Goal: Task Accomplishment & Management: Manage account settings

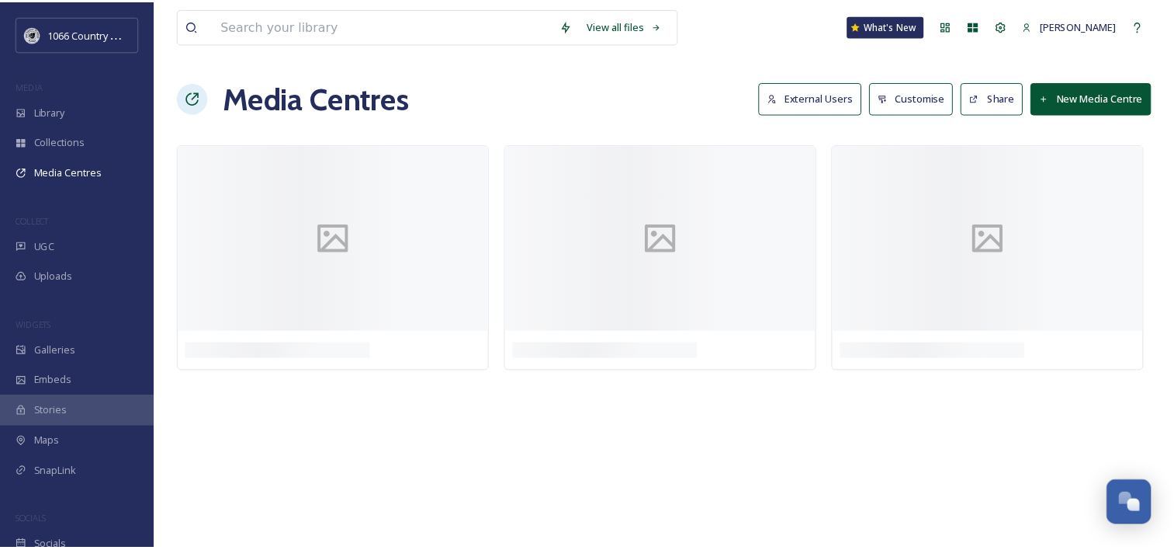
scroll to position [2266, 0]
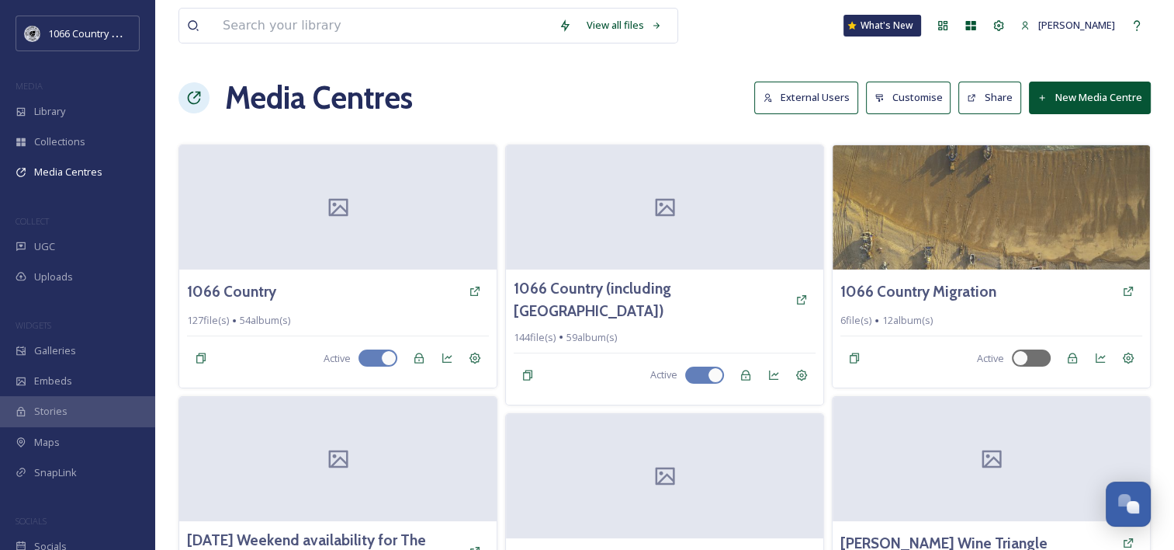
click at [1069, 93] on button "New Media Centre" at bounding box center [1090, 97] width 122 height 32
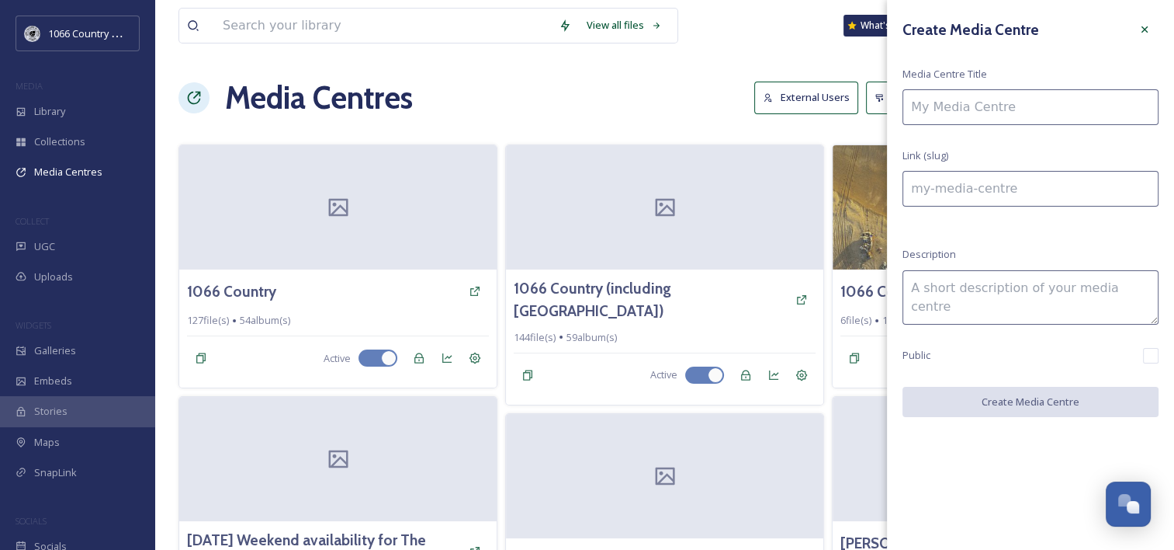
click at [984, 111] on input at bounding box center [1031, 107] width 256 height 36
type input "N"
type input "n"
type input "Ne"
type input "ne"
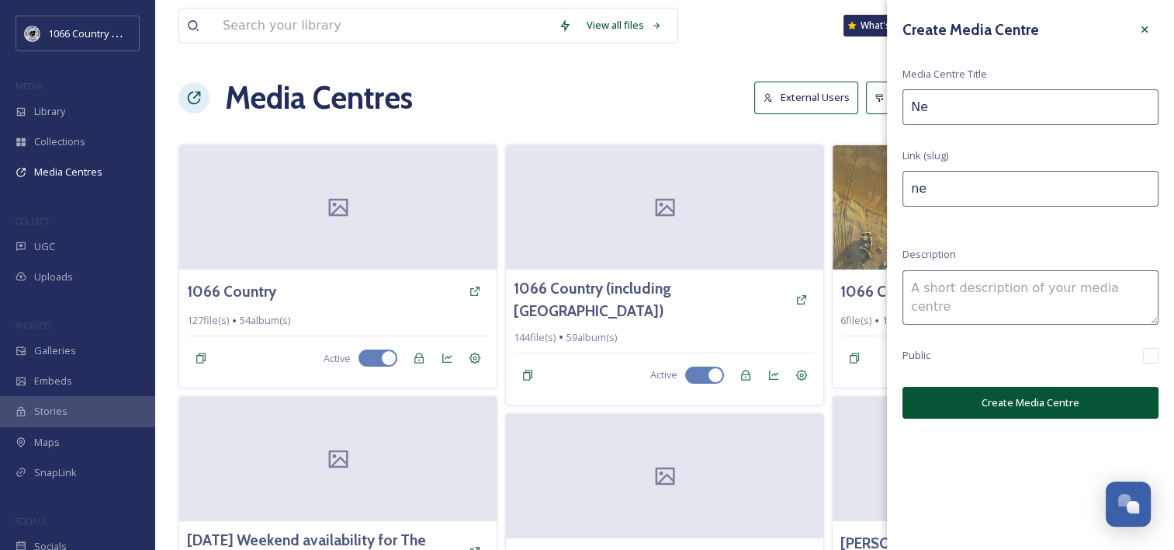
type input "New"
type input "new"
type input "New"
type input "new-"
type input "New Y"
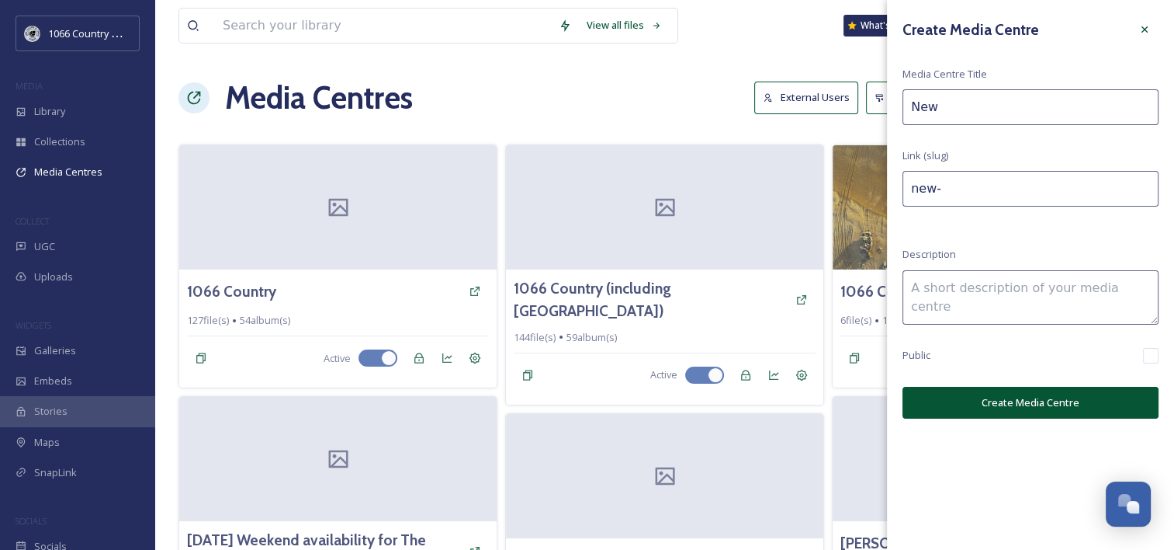
type input "new-y"
type input "[US_STATE]"
type input "new-[GEOGRAPHIC_DATA]"
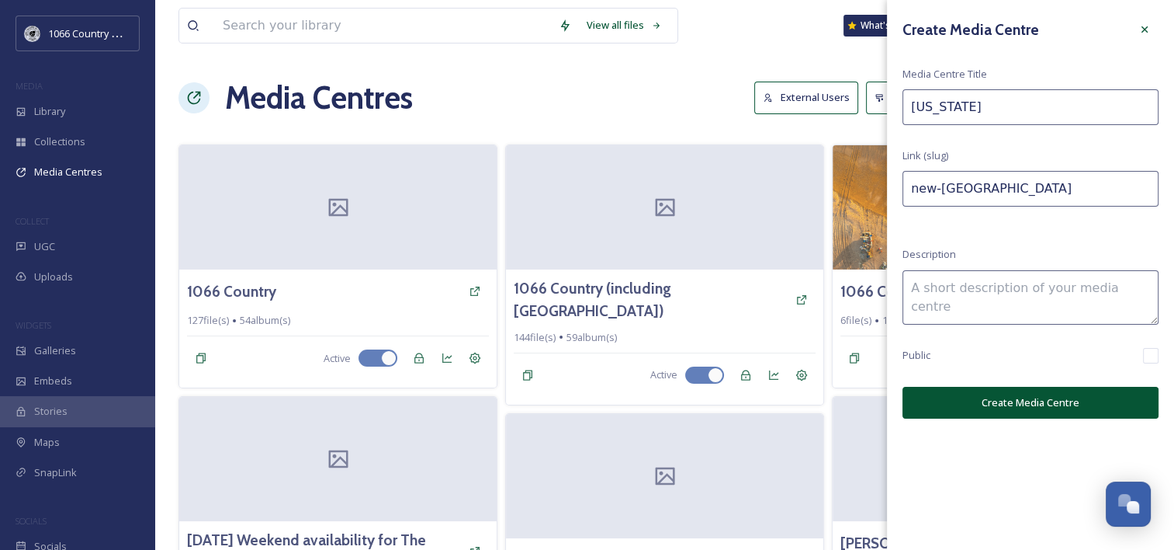
type input "[US_STATE]"
type input "new-[GEOGRAPHIC_DATA]-"
type input "[US_STATE] T"
type input "new-york-t"
type input "[US_STATE] Ti"
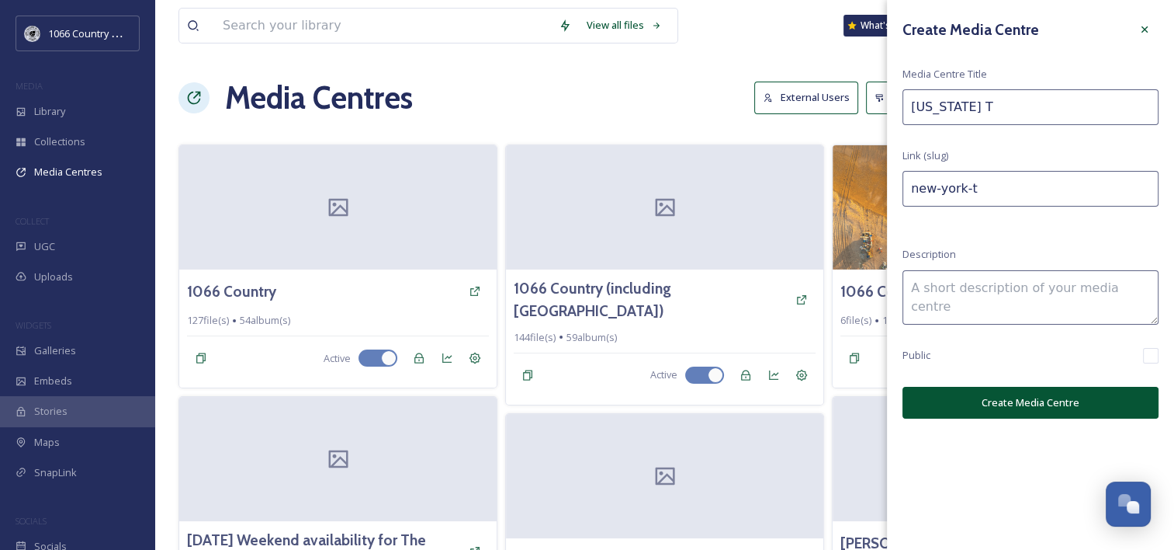
type input "new-york-ti"
type input "[US_STATE] [PERSON_NAME]"
type input "new-york-[PERSON_NAME]"
type input "[US_STATE] Time"
type input "new-york-time"
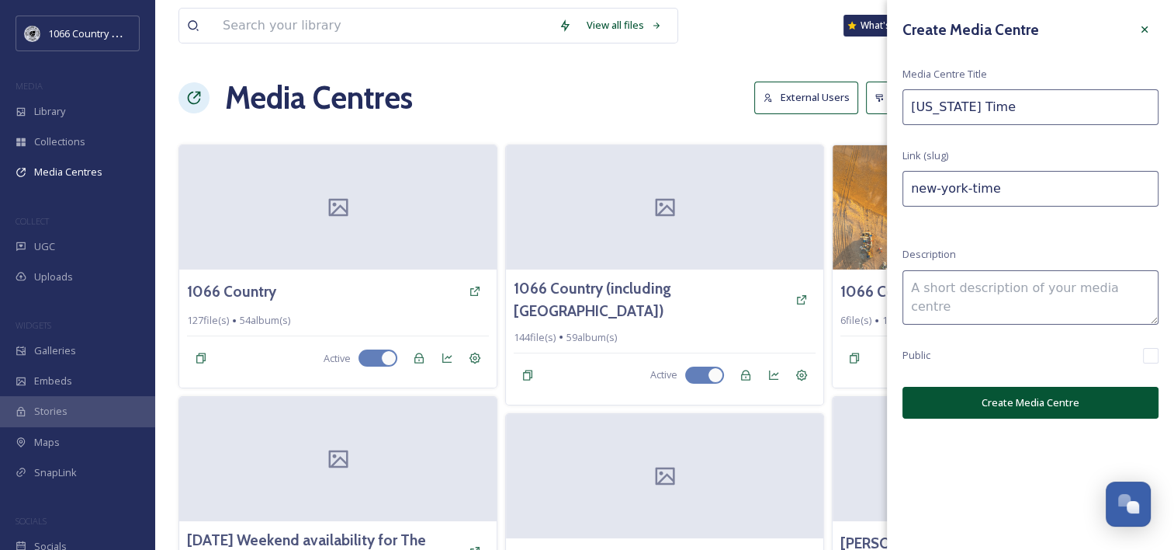
type input "[US_STATE] Times"
type input "new-york-times"
type input "[US_STATE] Times"
type input "new-york-times-"
type input "[US_STATE] Times -"
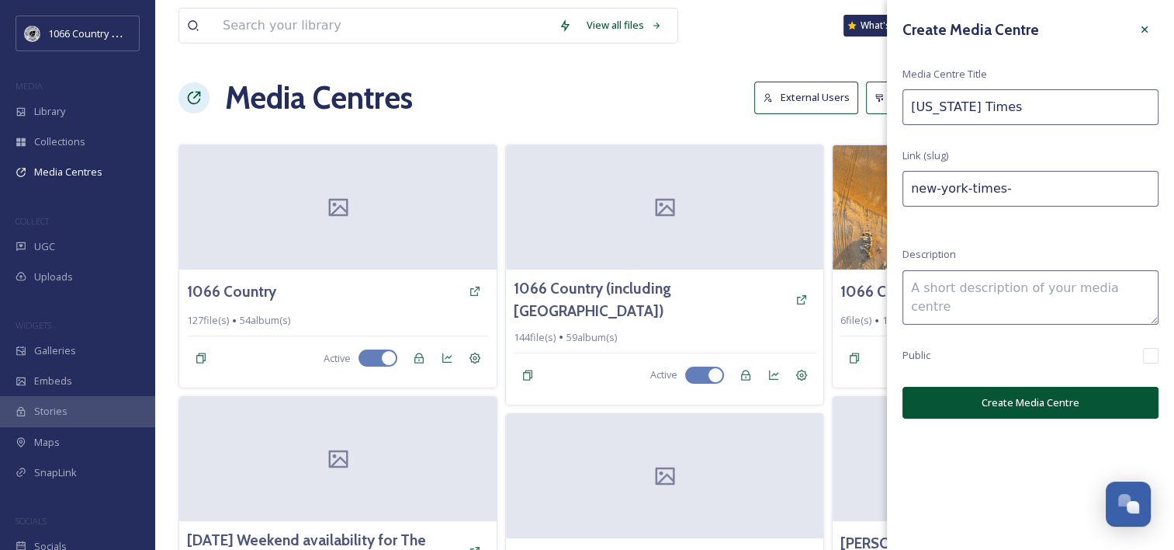
type input "new-york-times--"
type input "[US_STATE] Times -"
type input "new-york-times---"
type input "[US_STATE] Times - H"
type input "new-york-times---h"
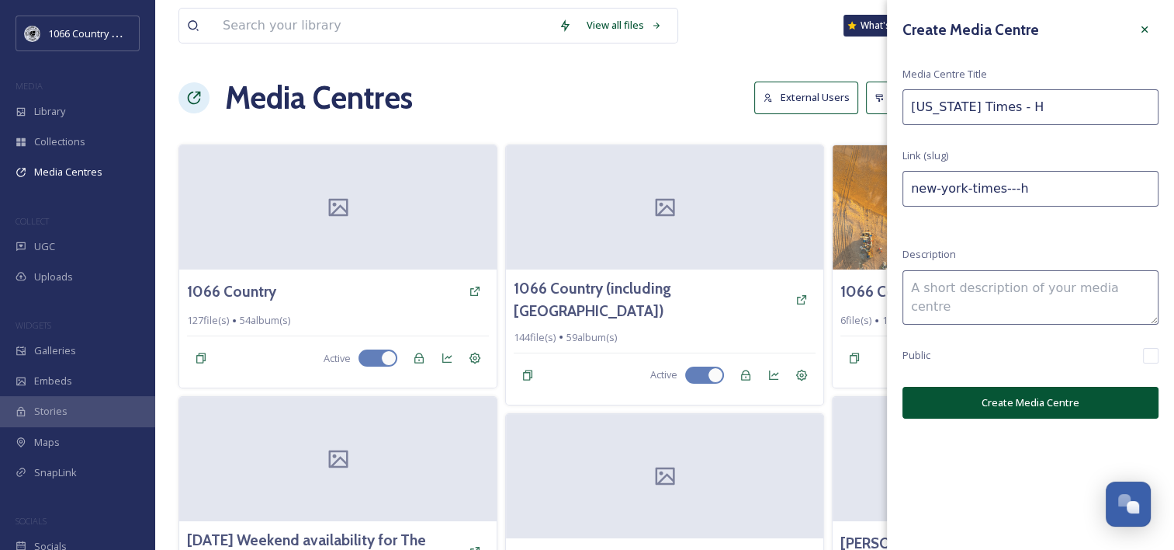
type input "[US_STATE] Times - Ha"
type input "new-york-times---ha"
type input "[US_STATE] Times - H"
type input "new-york-times---h"
type input "[US_STATE] Times -"
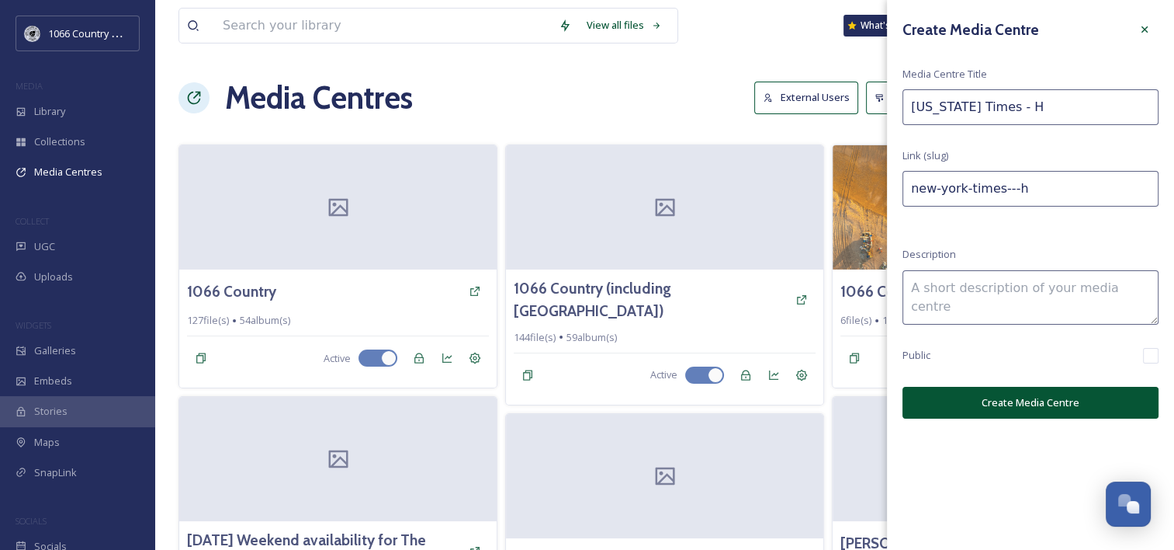
type input "new-york-times---"
click at [1066, 95] on input "[US_STATE] Times -" at bounding box center [1031, 107] width 256 height 36
paste input "art scene in the [GEOGRAPHIC_DATA]"
type input "[US_STATE] Times - art scene in the [GEOGRAPHIC_DATA]"
type input "new-york-times---art-scene-in-the-south-east"
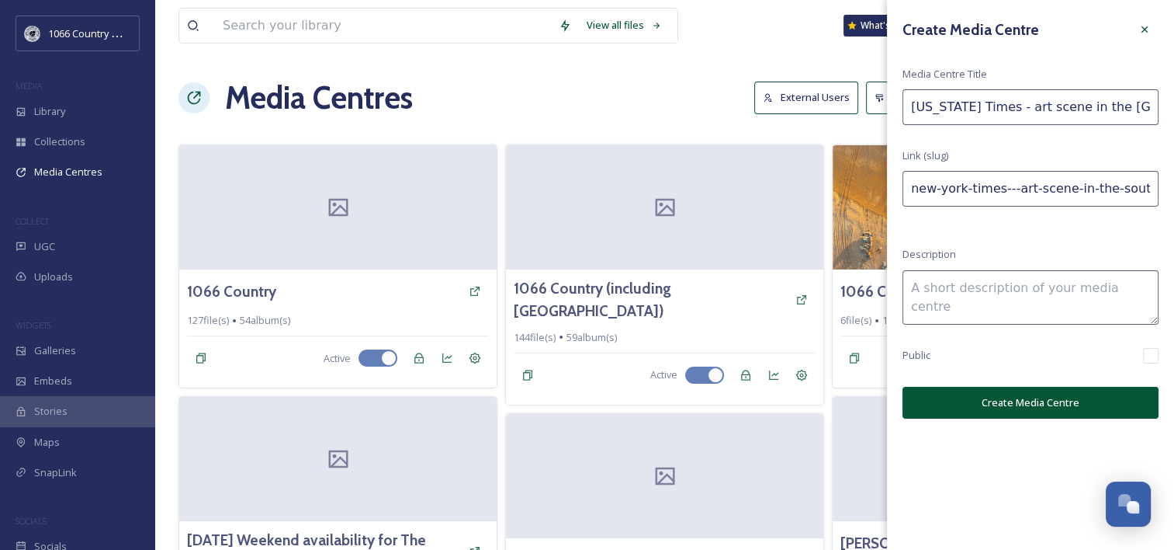
scroll to position [0, 3]
click at [962, 105] on input "[US_STATE] Times - art scene in the [GEOGRAPHIC_DATA]" at bounding box center [1031, 107] width 256 height 36
type input "New YorkTimes - art scene in the [GEOGRAPHIC_DATA]"
type input "new-yorktimes---art-scene-in-the-south-east"
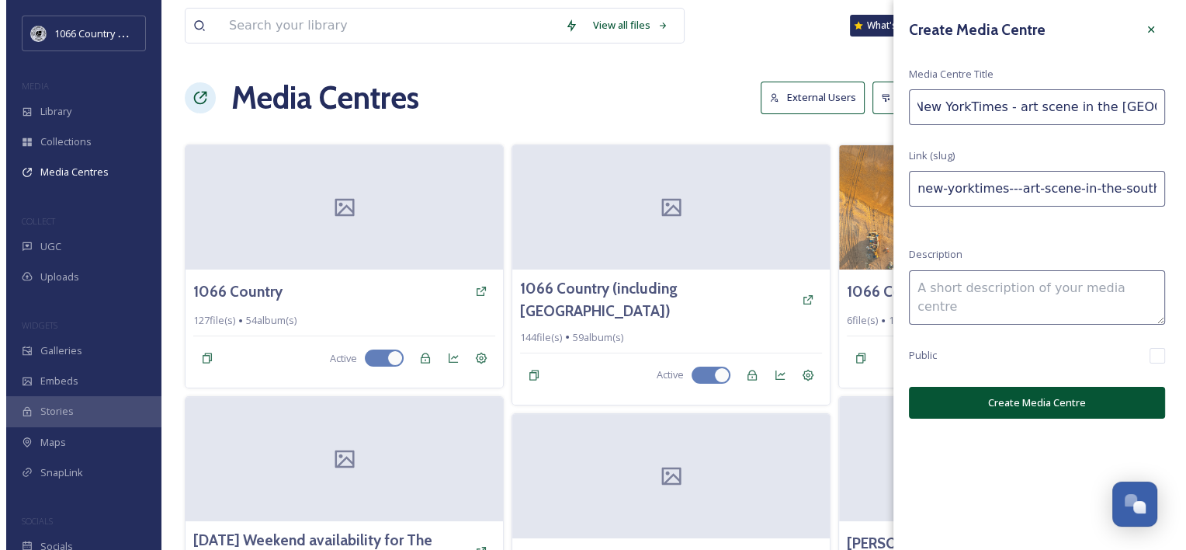
scroll to position [0, 0]
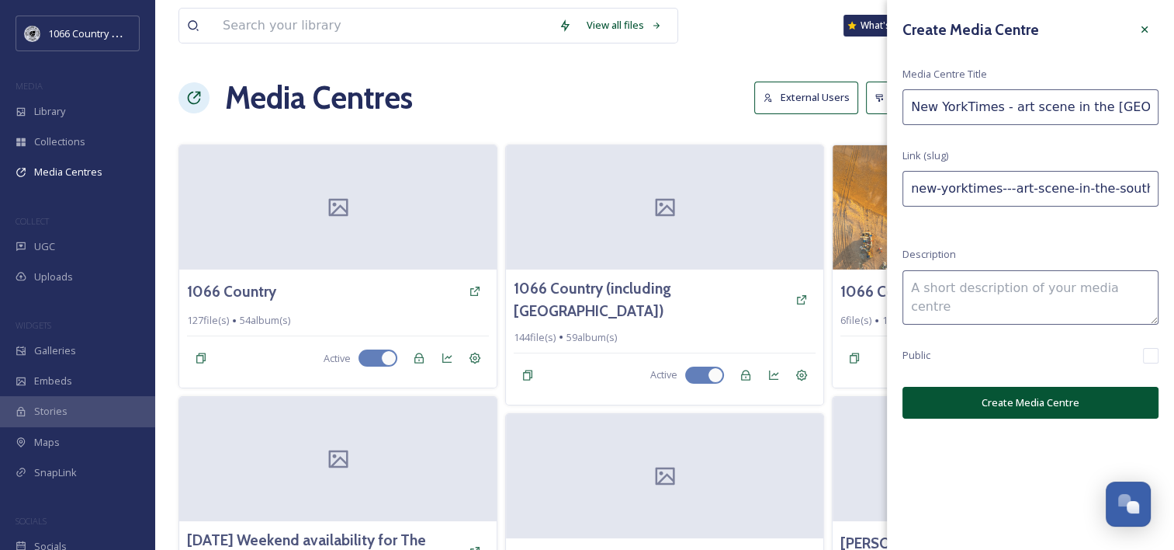
click at [944, 106] on input "New YorkTimes - art scene in the [GEOGRAPHIC_DATA]" at bounding box center [1031, 107] width 256 height 36
click at [941, 106] on input "New YorkTimes - art scene in the [GEOGRAPHIC_DATA]" at bounding box center [1031, 107] width 256 height 36
type input "NewYorkTimes - art scene in the [GEOGRAPHIC_DATA]"
type input "newyorktimes---art-scene-in-the-south-east"
drag, startPoint x: 992, startPoint y: 105, endPoint x: 1188, endPoint y: 127, distance: 197.6
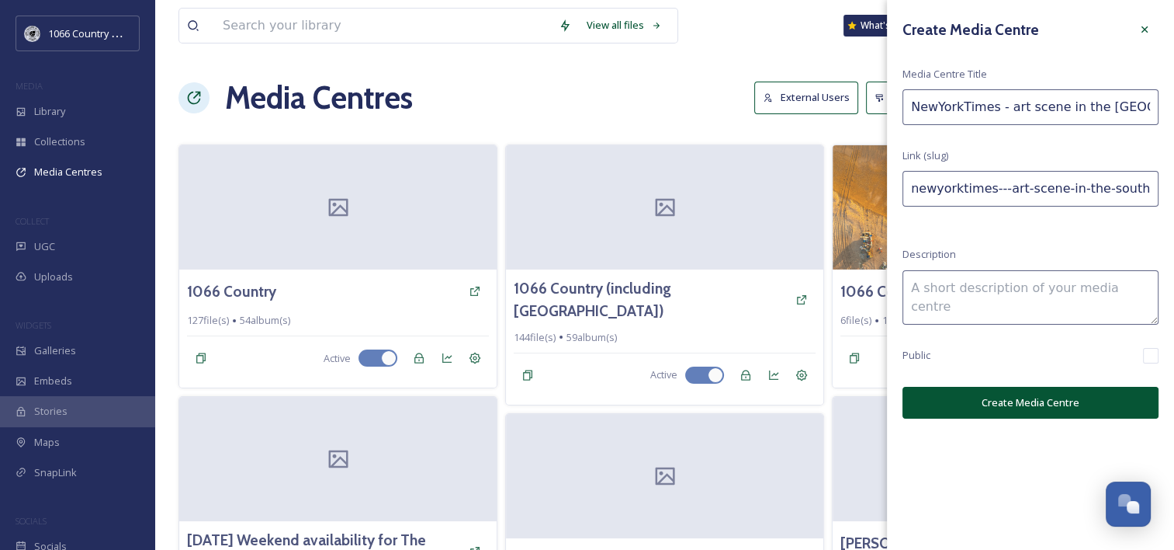
click at [1174, 127] on html "1066 Country Marketing MEDIA Library Collections Media Centres COLLECT UGC Uplo…" at bounding box center [587, 338] width 1174 height 677
type input "NewYorkTimes"
type input "newyorktimes-"
type input "NewYorkTimes I"
type input "newyorktimes-i"
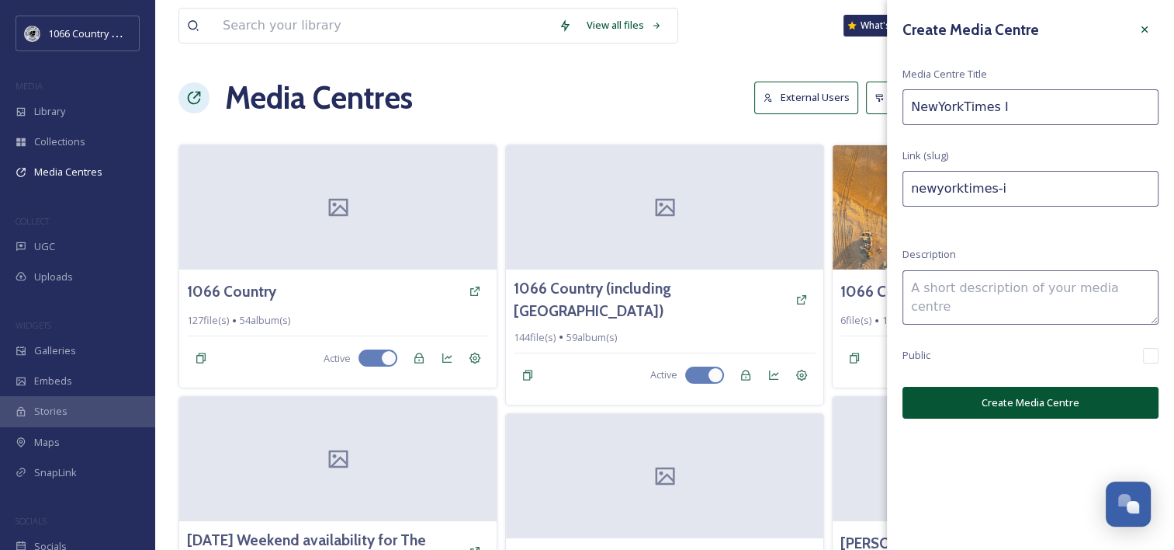
type input "NewYorkTimes Im"
type input "newyorktimes-im"
type input "NewYorkTimes Ima"
type input "newyorktimes-ima"
type input "NewYorkTimes Imag"
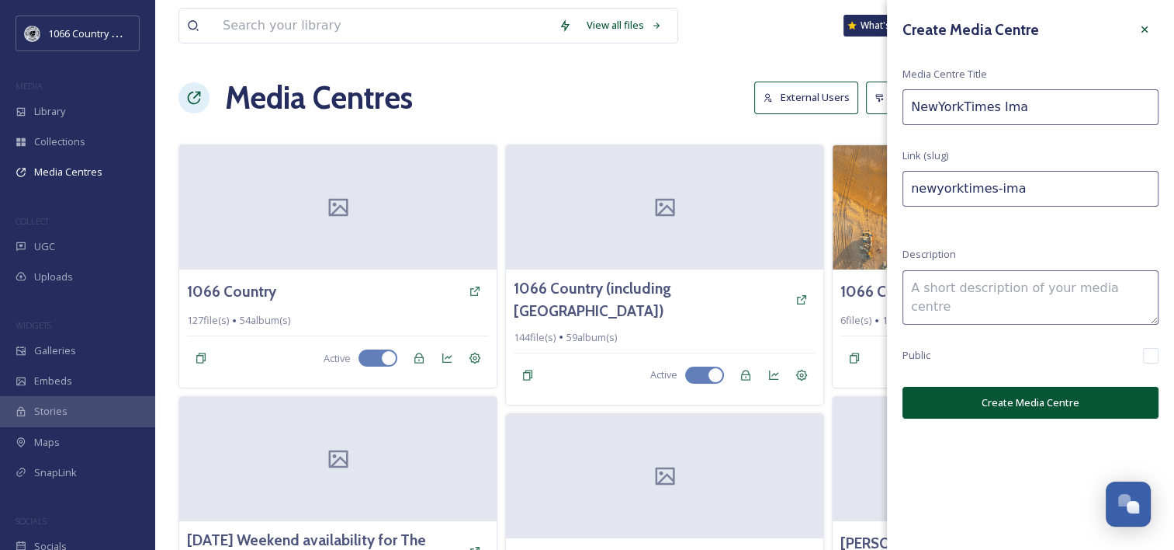
type input "newyorktimes-imag"
type input "NewYorkTimes Image"
type input "newyorktimes-image"
type input "NewYorkTimes Images"
type input "newyorktimes-images"
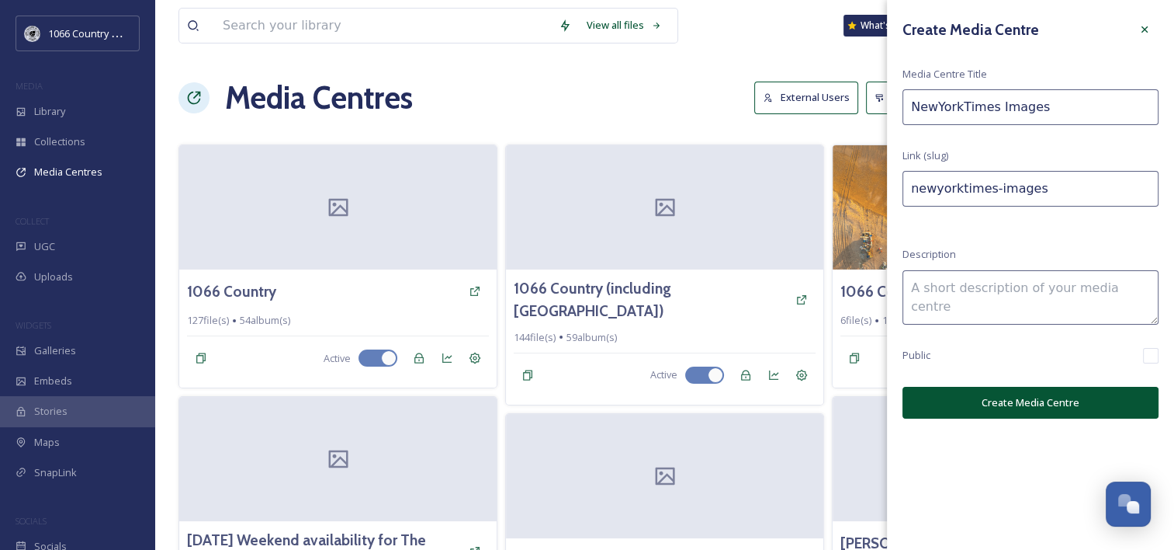
type input "NewYorkTimes Images"
click at [1030, 345] on div "Create Media Centre Media Centre Title NewYorkTimes Images Link (slug) newyorkt…" at bounding box center [1030, 217] width 287 height 434
click at [966, 400] on button "Create Media Centre" at bounding box center [1031, 403] width 256 height 32
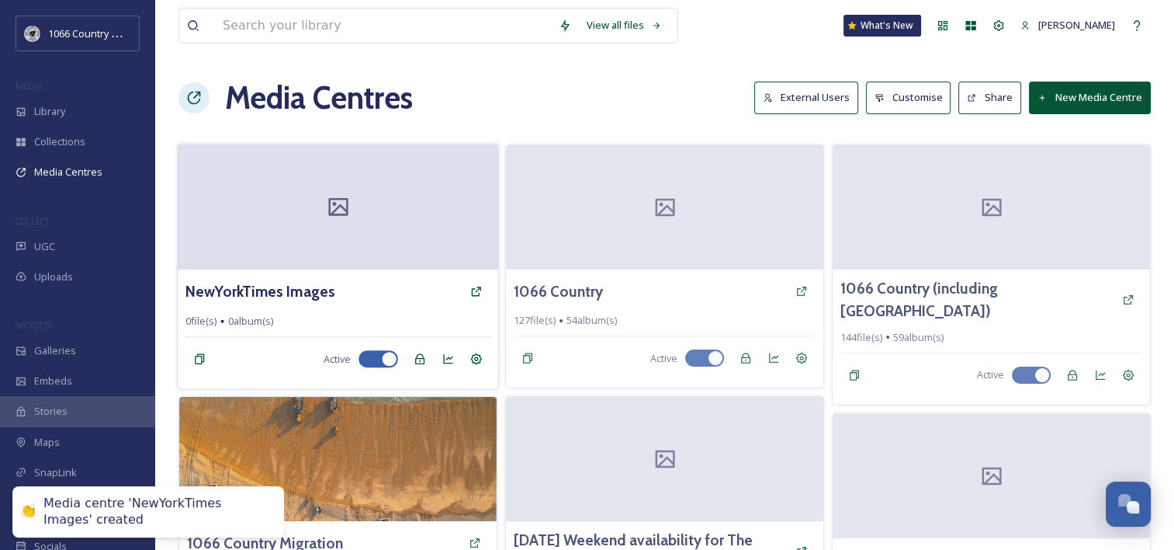
click at [345, 215] on icon at bounding box center [337, 206] width 23 height 23
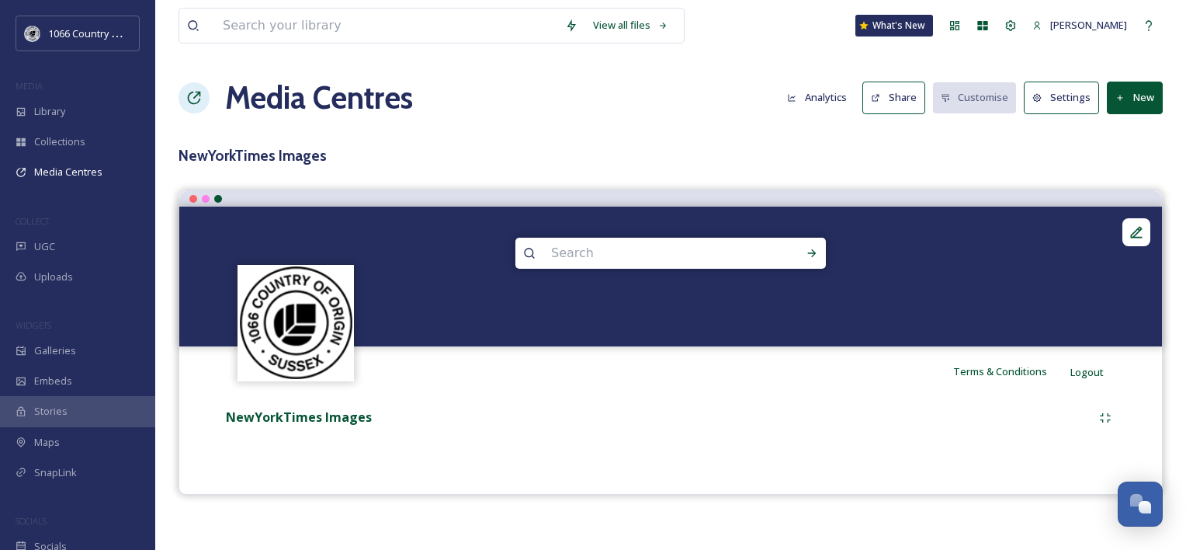
click at [1140, 100] on button "New" at bounding box center [1135, 97] width 56 height 32
click at [1138, 132] on span "Add Files" at bounding box center [1125, 134] width 42 height 15
click at [909, 136] on div "View all files What's New [PERSON_NAME] Media Centres Analytics Share Customise…" at bounding box center [670, 275] width 1031 height 550
click at [1133, 92] on button "New" at bounding box center [1135, 97] width 56 height 32
click at [1136, 137] on span "Add Files" at bounding box center [1125, 134] width 42 height 15
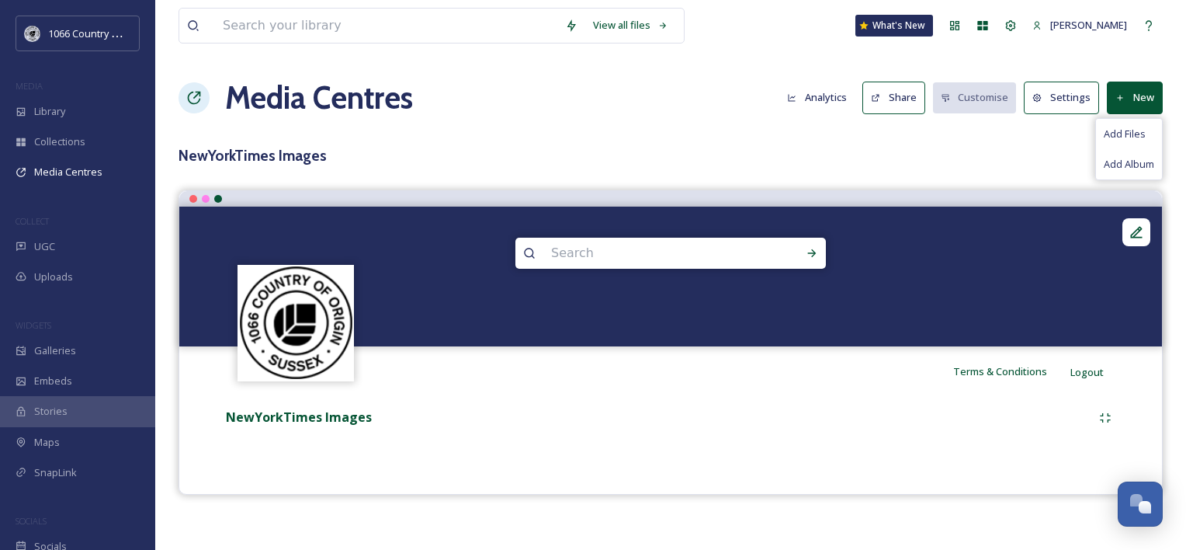
click at [598, 152] on h3 "NewYorkTimes Images" at bounding box center [671, 155] width 984 height 23
click at [1130, 102] on button "New" at bounding box center [1135, 97] width 56 height 32
click at [1124, 130] on span "Add Files" at bounding box center [1125, 134] width 42 height 15
click at [1167, 133] on div "View all files What's New [PERSON_NAME] Media Centres Analytics Share Customise…" at bounding box center [670, 275] width 1031 height 550
click at [1133, 129] on div "View all files What's New [PERSON_NAME] Media Centres Analytics Share Customise…" at bounding box center [670, 275] width 1031 height 550
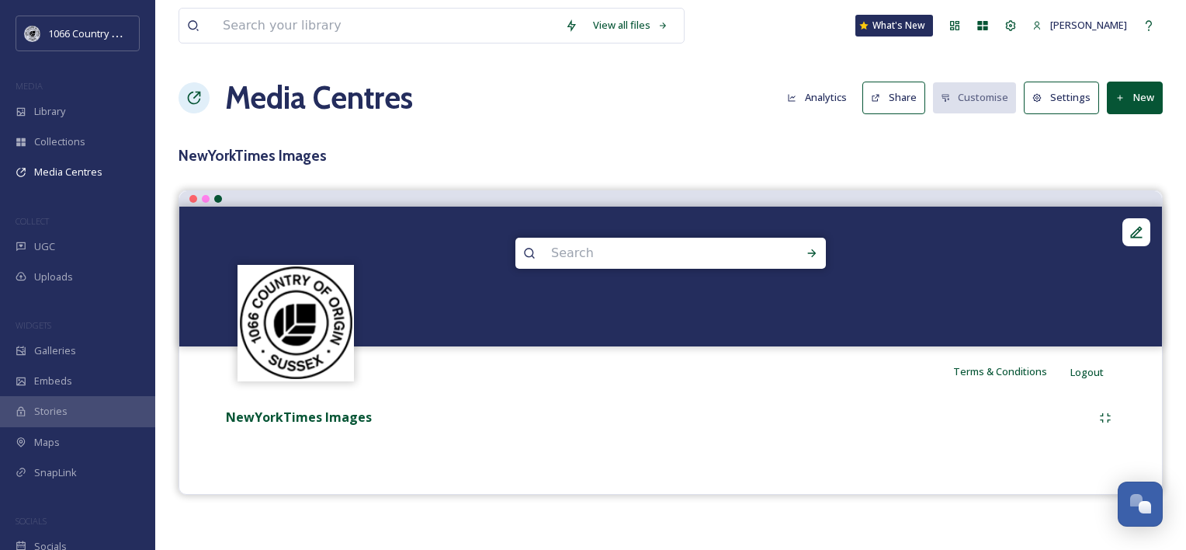
click at [1141, 101] on button "New" at bounding box center [1135, 97] width 56 height 32
click at [1139, 154] on div "Add Album" at bounding box center [1129, 164] width 66 height 30
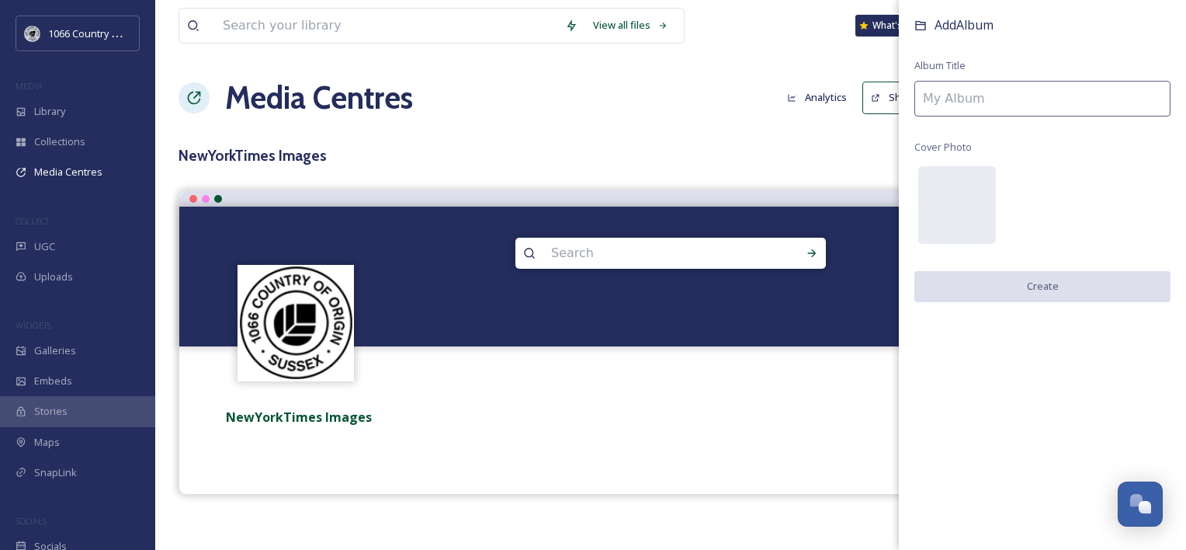
click at [737, 135] on div "View all files What's New [PERSON_NAME] Media Centres Analytics Share Customise…" at bounding box center [670, 275] width 1031 height 550
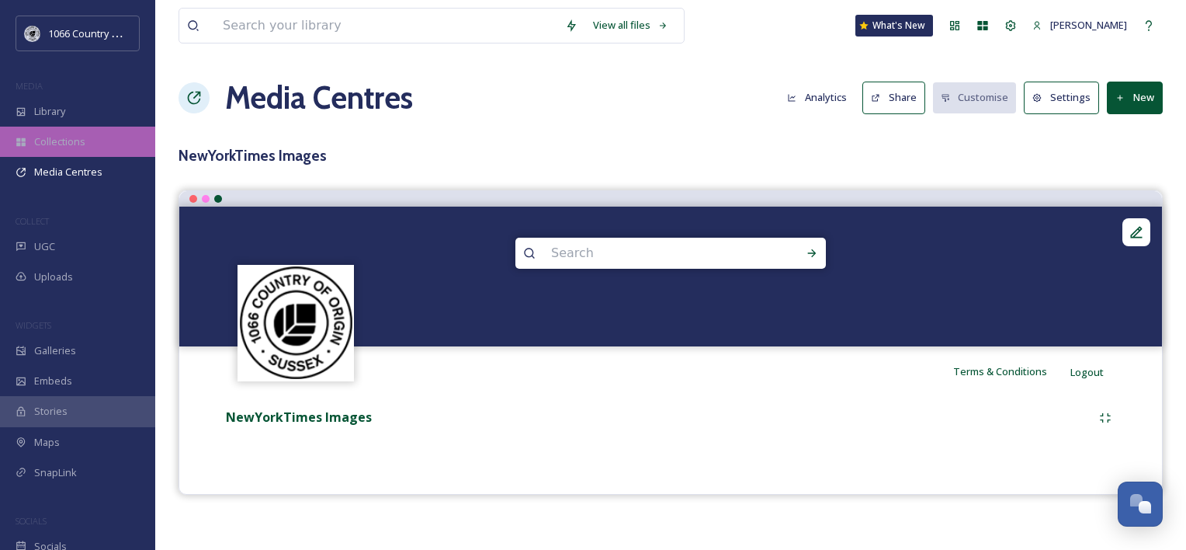
click at [95, 152] on div "Collections" at bounding box center [77, 142] width 155 height 30
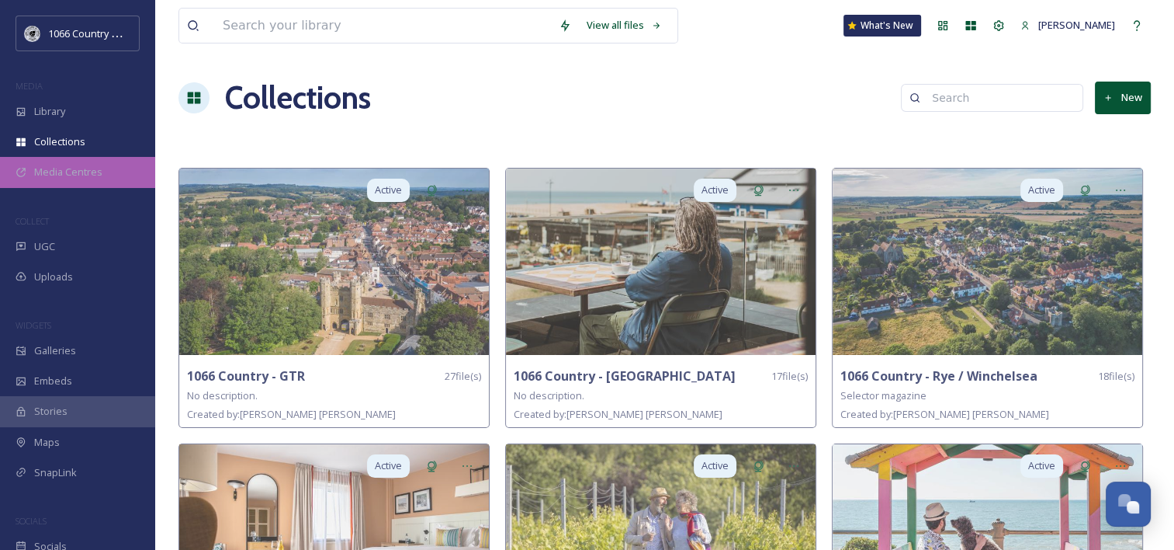
click at [95, 172] on span "Media Centres" at bounding box center [68, 172] width 68 height 15
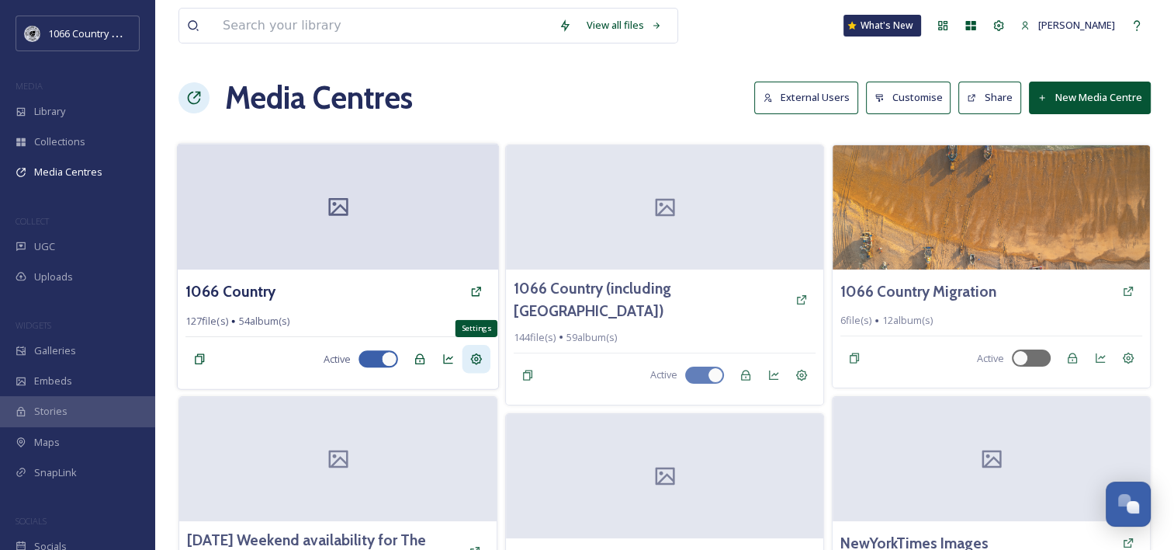
click at [481, 360] on icon at bounding box center [476, 358] width 12 height 12
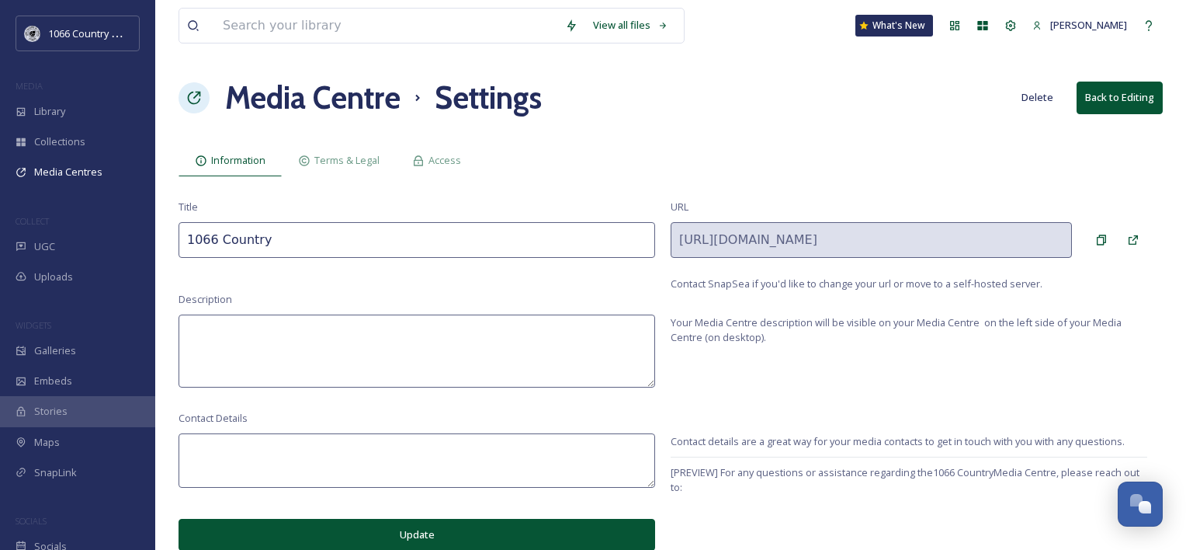
click at [1036, 93] on button "Delete" at bounding box center [1037, 97] width 47 height 30
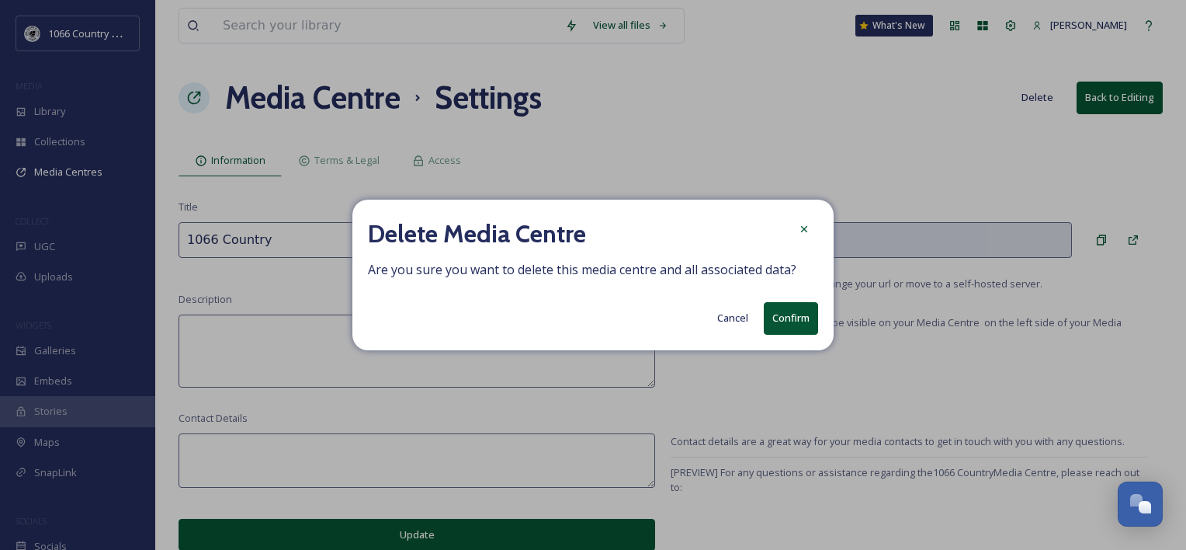
click at [789, 311] on button "Confirm" at bounding box center [791, 318] width 54 height 32
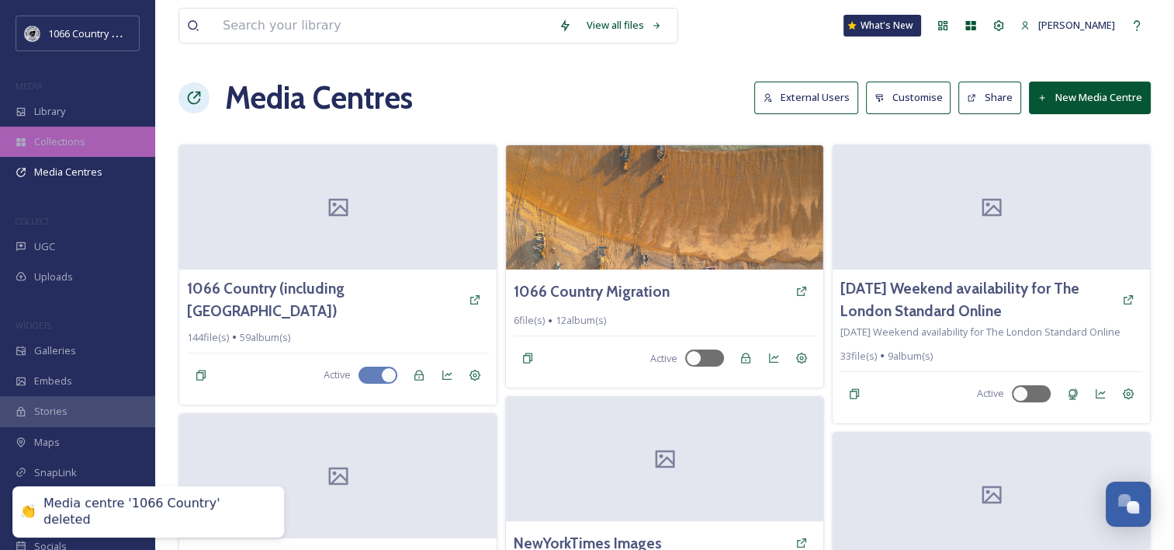
click at [96, 137] on div "Collections" at bounding box center [77, 142] width 155 height 30
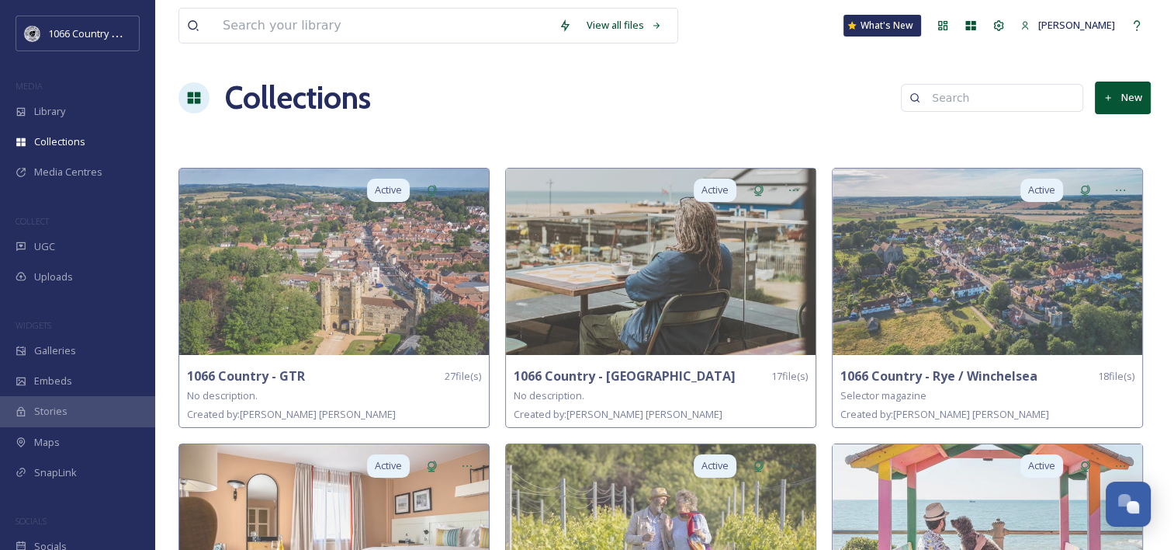
click at [1130, 93] on button "New" at bounding box center [1123, 97] width 56 height 32
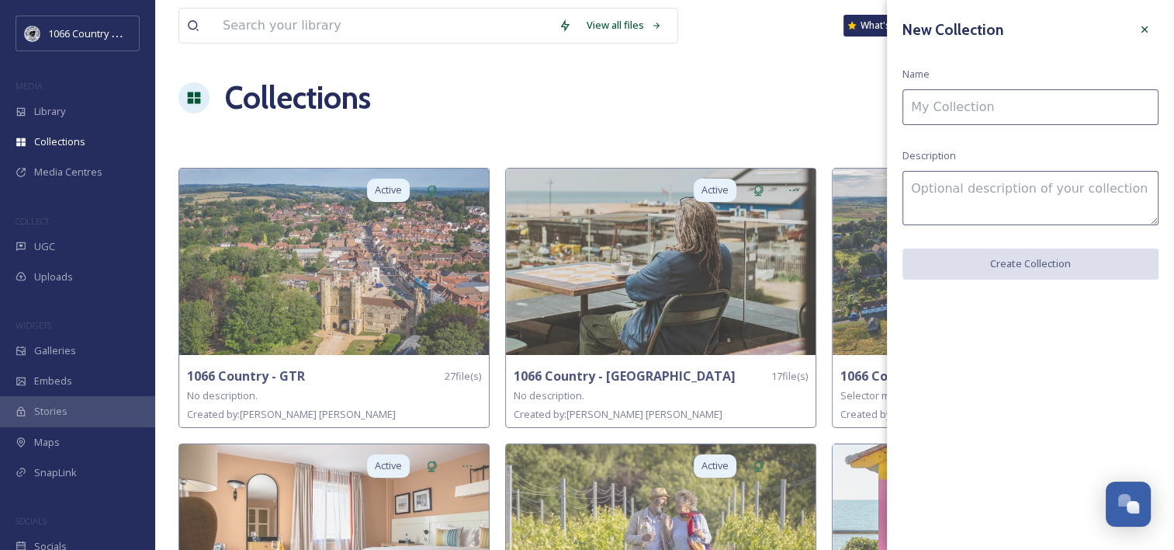
click at [1073, 109] on input at bounding box center [1031, 107] width 256 height 36
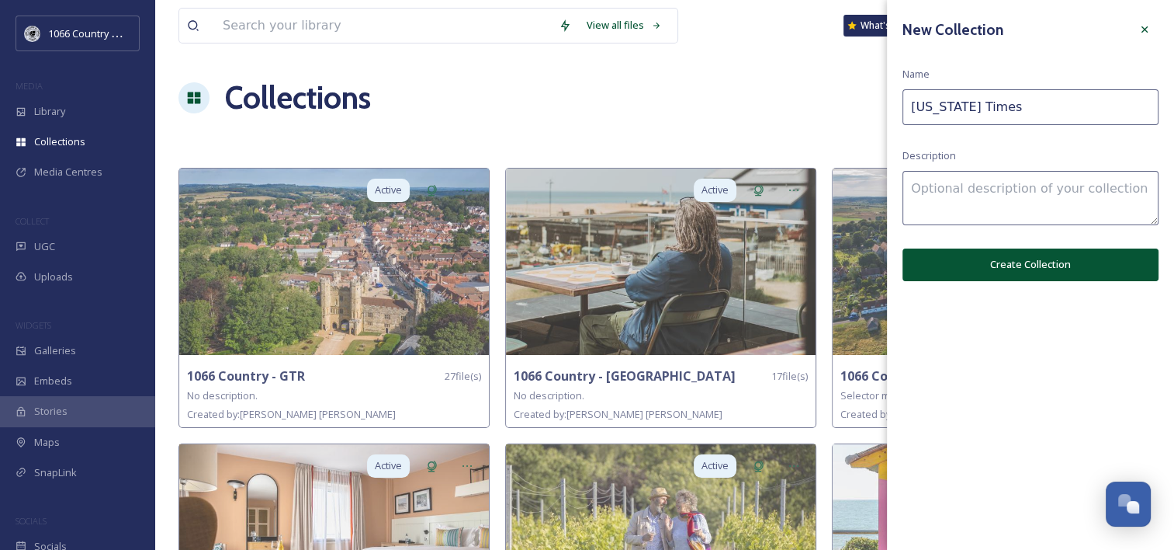
type input "[US_STATE] Times"
click at [1049, 270] on button "Create Collection" at bounding box center [1031, 264] width 256 height 32
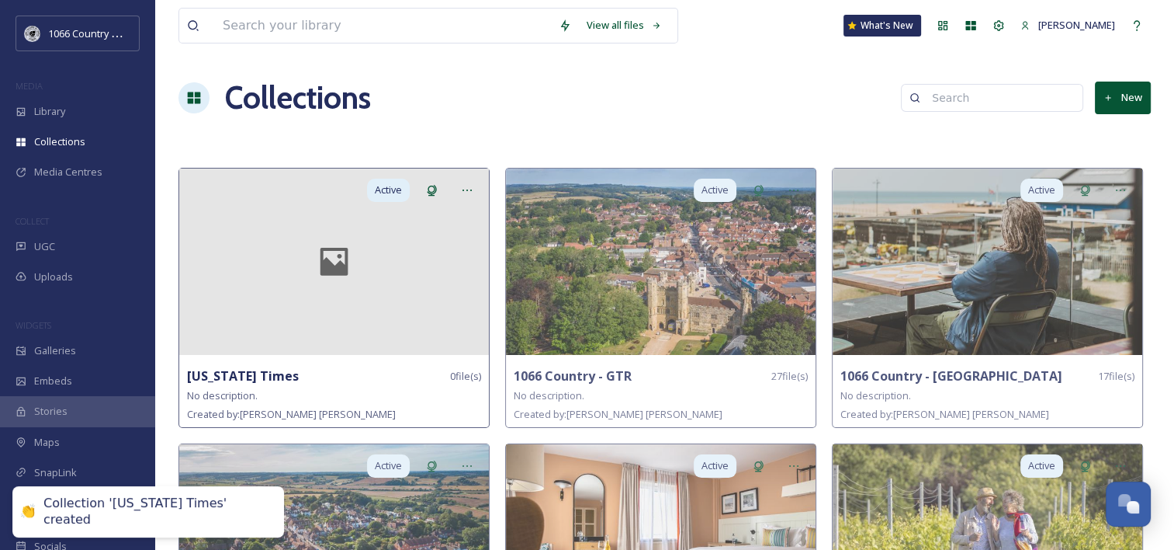
click at [332, 258] on icon at bounding box center [334, 261] width 62 height 37
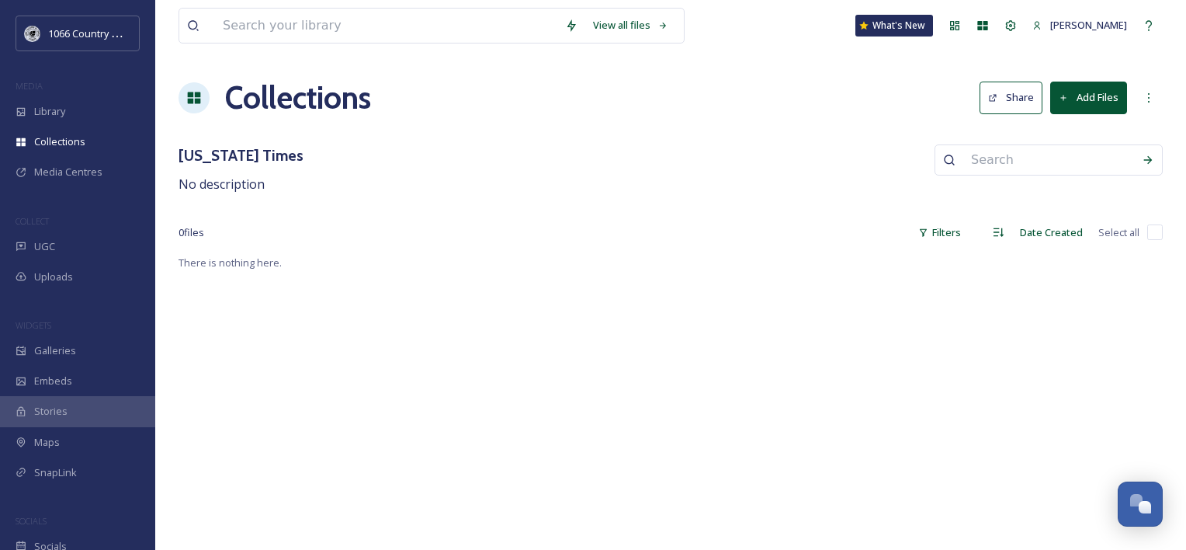
click at [1062, 98] on icon at bounding box center [1064, 98] width 10 height 10
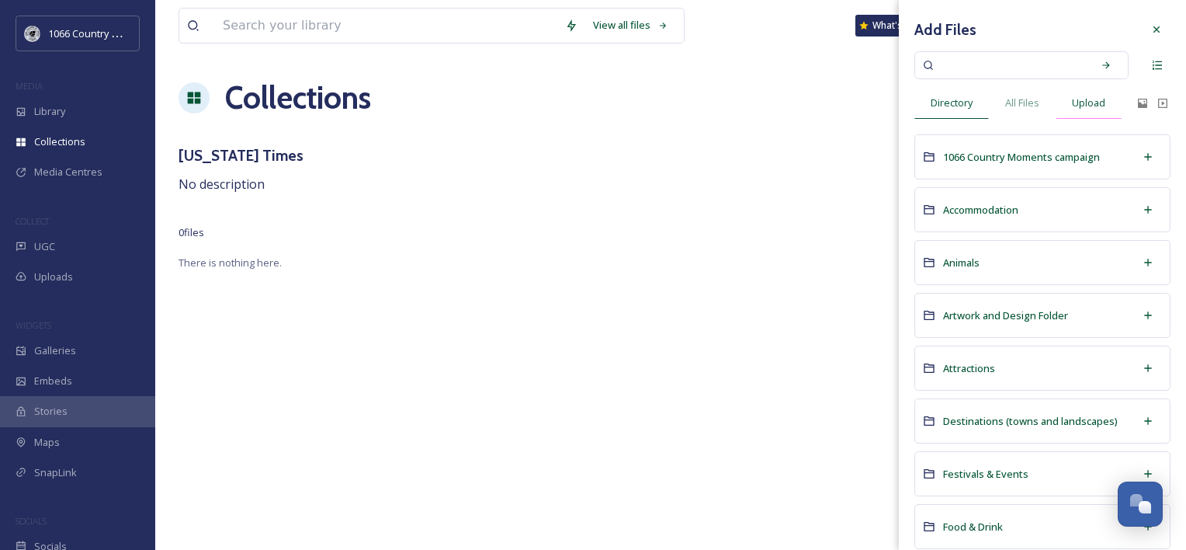
click at [1101, 108] on span "Upload" at bounding box center [1088, 102] width 33 height 15
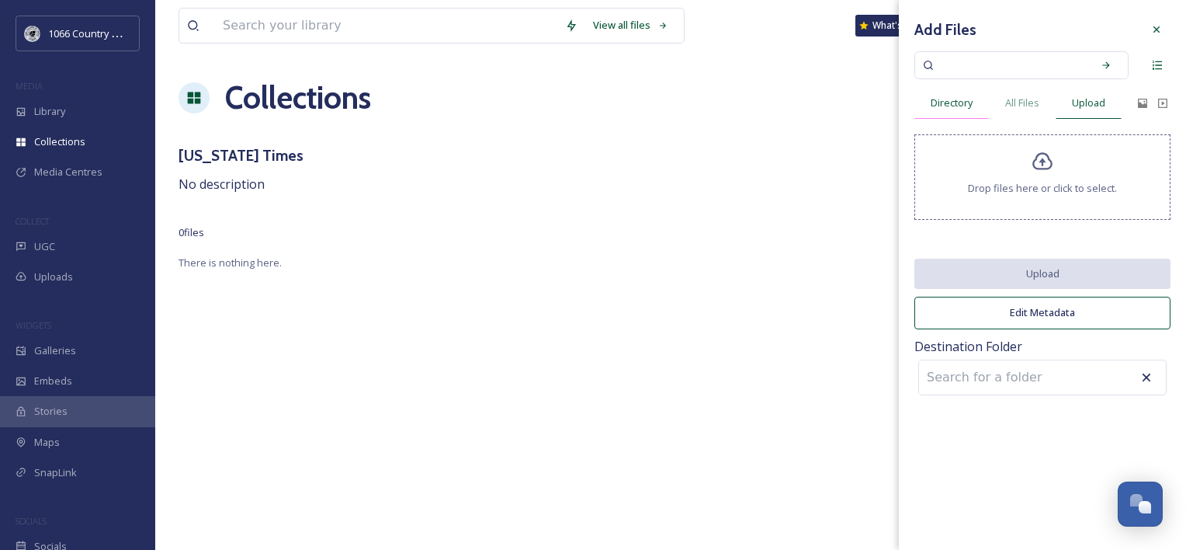
click at [980, 106] on div "Directory" at bounding box center [951, 103] width 75 height 32
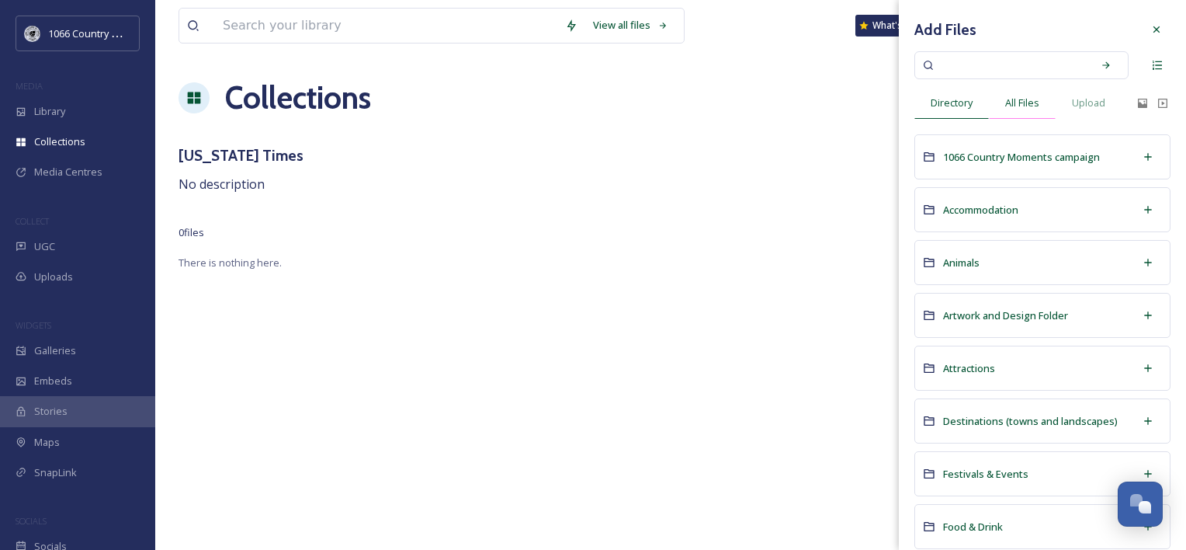
click at [1028, 108] on span "All Files" at bounding box center [1022, 102] width 34 height 15
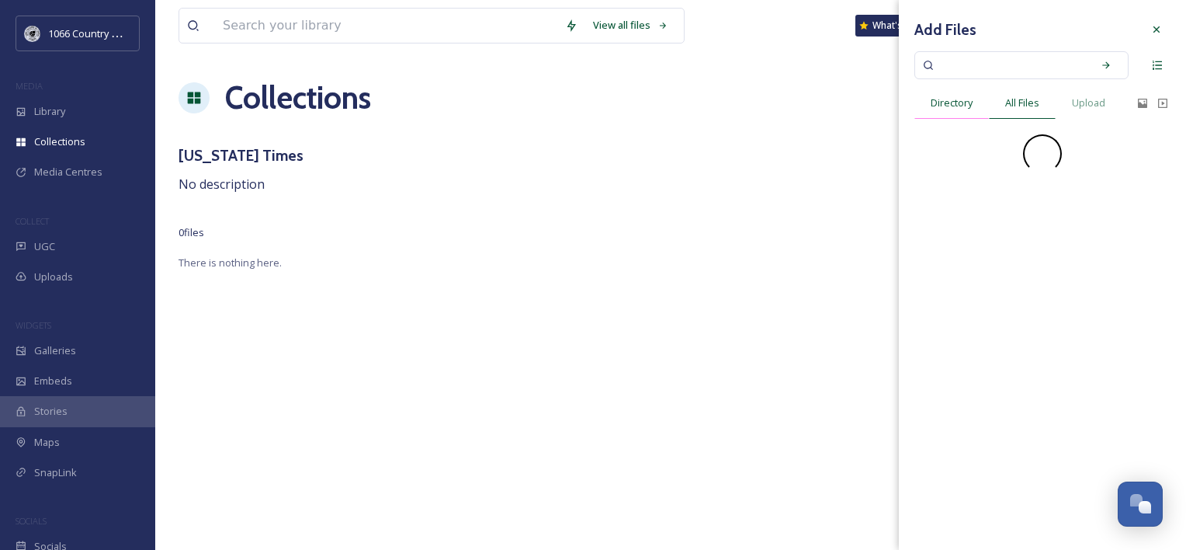
click at [951, 109] on span "Directory" at bounding box center [952, 102] width 42 height 15
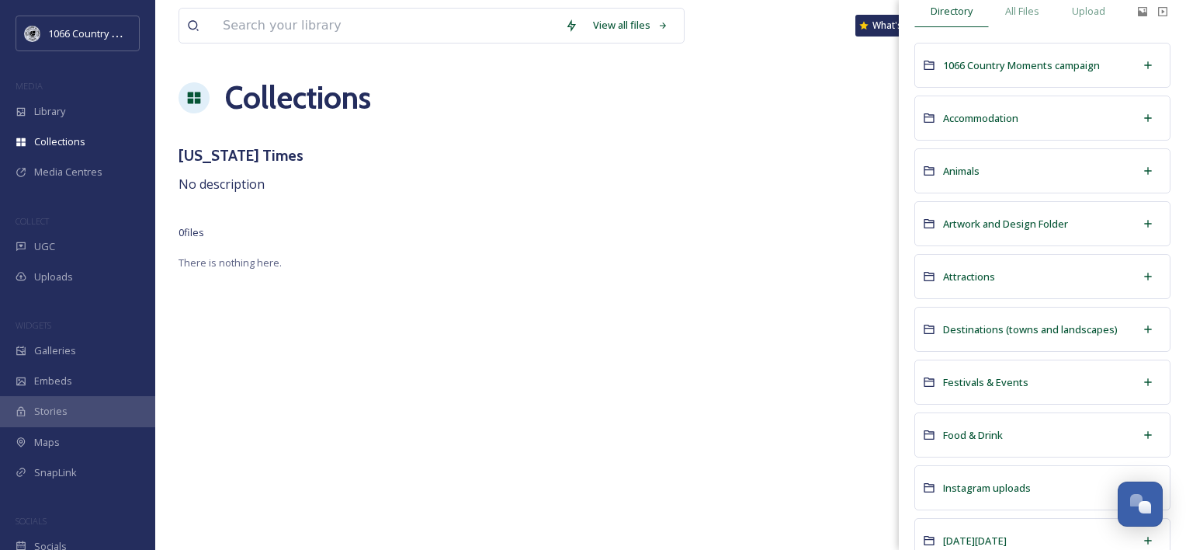
scroll to position [233, 0]
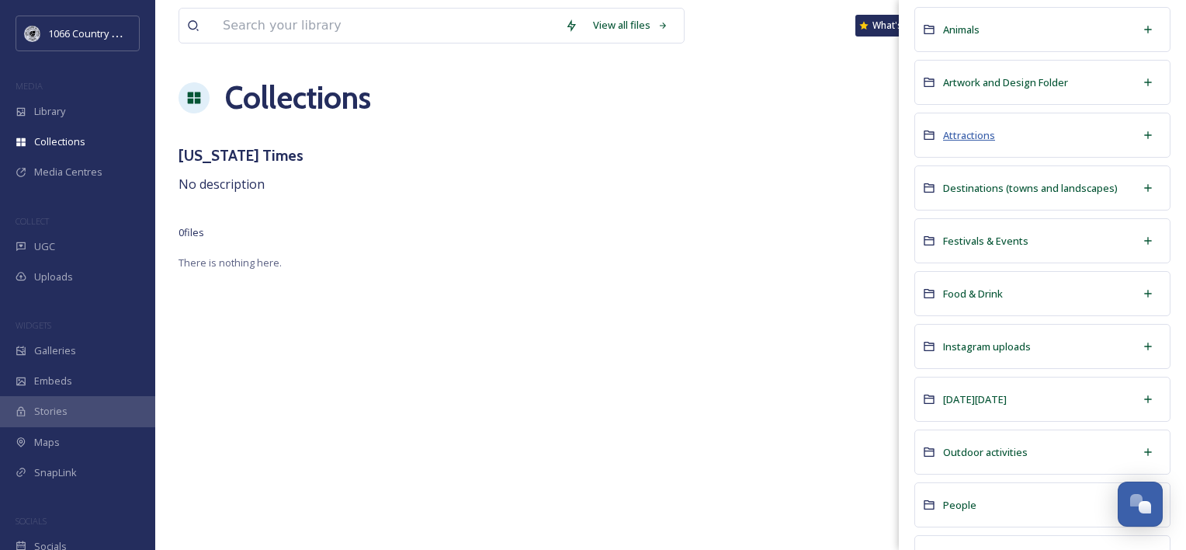
click at [985, 137] on span "Attractions" at bounding box center [969, 135] width 52 height 14
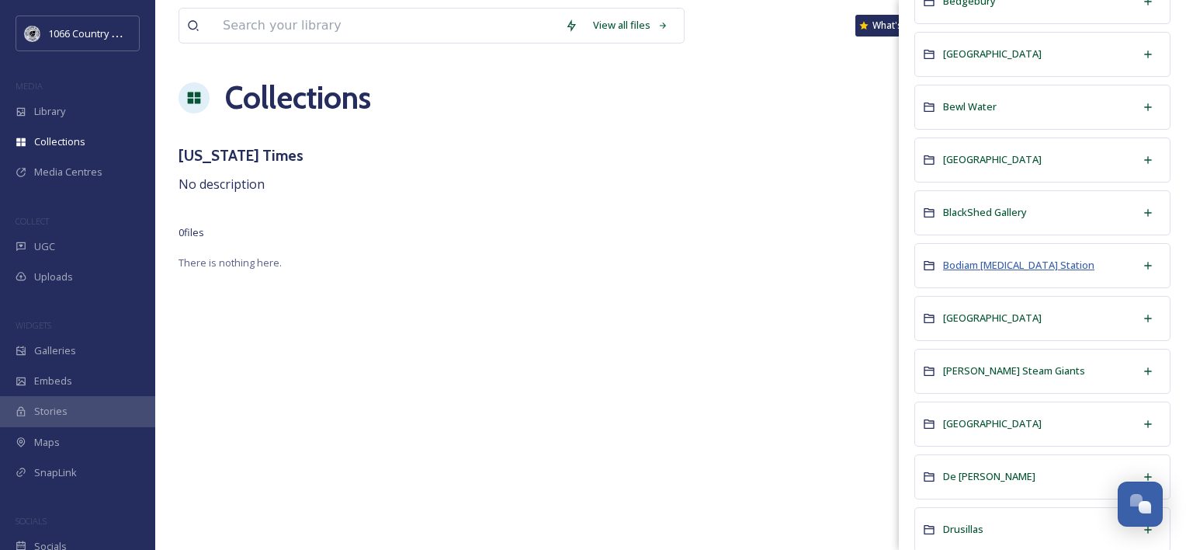
scroll to position [388, 0]
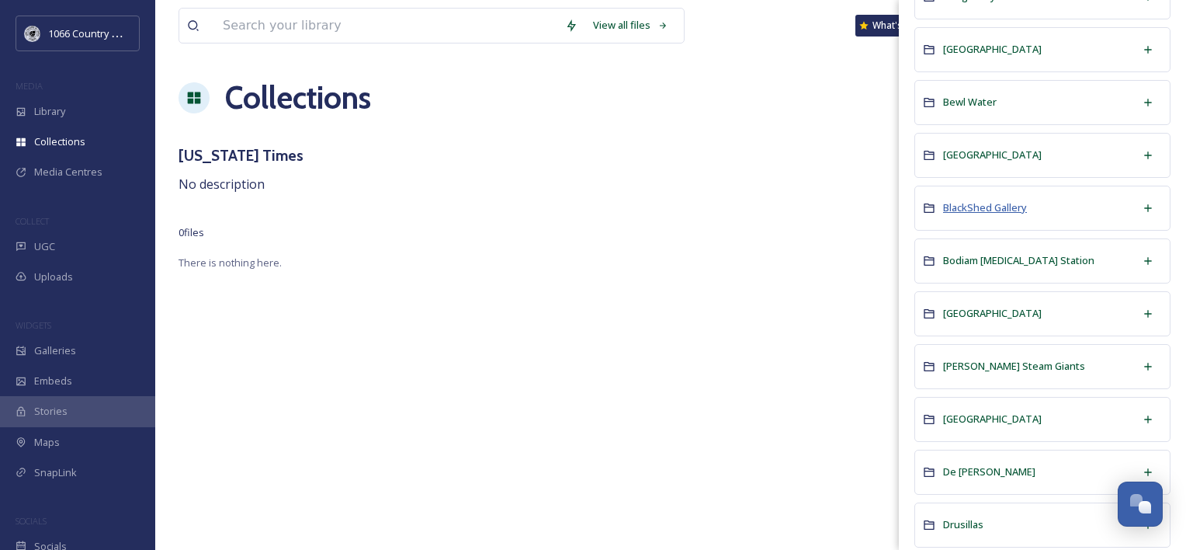
click at [986, 205] on span "BlackShed Gallery" at bounding box center [985, 207] width 84 height 14
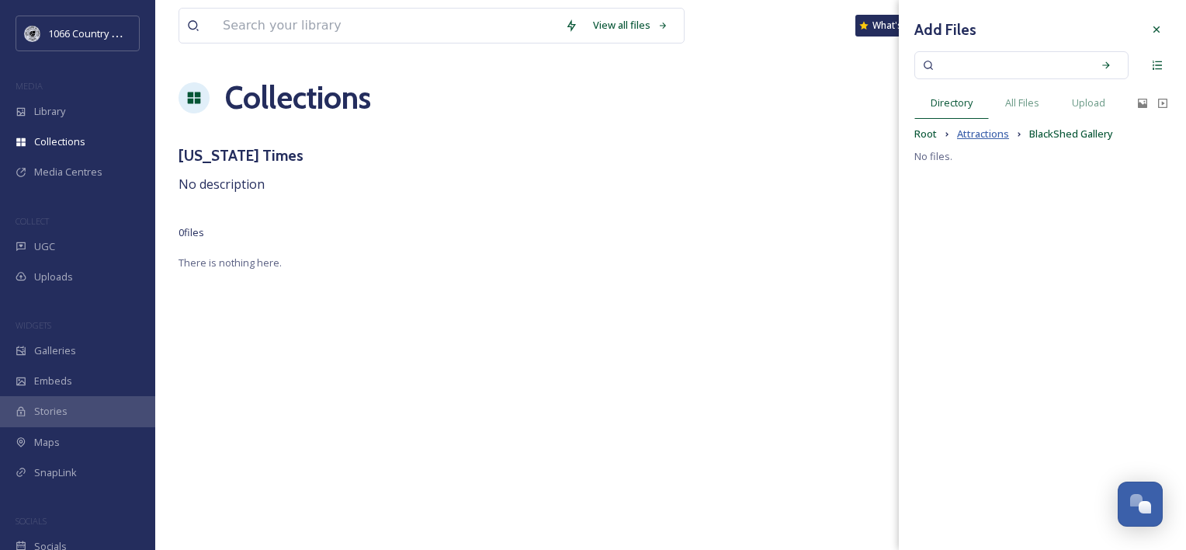
click at [996, 130] on span "Attractions" at bounding box center [983, 134] width 52 height 15
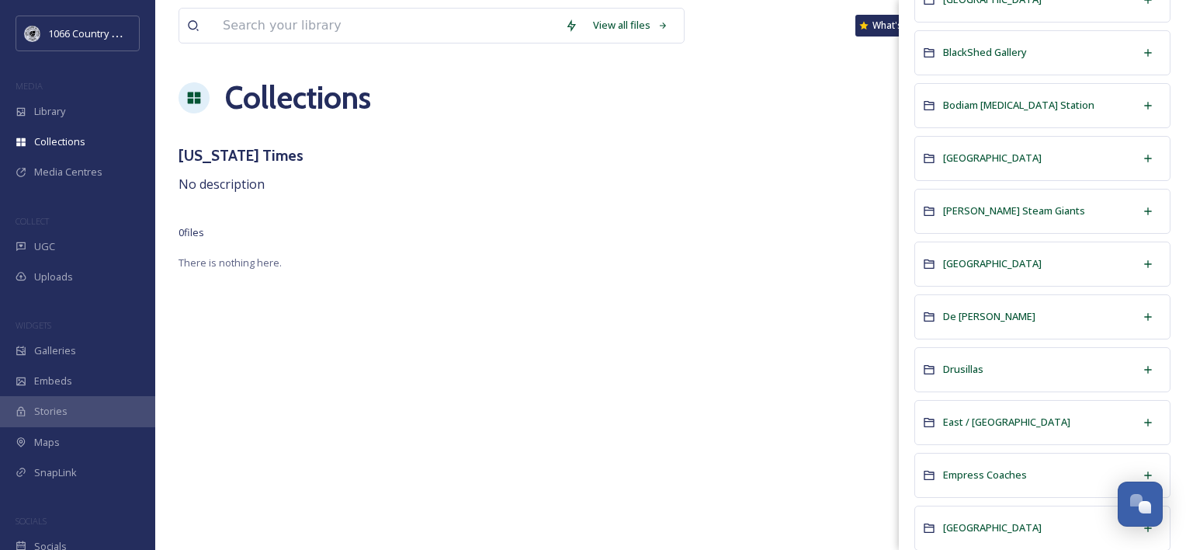
scroll to position [621, 0]
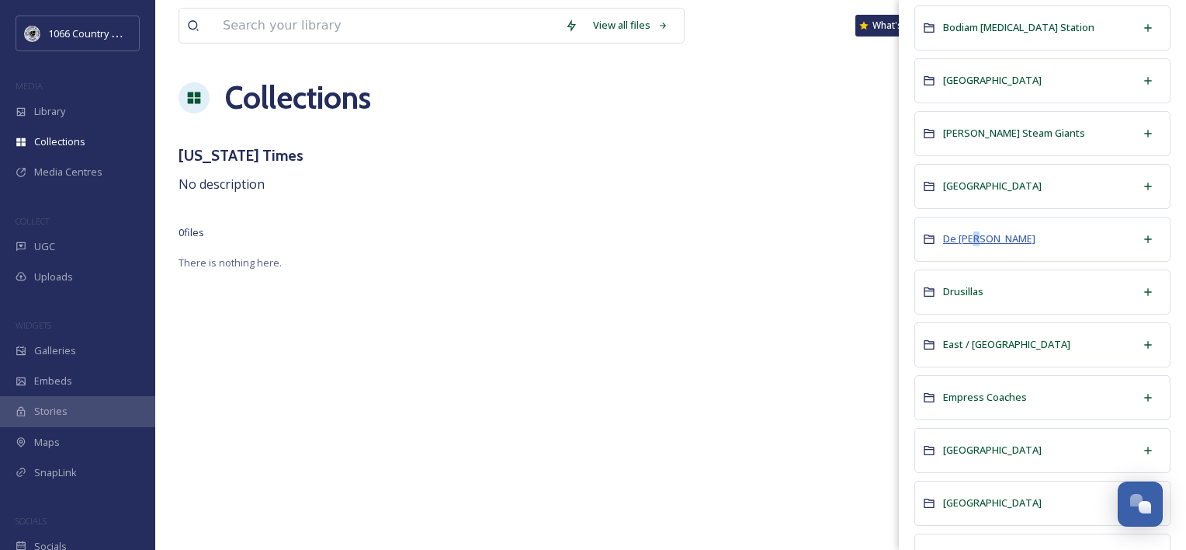
click at [977, 236] on span "De [PERSON_NAME]" at bounding box center [989, 238] width 92 height 14
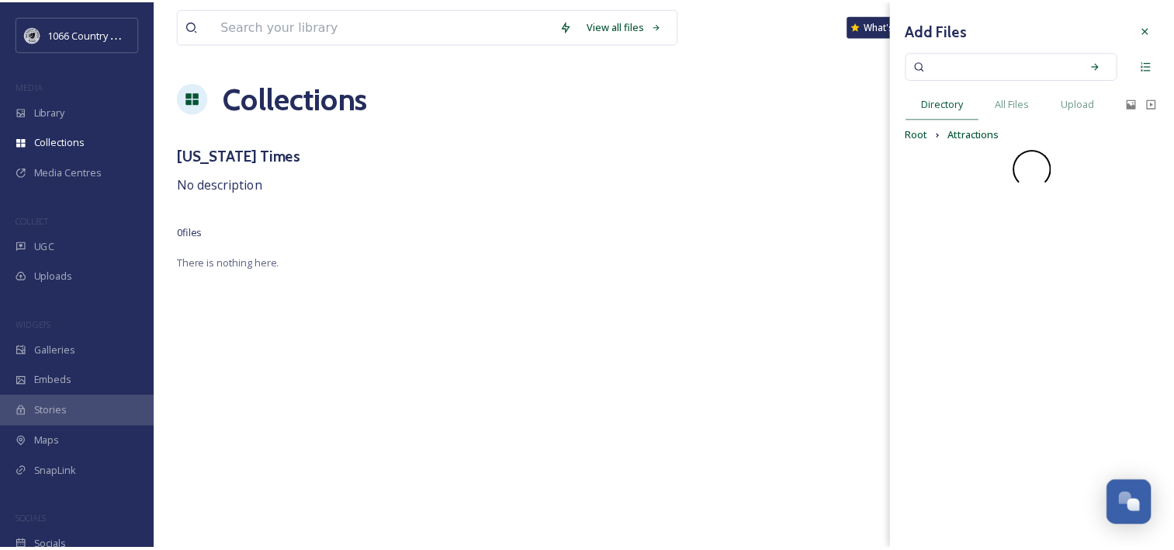
scroll to position [0, 0]
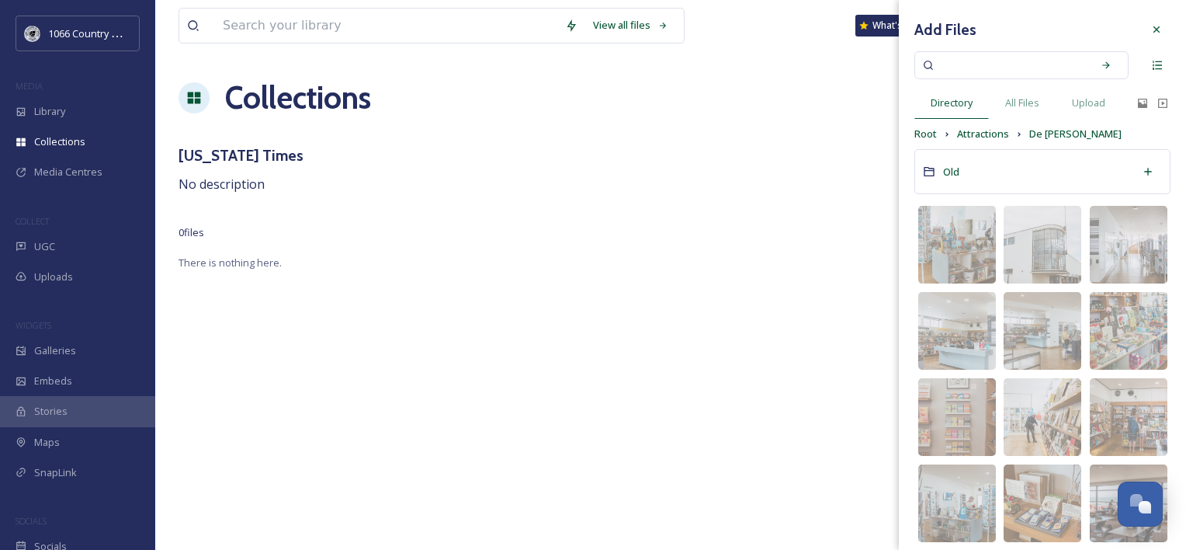
drag, startPoint x: 977, startPoint y: 236, endPoint x: 1135, endPoint y: 140, distance: 185.3
click at [1135, 140] on div "Root Attractions De [PERSON_NAME]" at bounding box center [1042, 134] width 256 height 15
click at [1044, 229] on img at bounding box center [1043, 245] width 78 height 78
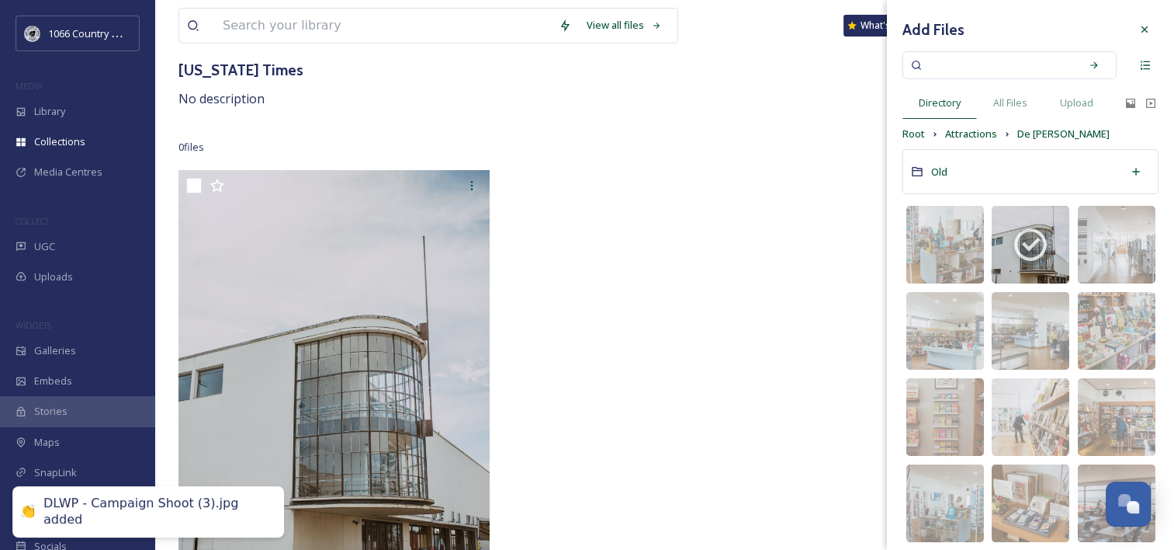
scroll to position [168, 0]
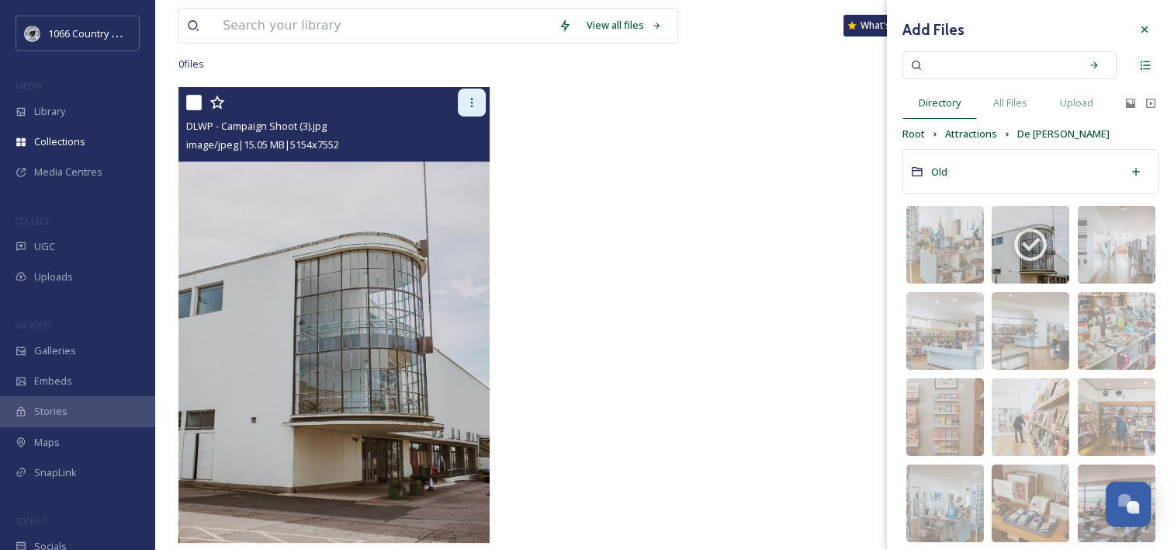
click at [476, 99] on icon at bounding box center [472, 102] width 12 height 12
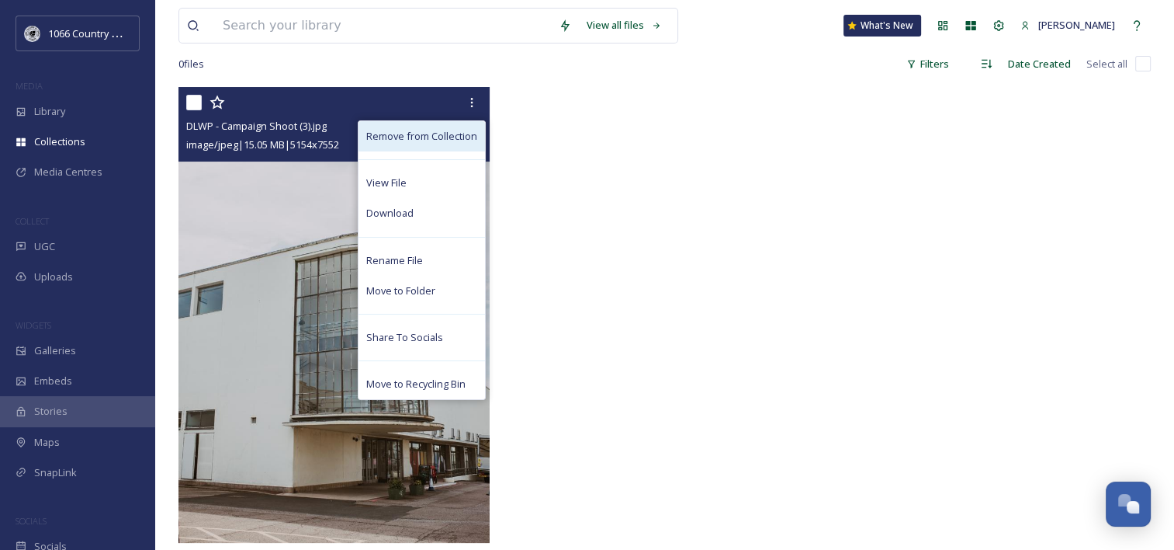
click at [455, 127] on div "Remove from Collection" at bounding box center [422, 136] width 127 height 30
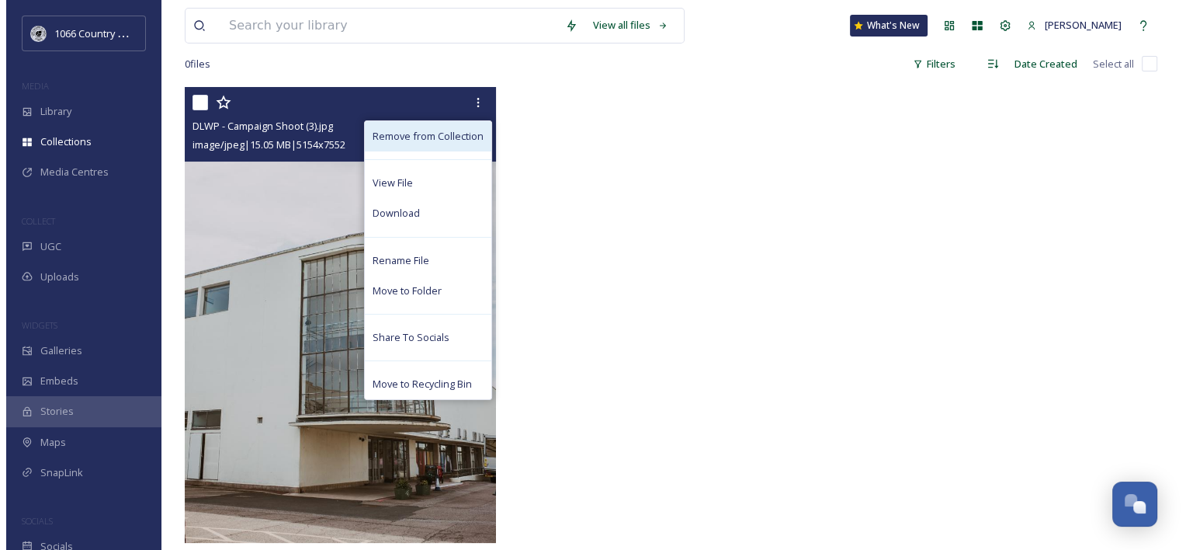
scroll to position [0, 0]
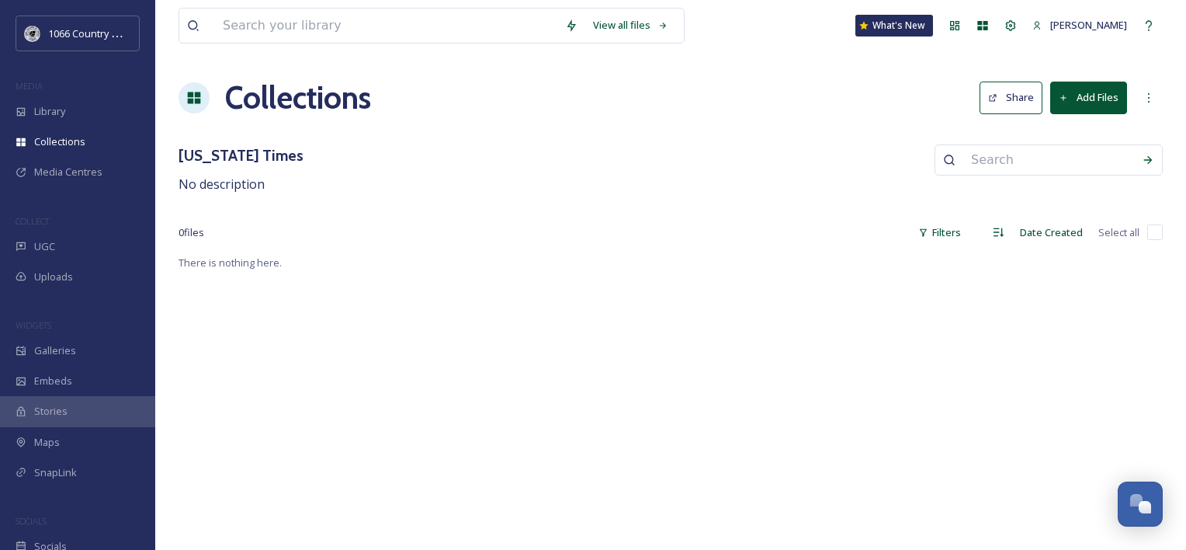
click at [1077, 94] on button "Add Files" at bounding box center [1088, 97] width 77 height 32
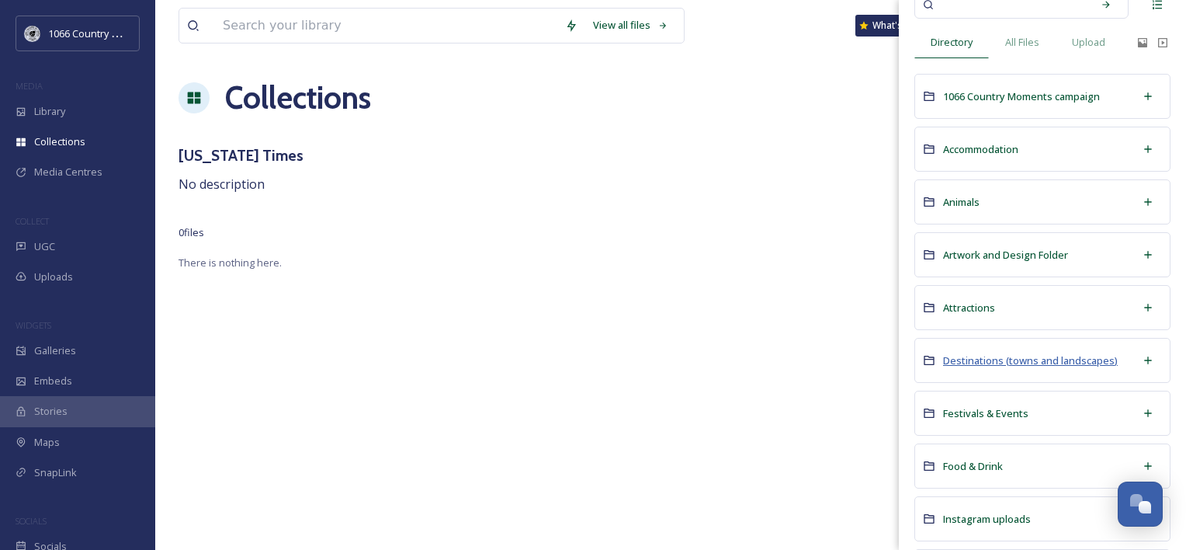
scroll to position [155, 0]
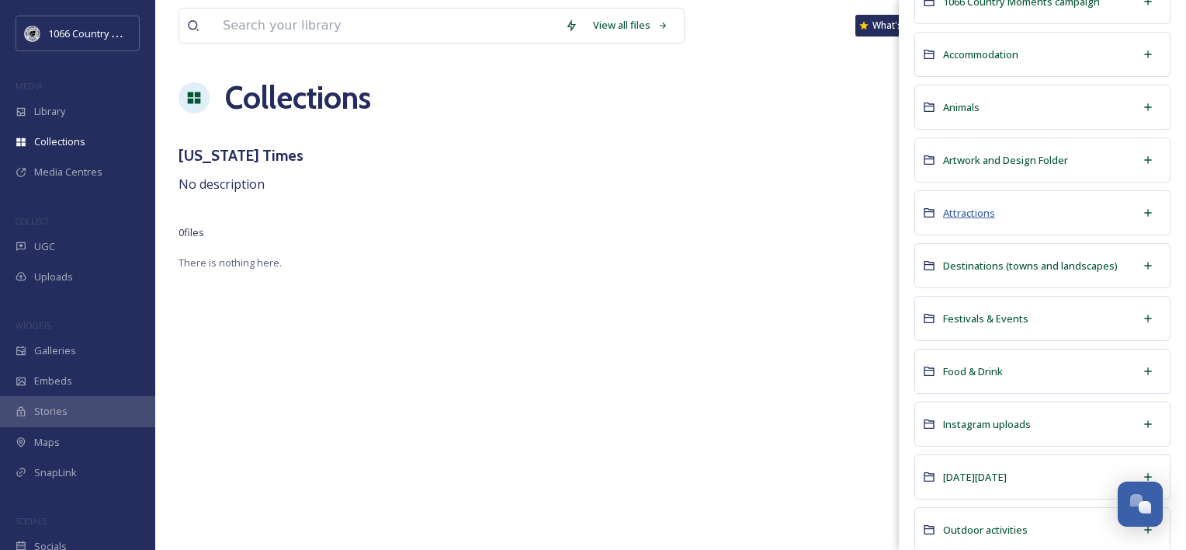
click at [962, 206] on span "Attractions" at bounding box center [969, 213] width 52 height 14
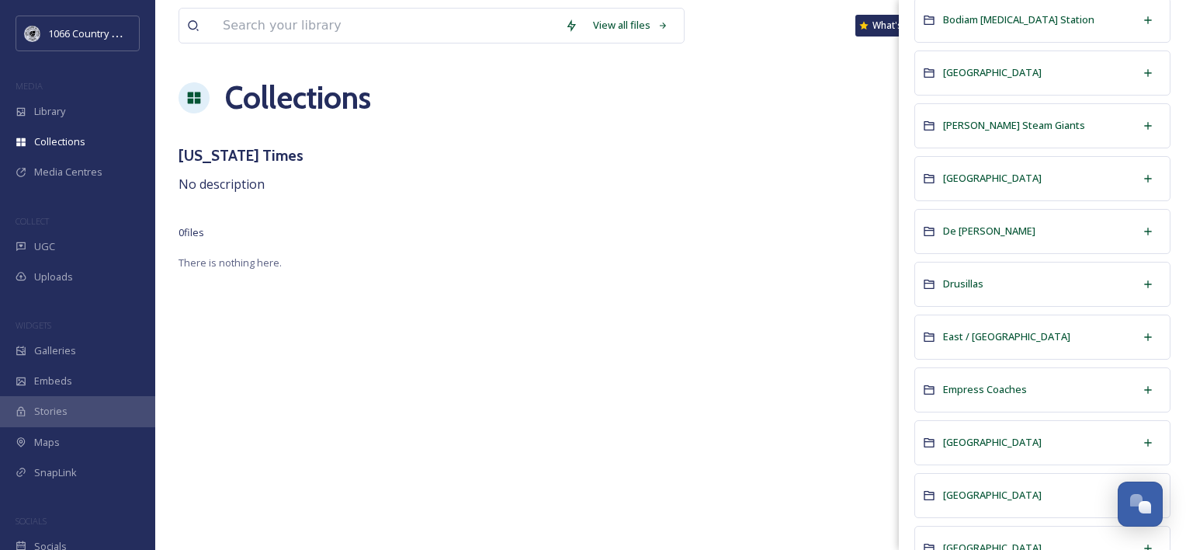
scroll to position [621, 0]
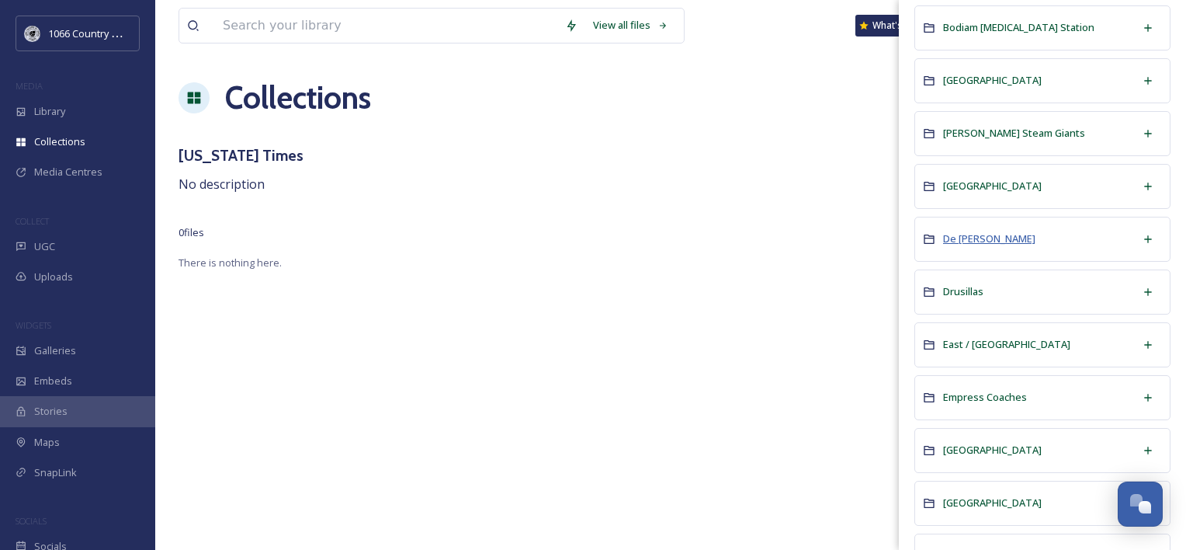
click at [973, 231] on span "De [PERSON_NAME]" at bounding box center [989, 238] width 92 height 14
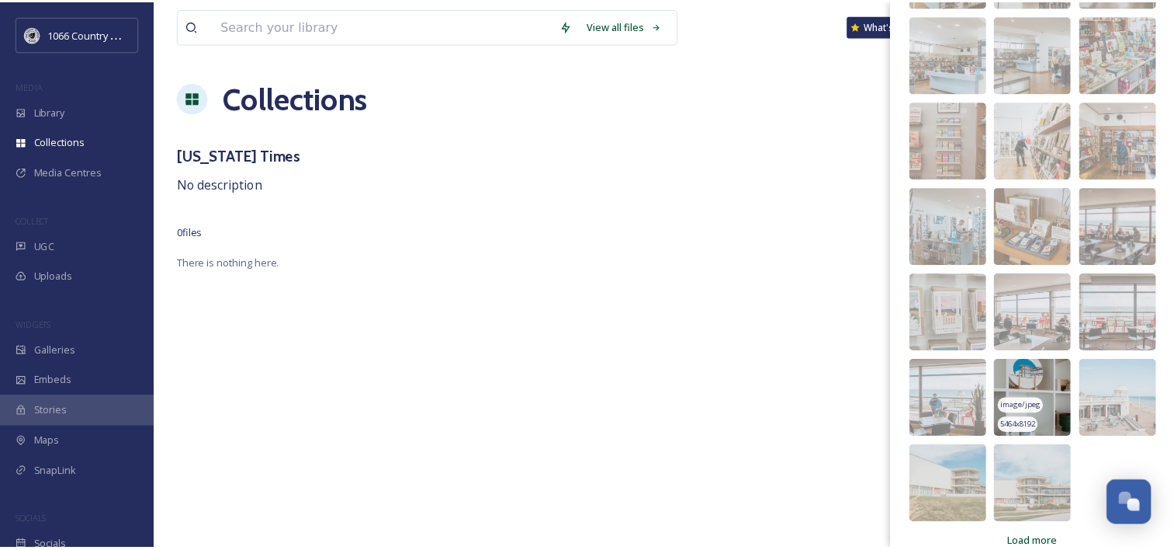
scroll to position [300, 0]
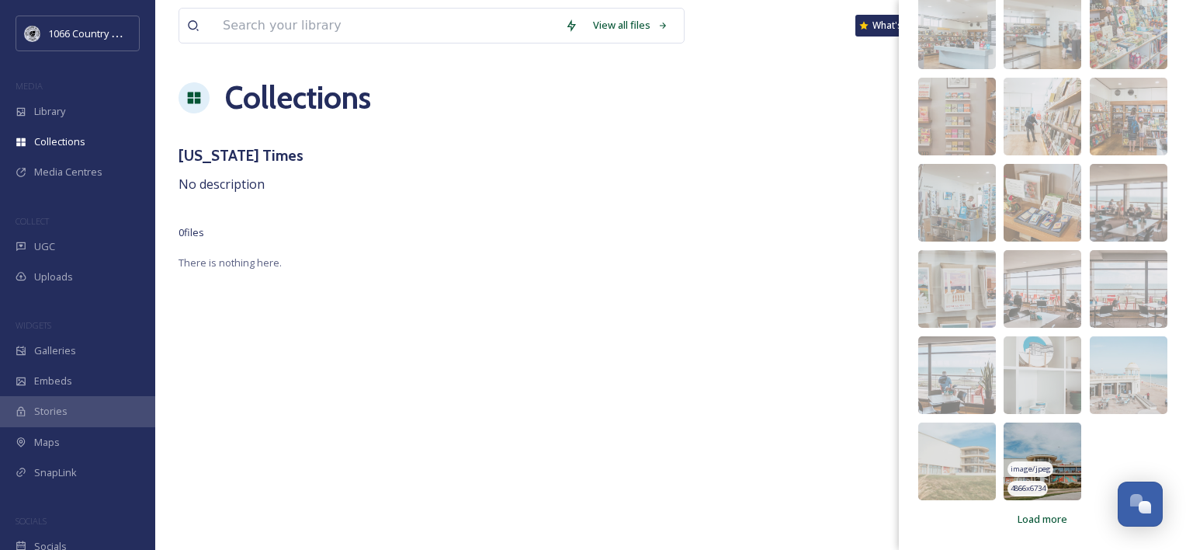
click at [1042, 444] on img at bounding box center [1043, 461] width 78 height 78
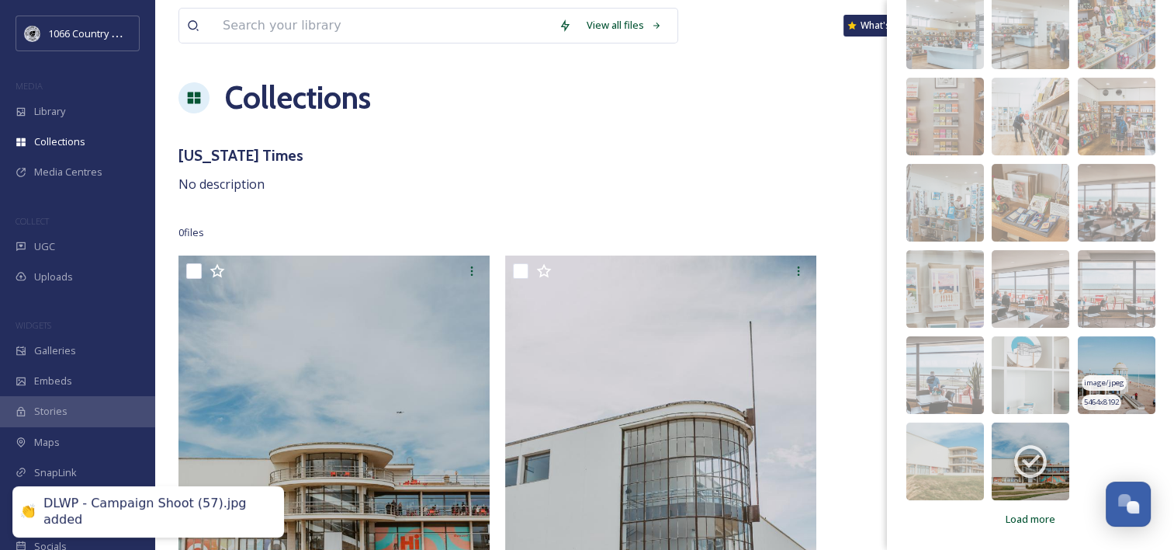
click at [1101, 363] on img at bounding box center [1117, 375] width 78 height 78
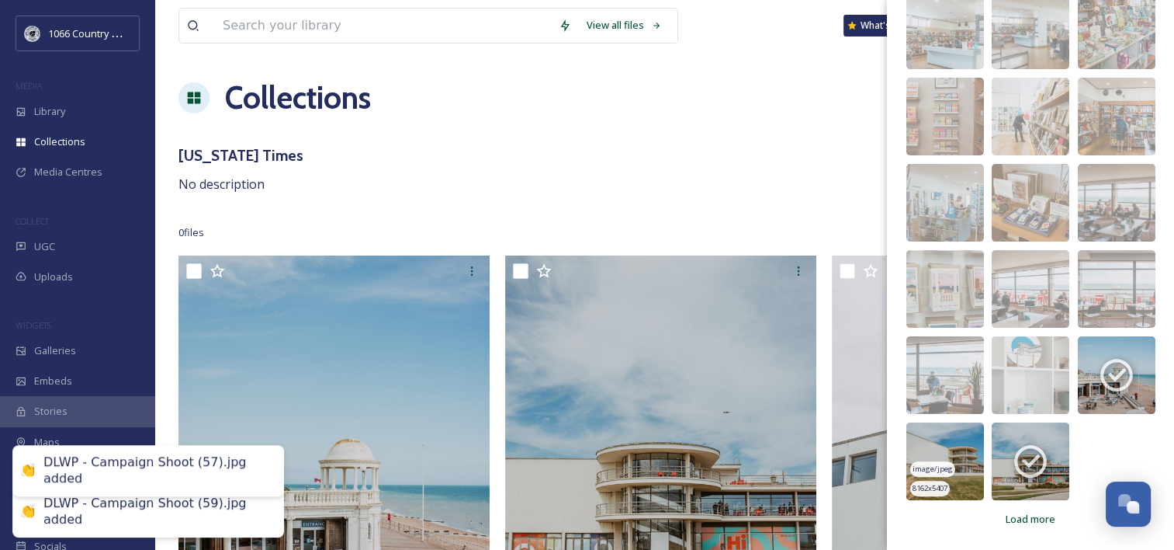
click at [962, 446] on img at bounding box center [946, 461] width 78 height 78
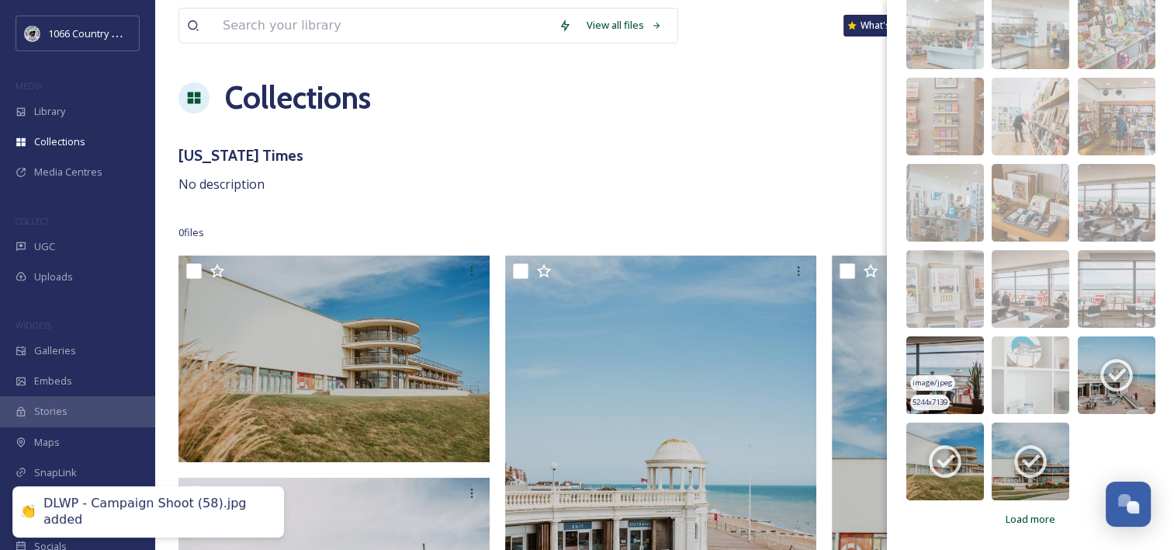
click at [958, 358] on img at bounding box center [946, 375] width 78 height 78
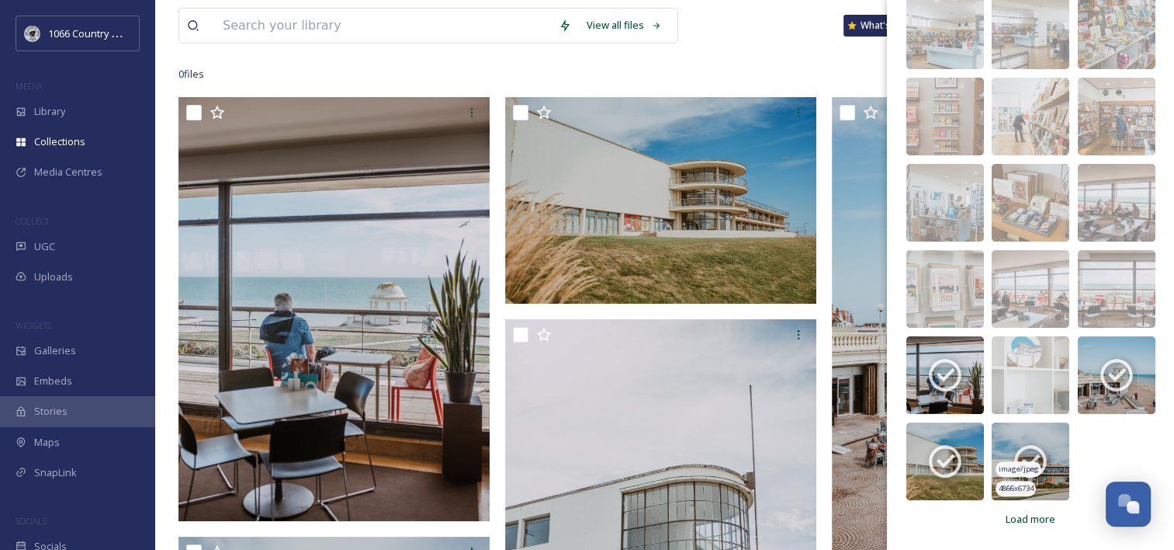
scroll to position [310, 0]
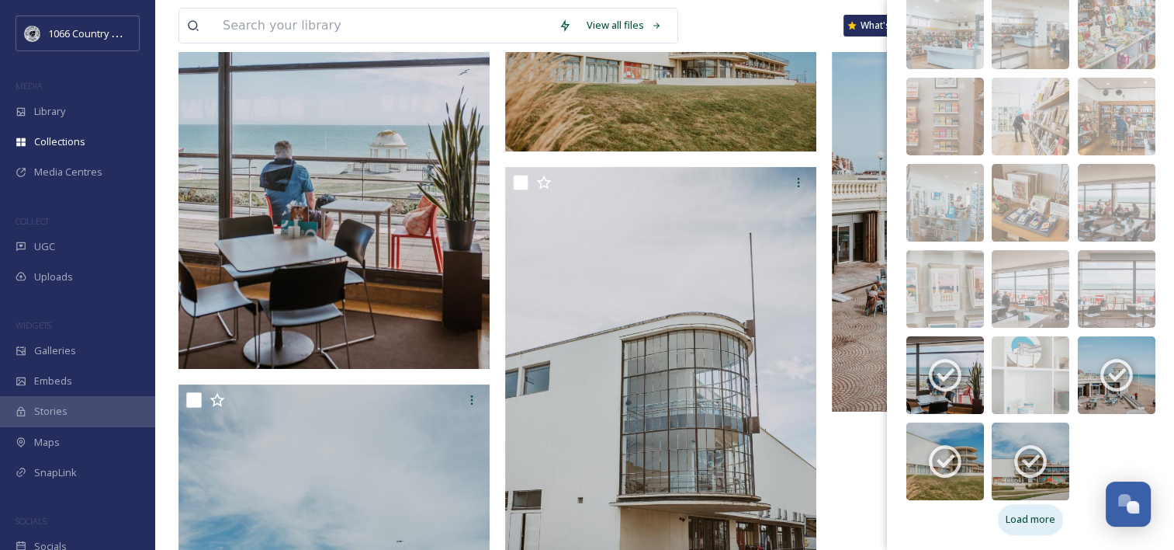
click at [1021, 515] on span "Load more" at bounding box center [1031, 518] width 50 height 15
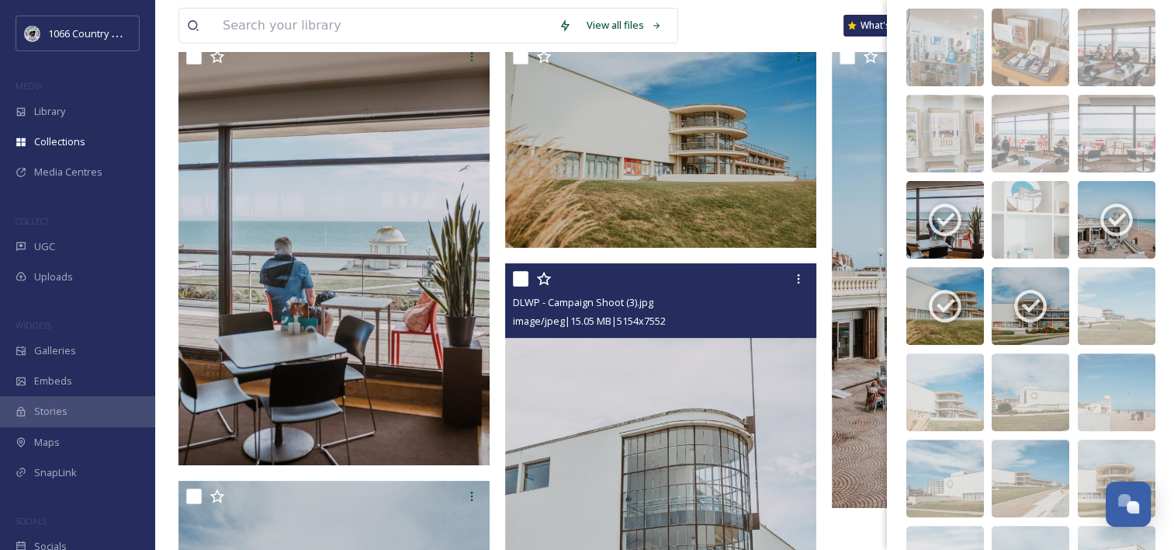
scroll to position [78, 0]
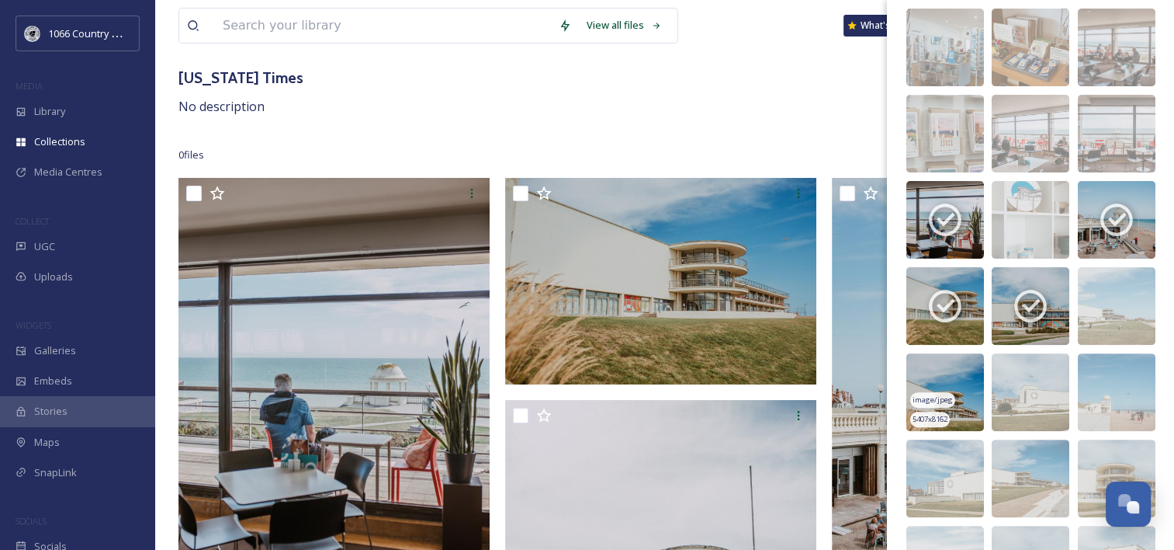
click at [945, 373] on img at bounding box center [946, 392] width 78 height 78
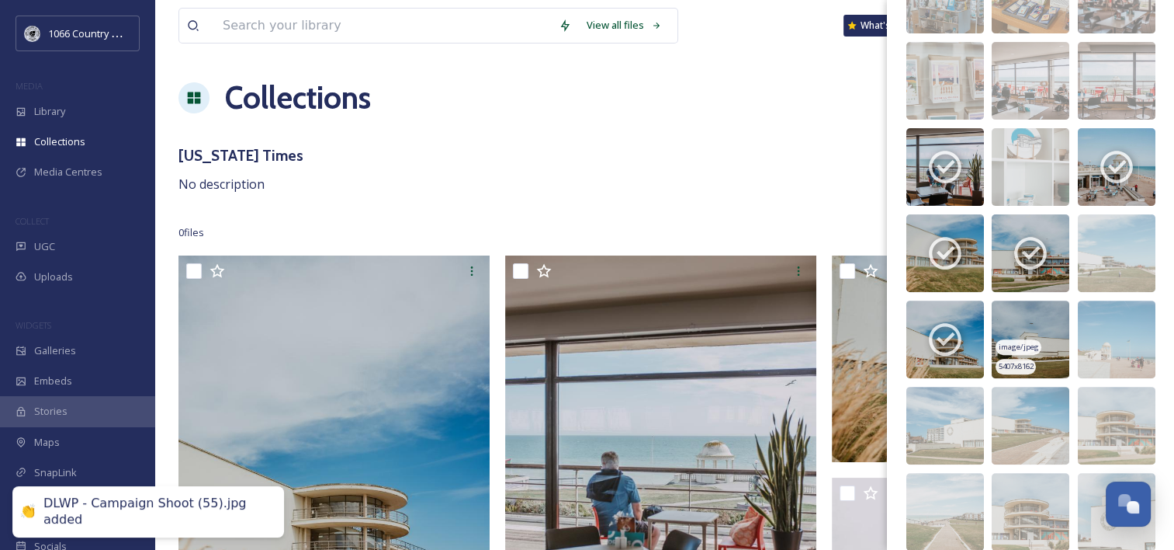
scroll to position [533, 0]
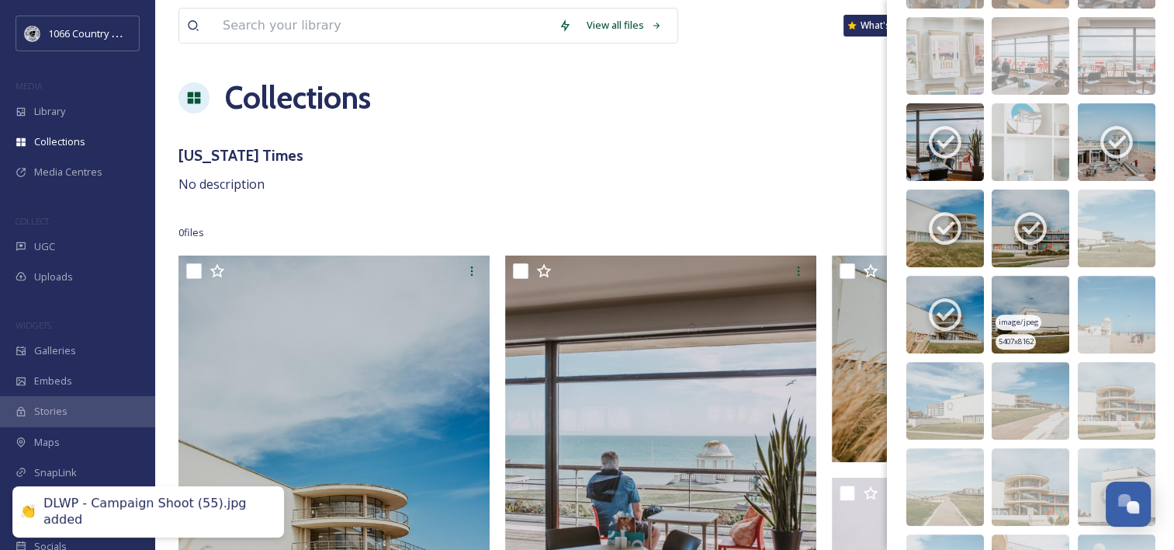
click at [1035, 294] on img at bounding box center [1031, 315] width 78 height 78
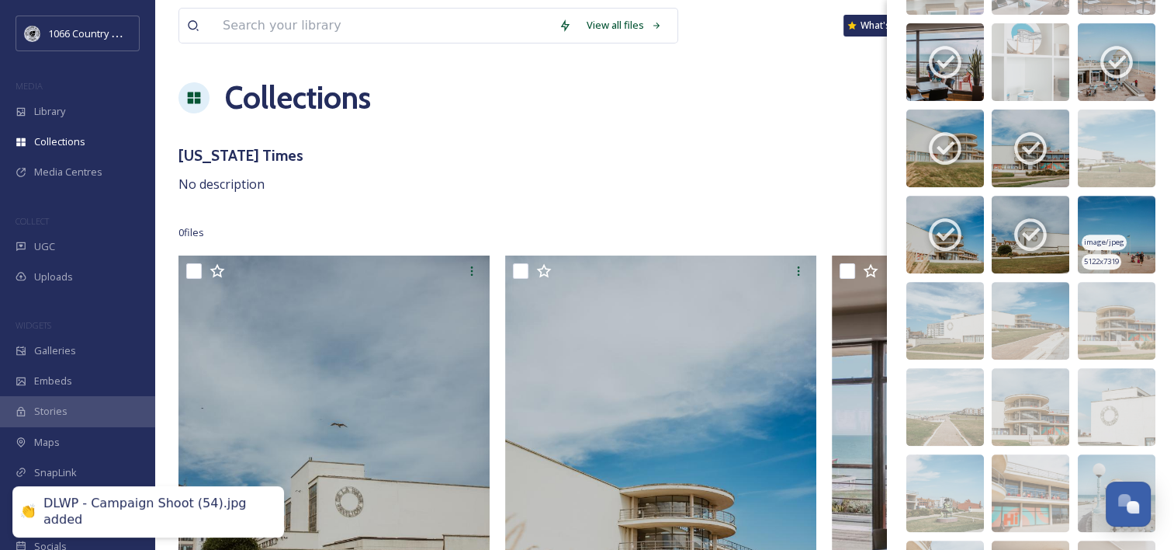
scroll to position [766, 0]
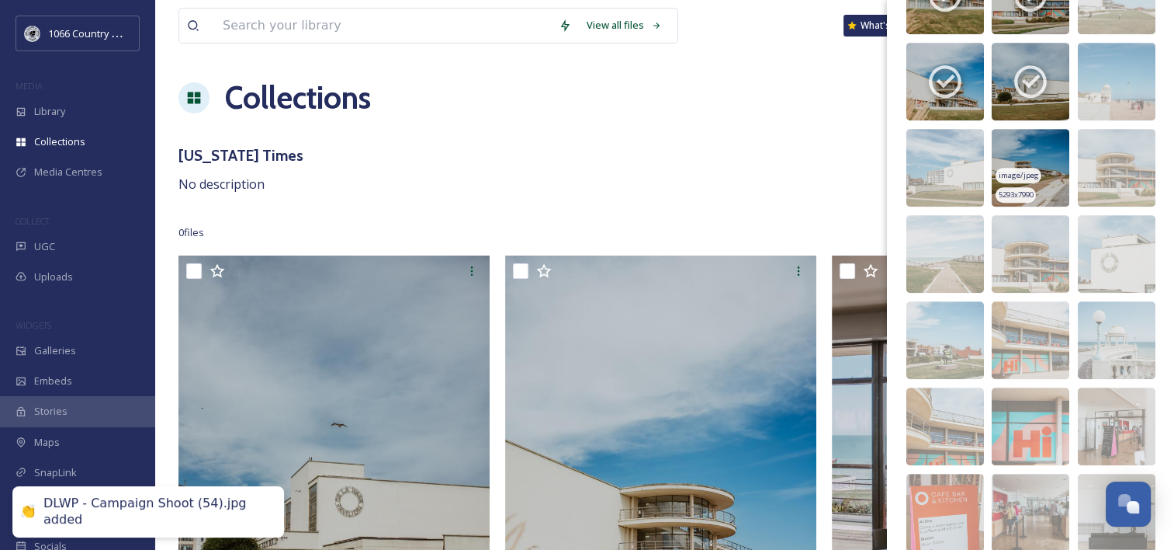
click at [1036, 164] on img at bounding box center [1031, 168] width 78 height 78
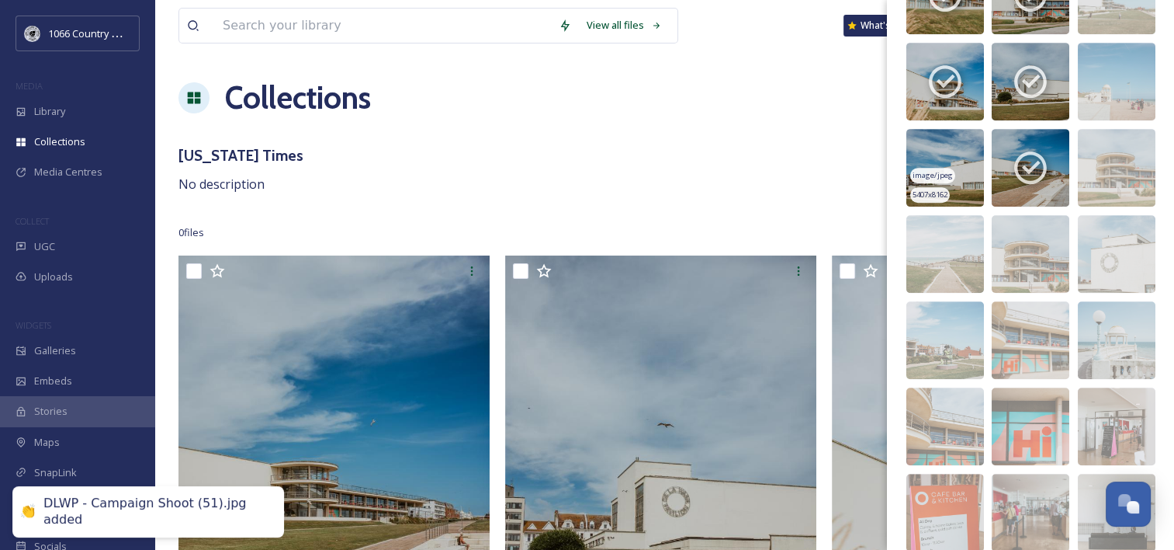
click at [953, 161] on img at bounding box center [946, 168] width 78 height 78
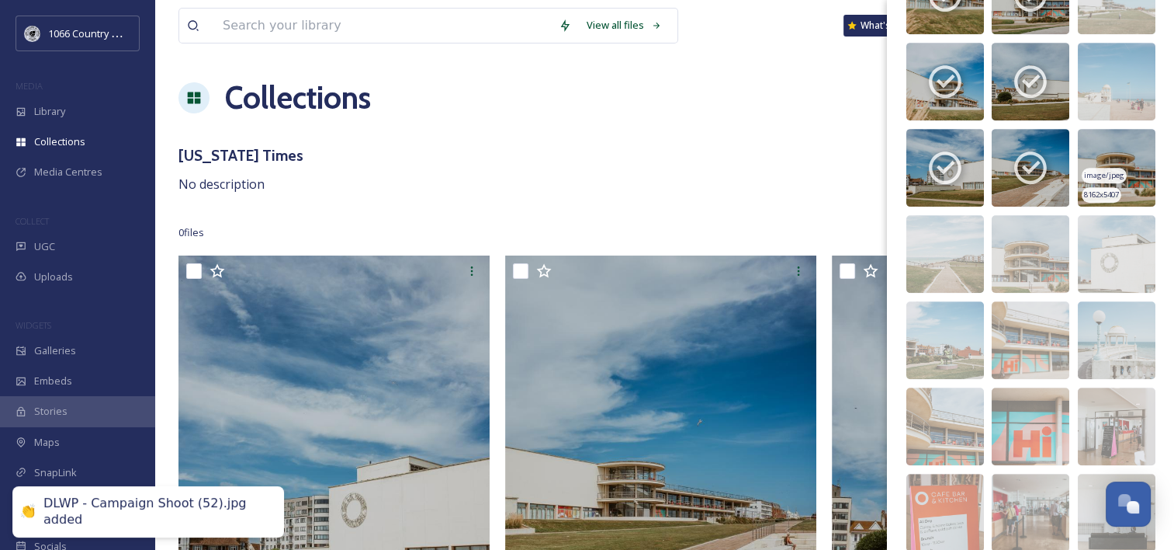
click at [1115, 147] on img at bounding box center [1117, 168] width 78 height 78
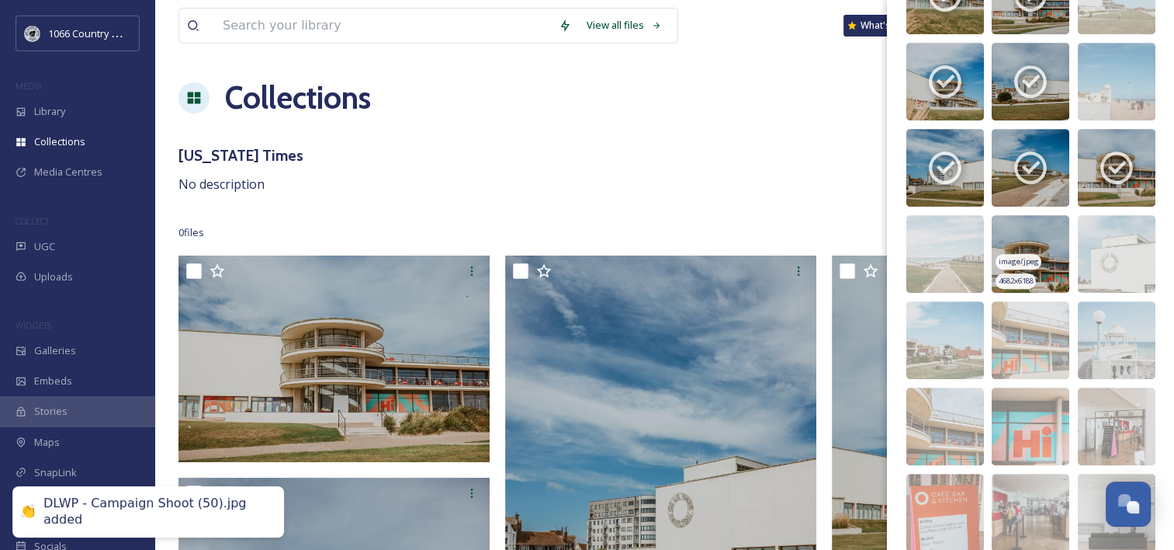
click at [1033, 240] on img at bounding box center [1031, 254] width 78 height 78
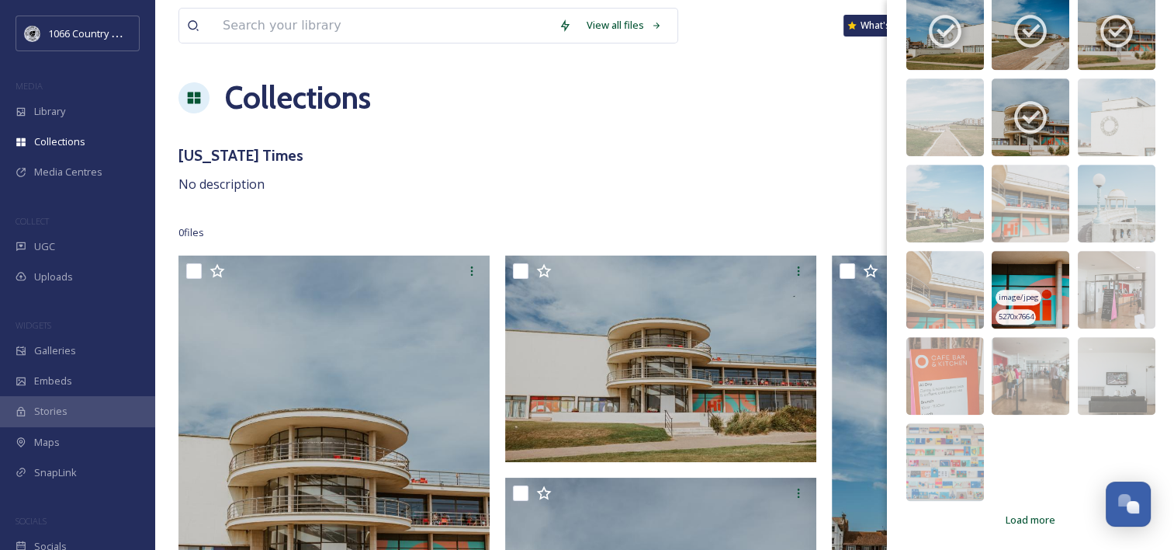
scroll to position [903, 0]
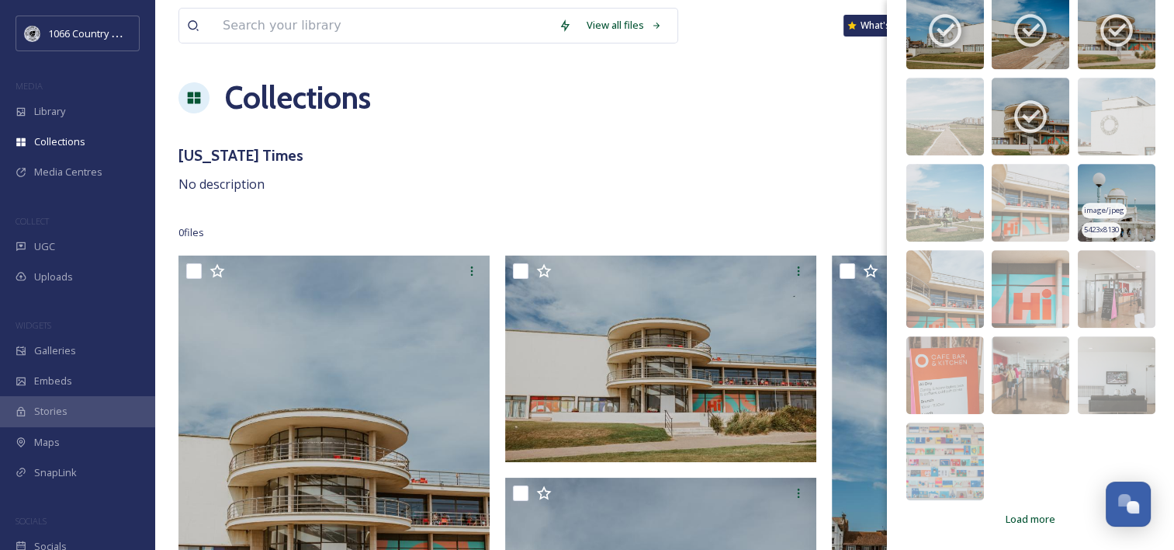
click at [1105, 185] on img at bounding box center [1117, 203] width 78 height 78
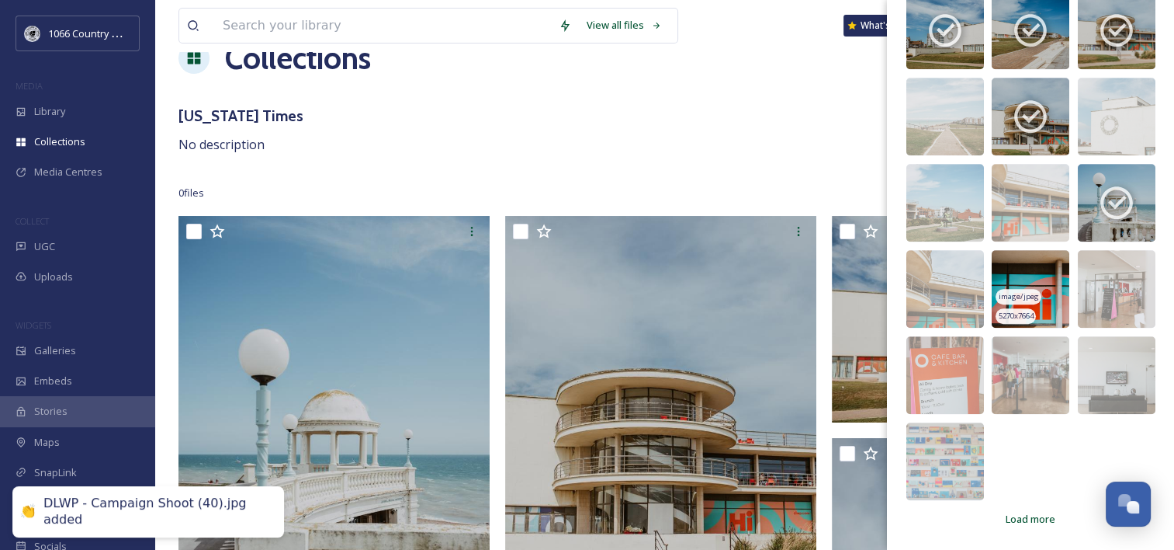
scroll to position [78, 0]
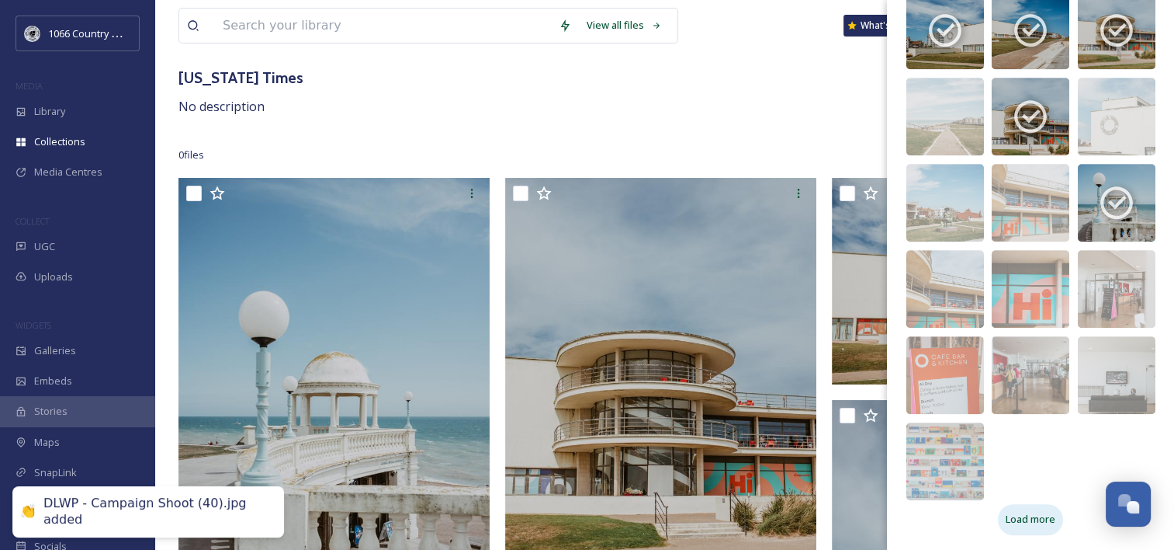
click at [1025, 507] on div "Load more" at bounding box center [1030, 519] width 65 height 30
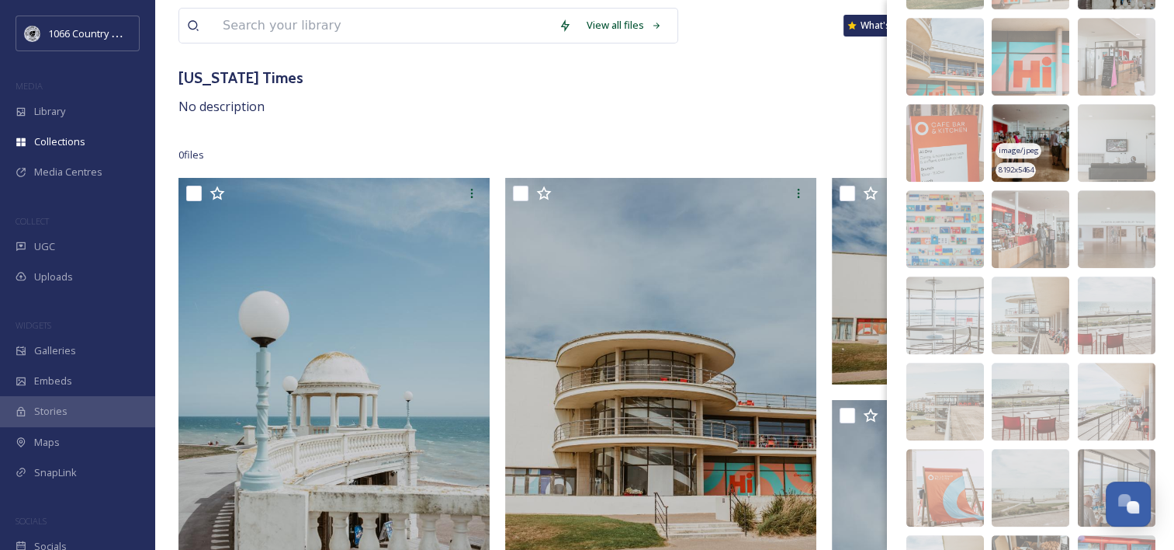
scroll to position [1136, 0]
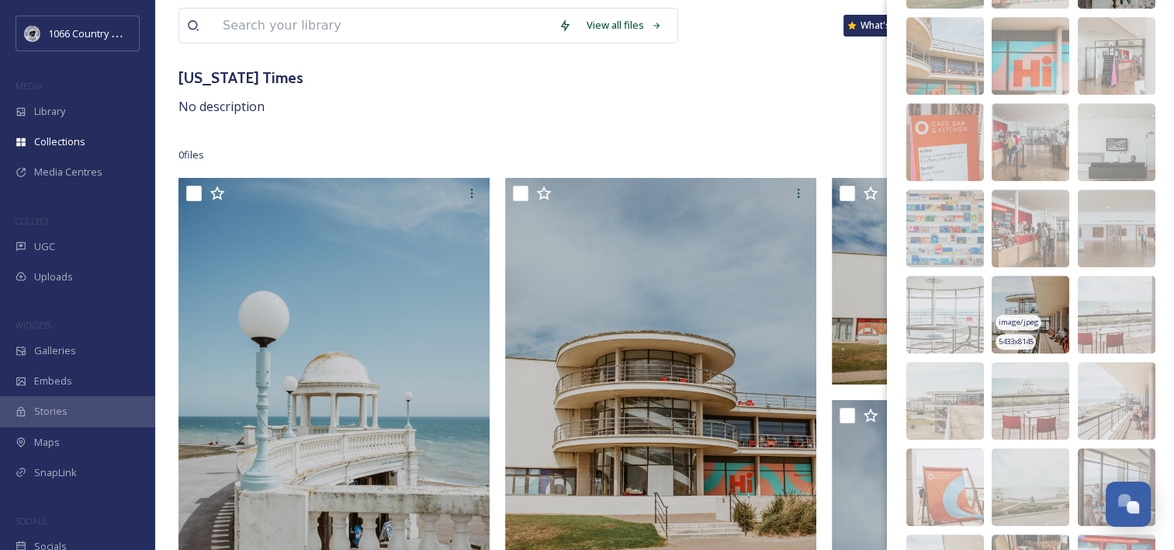
click at [1031, 301] on img at bounding box center [1031, 315] width 78 height 78
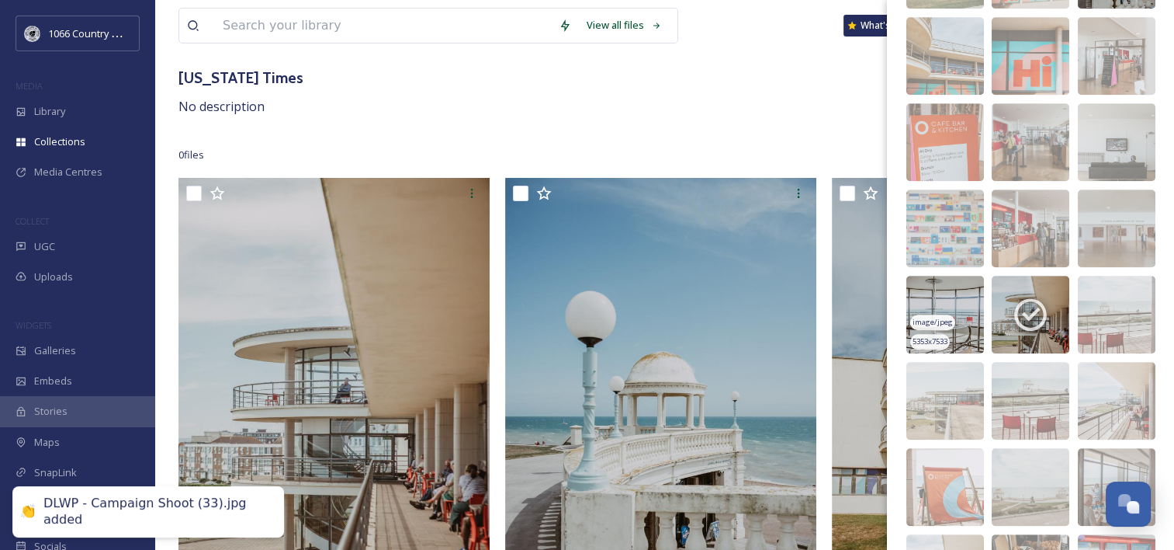
click at [941, 304] on img at bounding box center [946, 315] width 78 height 78
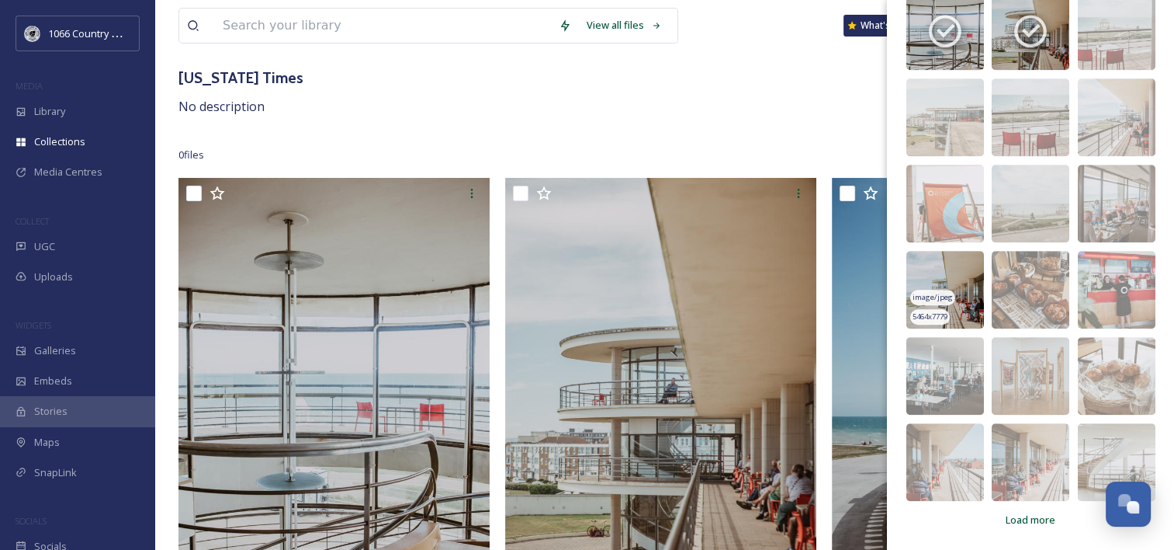
scroll to position [155, 0]
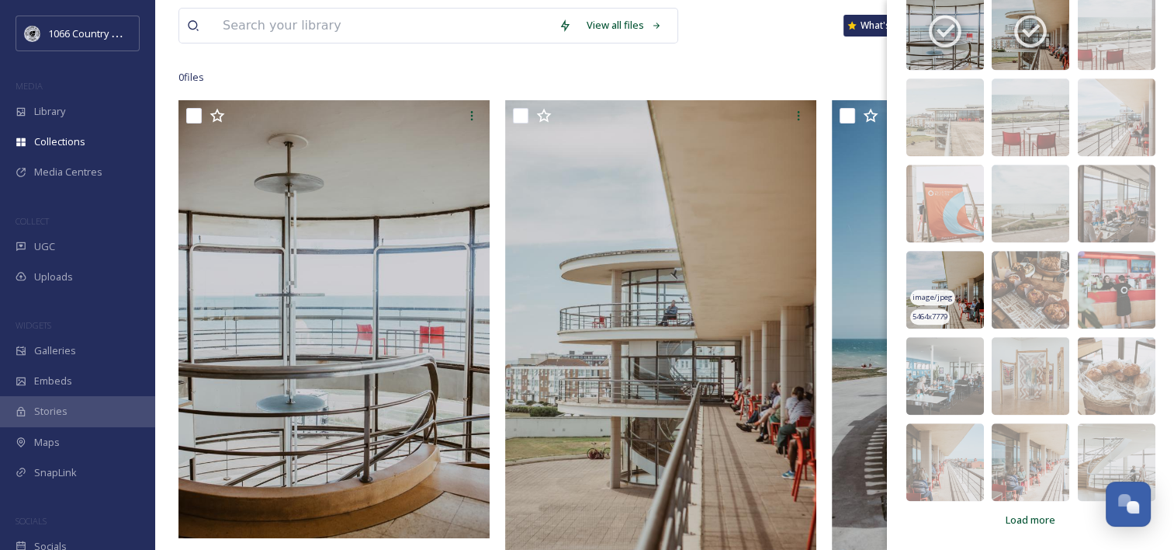
click at [960, 273] on img at bounding box center [946, 290] width 78 height 78
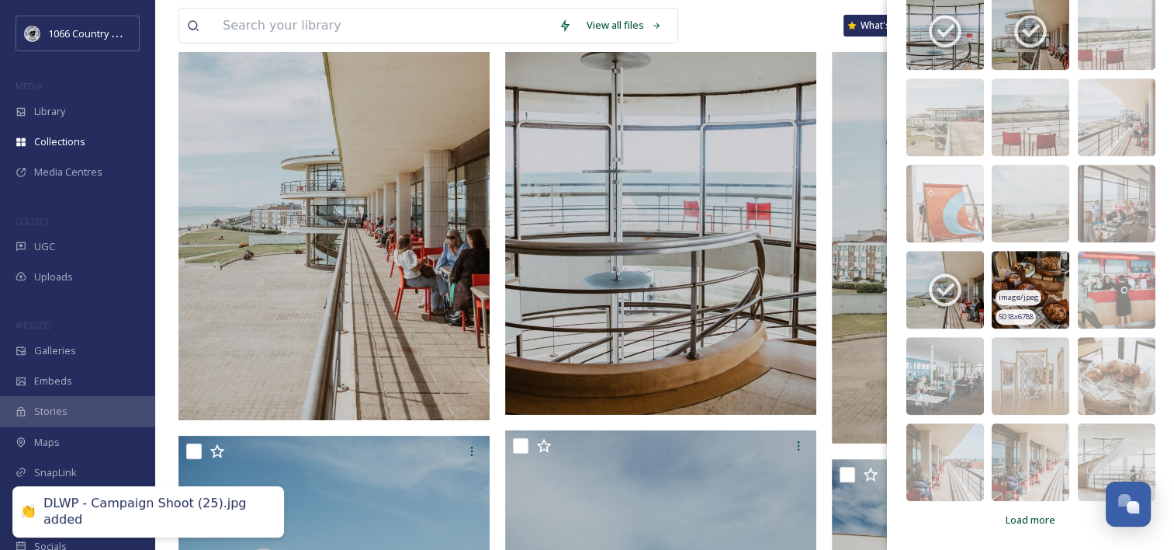
scroll to position [310, 0]
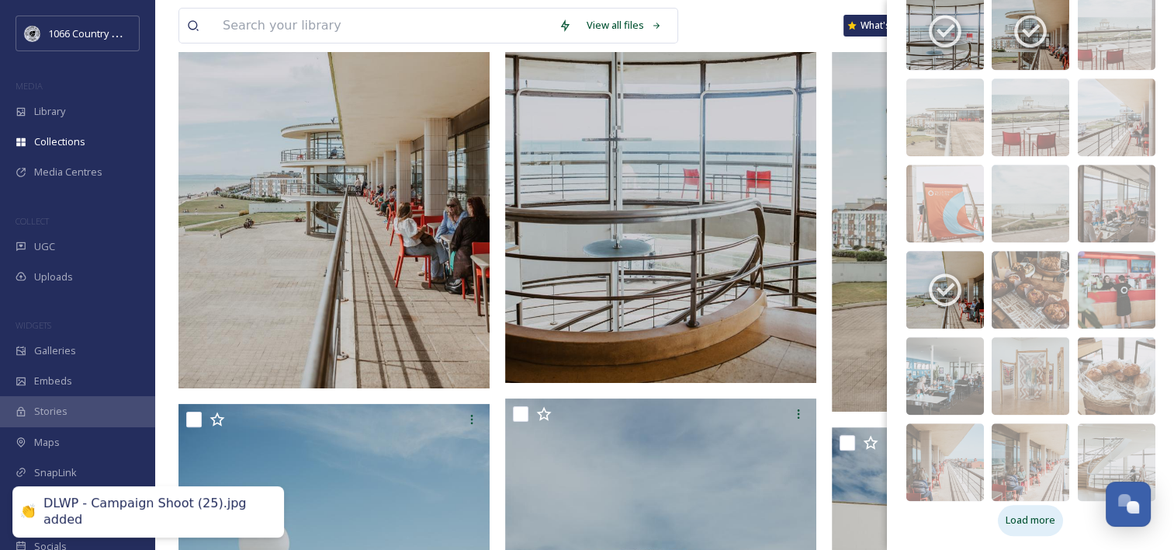
click at [1012, 525] on span "Load more" at bounding box center [1031, 519] width 50 height 15
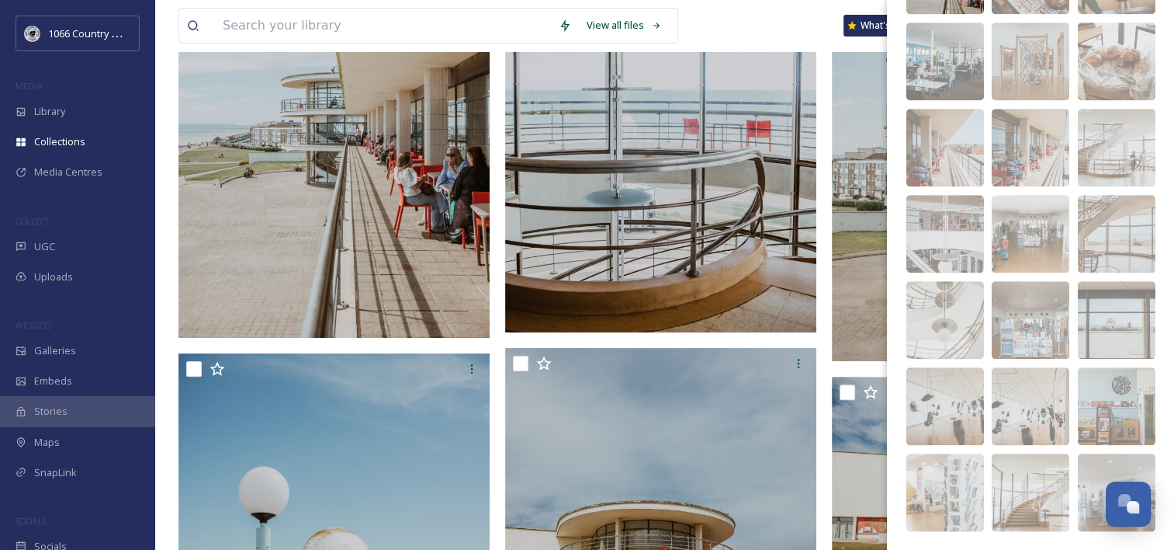
scroll to position [388, 0]
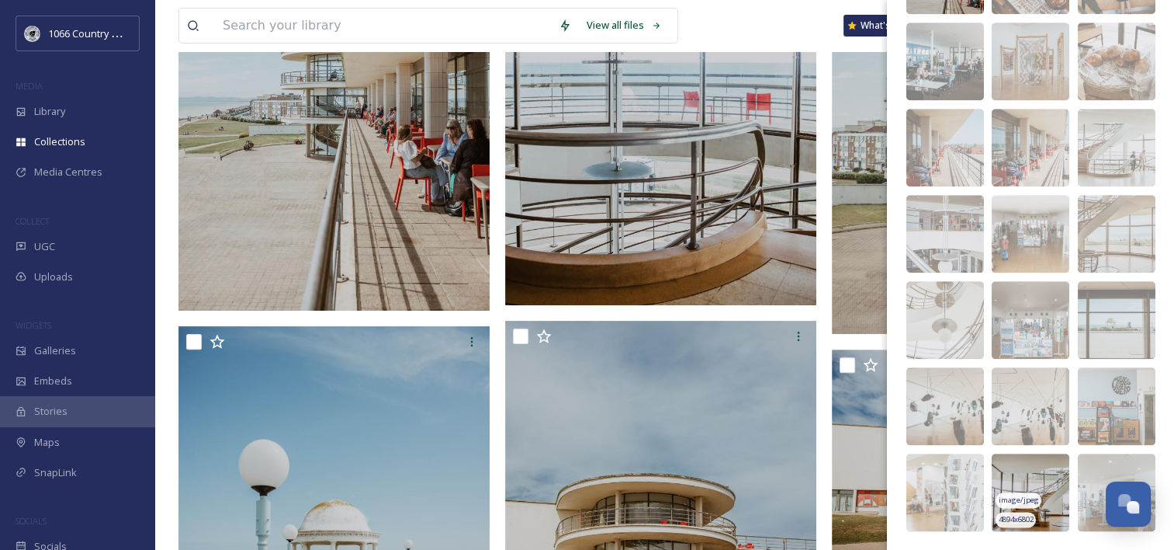
click at [1043, 469] on img at bounding box center [1031, 492] width 78 height 78
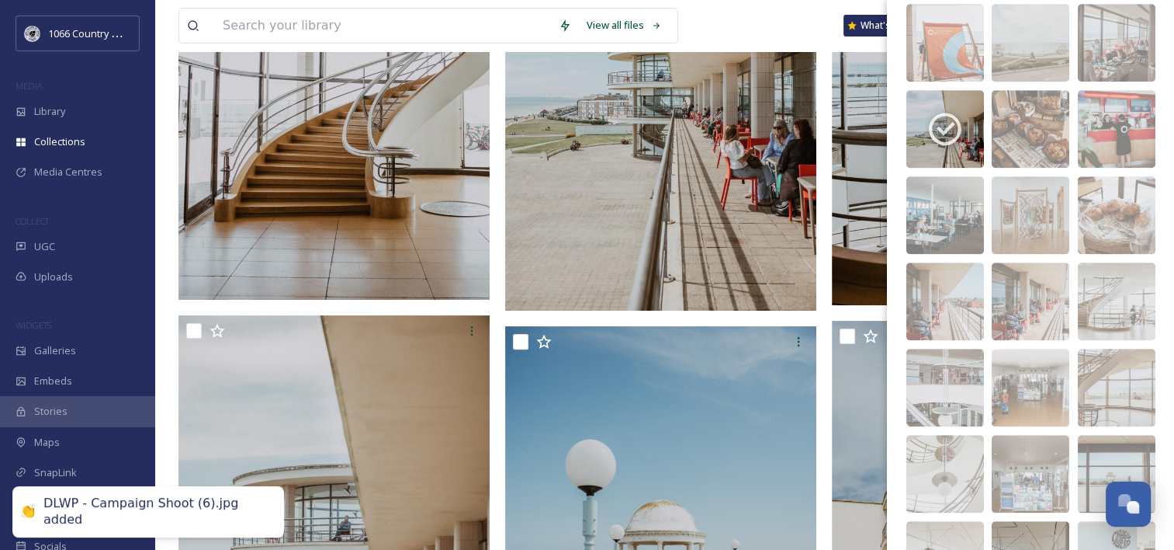
scroll to position [1579, 0]
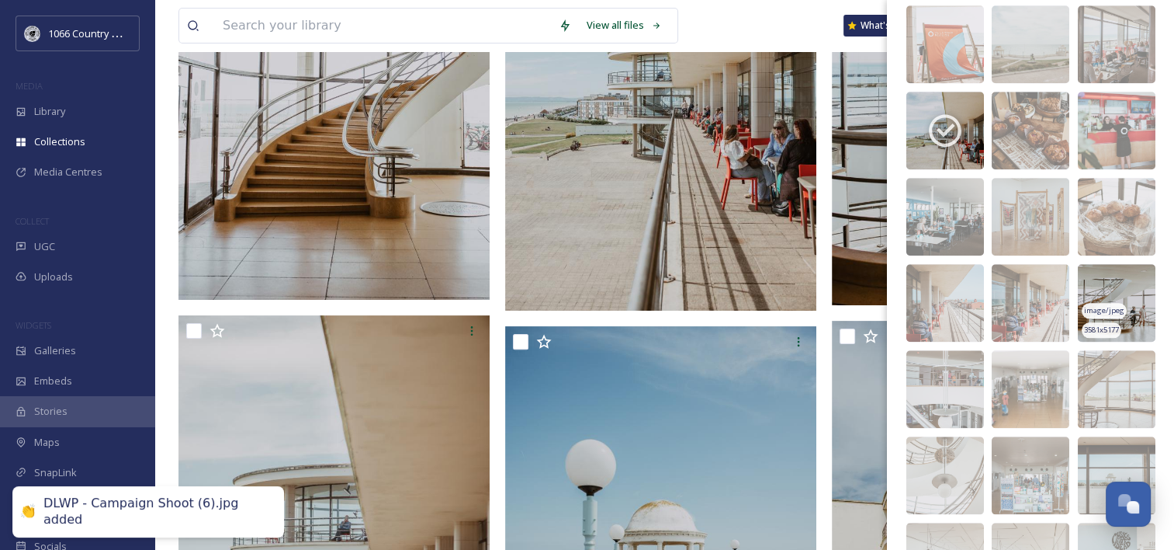
click at [1111, 279] on img at bounding box center [1117, 303] width 78 height 78
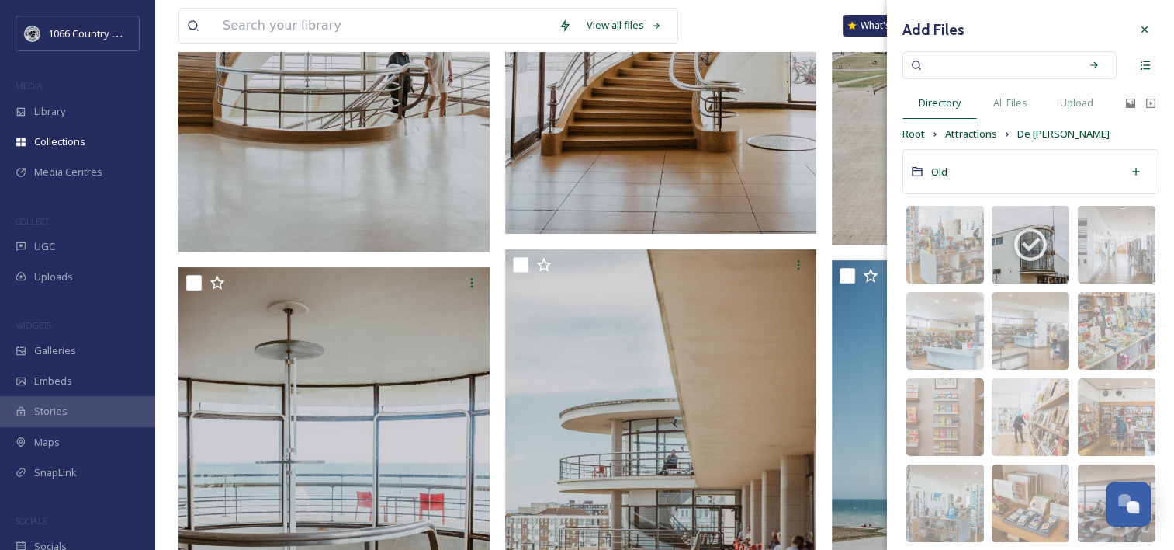
scroll to position [388, 0]
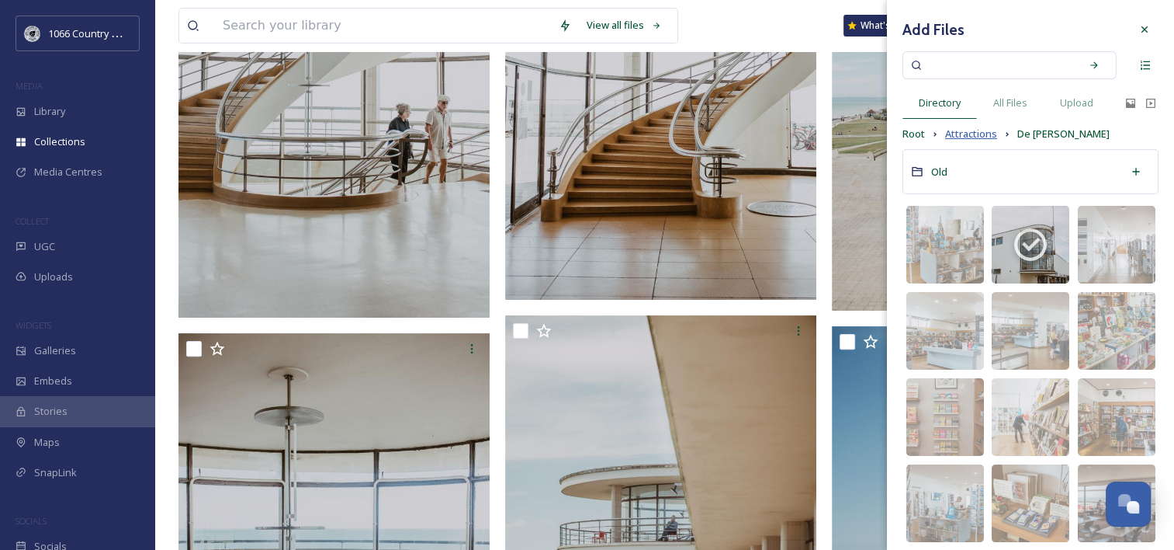
click at [985, 140] on span "Attractions" at bounding box center [971, 134] width 52 height 15
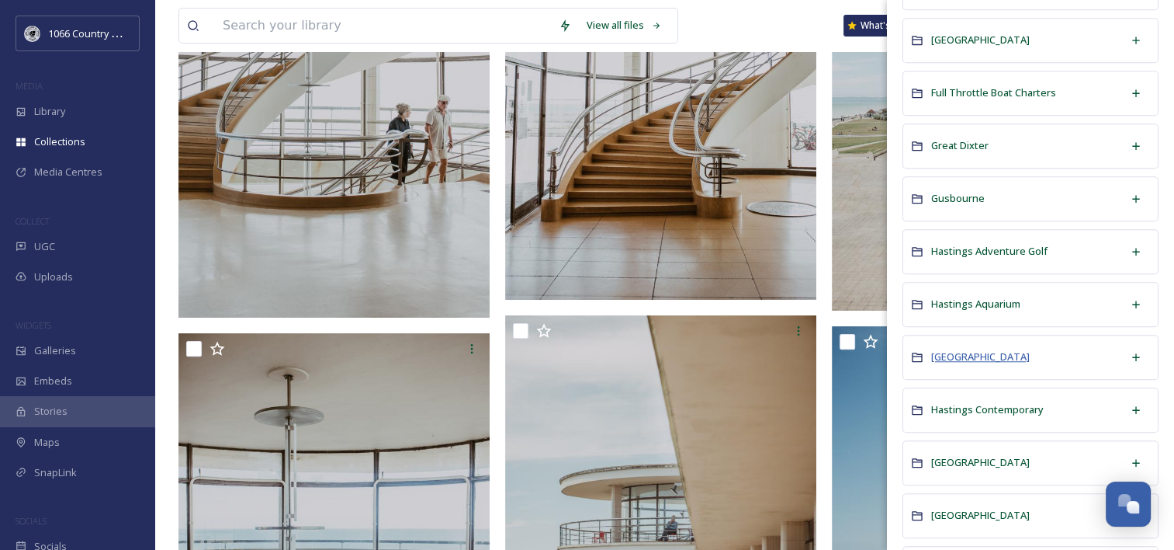
scroll to position [1164, 0]
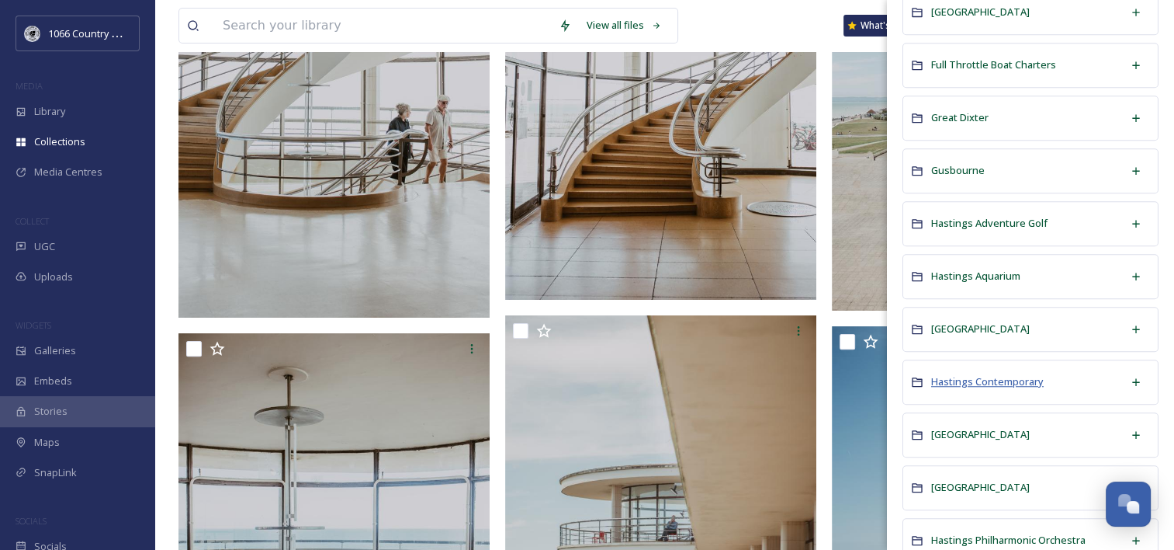
click at [979, 376] on span "Hastings Contemporary" at bounding box center [987, 381] width 113 height 14
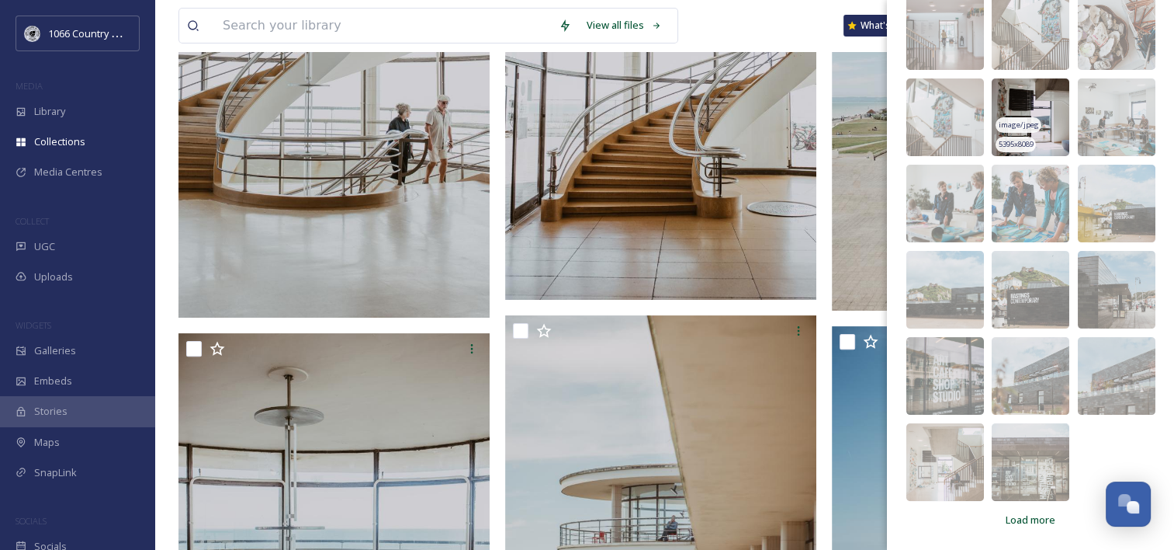
scroll to position [300, 0]
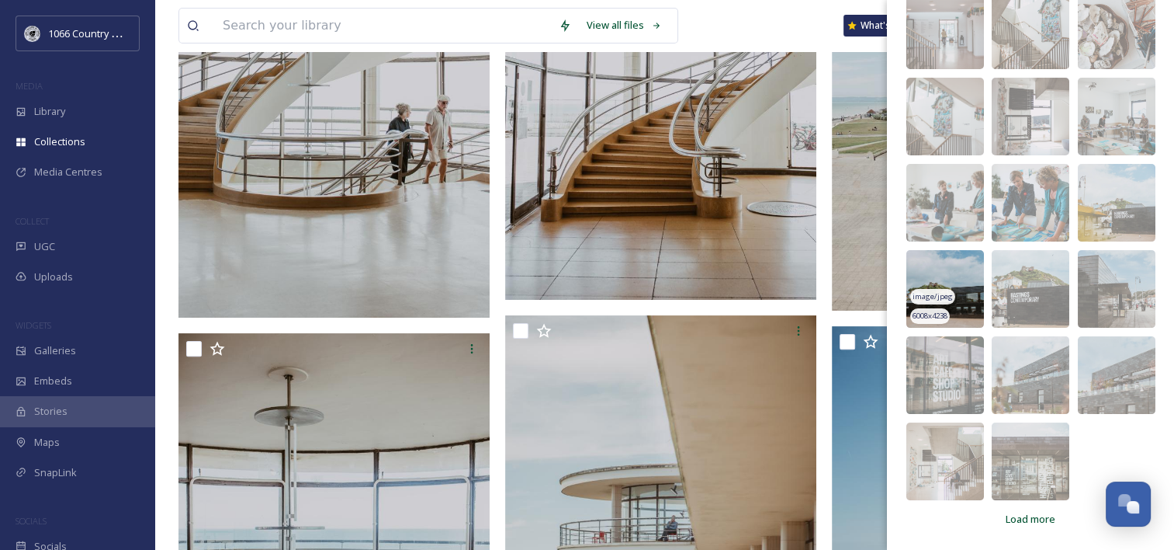
click at [948, 273] on img at bounding box center [946, 289] width 78 height 78
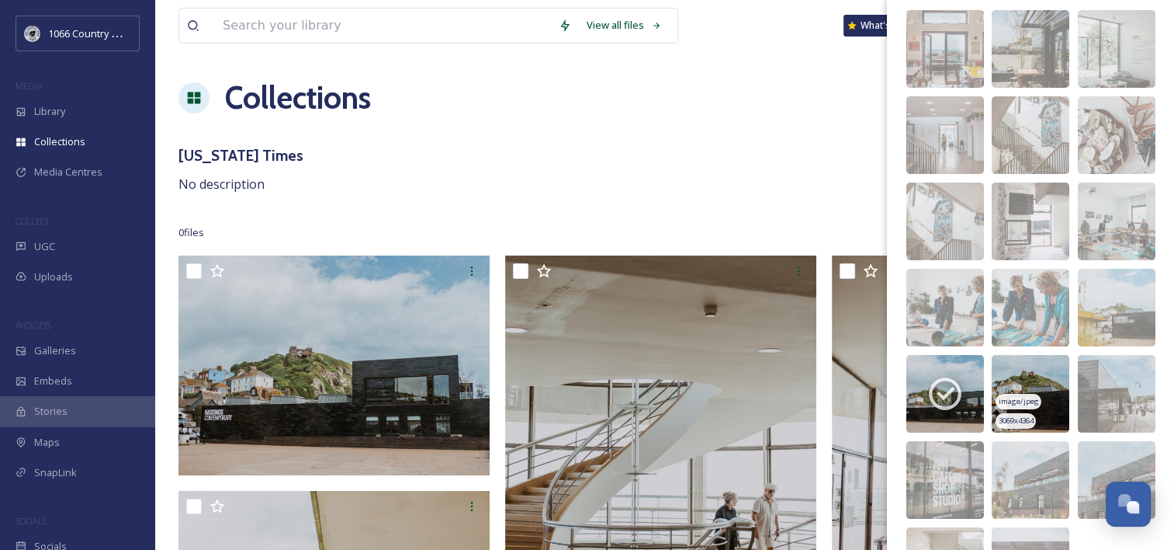
scroll to position [0, 0]
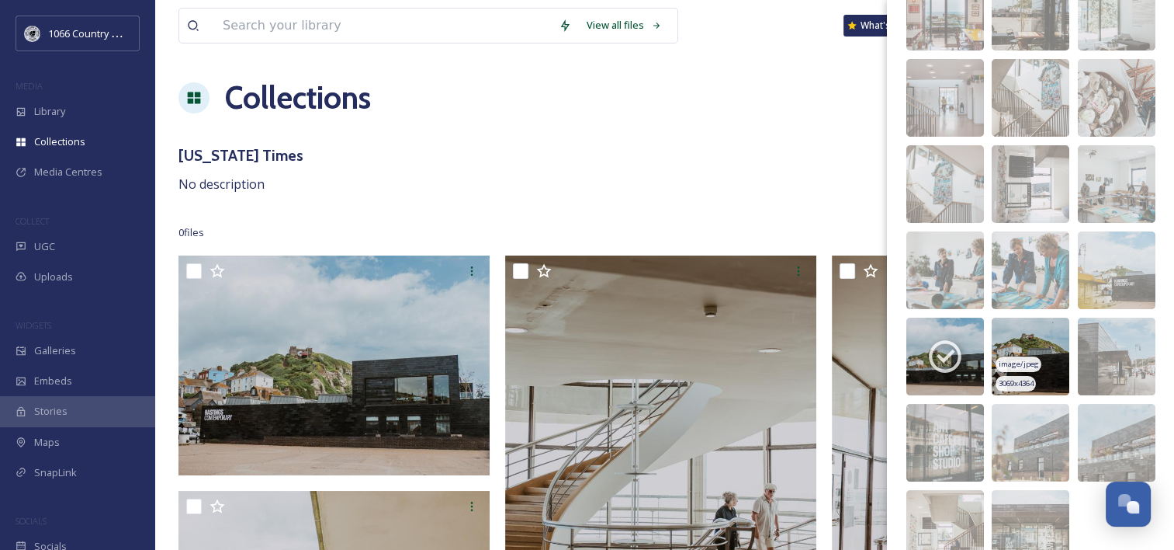
click at [1031, 330] on img at bounding box center [1031, 356] width 78 height 78
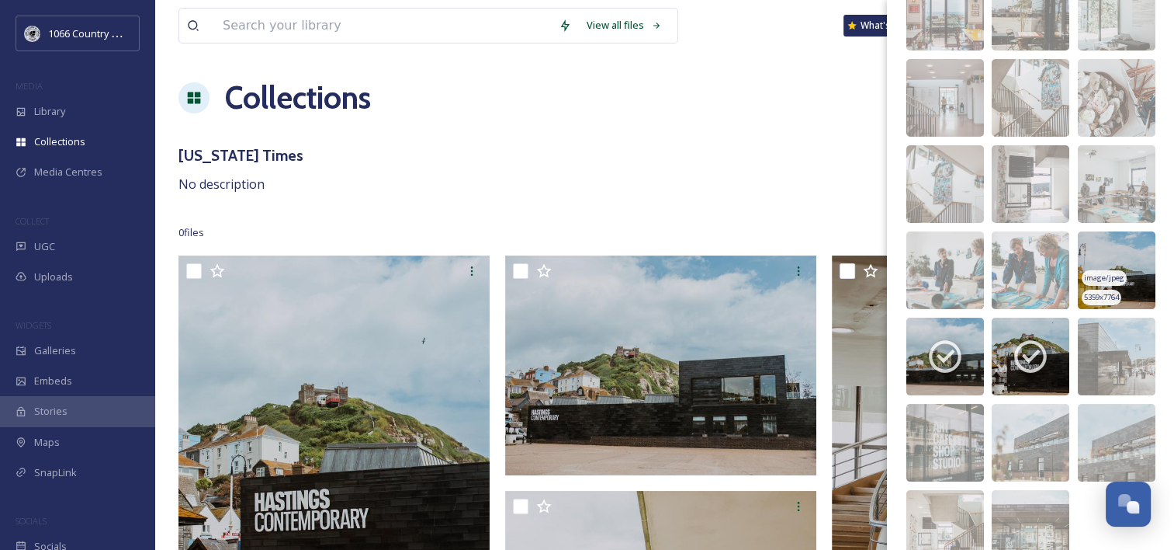
click at [1096, 245] on img at bounding box center [1117, 270] width 78 height 78
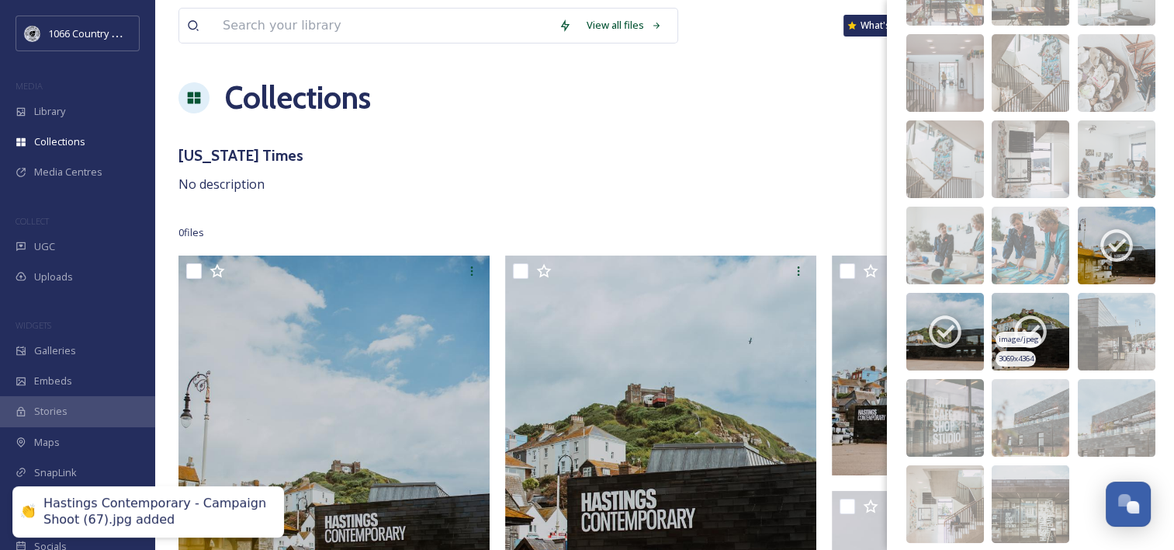
scroll to position [300, 0]
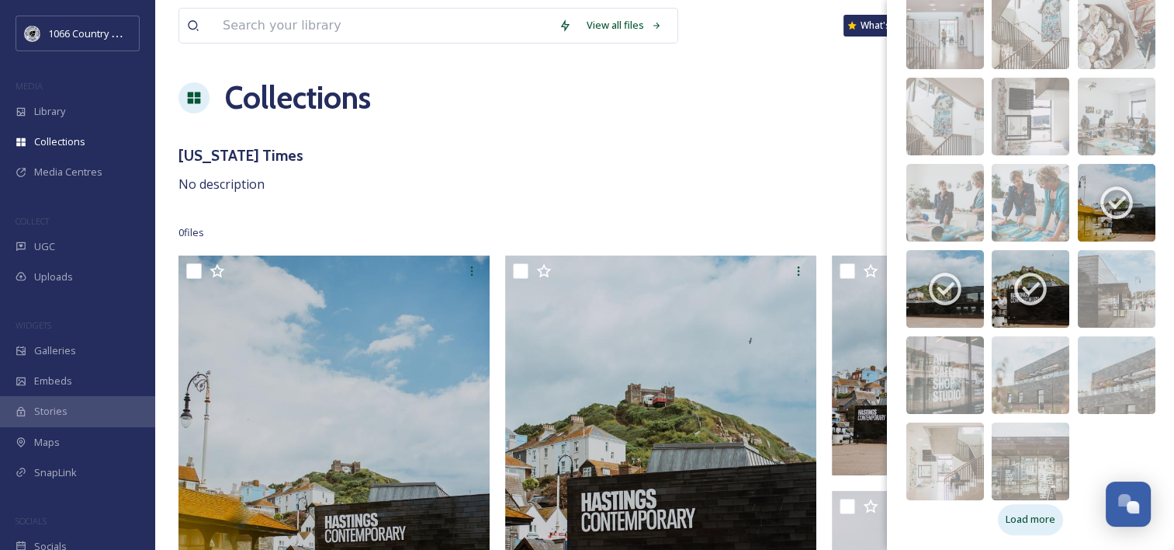
click at [1028, 512] on span "Load more" at bounding box center [1031, 518] width 50 height 15
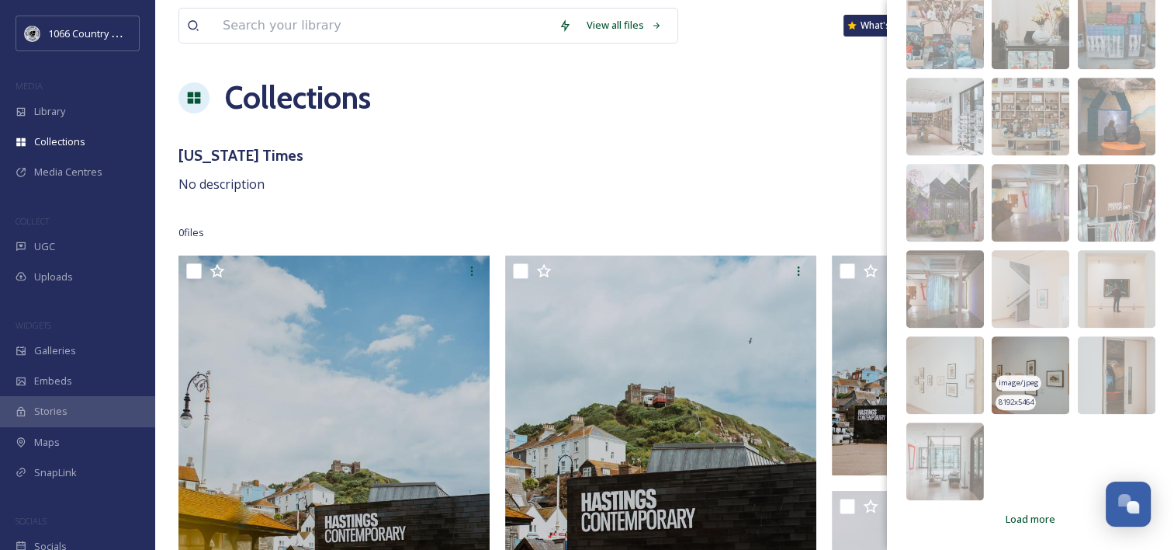
scroll to position [78, 0]
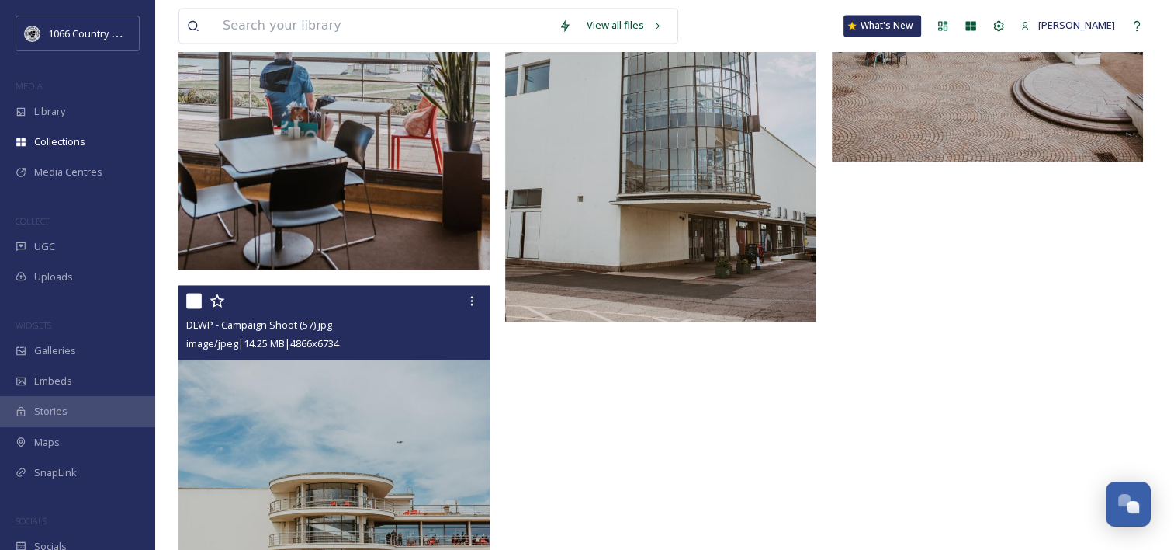
scroll to position [2492, 0]
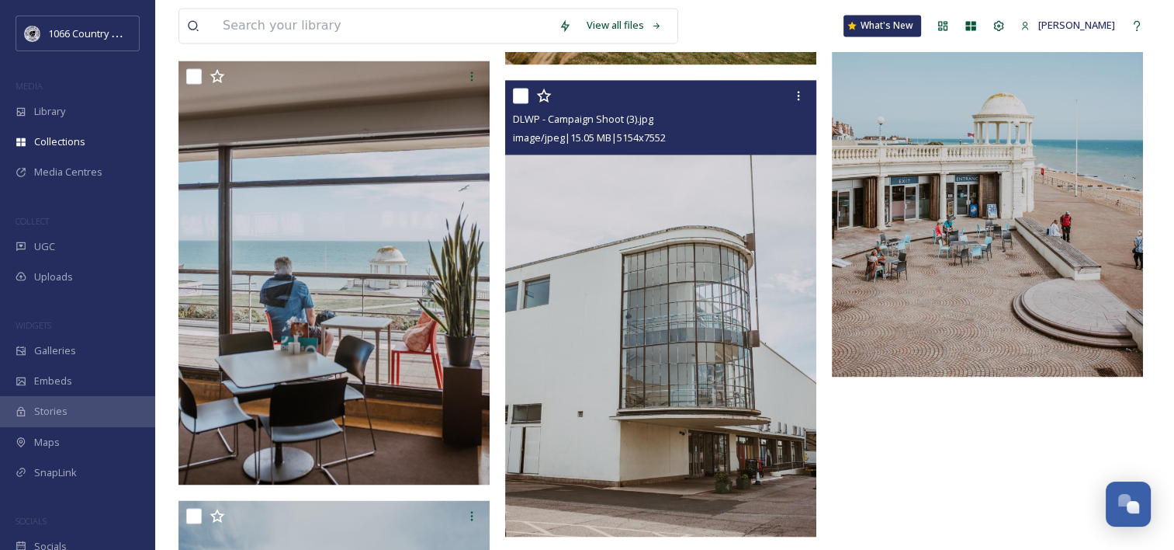
click at [525, 99] on input "checkbox" at bounding box center [521, 96] width 16 height 16
checkbox input "true"
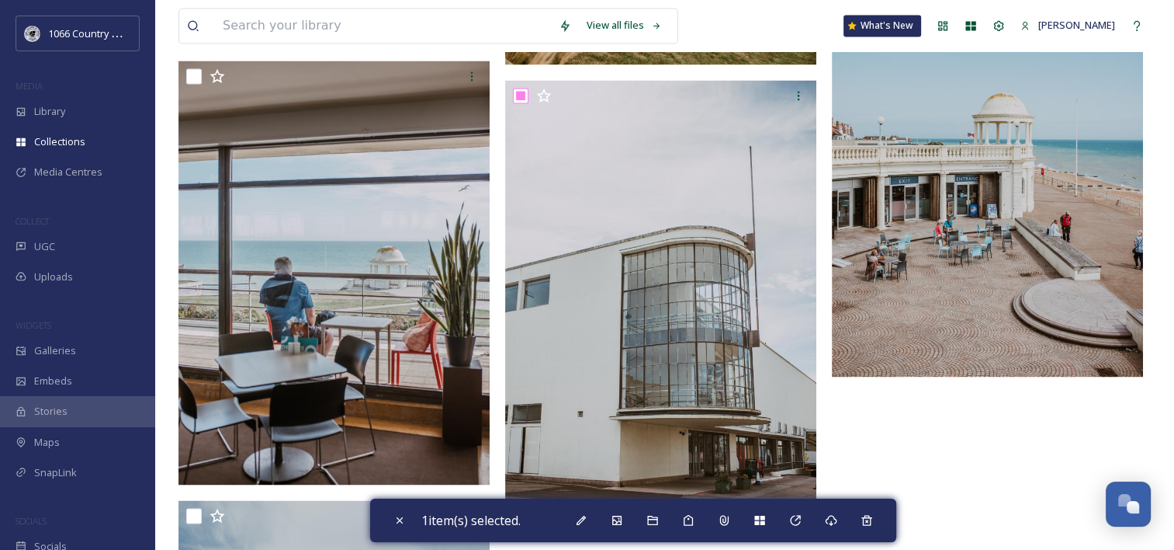
scroll to position [2337, 0]
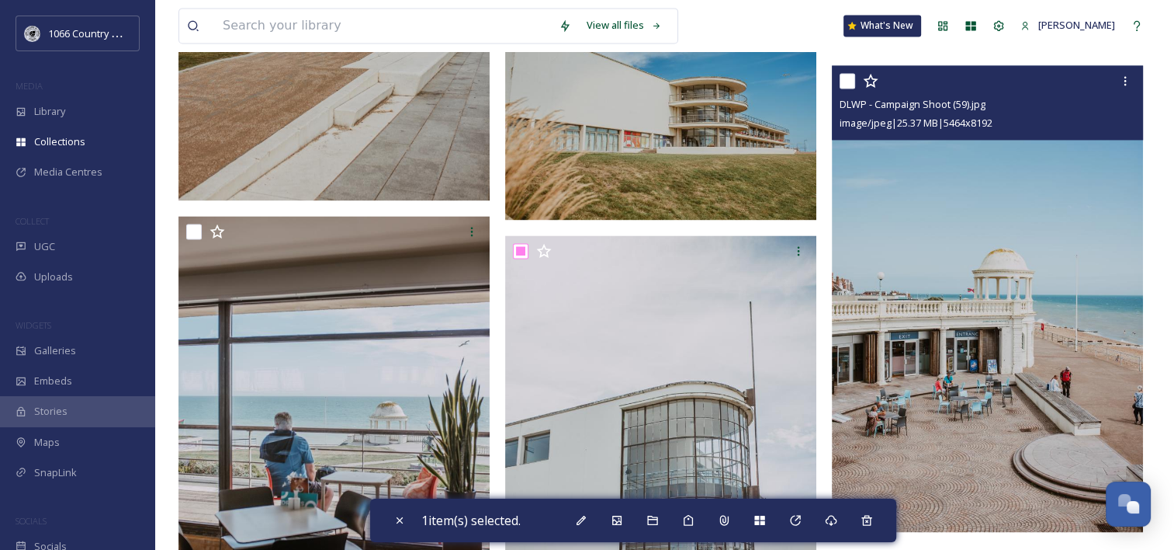
click at [842, 81] on input "checkbox" at bounding box center [848, 81] width 16 height 16
checkbox input "true"
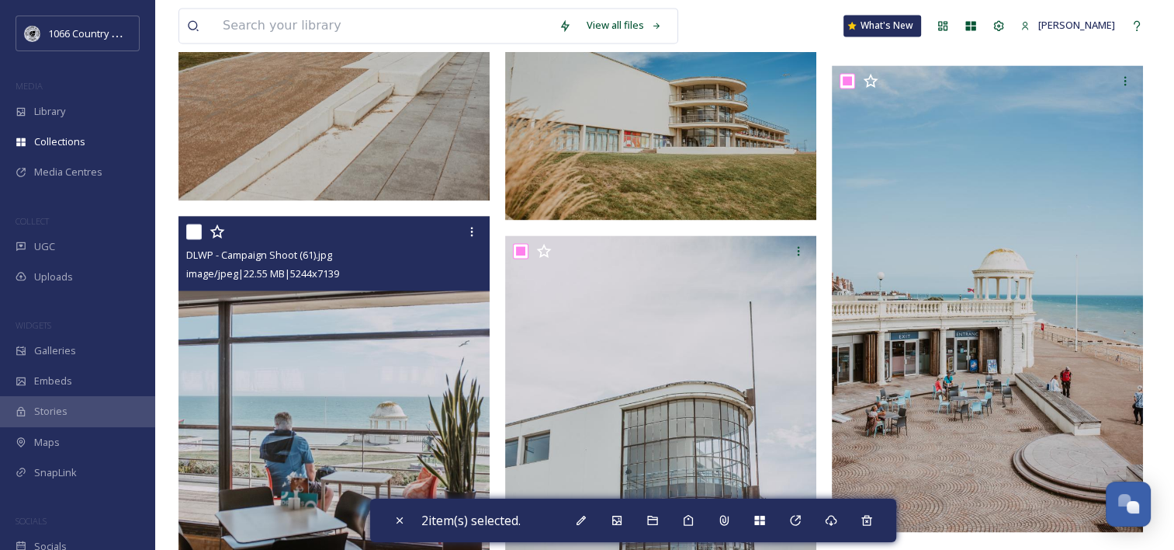
click at [199, 231] on input "checkbox" at bounding box center [194, 232] width 16 height 16
checkbox input "true"
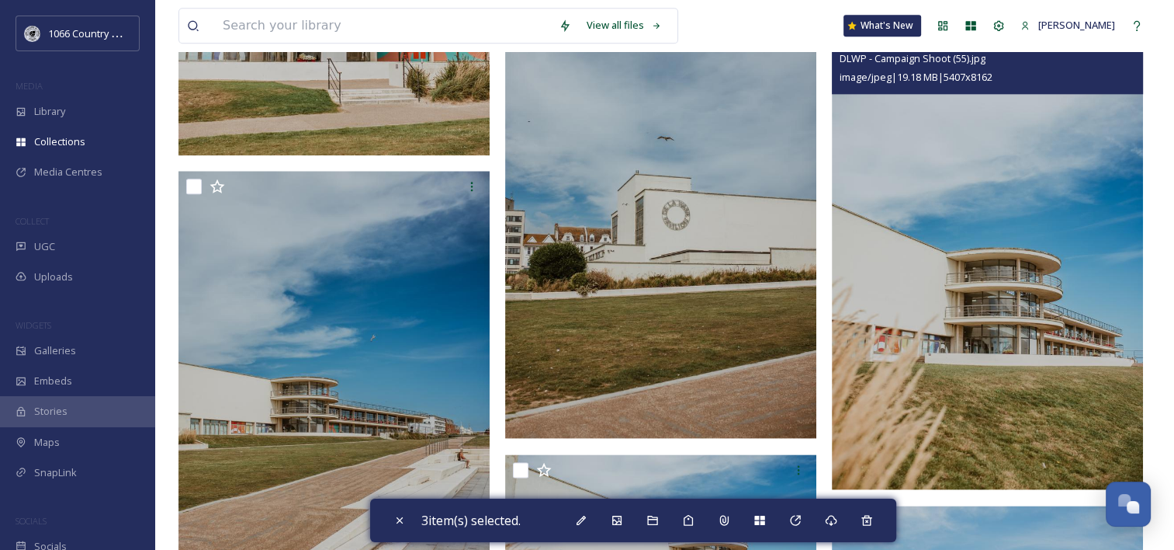
scroll to position [1871, 0]
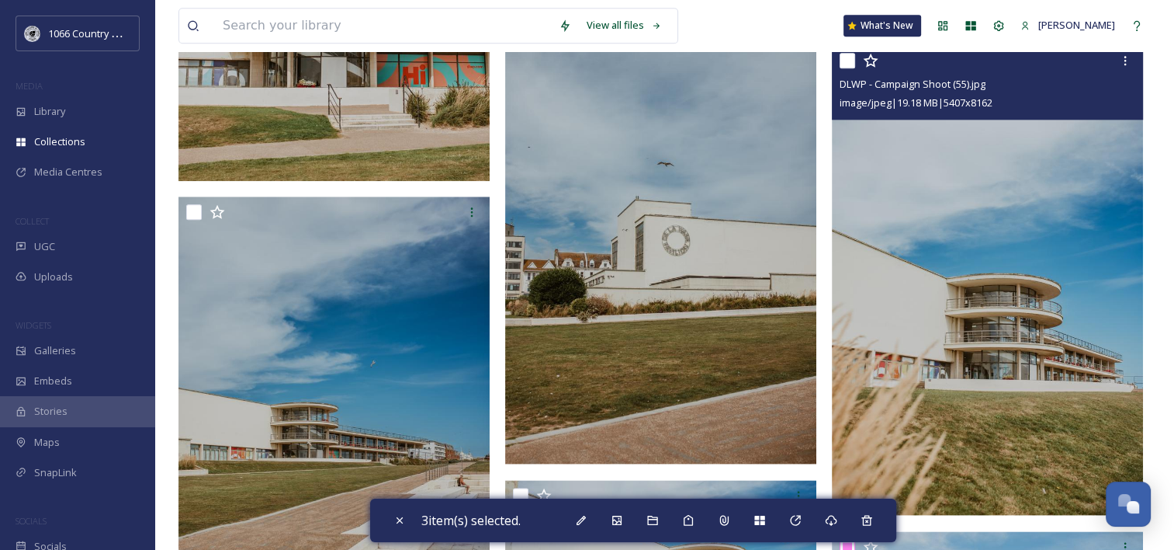
click at [851, 63] on input "checkbox" at bounding box center [848, 61] width 16 height 16
checkbox input "true"
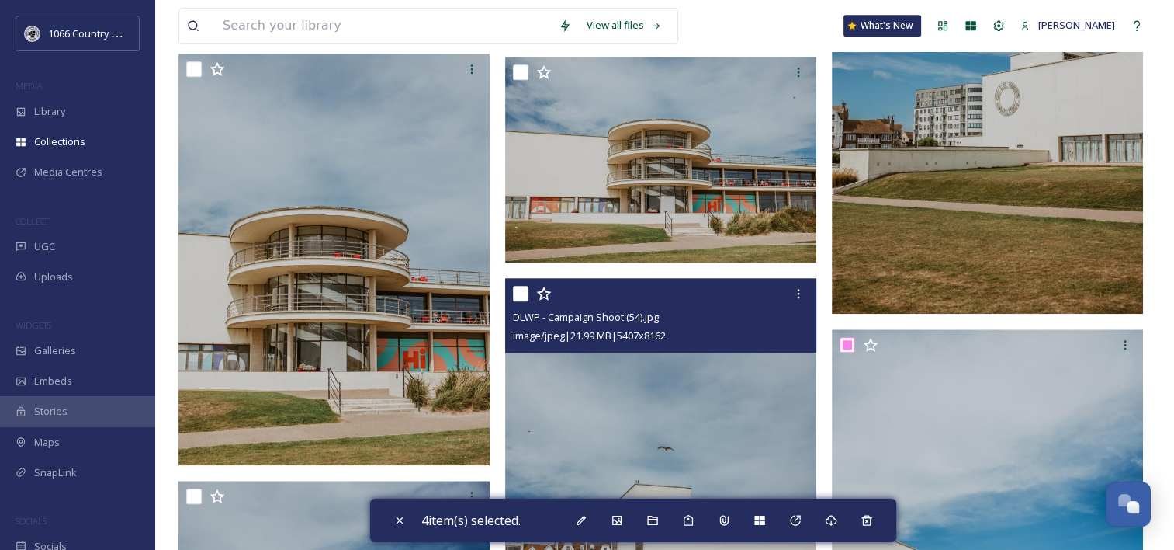
scroll to position [1561, 0]
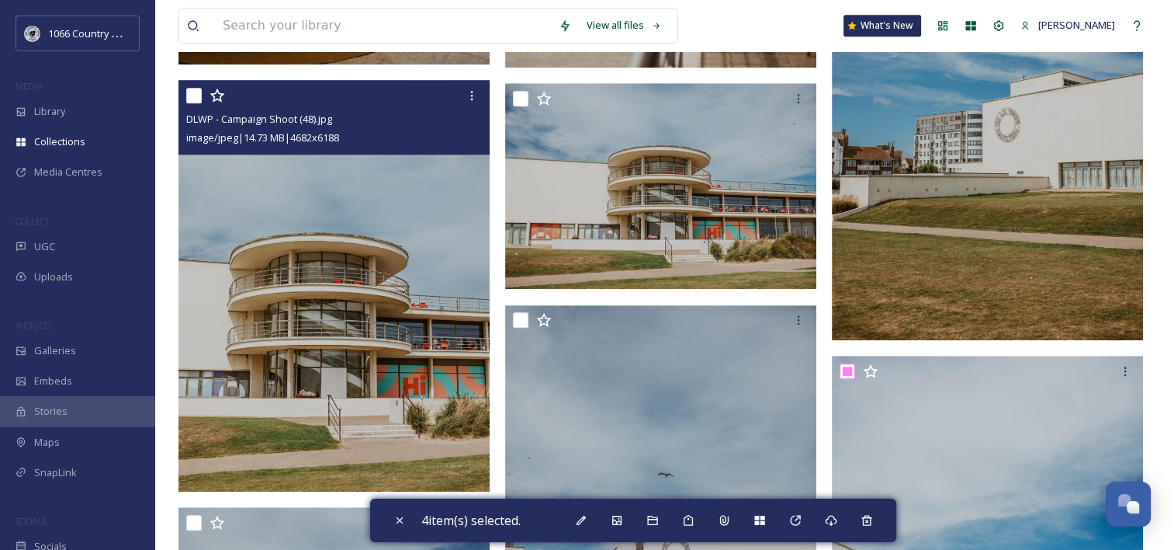
click at [194, 91] on input "checkbox" at bounding box center [194, 96] width 16 height 16
checkbox input "true"
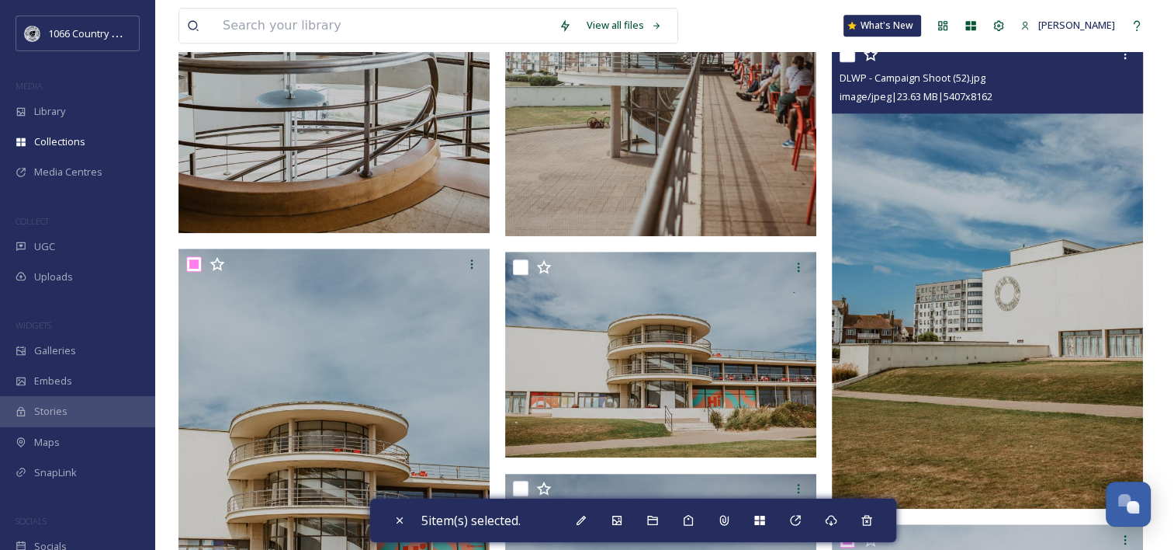
scroll to position [1328, 0]
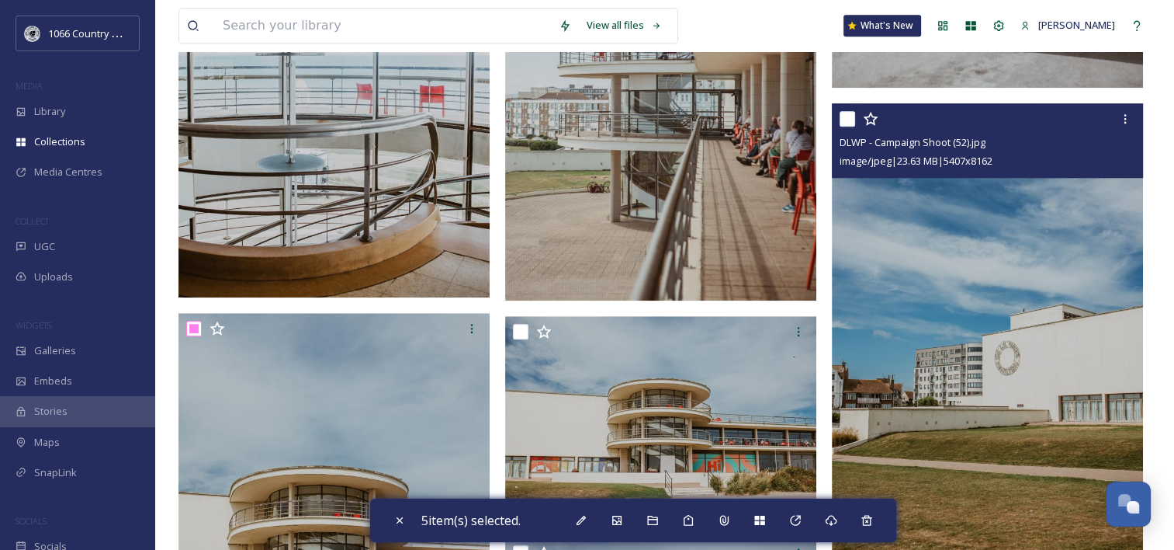
click at [847, 118] on input "checkbox" at bounding box center [848, 119] width 16 height 16
checkbox input "true"
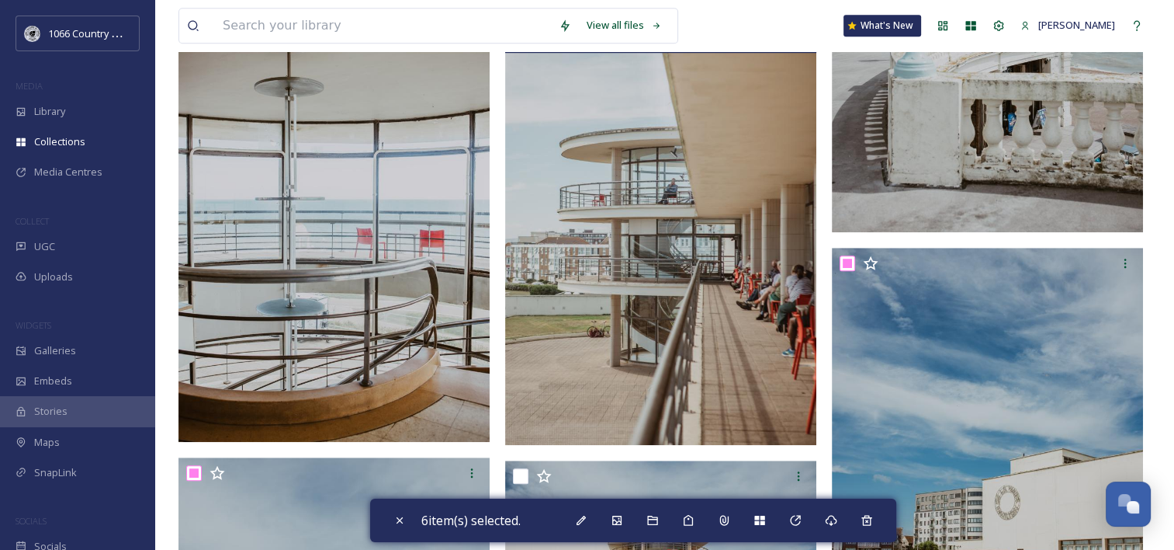
scroll to position [1095, 0]
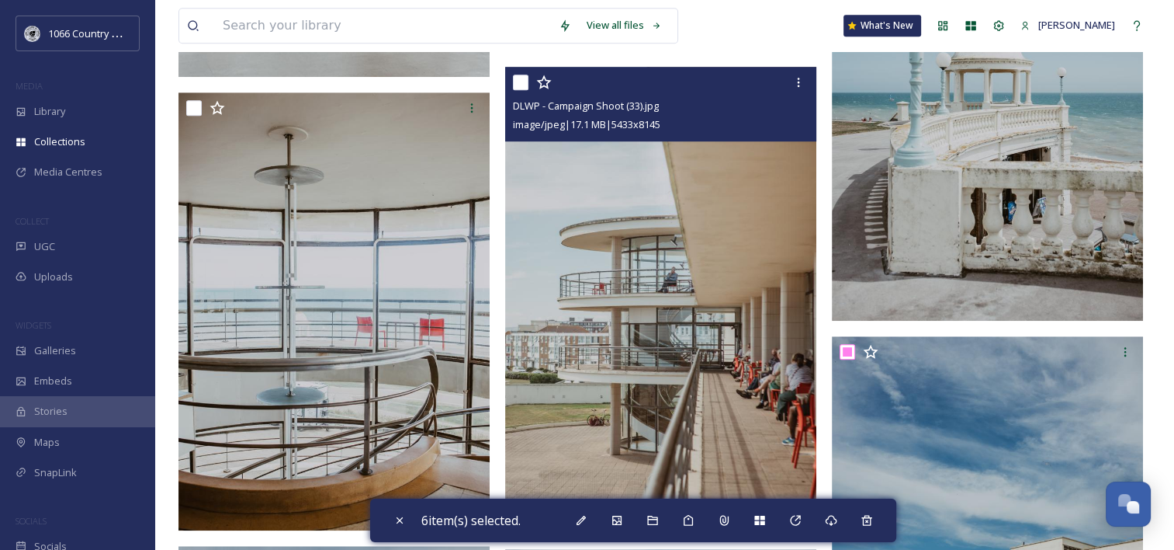
click at [518, 81] on input "checkbox" at bounding box center [521, 83] width 16 height 16
checkbox input "true"
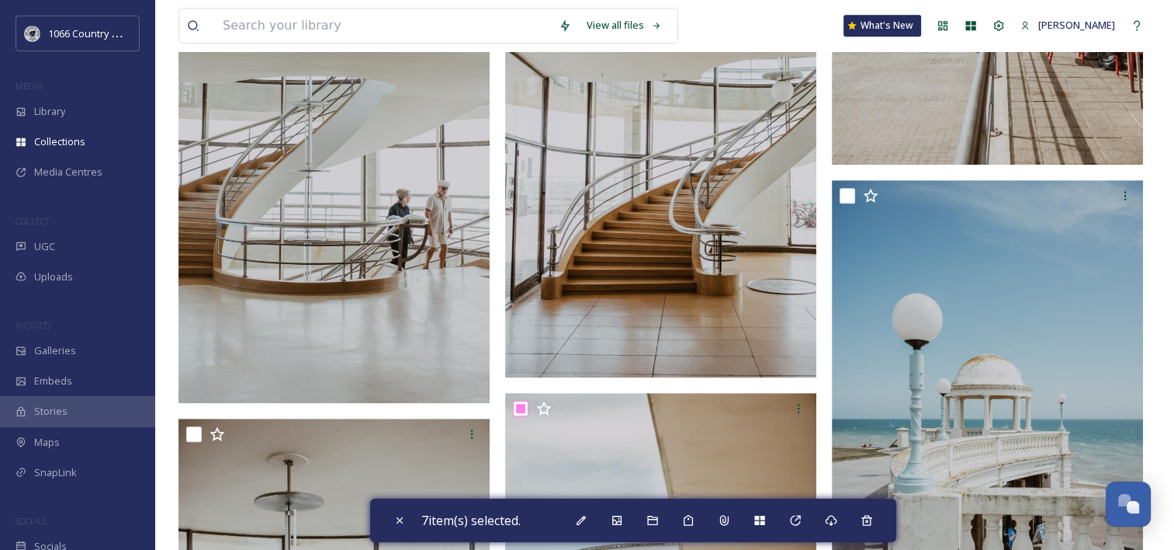
scroll to position [629, 0]
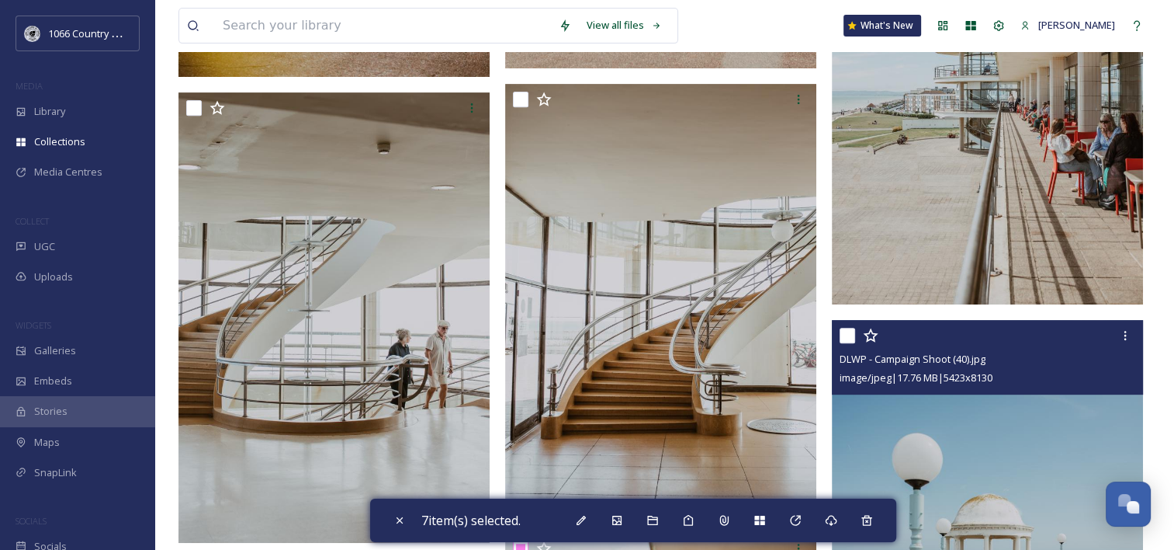
click at [853, 328] on input "checkbox" at bounding box center [848, 336] width 16 height 16
checkbox input "true"
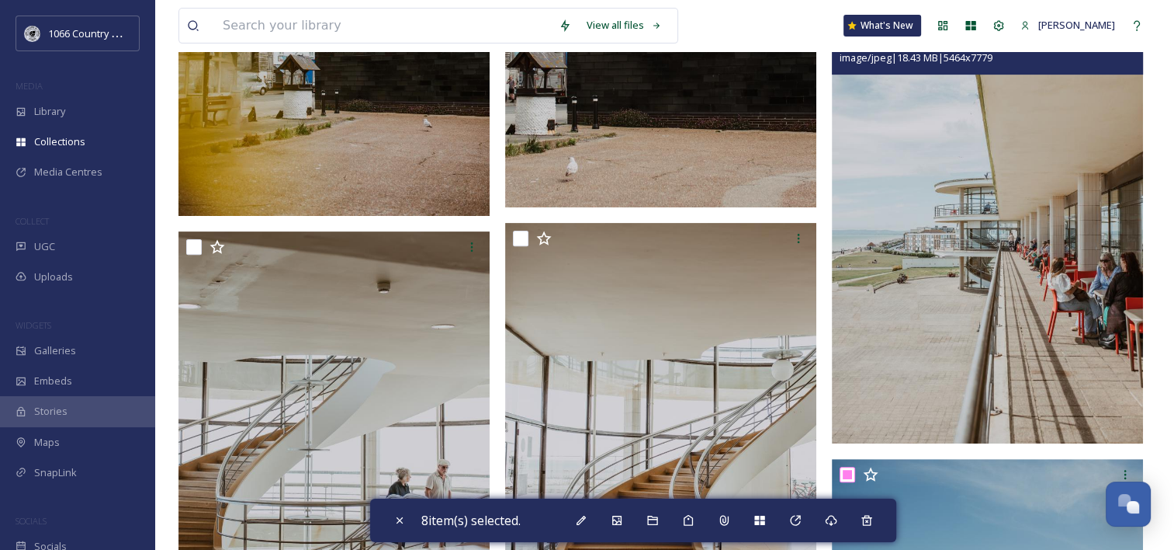
scroll to position [397, 0]
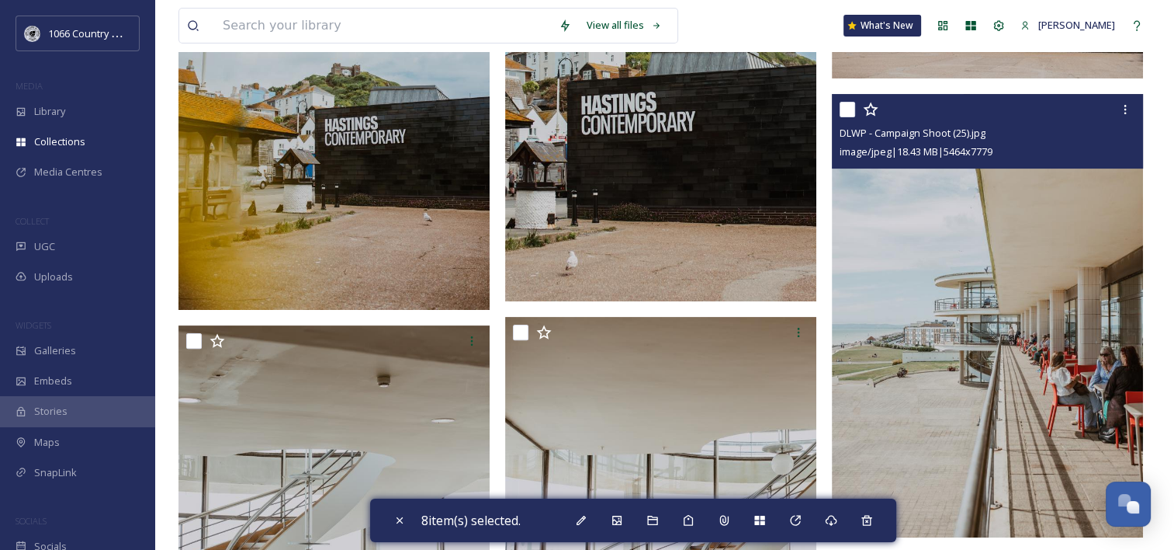
click at [850, 107] on input "checkbox" at bounding box center [848, 110] width 16 height 16
checkbox input "true"
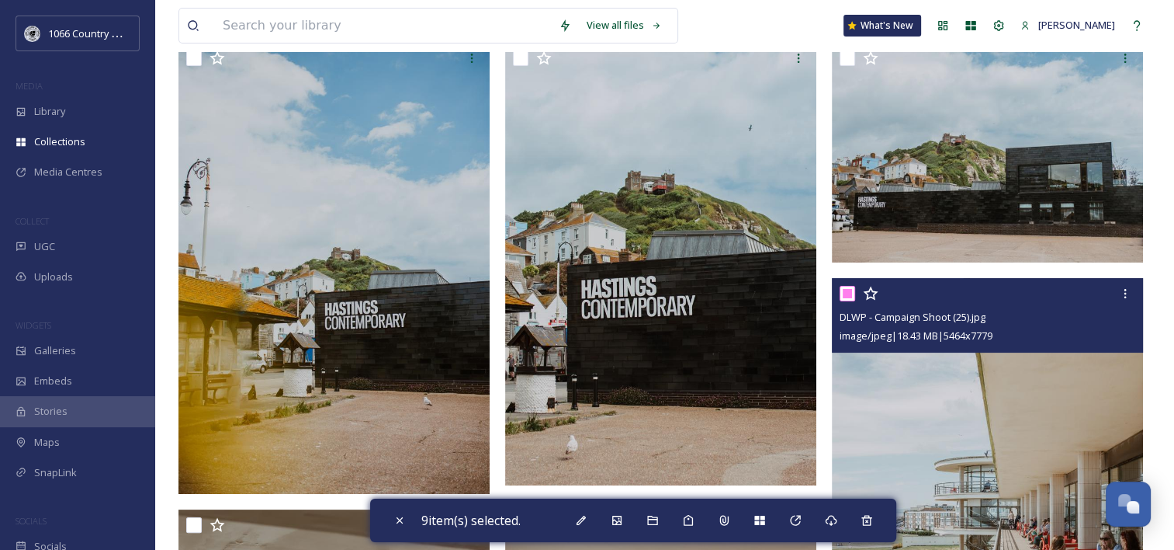
scroll to position [164, 0]
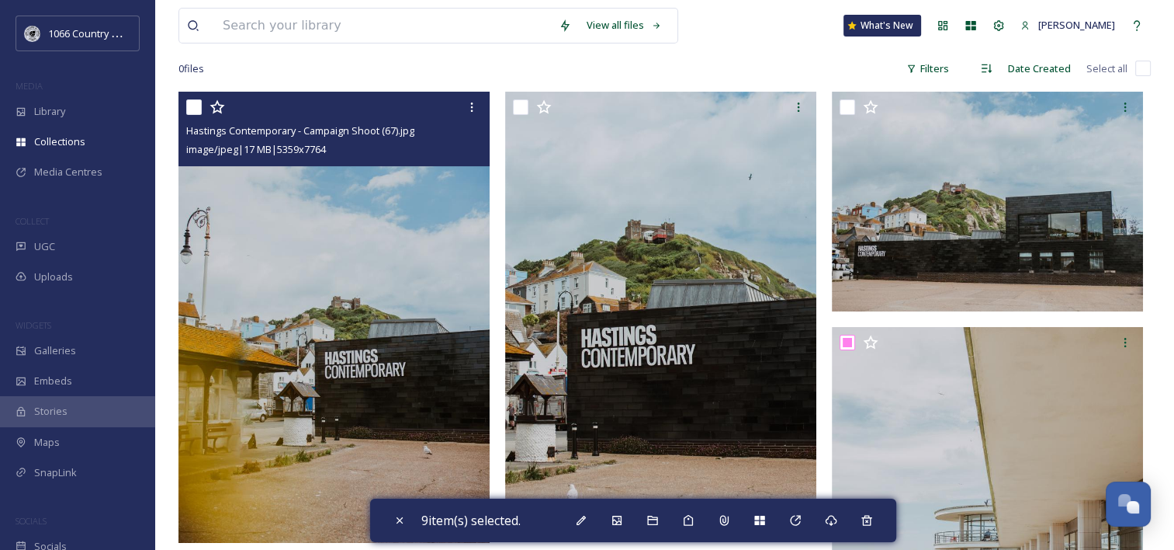
click at [192, 109] on input "checkbox" at bounding box center [194, 107] width 16 height 16
checkbox input "true"
click at [470, 114] on div at bounding box center [472, 107] width 28 height 28
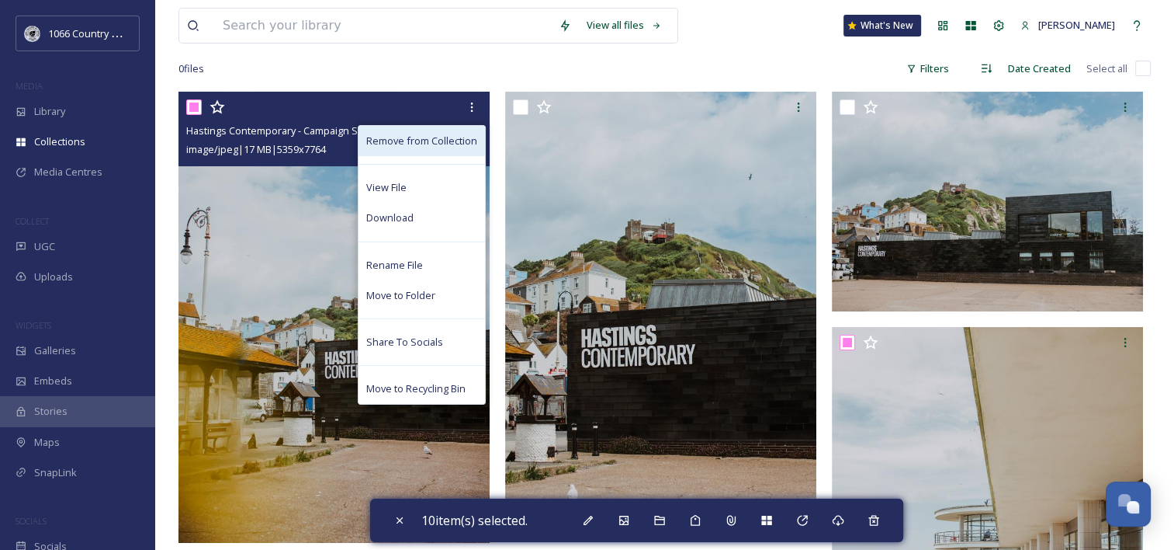
click at [426, 133] on span "Remove from Collection" at bounding box center [421, 140] width 111 height 15
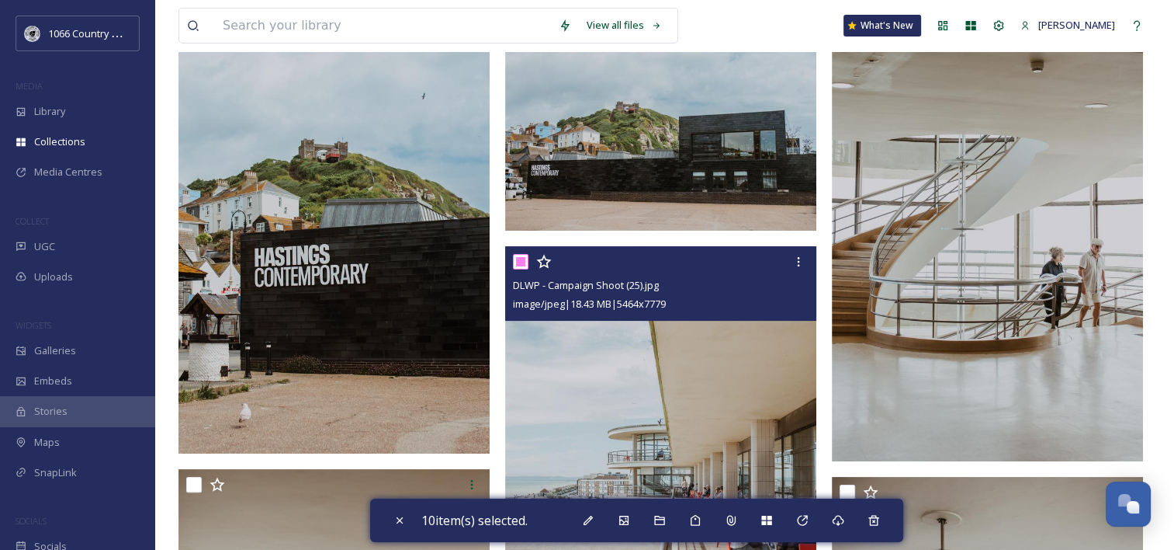
scroll to position [319, 0]
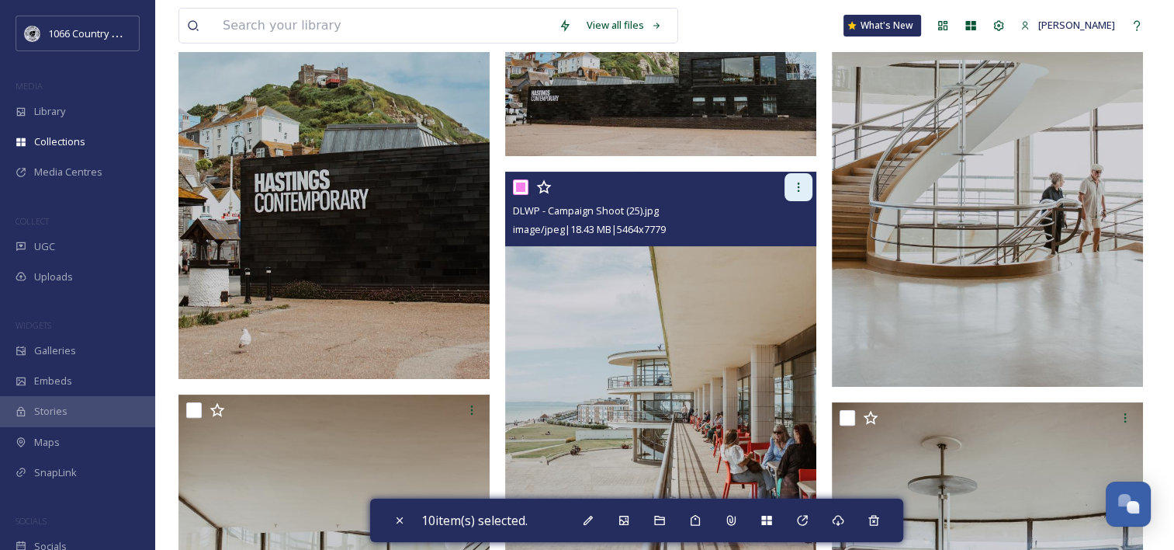
click at [792, 189] on icon at bounding box center [798, 187] width 12 height 12
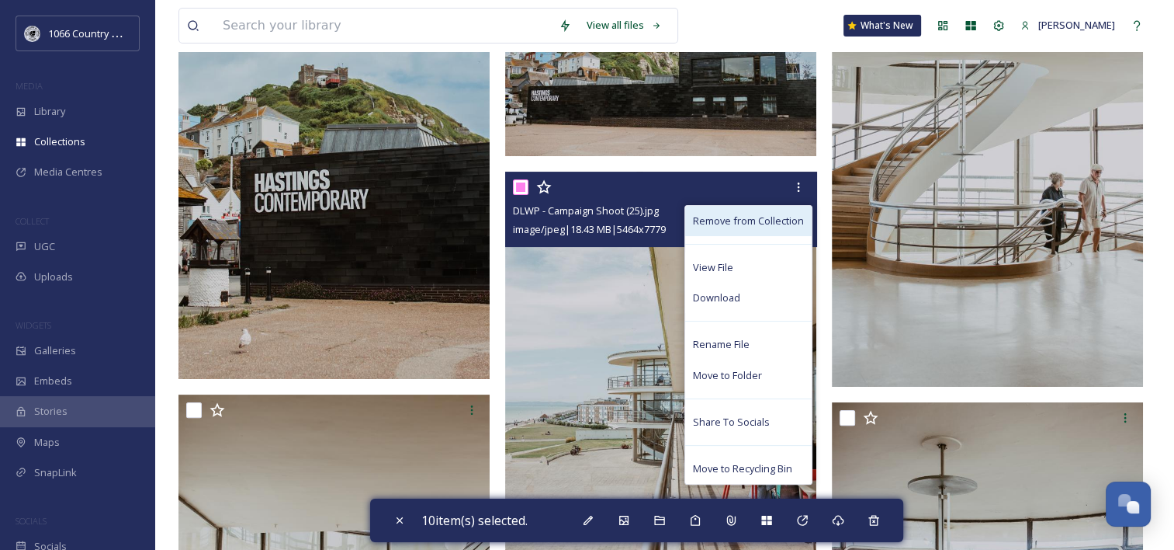
click at [771, 227] on span "Remove from Collection" at bounding box center [748, 220] width 111 height 15
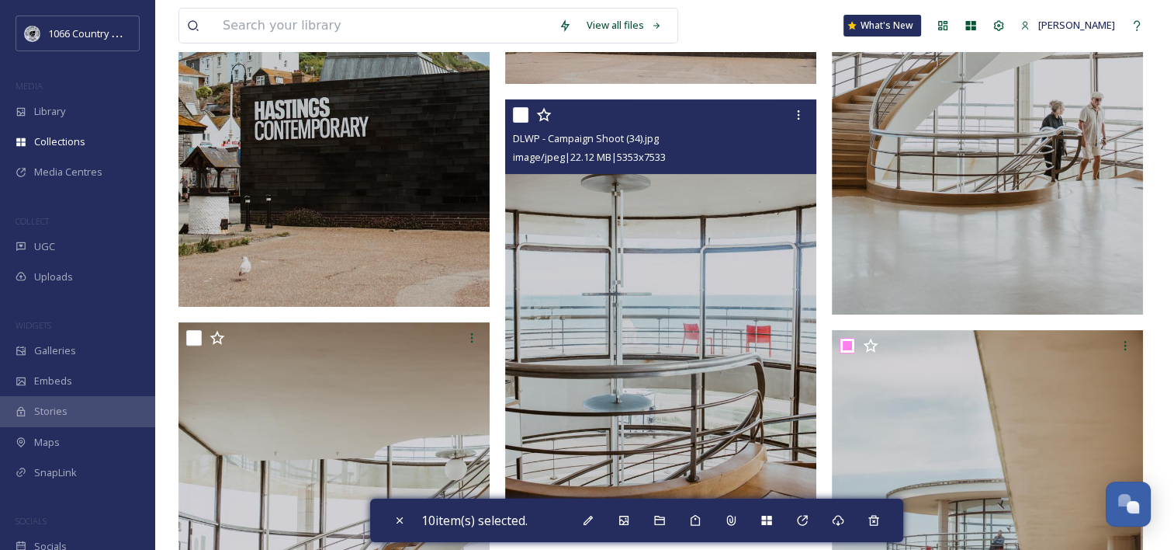
scroll to position [552, 0]
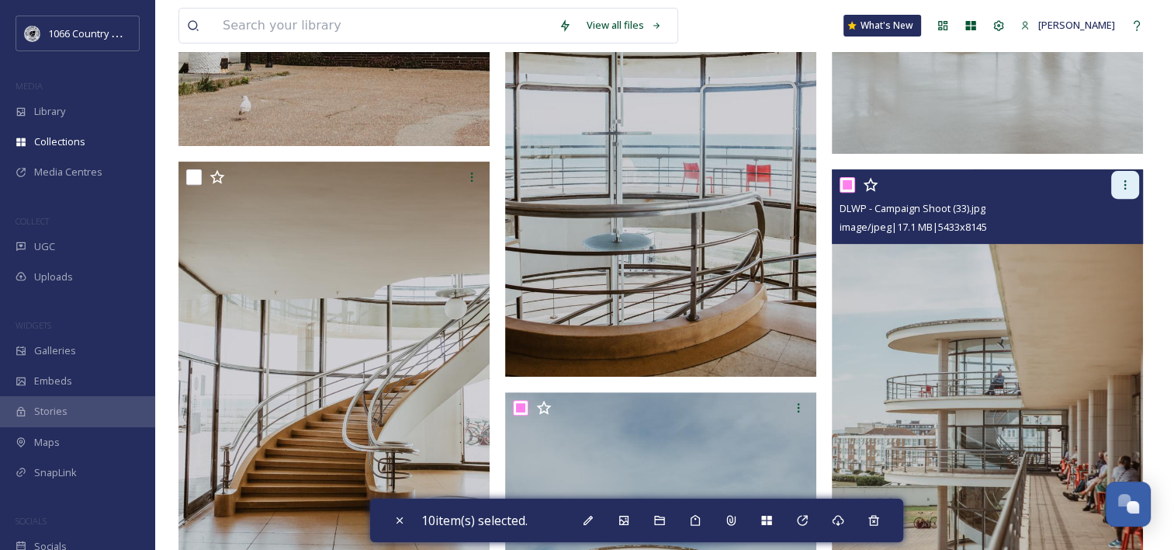
click at [1116, 188] on div at bounding box center [1125, 185] width 28 height 28
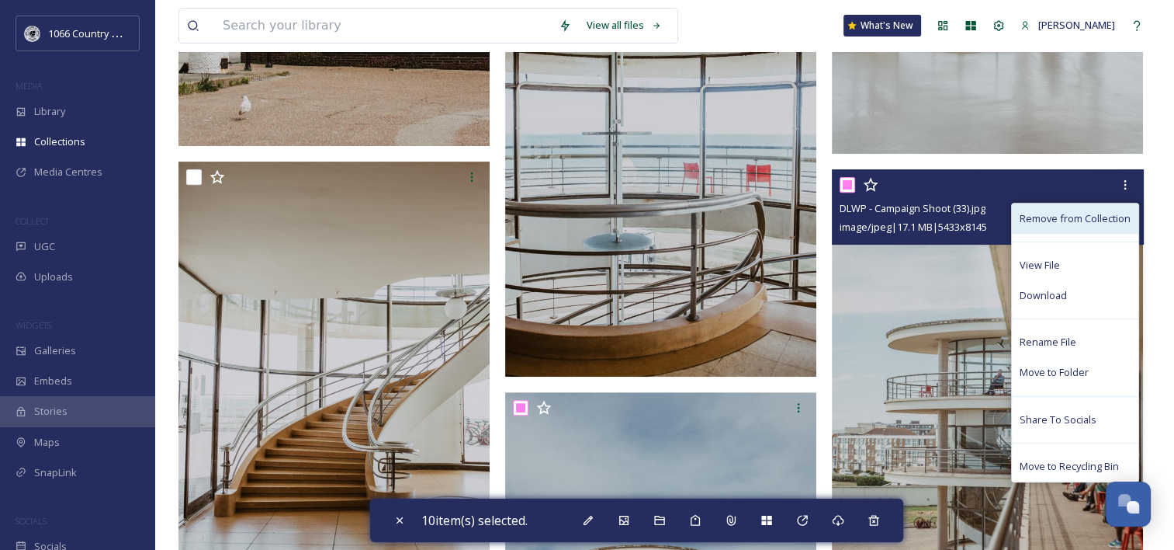
click at [1049, 222] on span "Remove from Collection" at bounding box center [1075, 218] width 111 height 15
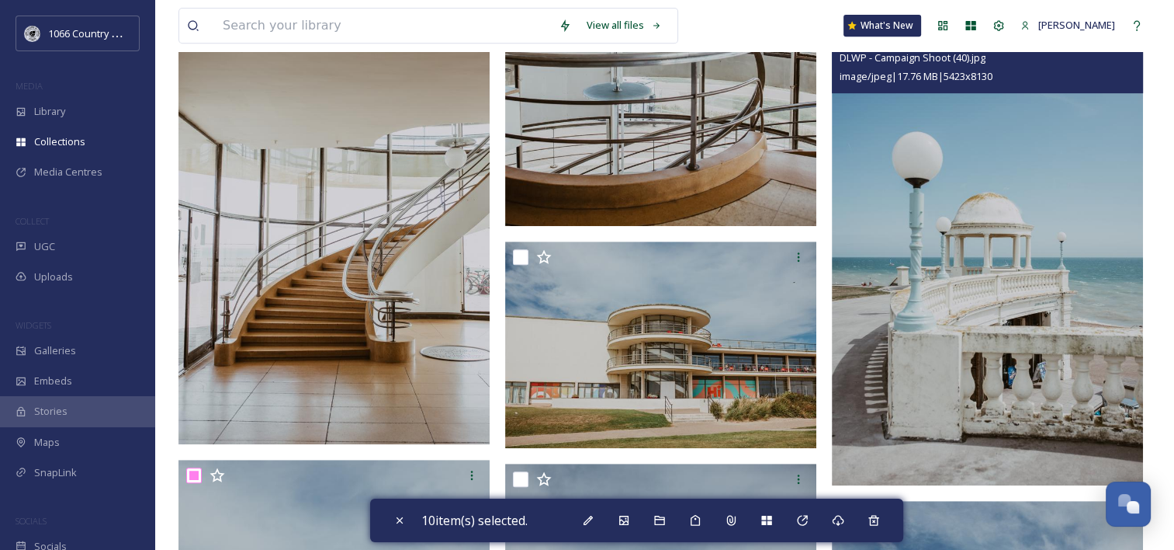
scroll to position [629, 0]
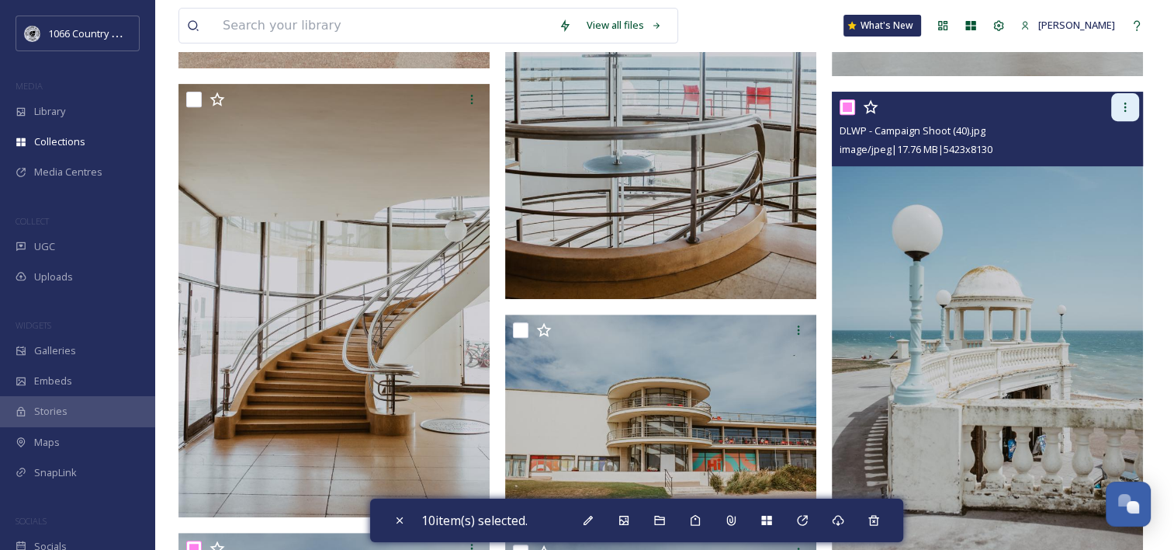
click at [1132, 114] on div at bounding box center [1125, 107] width 28 height 28
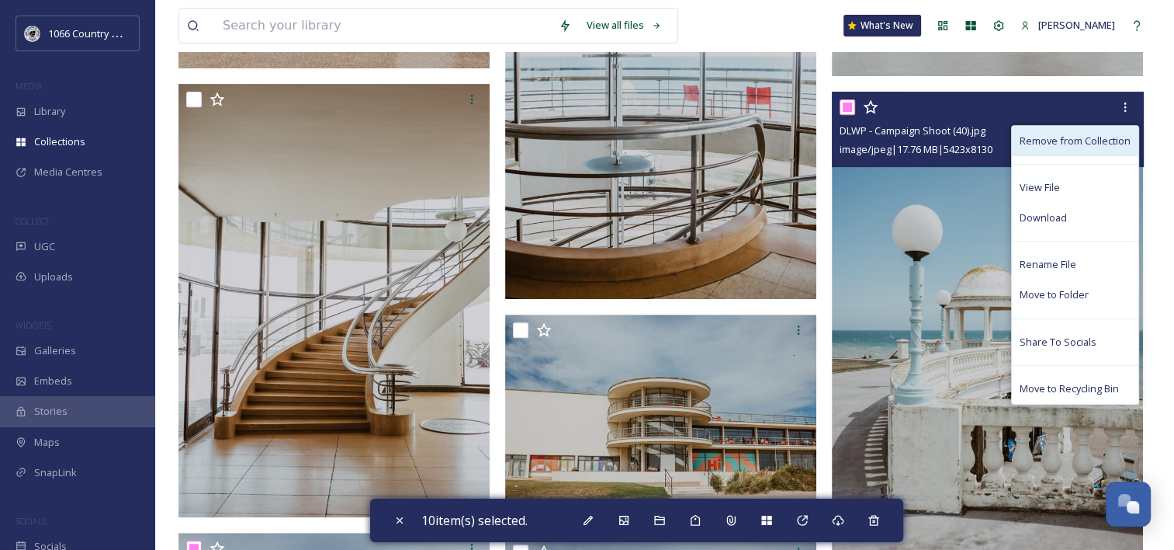
click at [1087, 142] on span "Remove from Collection" at bounding box center [1075, 140] width 111 height 15
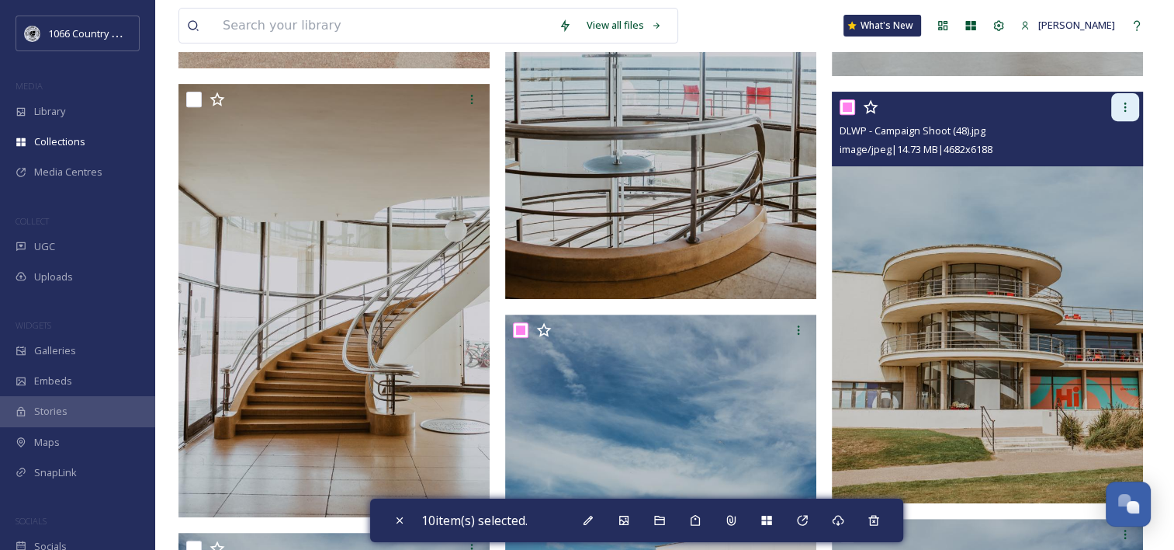
click at [1129, 109] on icon at bounding box center [1125, 107] width 12 height 12
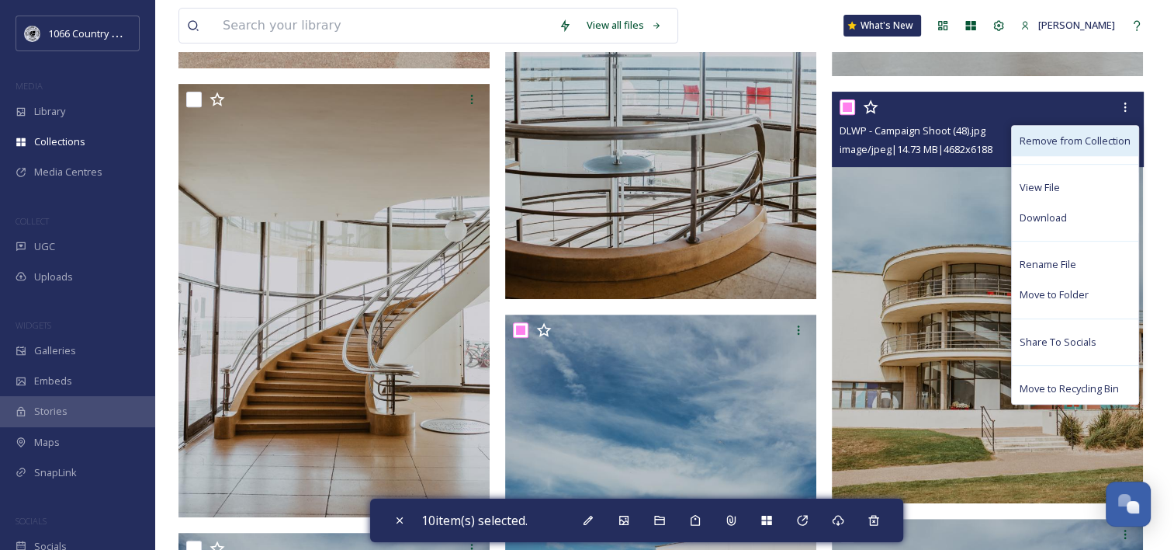
click at [1111, 140] on span "Remove from Collection" at bounding box center [1075, 140] width 111 height 15
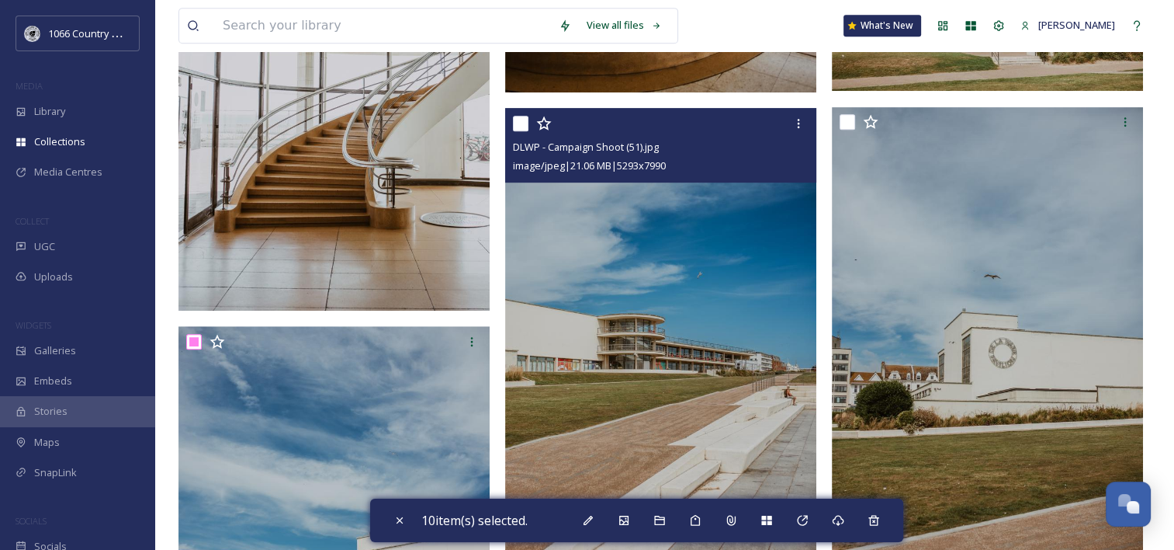
scroll to position [862, 0]
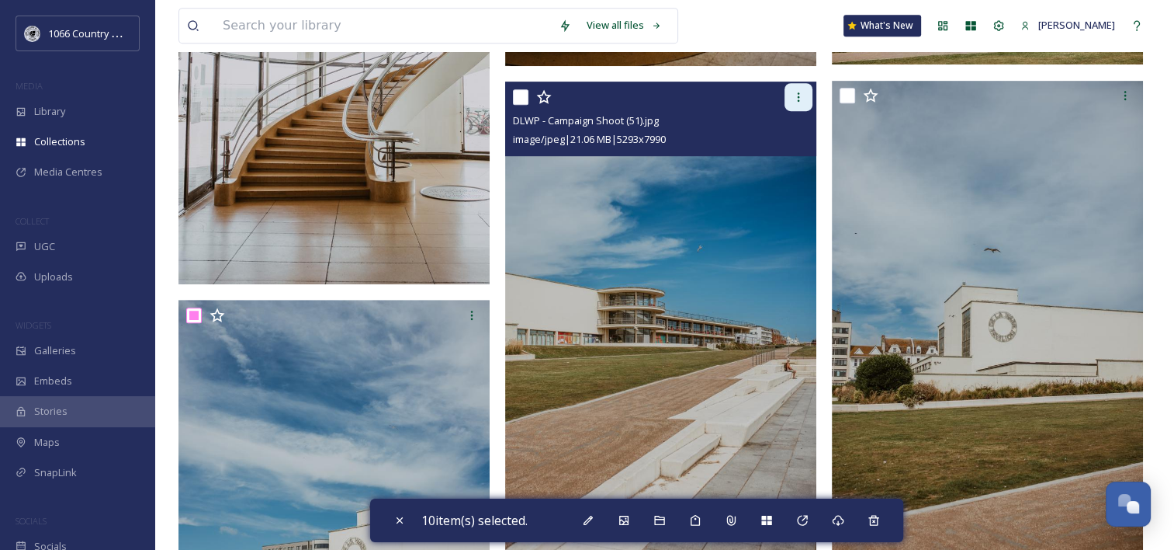
click at [808, 93] on div at bounding box center [799, 97] width 28 height 28
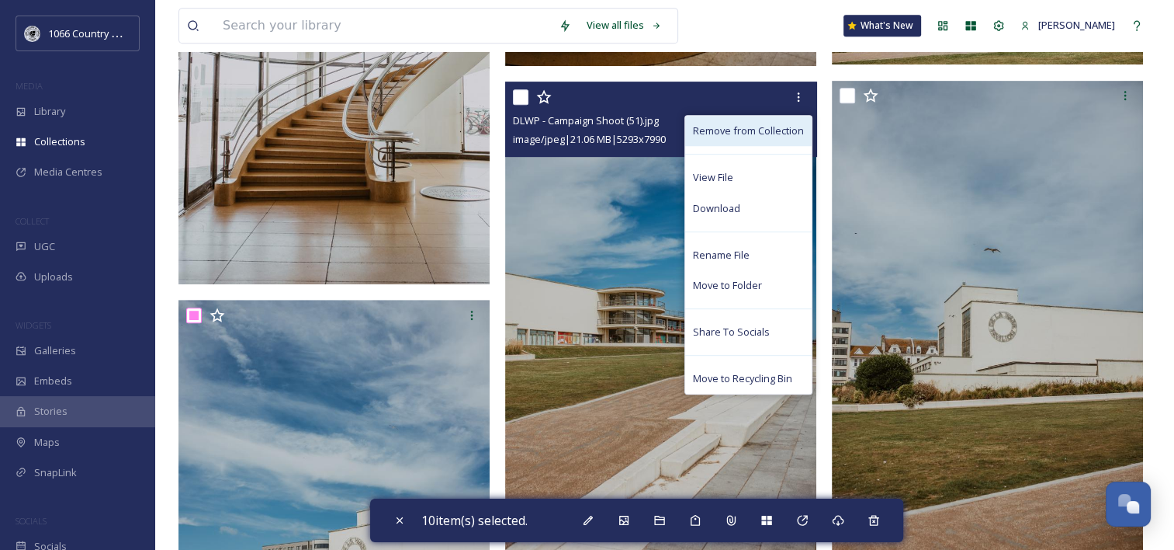
click at [789, 130] on span "Remove from Collection" at bounding box center [748, 130] width 111 height 15
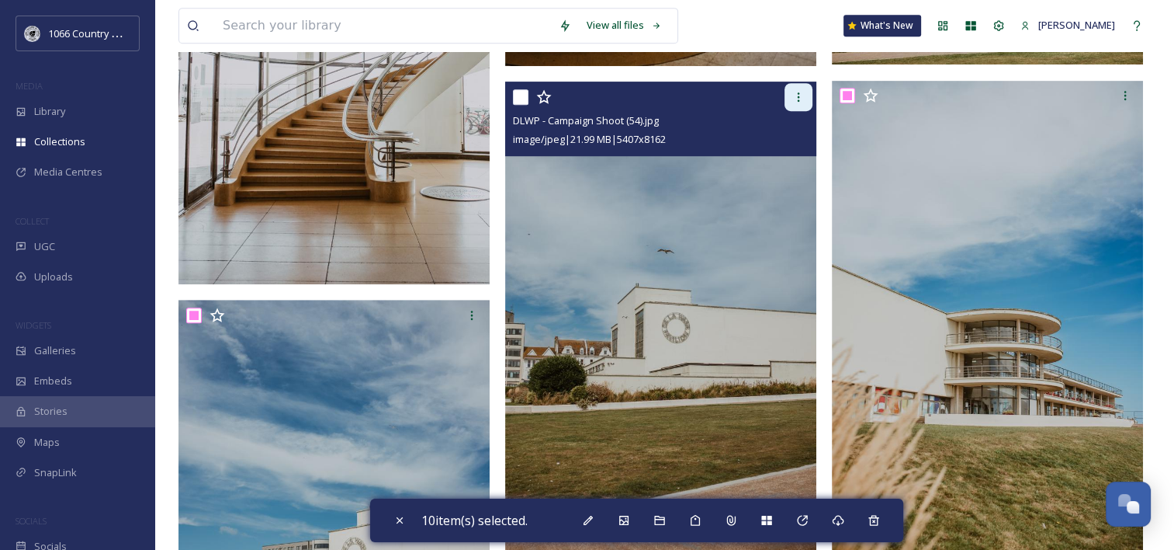
click at [792, 92] on div at bounding box center [799, 97] width 28 height 28
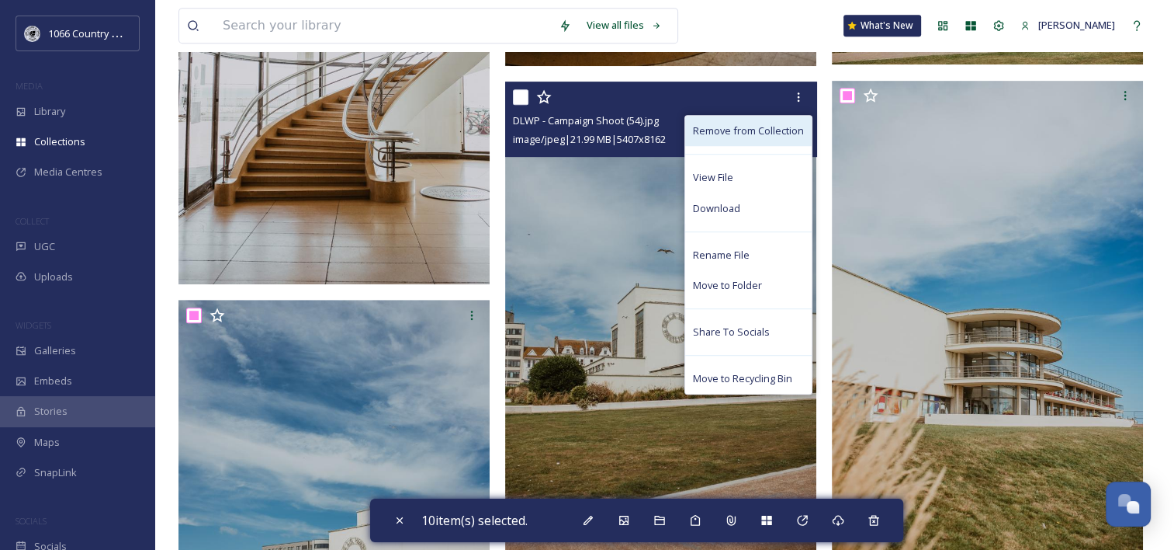
click at [768, 133] on span "Remove from Collection" at bounding box center [748, 130] width 111 height 15
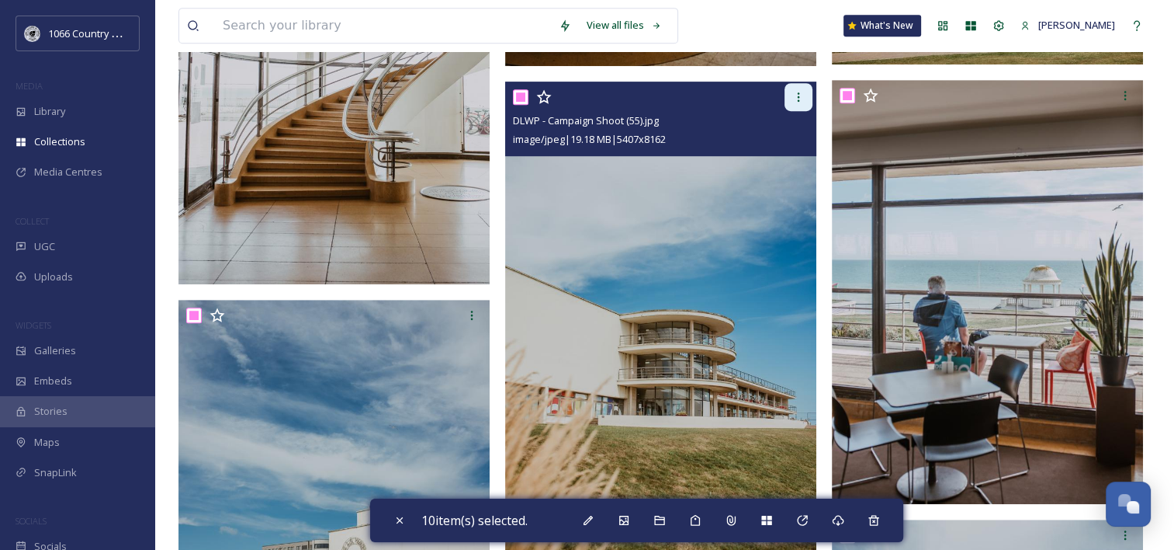
click at [789, 101] on div at bounding box center [799, 97] width 28 height 28
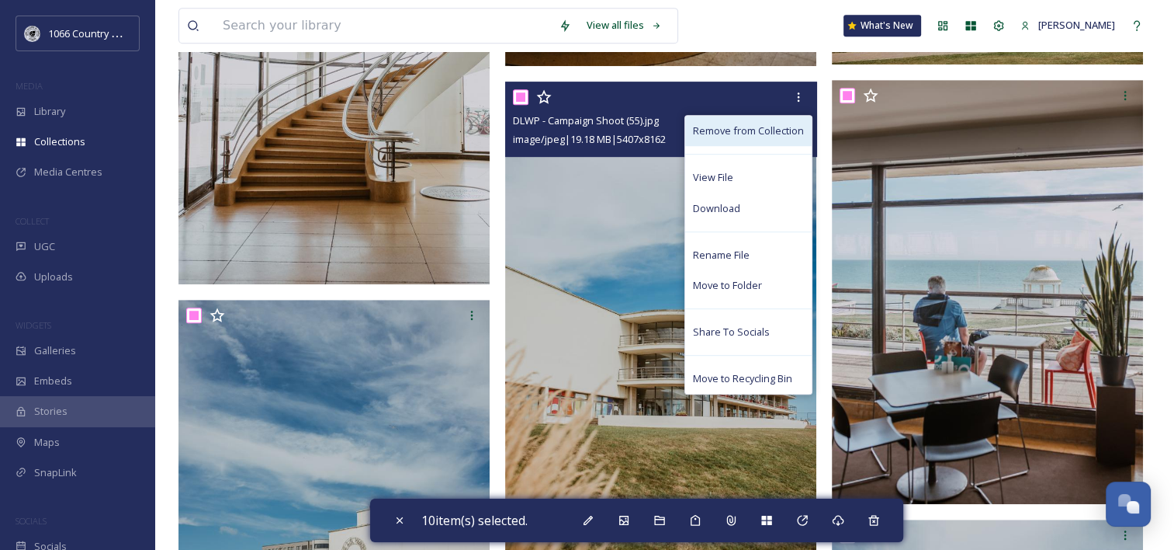
click at [782, 137] on div "Remove from Collection" at bounding box center [748, 131] width 127 height 30
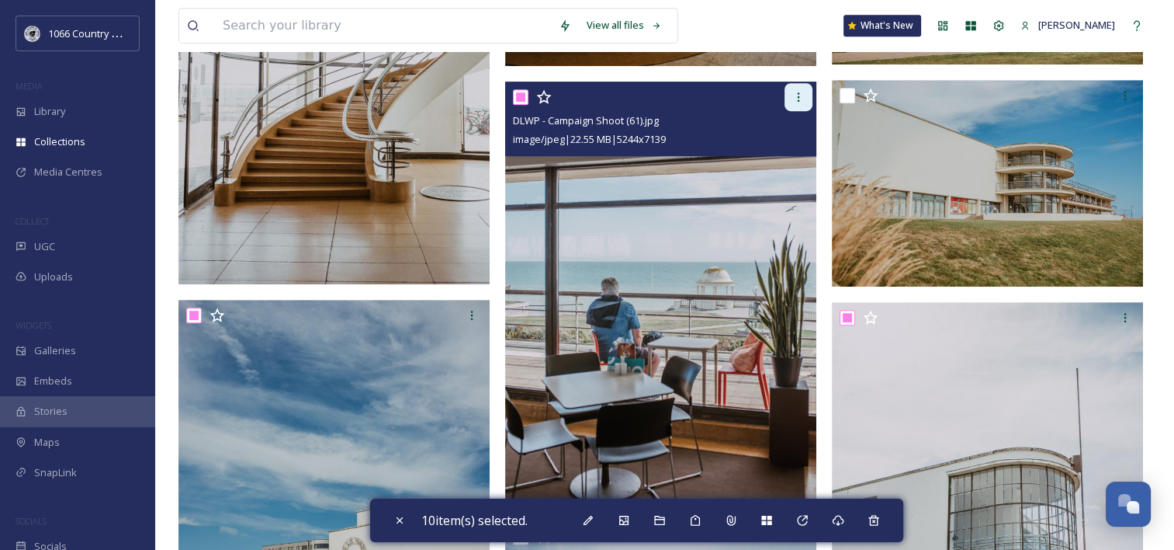
click at [801, 98] on icon at bounding box center [798, 97] width 12 height 12
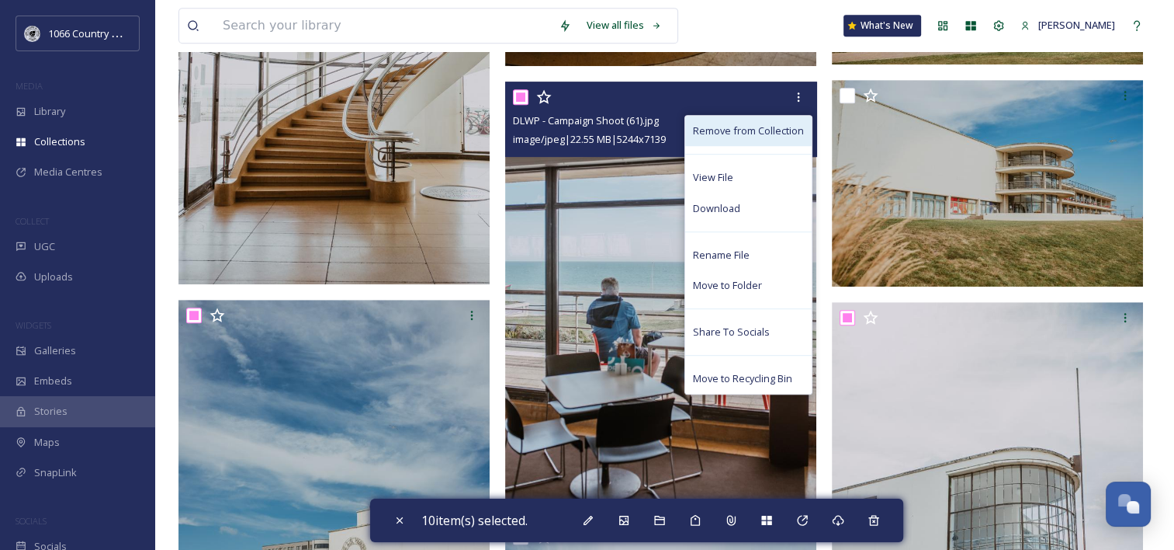
click at [796, 133] on span "Remove from Collection" at bounding box center [748, 130] width 111 height 15
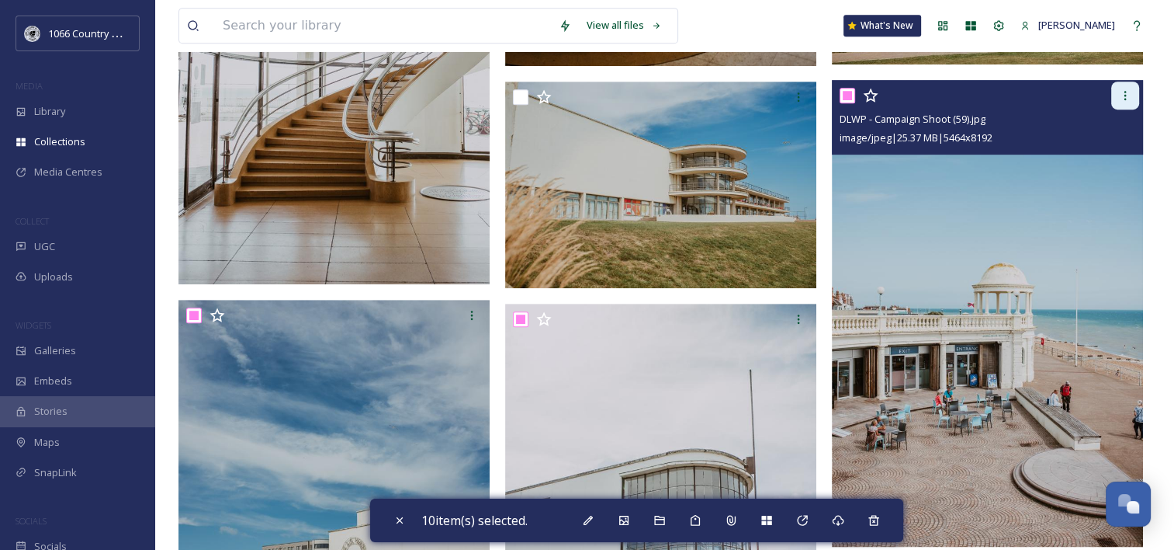
click at [1122, 104] on div at bounding box center [1125, 95] width 28 height 28
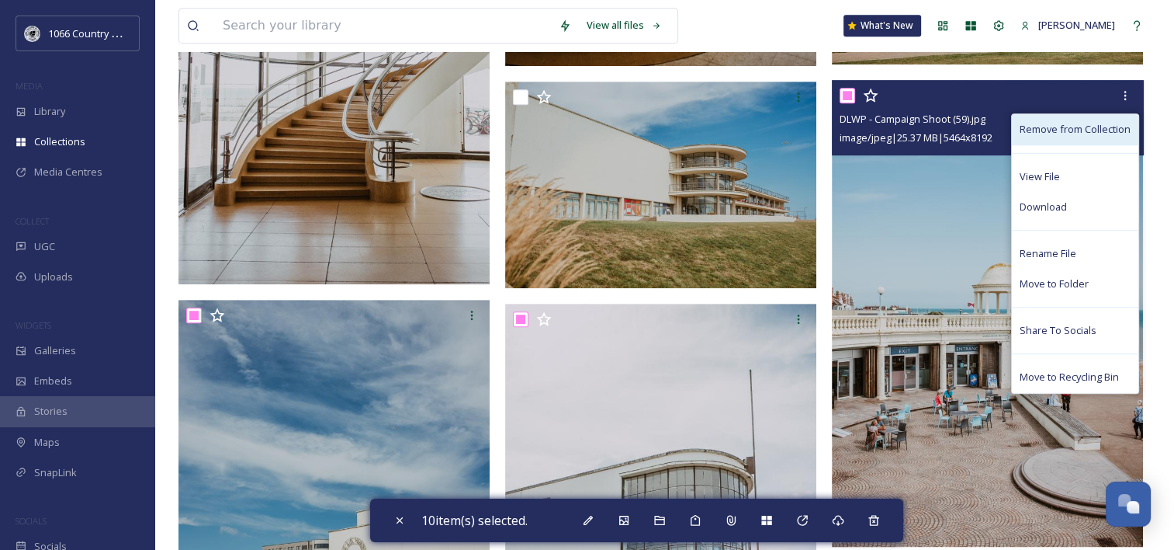
click at [1052, 130] on span "Remove from Collection" at bounding box center [1075, 129] width 111 height 15
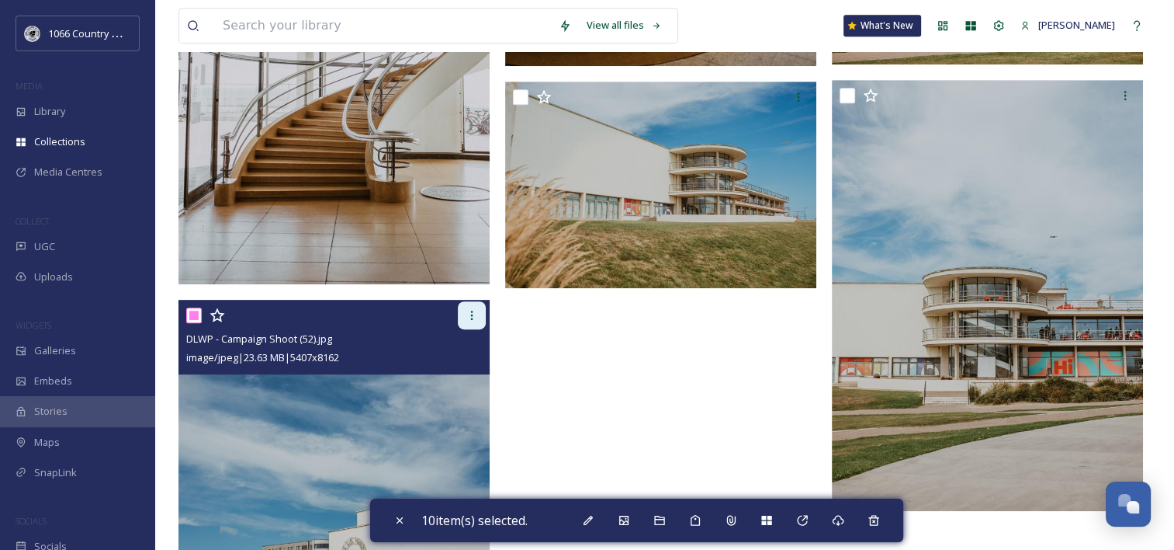
click at [469, 310] on icon at bounding box center [472, 315] width 12 height 12
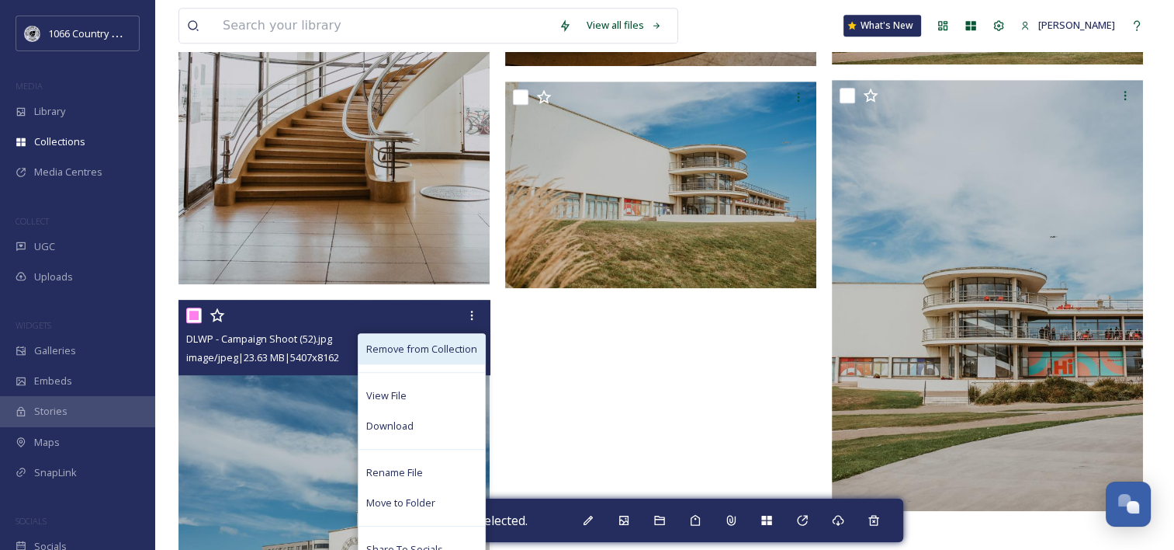
click at [453, 348] on span "Remove from Collection" at bounding box center [421, 349] width 111 height 15
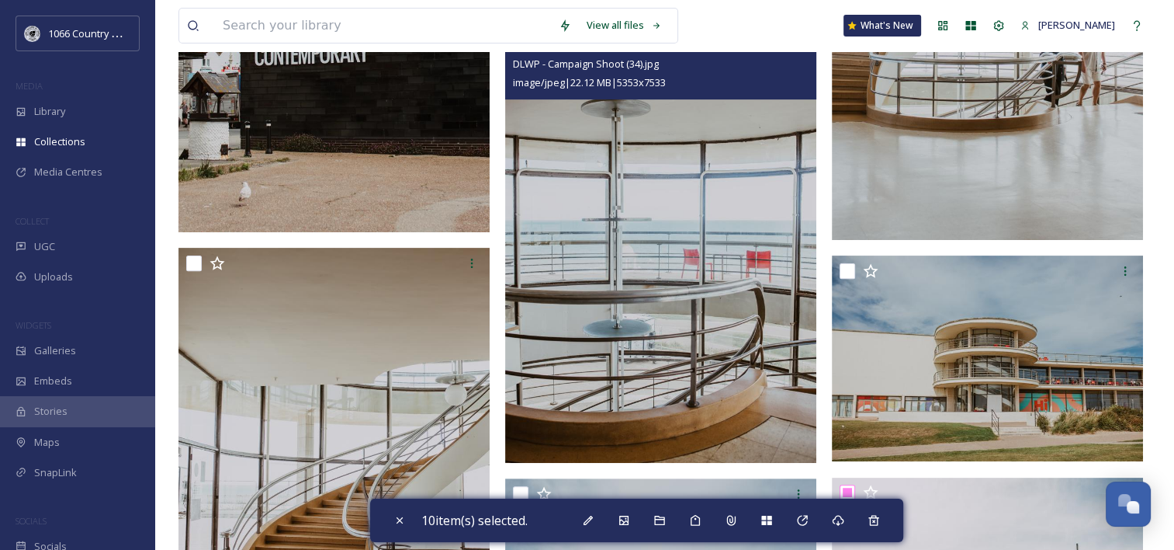
scroll to position [388, 0]
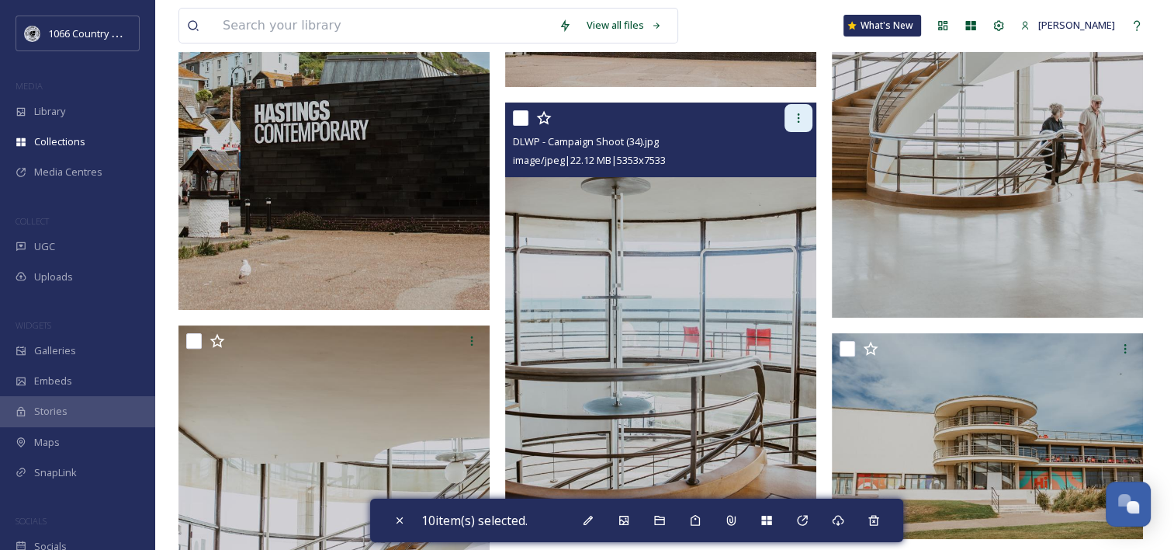
click at [798, 112] on icon at bounding box center [798, 118] width 12 height 12
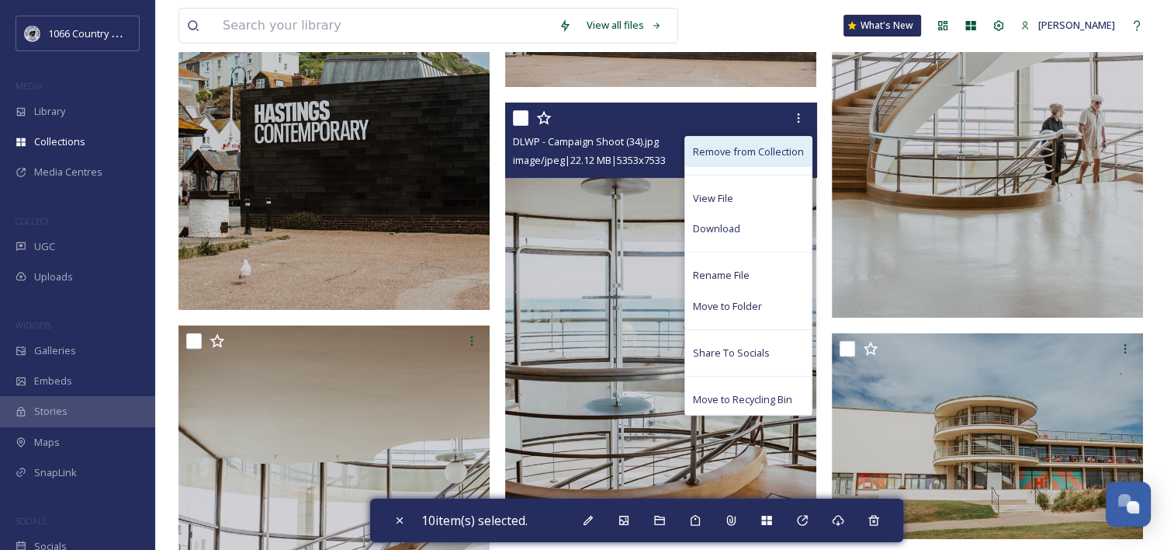
click at [759, 156] on span "Remove from Collection" at bounding box center [748, 151] width 111 height 15
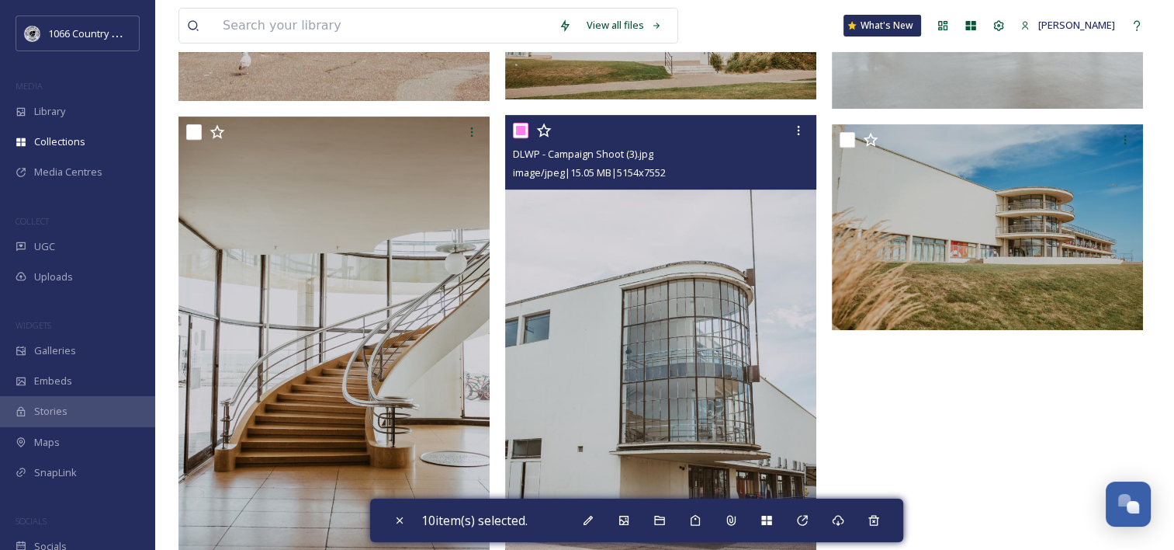
scroll to position [621, 0]
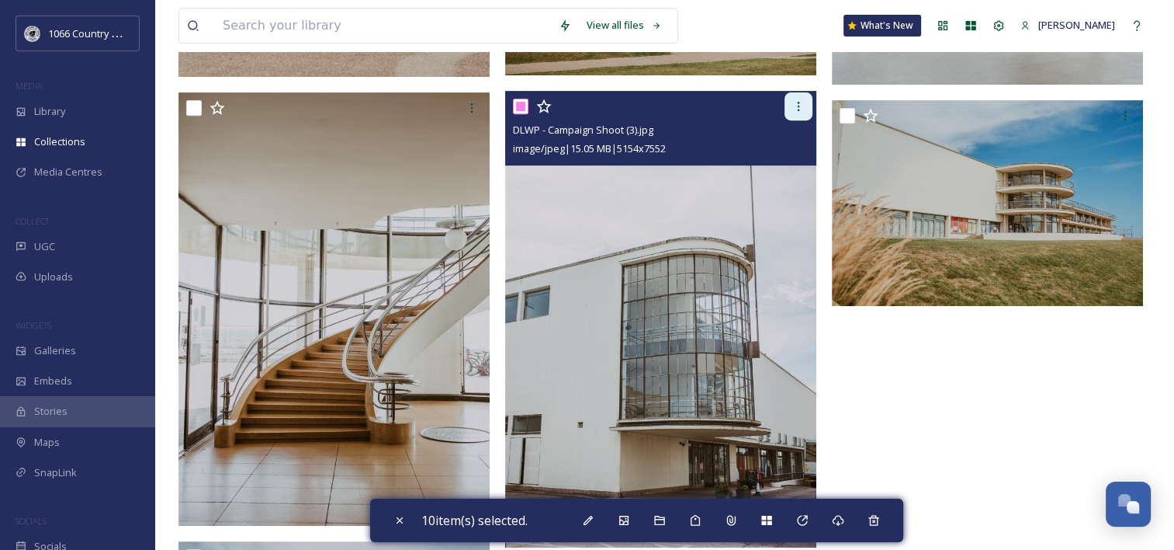
click at [808, 106] on div at bounding box center [799, 106] width 28 height 28
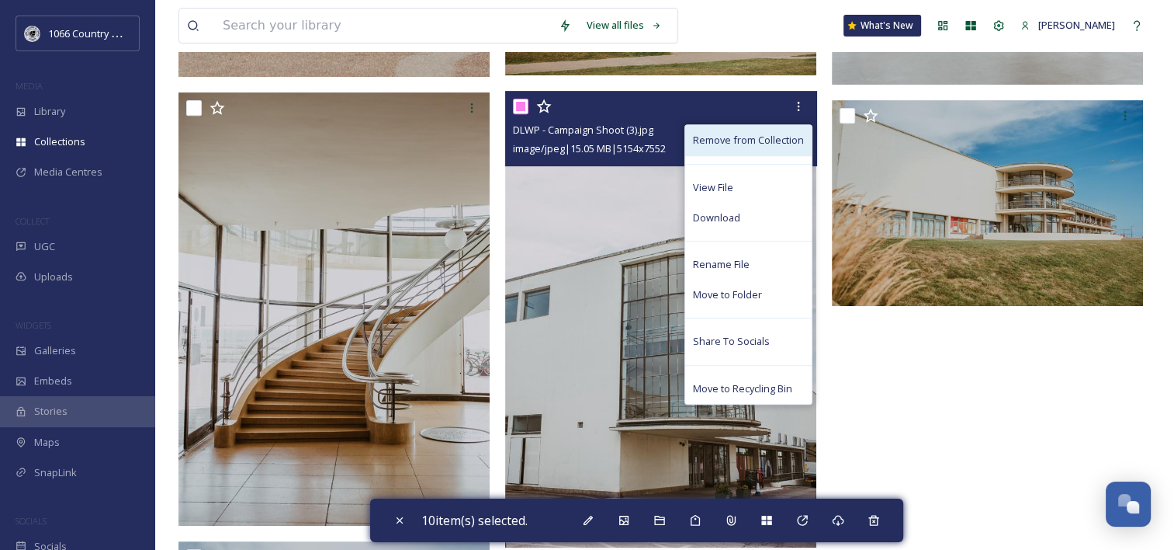
click at [773, 136] on span "Remove from Collection" at bounding box center [748, 140] width 111 height 15
click at [771, 143] on span "Remove from Collection" at bounding box center [748, 140] width 111 height 15
click at [518, 108] on input "checkbox" at bounding box center [521, 107] width 16 height 16
checkbox input "false"
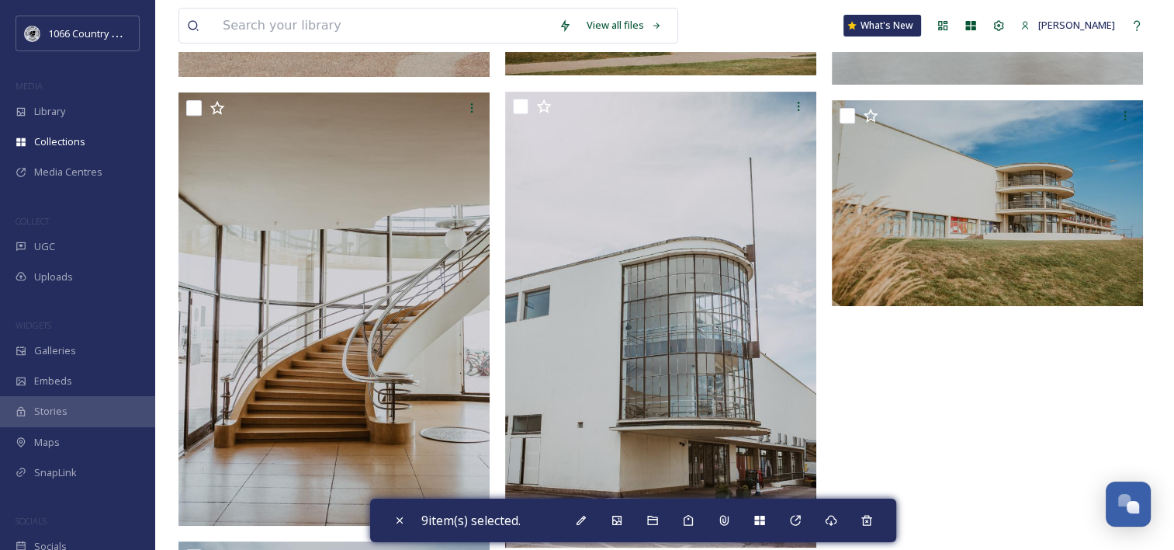
click at [930, 422] on div at bounding box center [991, 306] width 319 height 1344
click at [389, 523] on div "Close" at bounding box center [400, 520] width 28 height 28
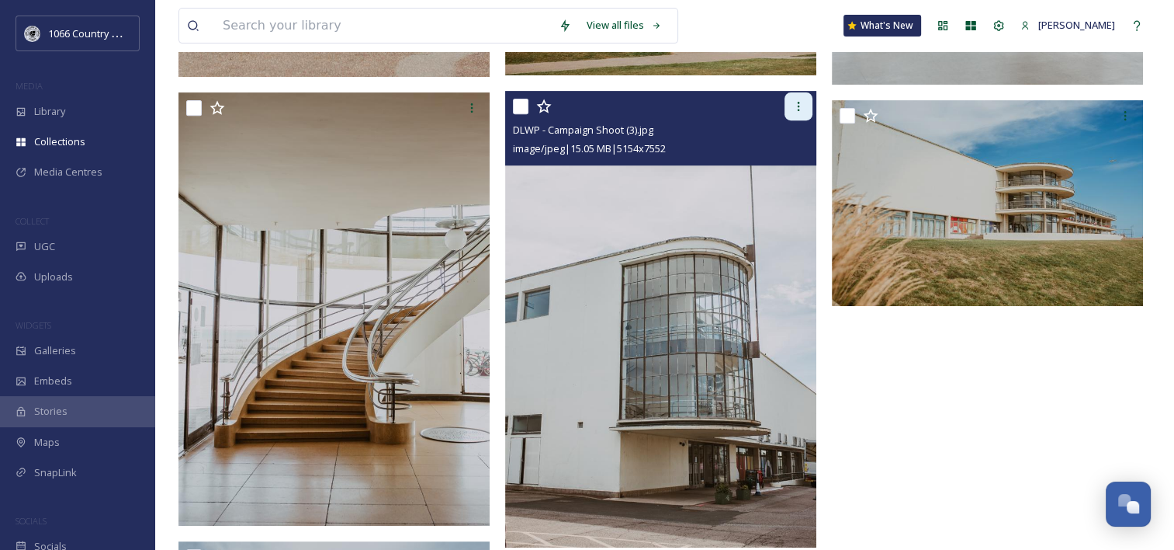
click at [798, 106] on icon at bounding box center [799, 106] width 2 height 9
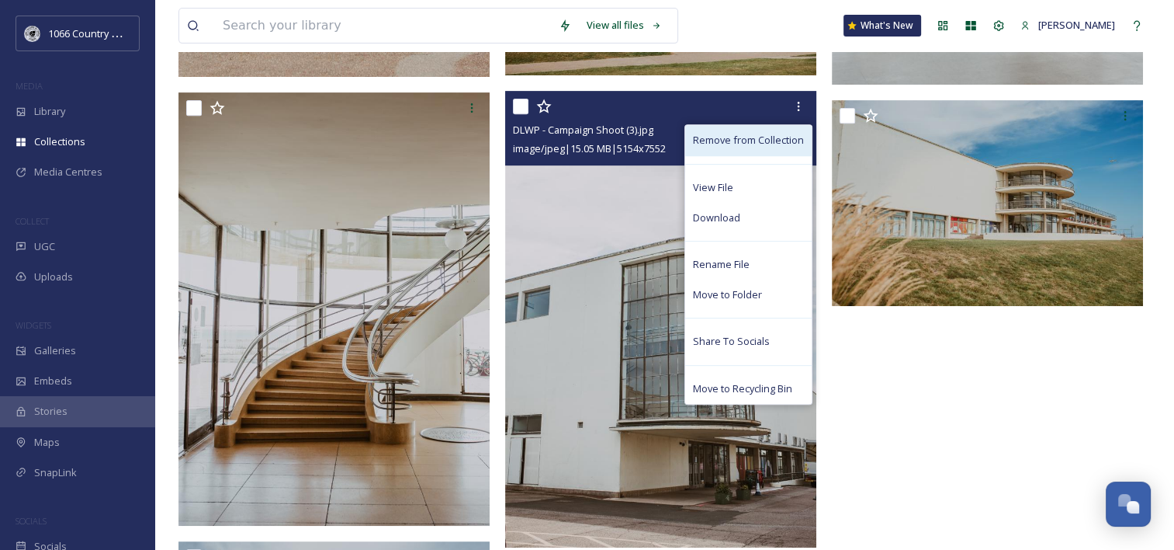
click at [758, 152] on div "Remove from Collection" at bounding box center [748, 140] width 127 height 30
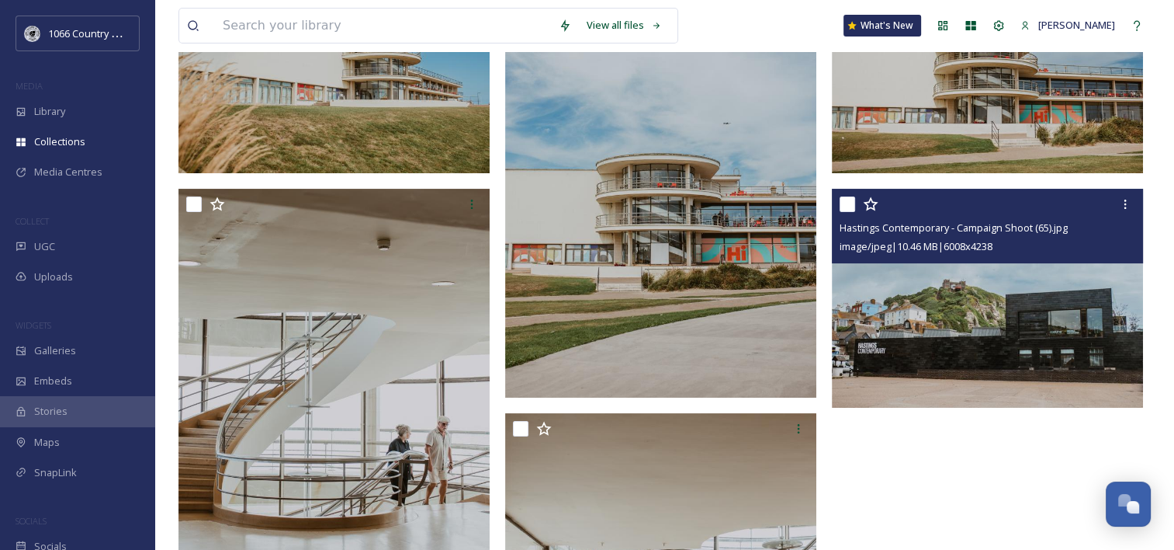
scroll to position [299, 0]
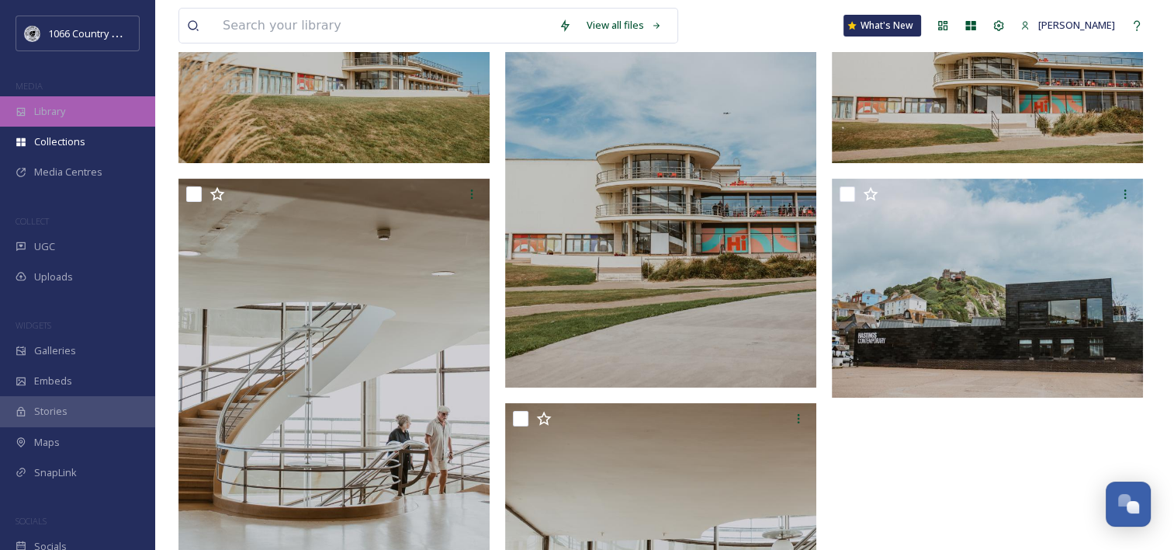
click at [118, 104] on div "Library" at bounding box center [77, 111] width 155 height 30
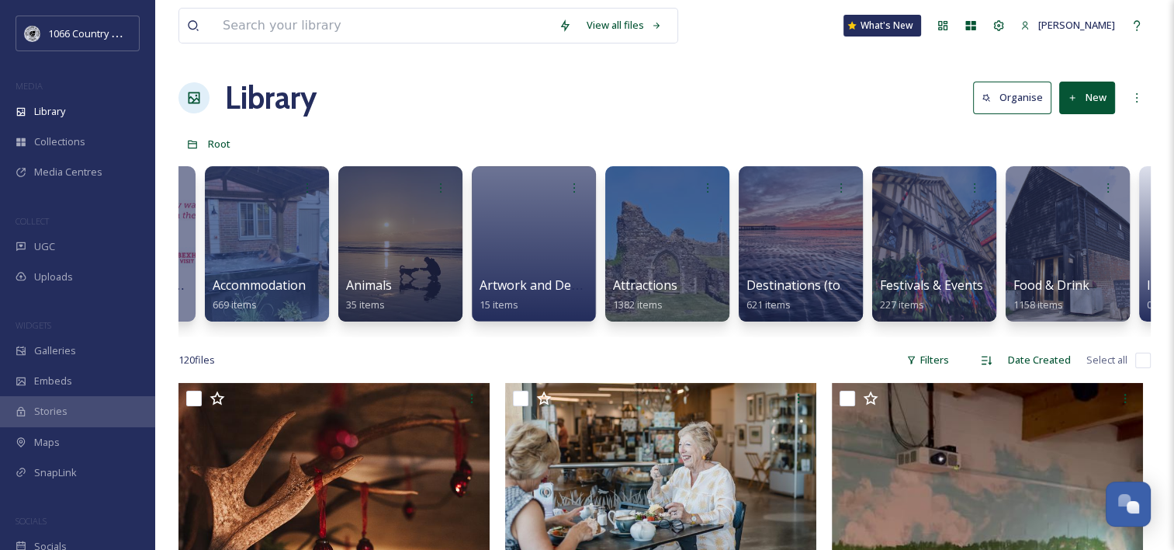
scroll to position [0, 219]
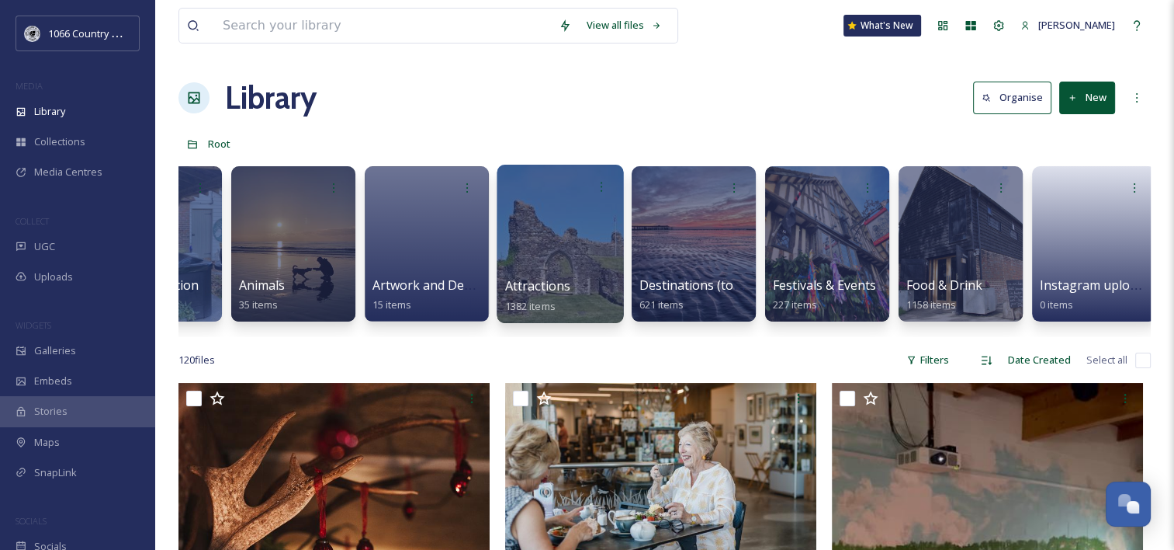
click at [584, 227] on div at bounding box center [560, 244] width 127 height 158
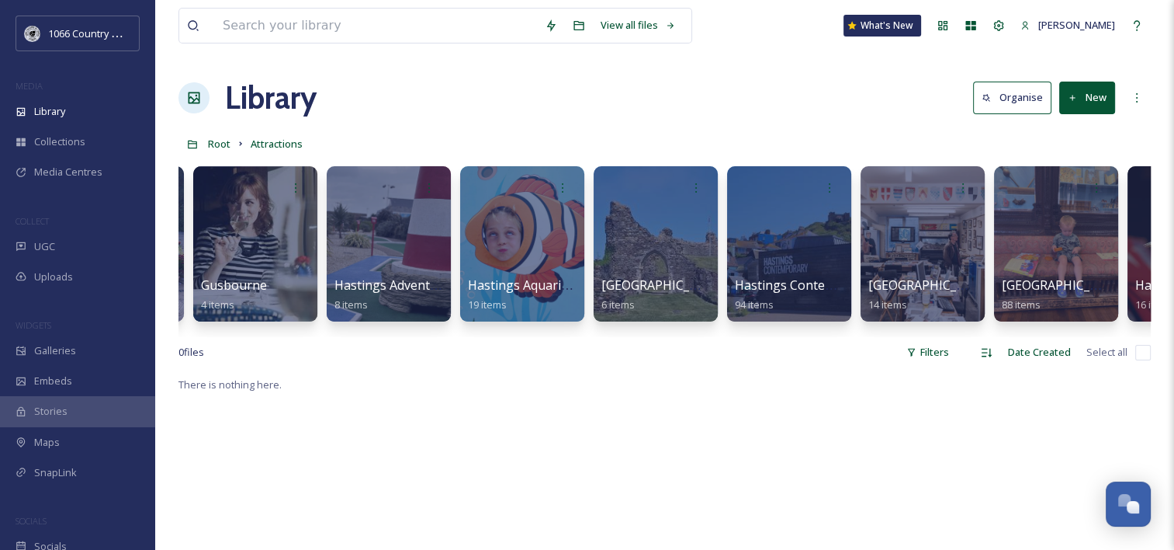
scroll to position [0, 2951]
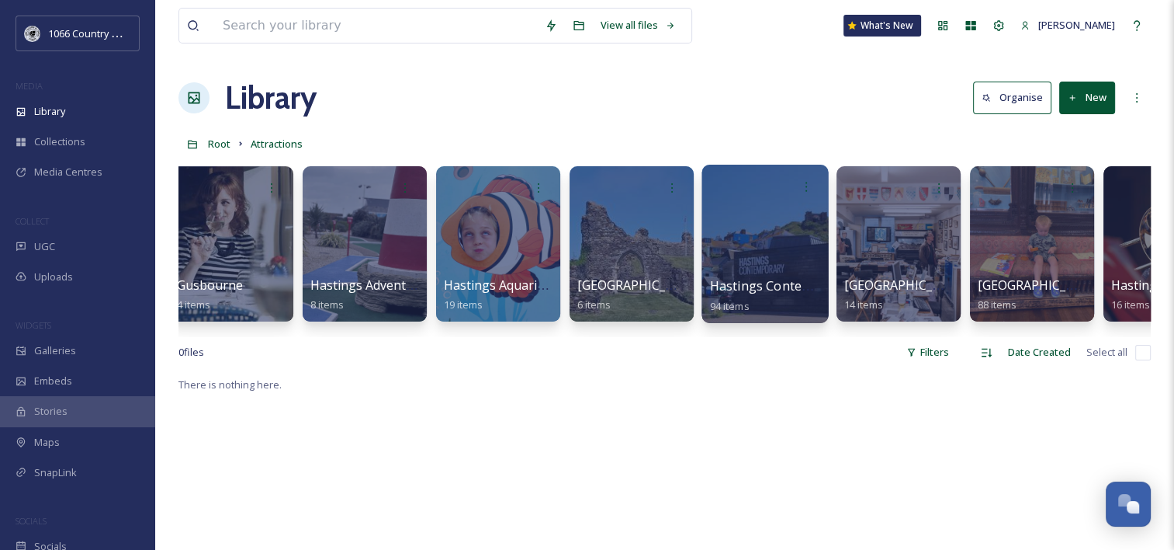
click at [775, 260] on div at bounding box center [765, 244] width 127 height 158
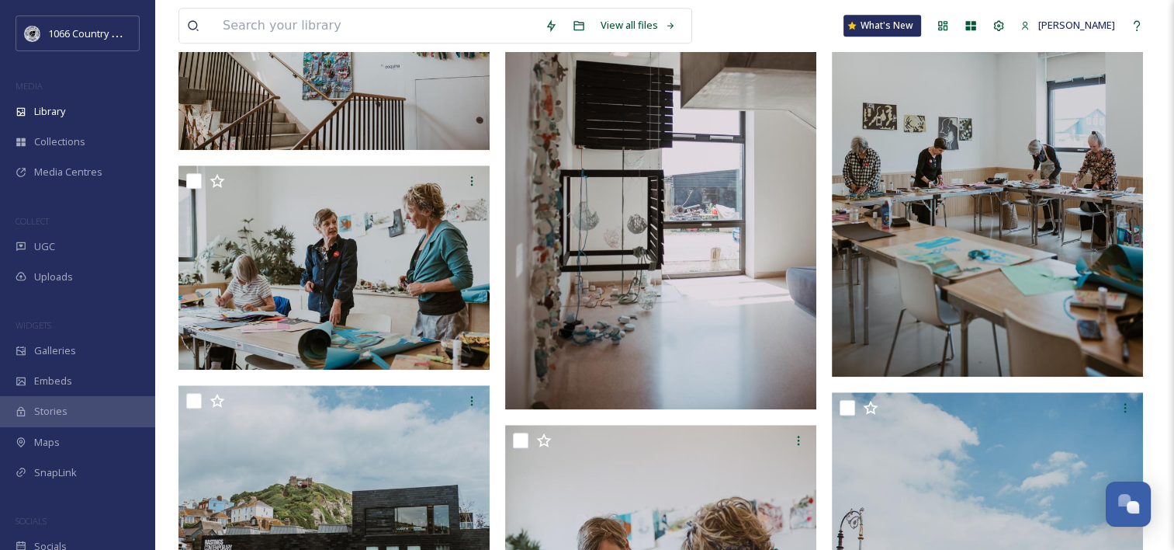
scroll to position [1475, 0]
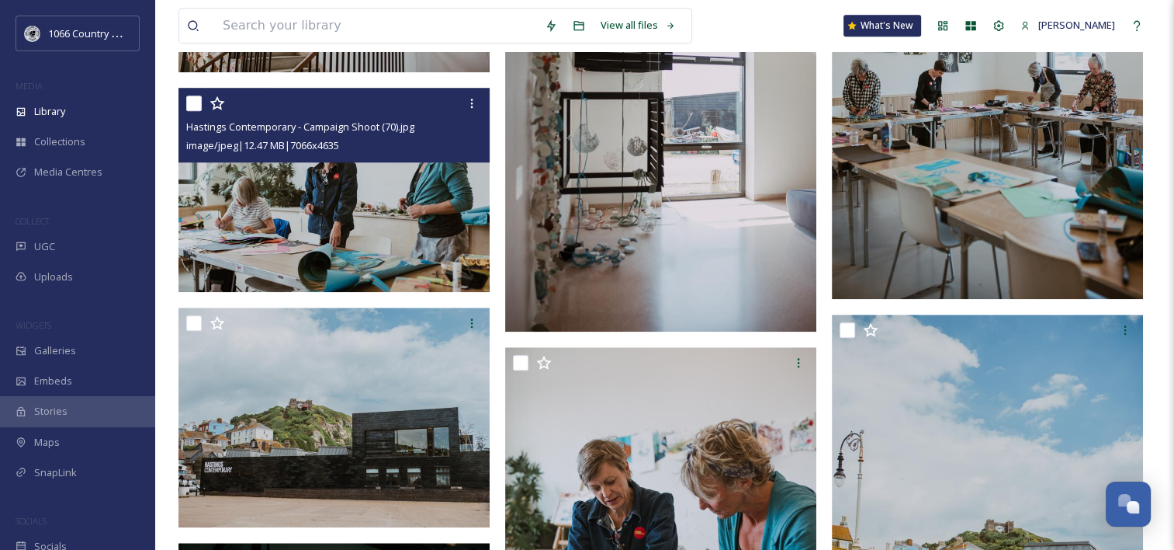
click at [195, 106] on input "checkbox" at bounding box center [194, 103] width 16 height 16
checkbox input "true"
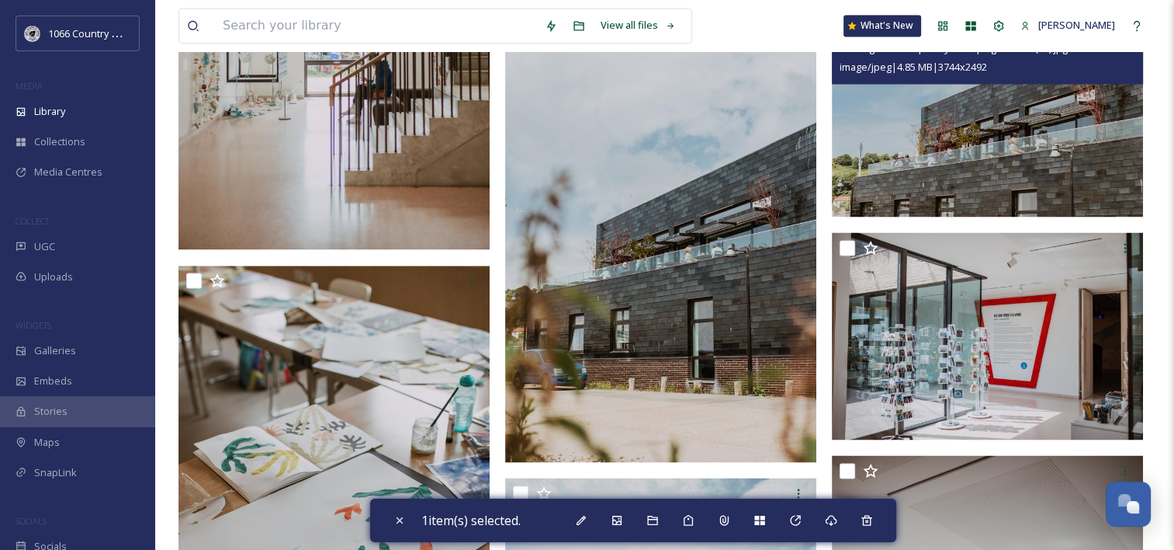
scroll to position [2639, 0]
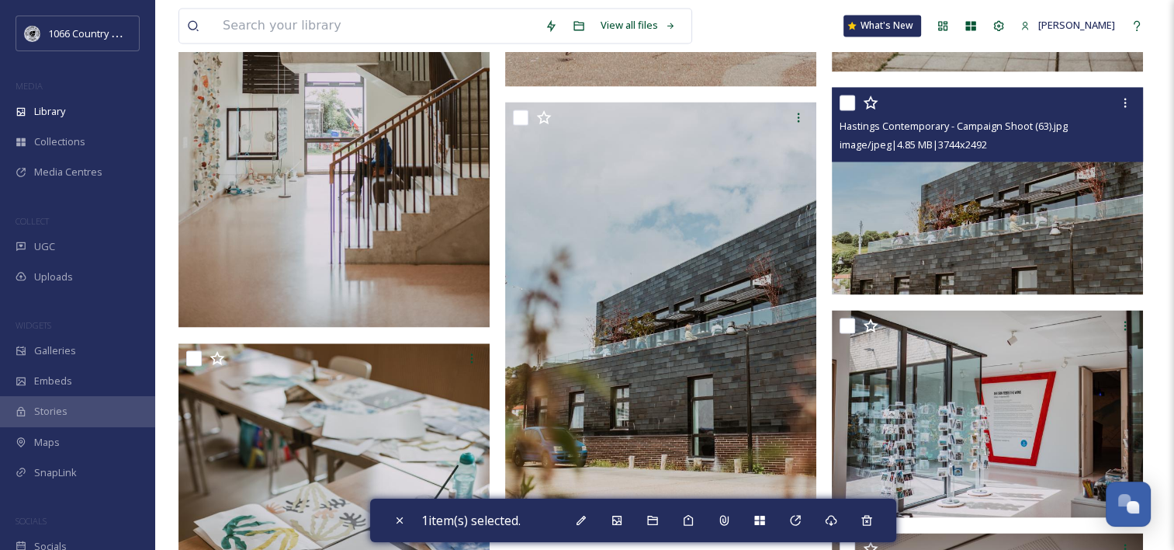
click at [851, 107] on input "checkbox" at bounding box center [848, 103] width 16 height 16
checkbox input "true"
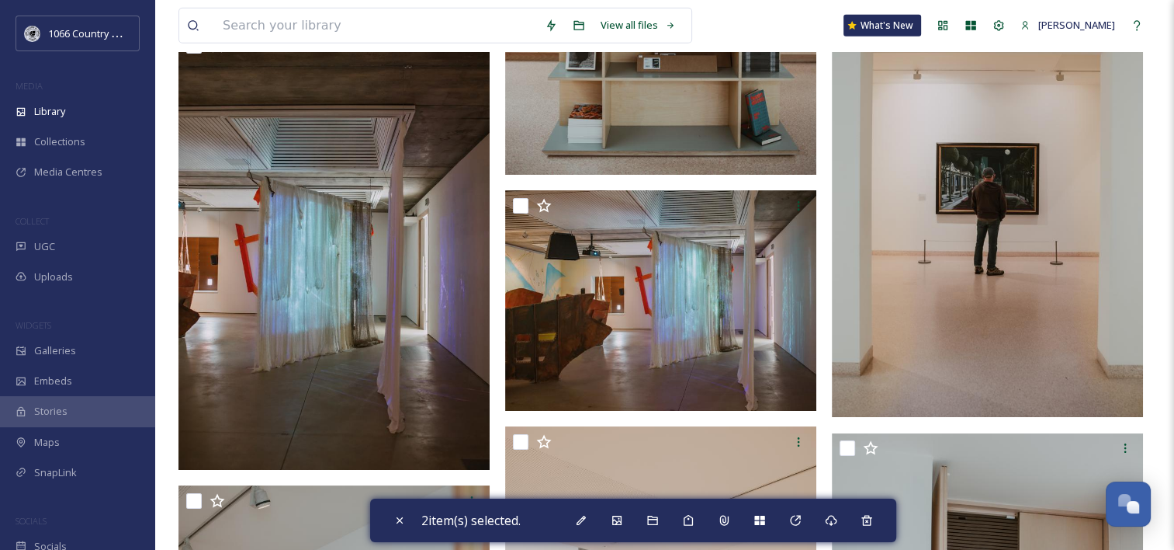
scroll to position [4890, 0]
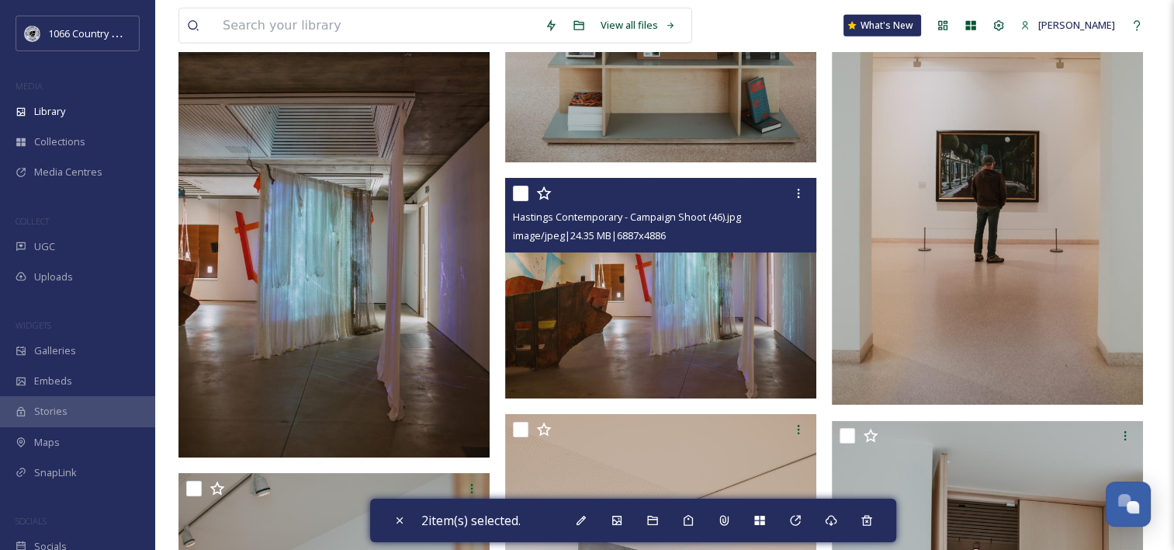
click at [522, 196] on input "checkbox" at bounding box center [521, 193] width 16 height 16
checkbox input "true"
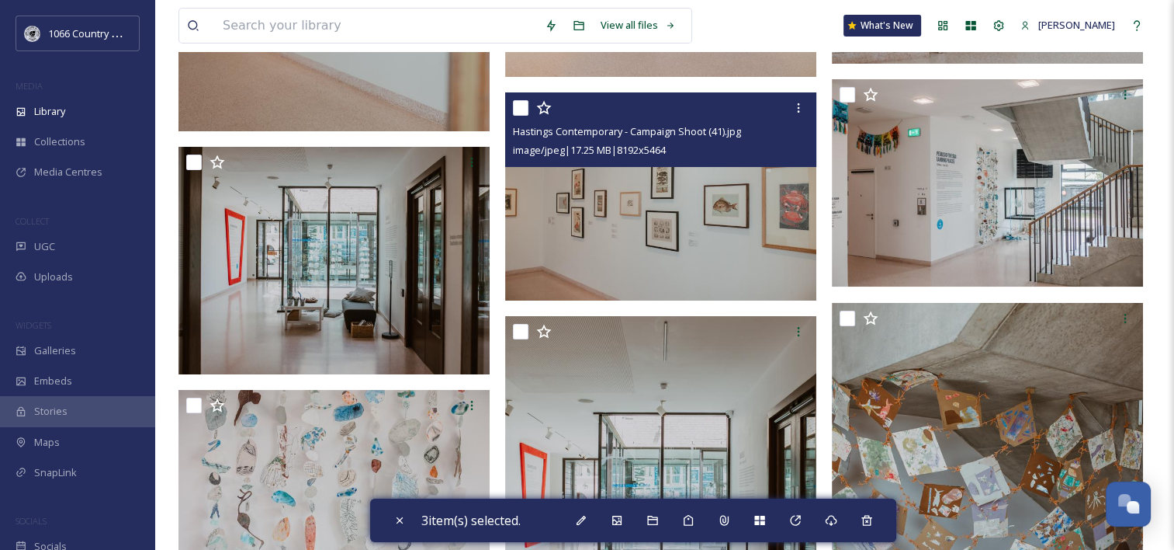
scroll to position [5666, 0]
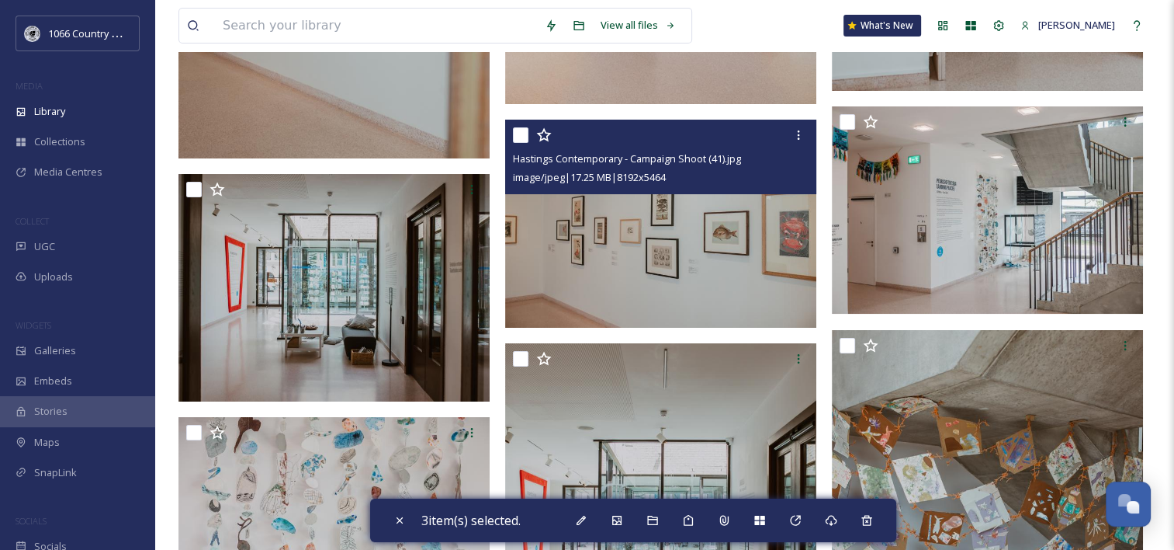
click at [524, 135] on input "checkbox" at bounding box center [521, 135] width 16 height 16
checkbox input "true"
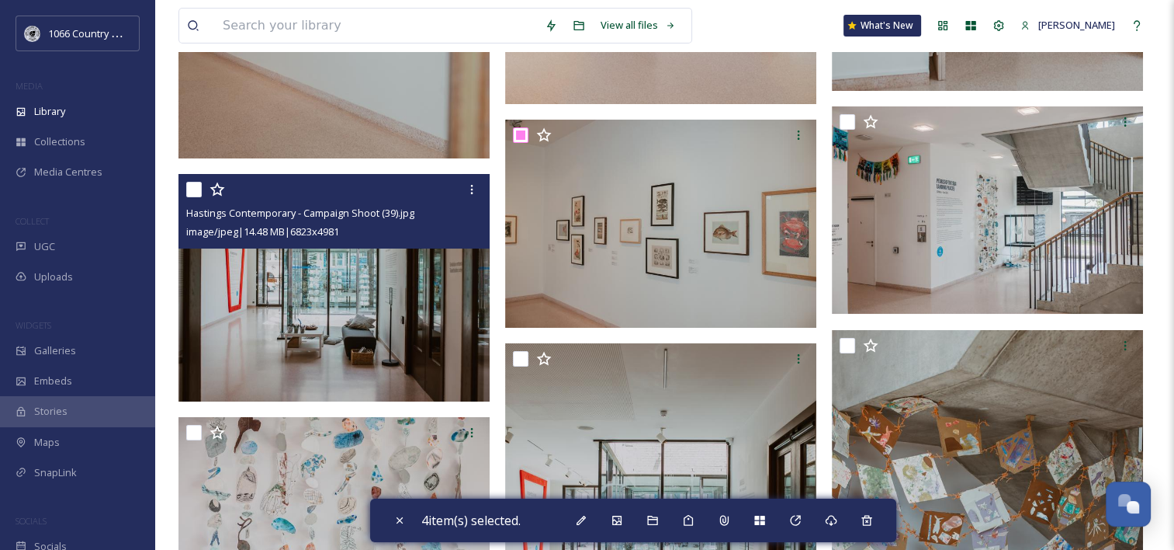
click at [196, 185] on input "checkbox" at bounding box center [194, 190] width 16 height 16
checkbox input "true"
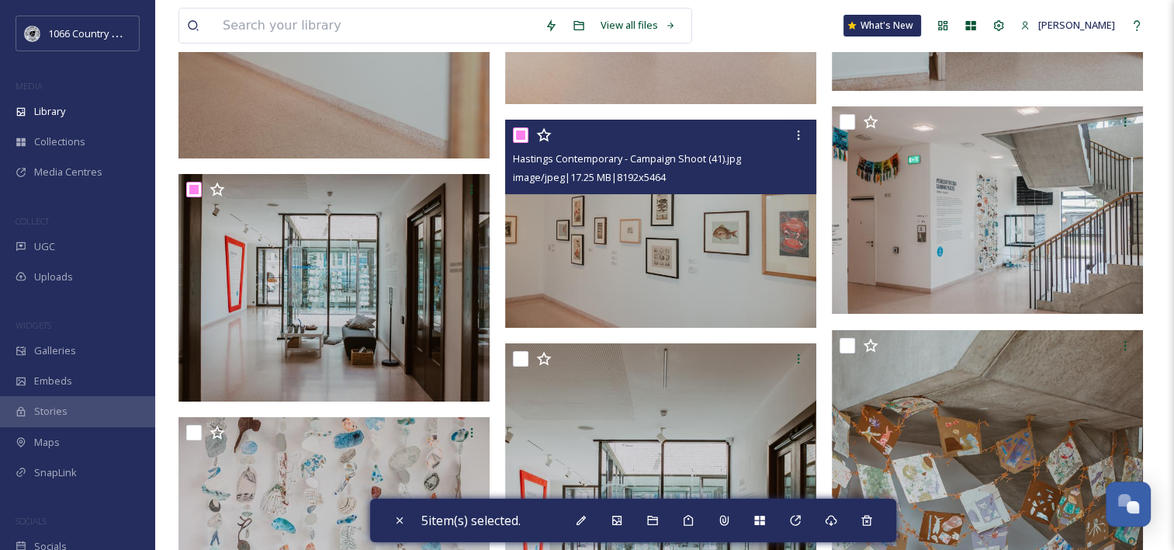
click at [517, 133] on input "checkbox" at bounding box center [521, 135] width 16 height 16
checkbox input "false"
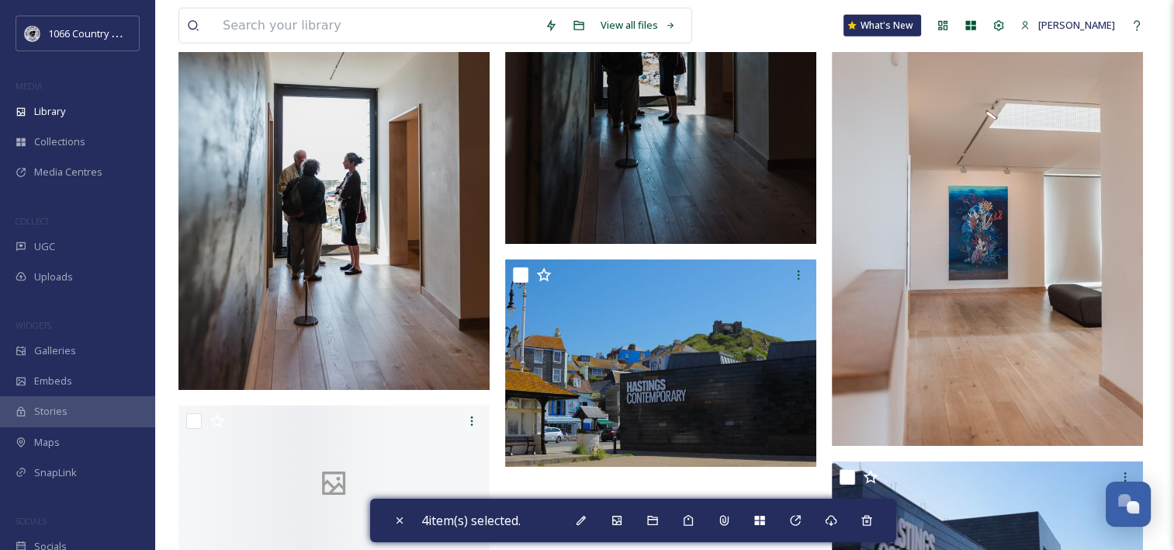
scroll to position [11159, 0]
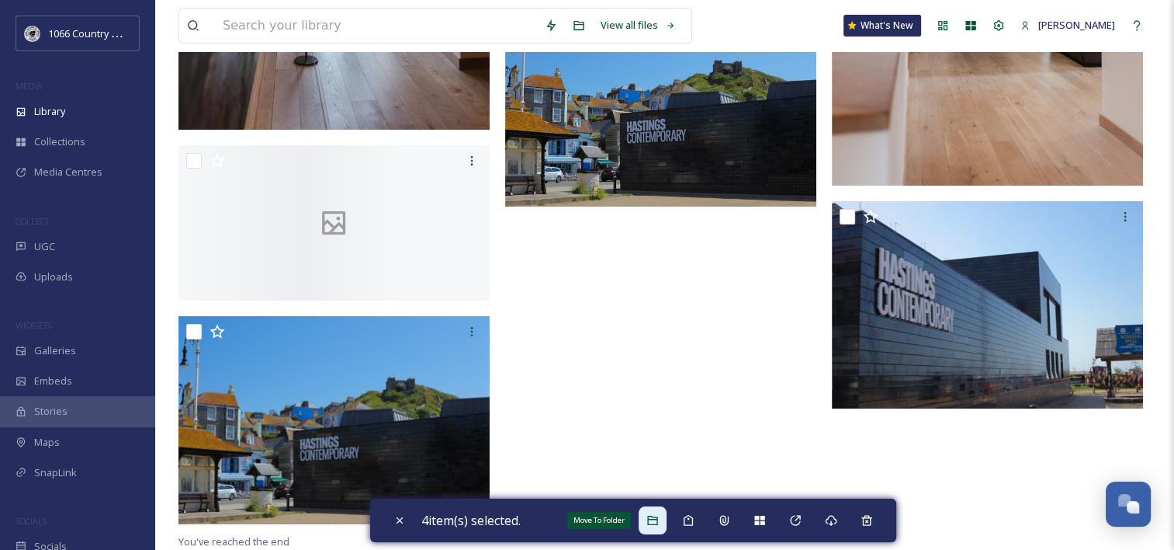
click at [659, 522] on icon at bounding box center [653, 520] width 12 height 12
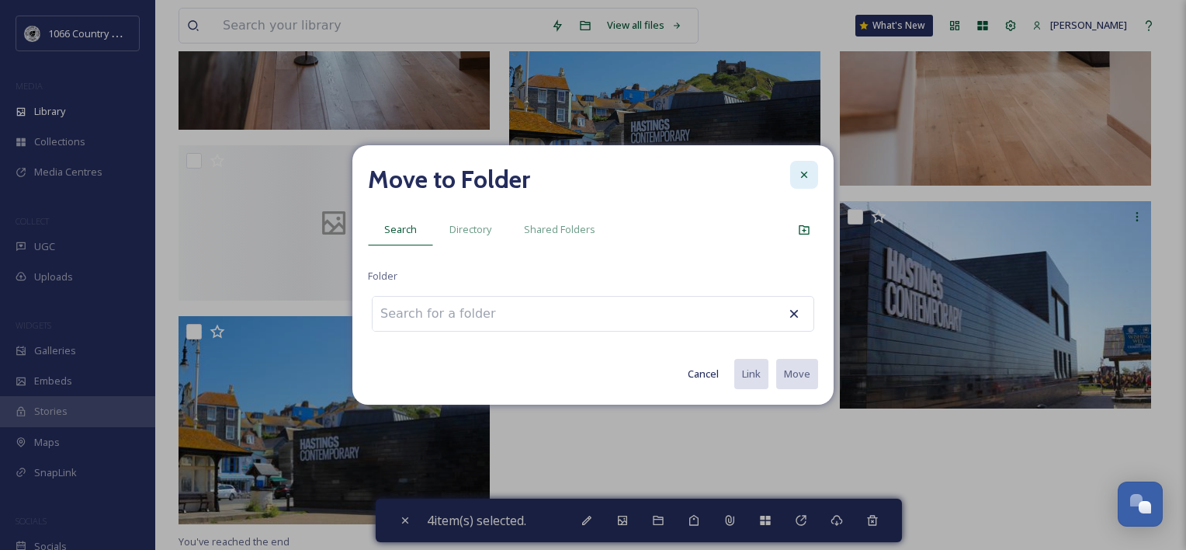
click at [796, 177] on div at bounding box center [804, 175] width 28 height 28
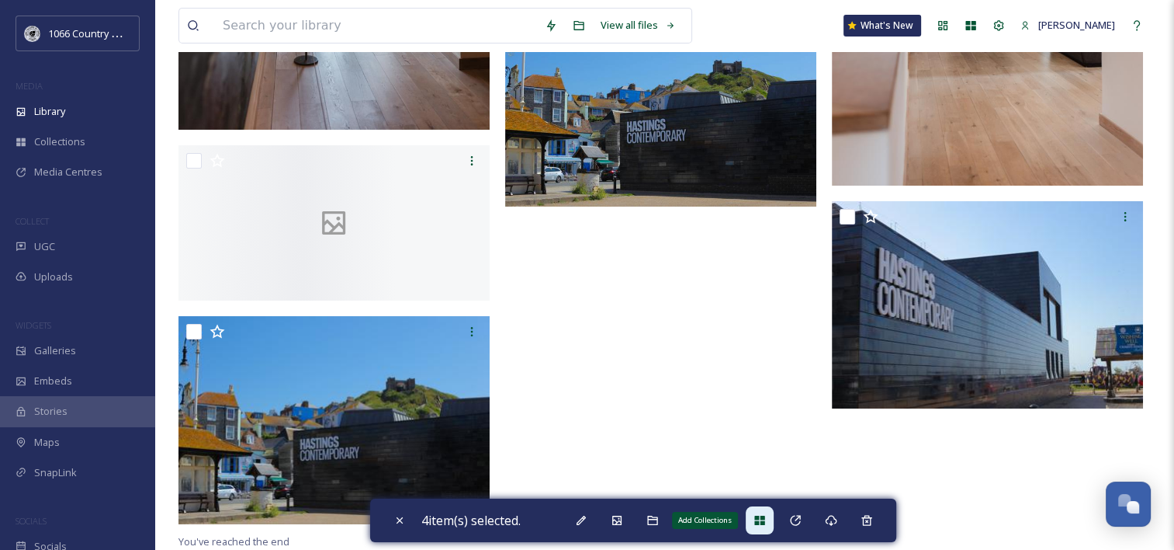
click at [774, 519] on div "Add Collections" at bounding box center [760, 520] width 28 height 28
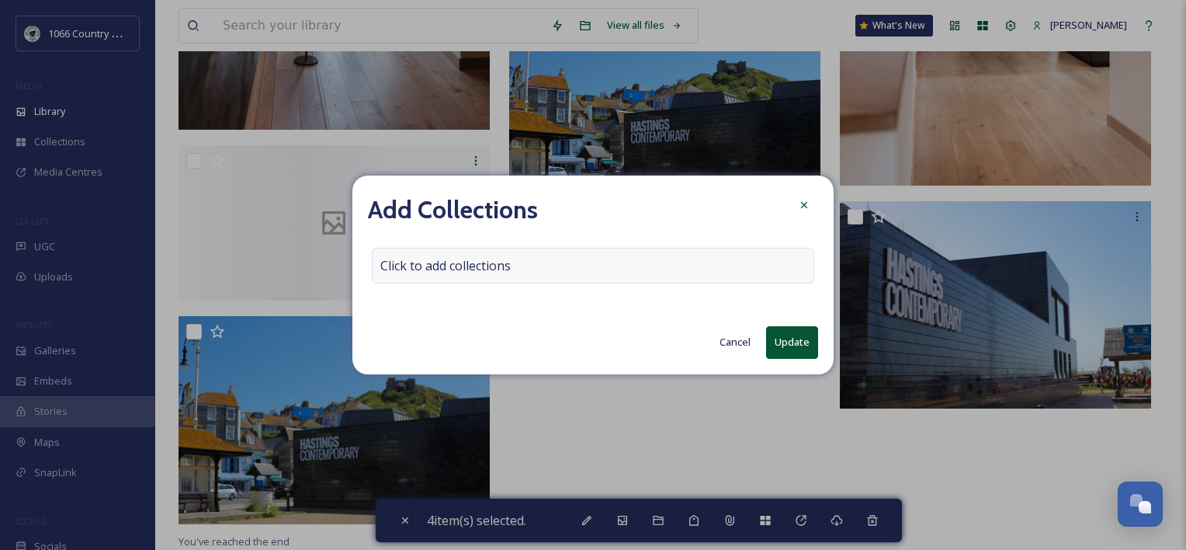
click at [469, 270] on span "Click to add collections" at bounding box center [445, 265] width 130 height 19
click at [520, 270] on input at bounding box center [458, 265] width 171 height 34
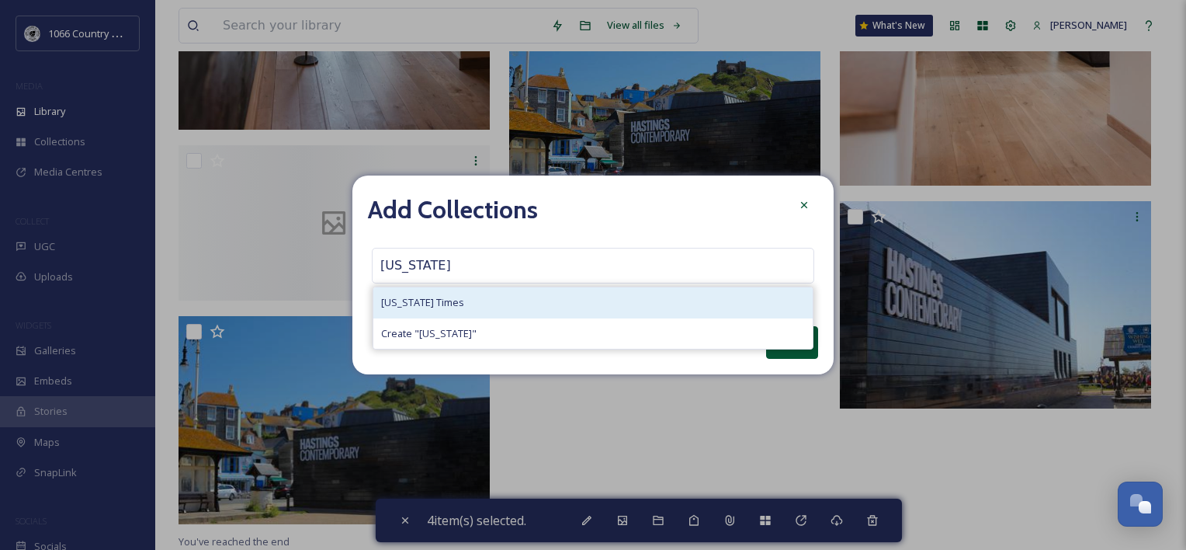
type input "new york"
click at [498, 304] on div "[US_STATE] Times" at bounding box center [592, 302] width 439 height 30
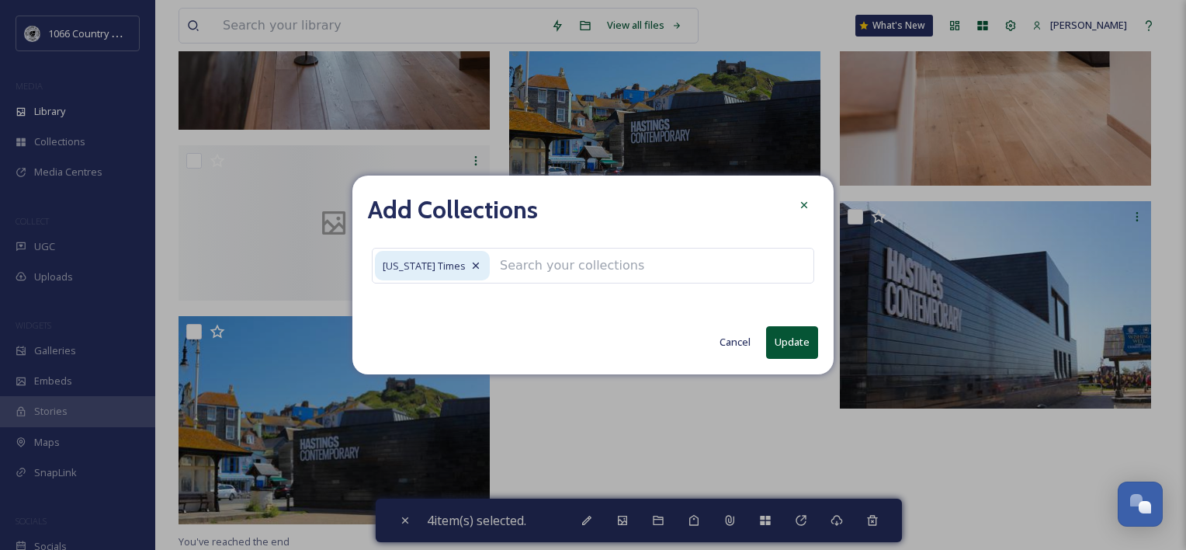
click at [792, 337] on button "Update" at bounding box center [792, 342] width 52 height 32
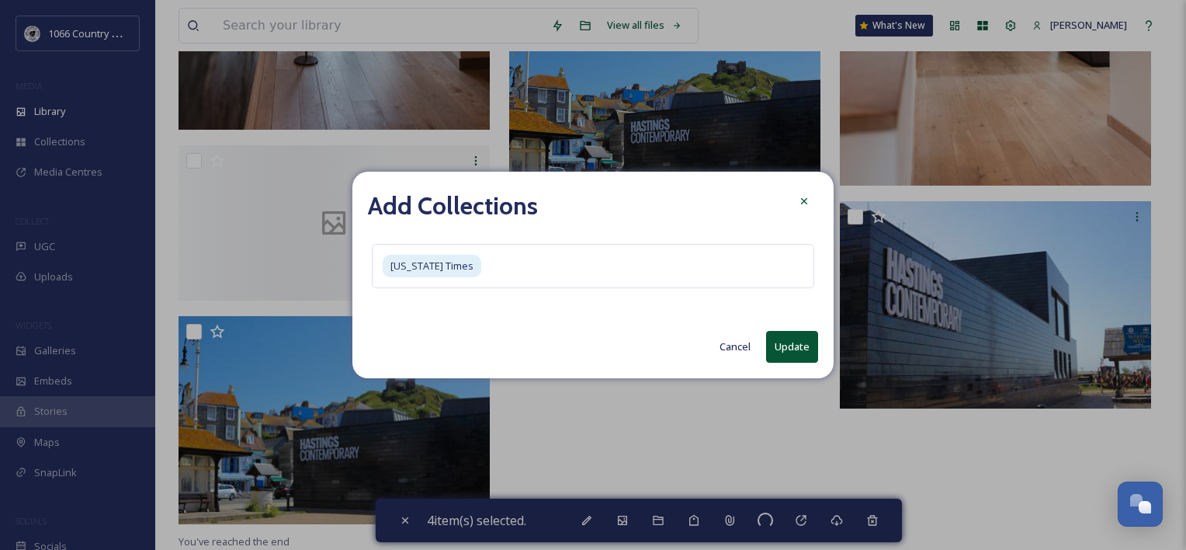
checkbox input "false"
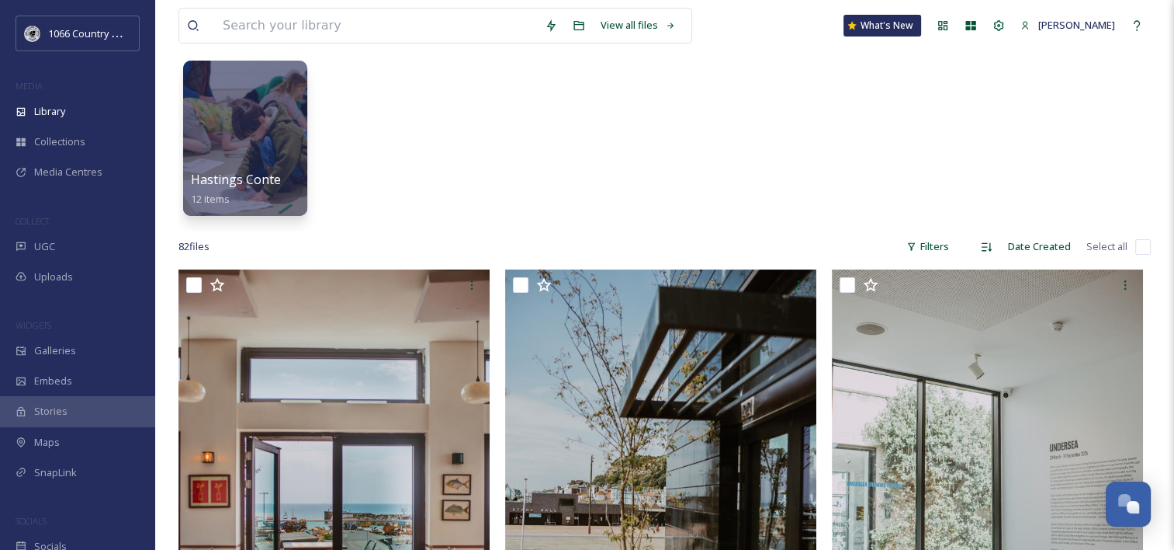
scroll to position [0, 0]
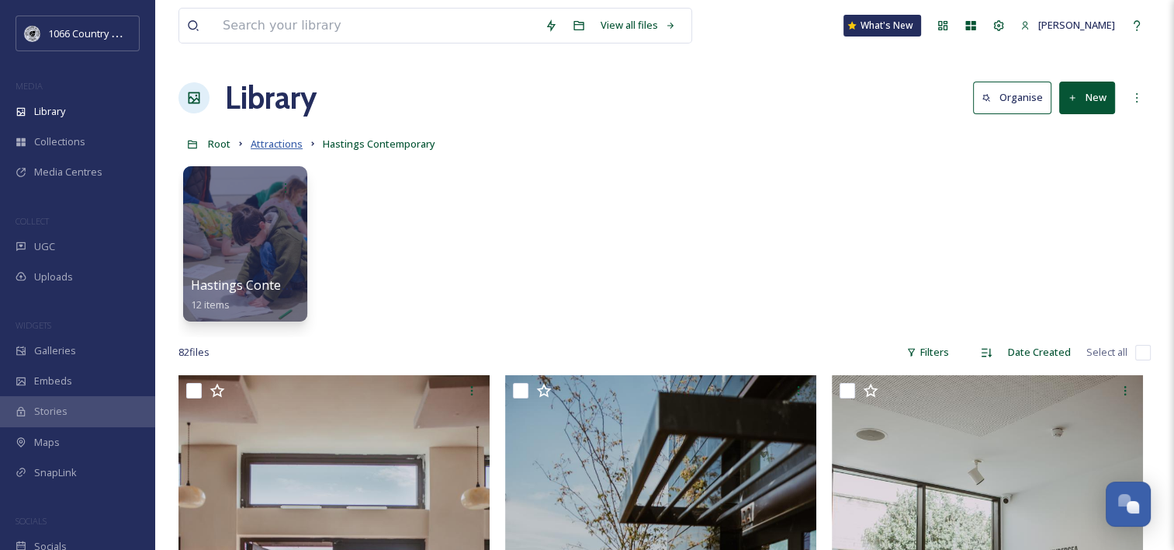
click at [279, 139] on span "Attractions" at bounding box center [277, 144] width 52 height 14
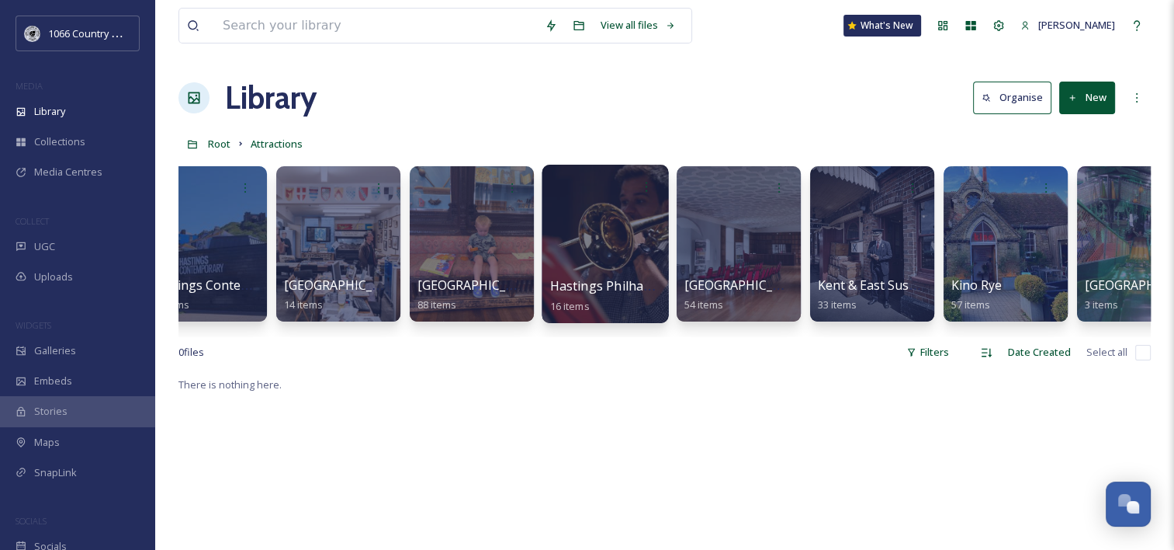
scroll to position [0, 3506]
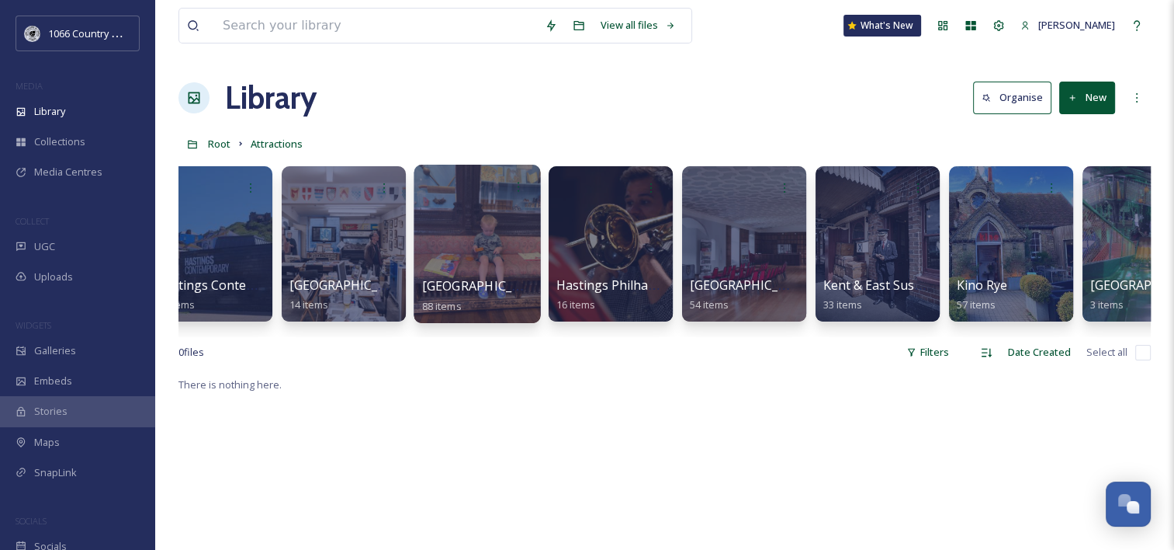
click at [445, 189] on div at bounding box center [477, 186] width 111 height 29
click at [487, 234] on div at bounding box center [477, 244] width 127 height 158
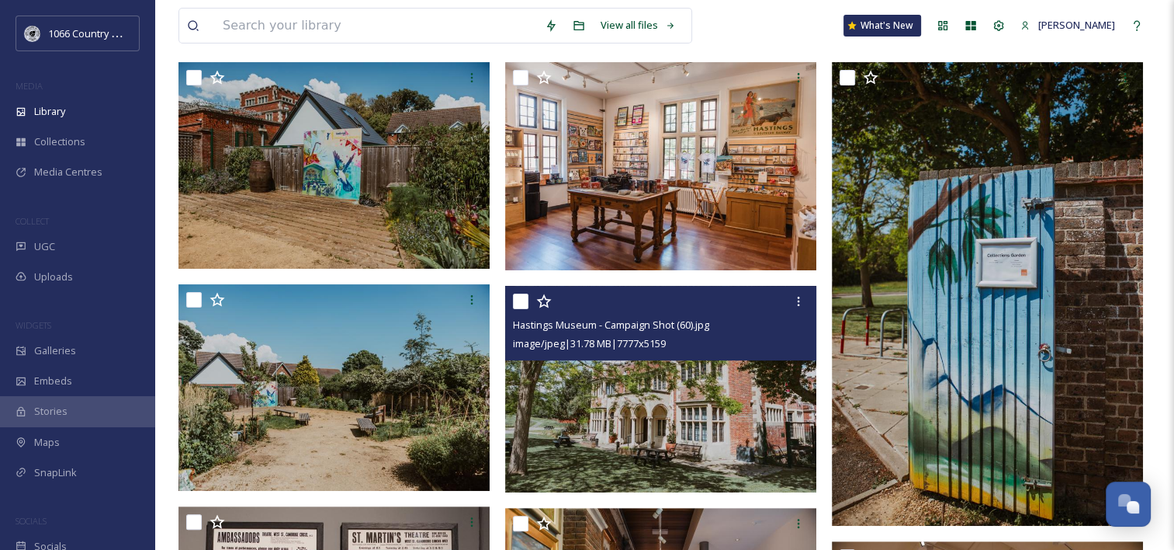
scroll to position [388, 0]
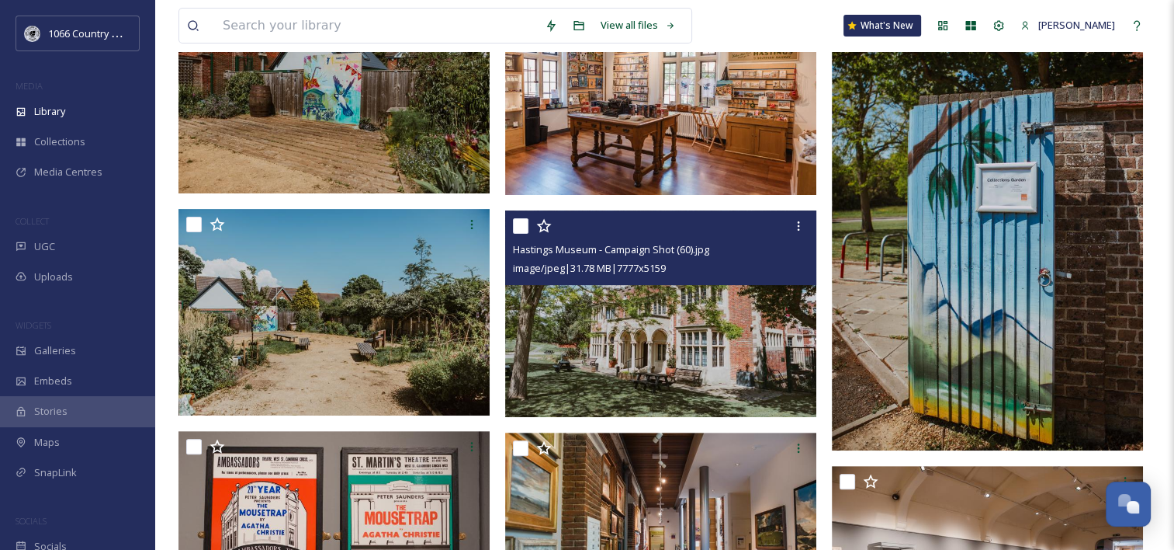
click at [525, 227] on input "checkbox" at bounding box center [521, 226] width 16 height 16
checkbox input "true"
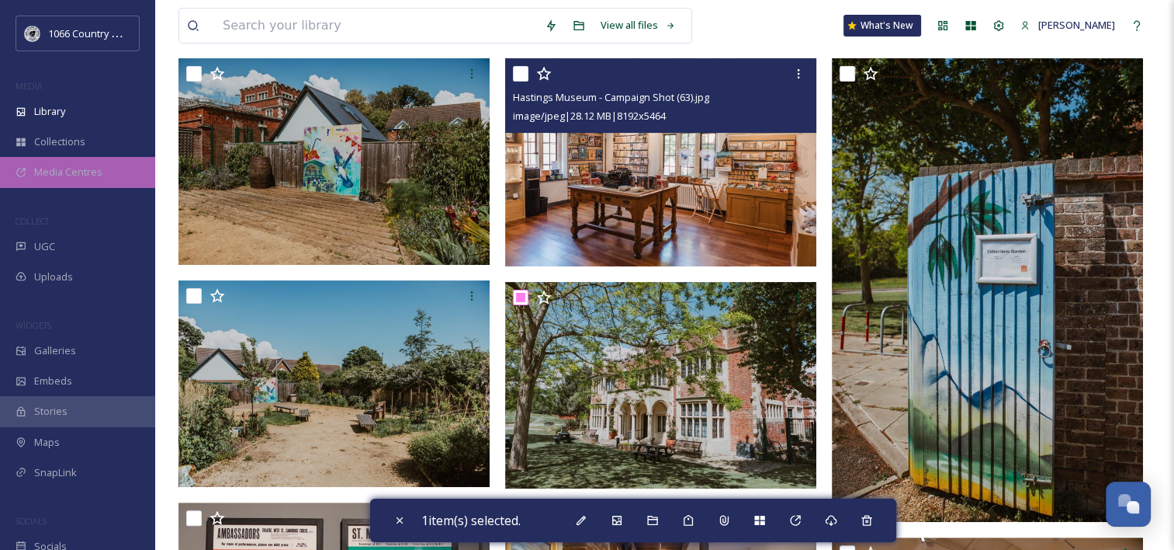
scroll to position [233, 0]
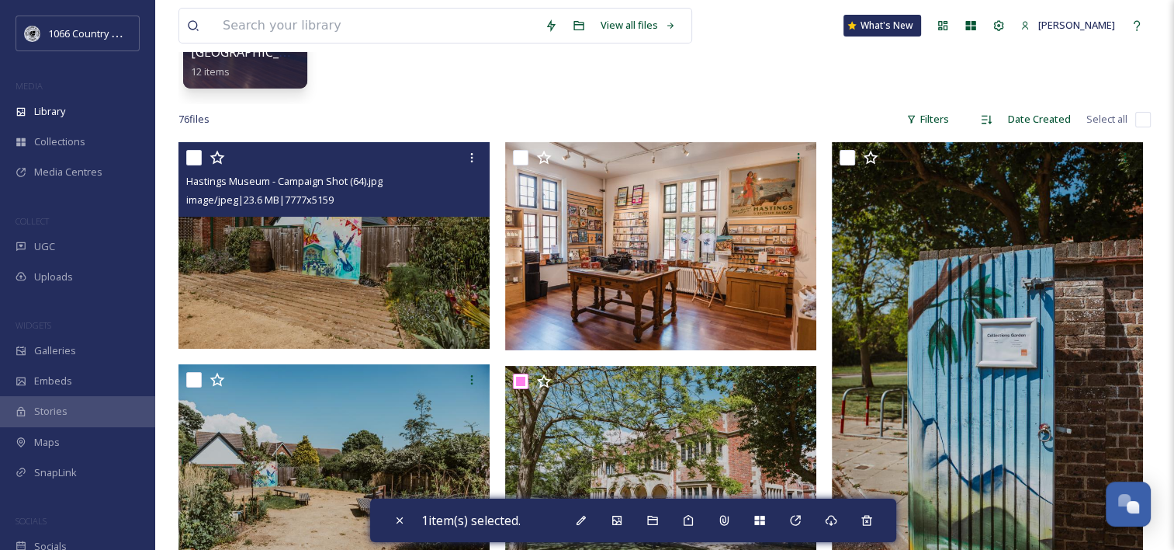
click at [196, 159] on input "checkbox" at bounding box center [194, 158] width 16 height 16
checkbox input "true"
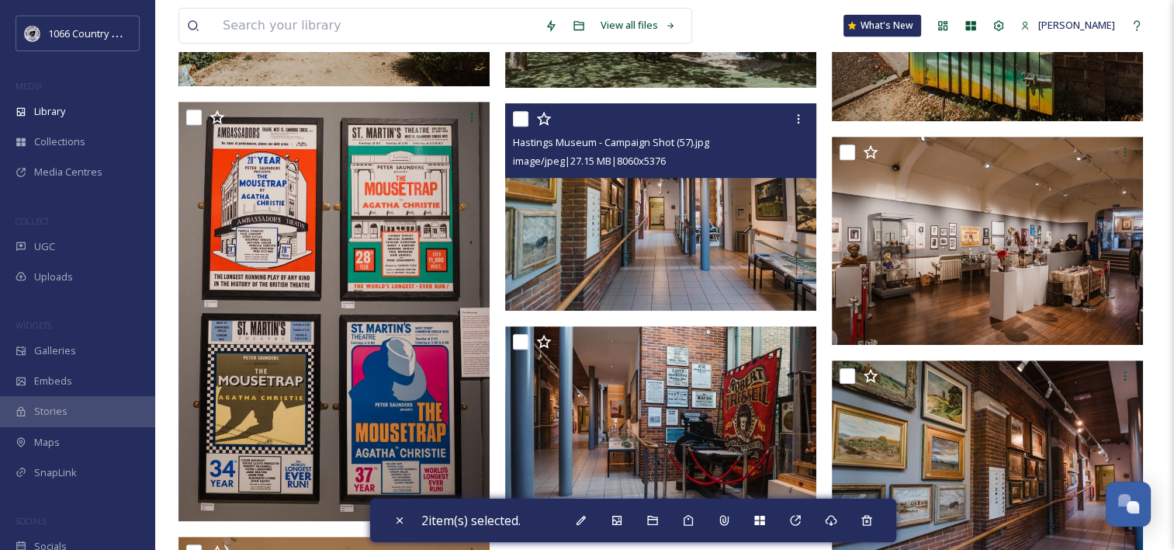
scroll to position [854, 0]
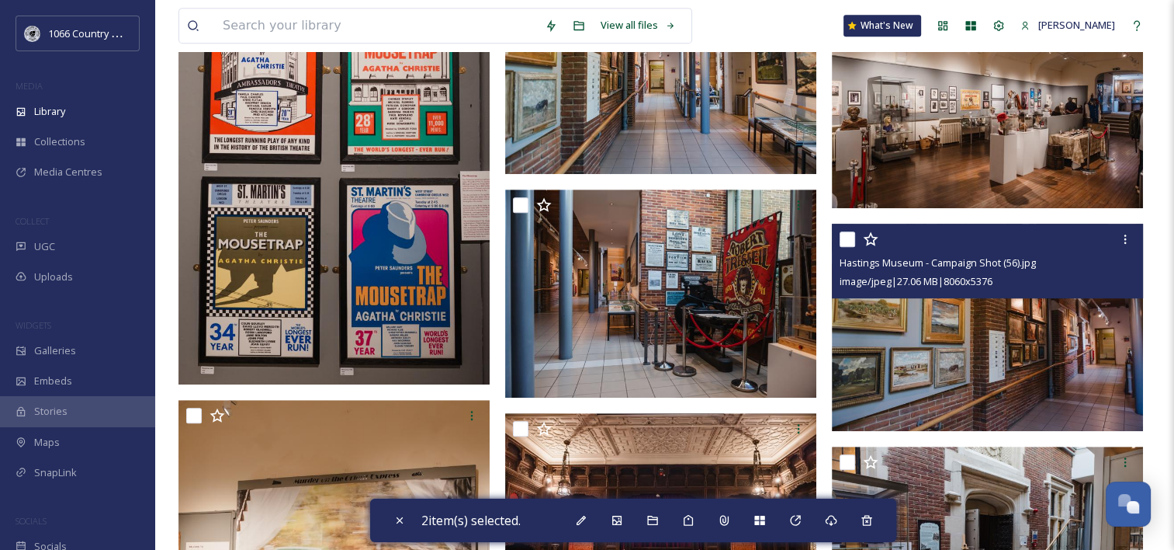
click at [846, 235] on input "checkbox" at bounding box center [848, 239] width 16 height 16
checkbox input "true"
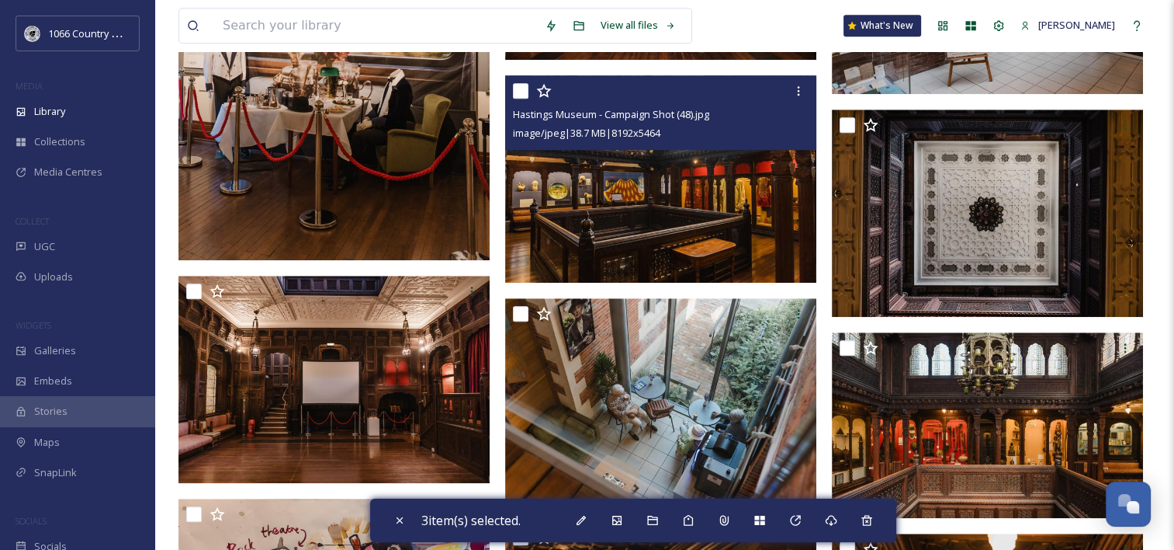
scroll to position [1397, 0]
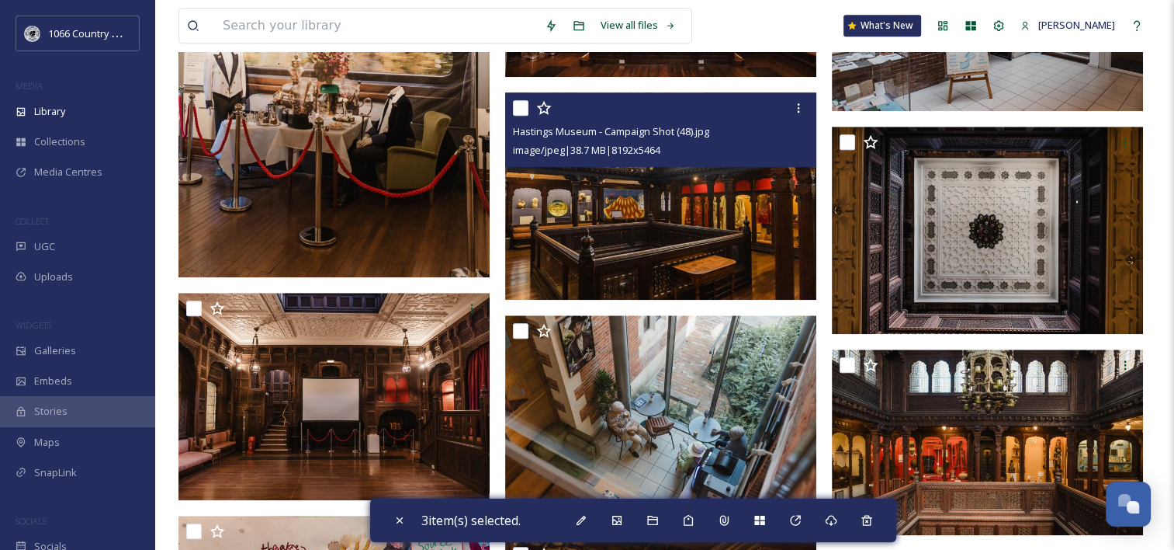
click at [525, 109] on input "checkbox" at bounding box center [521, 108] width 16 height 16
checkbox input "true"
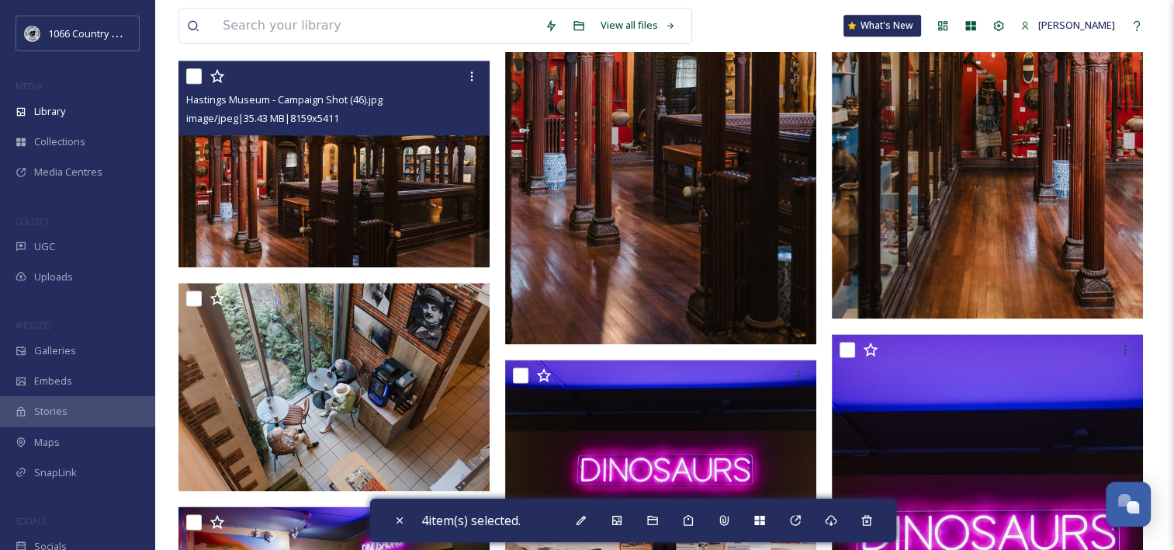
scroll to position [2018, 0]
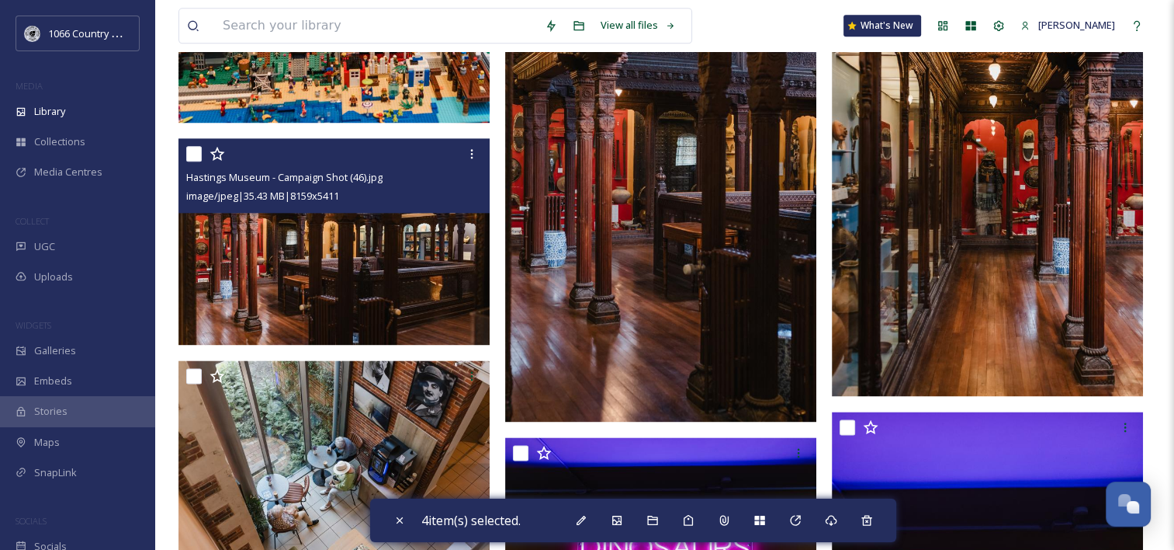
click at [187, 161] on input "checkbox" at bounding box center [194, 154] width 16 height 16
checkbox input "true"
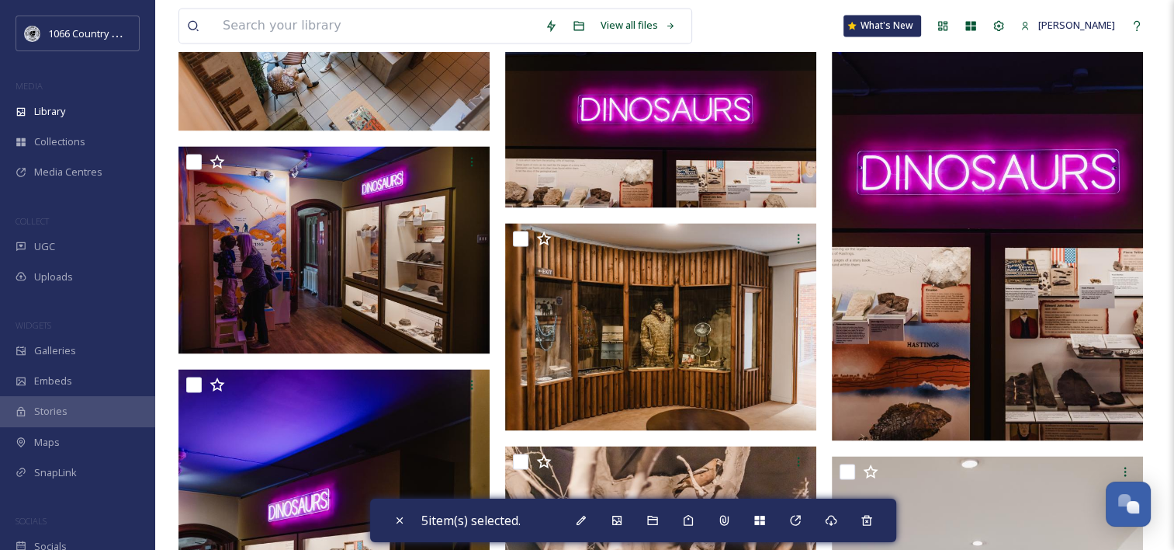
scroll to position [2484, 0]
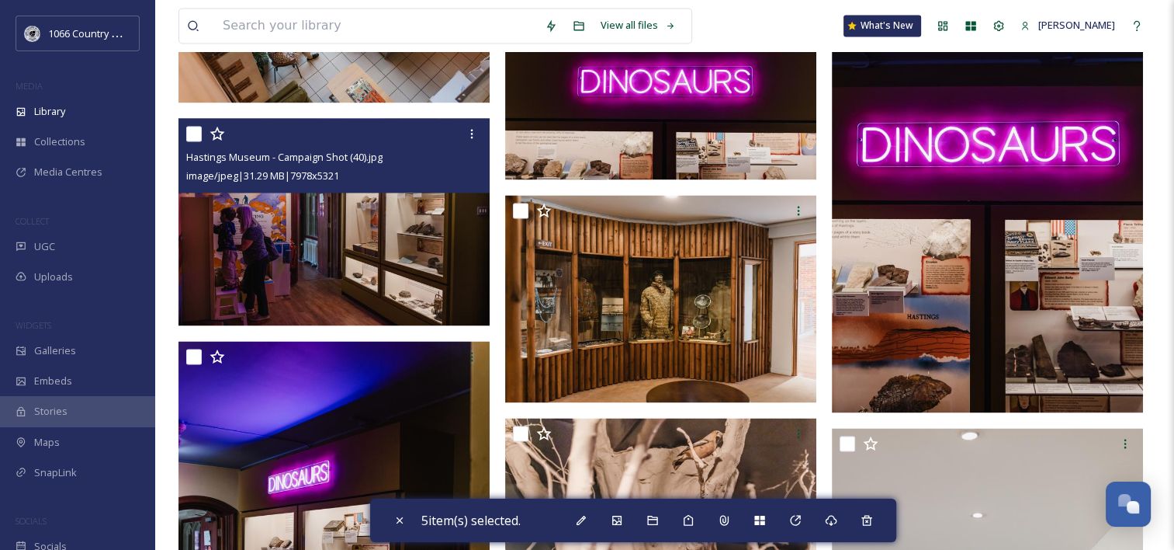
click at [192, 133] on input "checkbox" at bounding box center [194, 134] width 16 height 16
checkbox input "true"
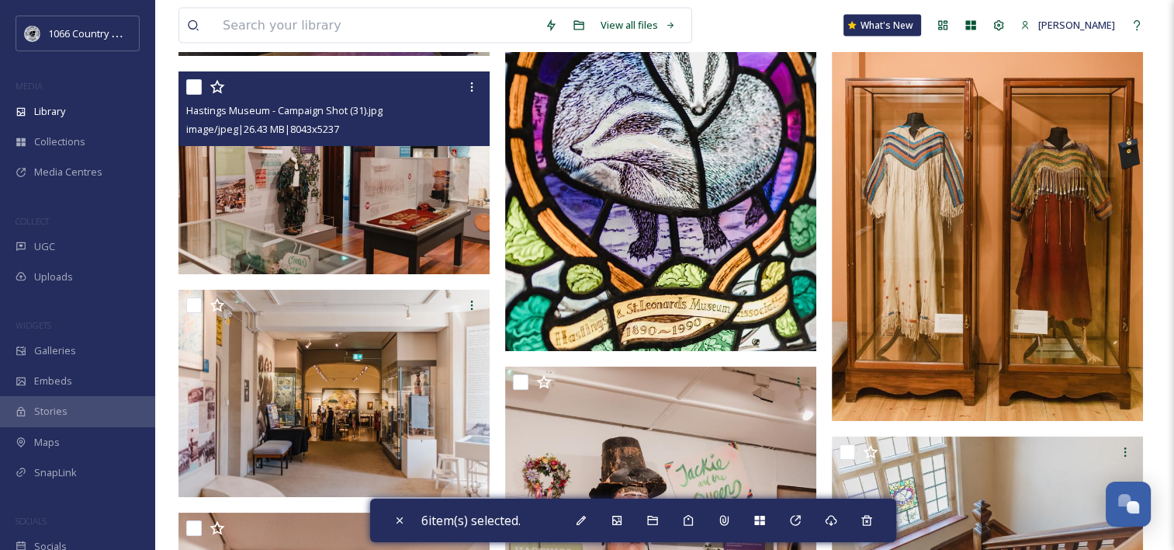
scroll to position [3415, 0]
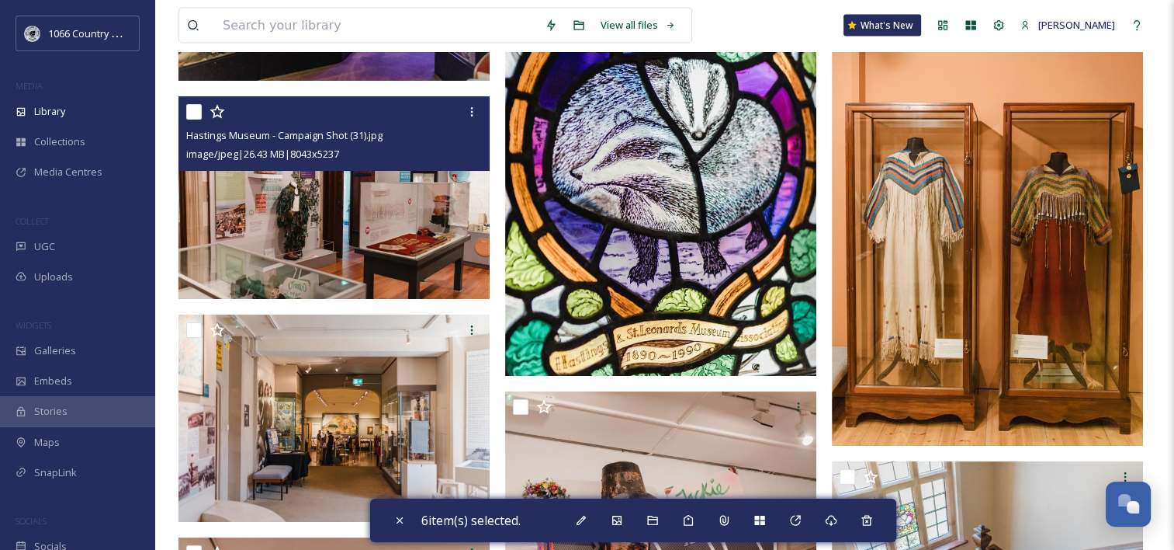
click at [191, 108] on input "checkbox" at bounding box center [194, 112] width 16 height 16
checkbox input "true"
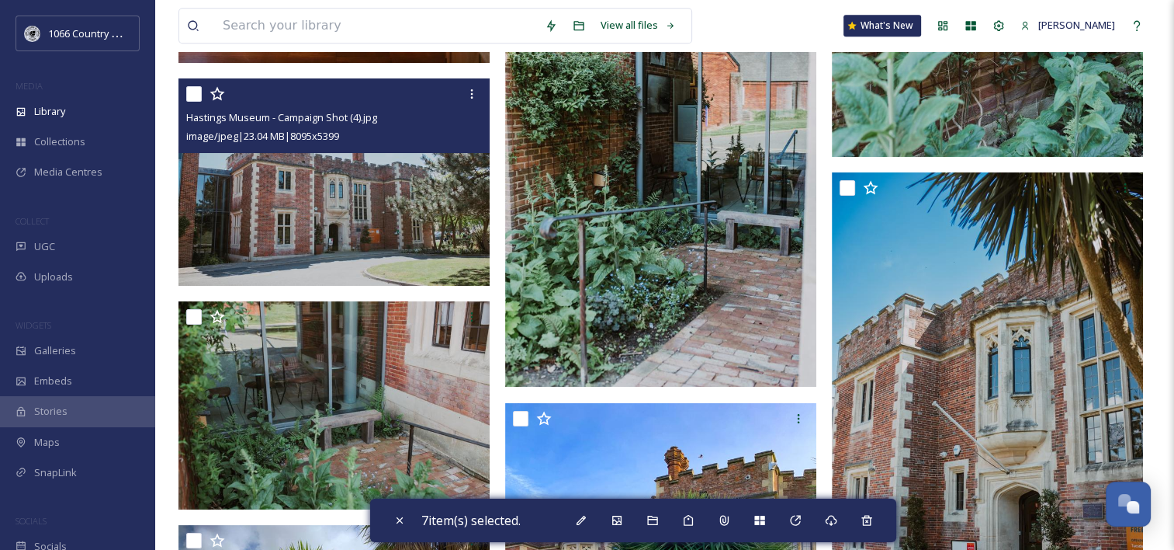
scroll to position [7218, 0]
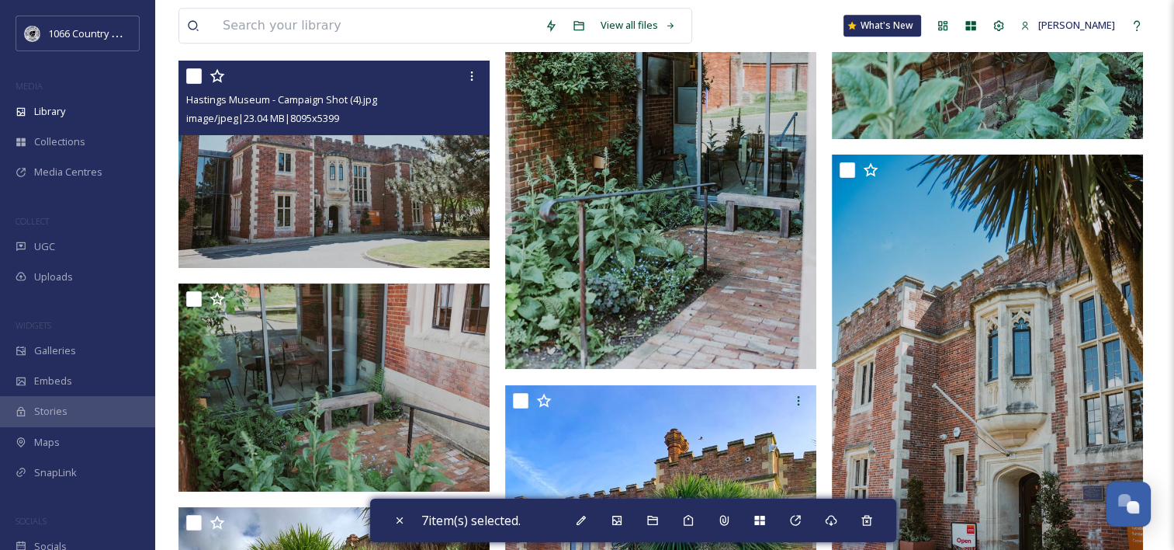
click at [192, 81] on input "checkbox" at bounding box center [194, 76] width 16 height 16
checkbox input "true"
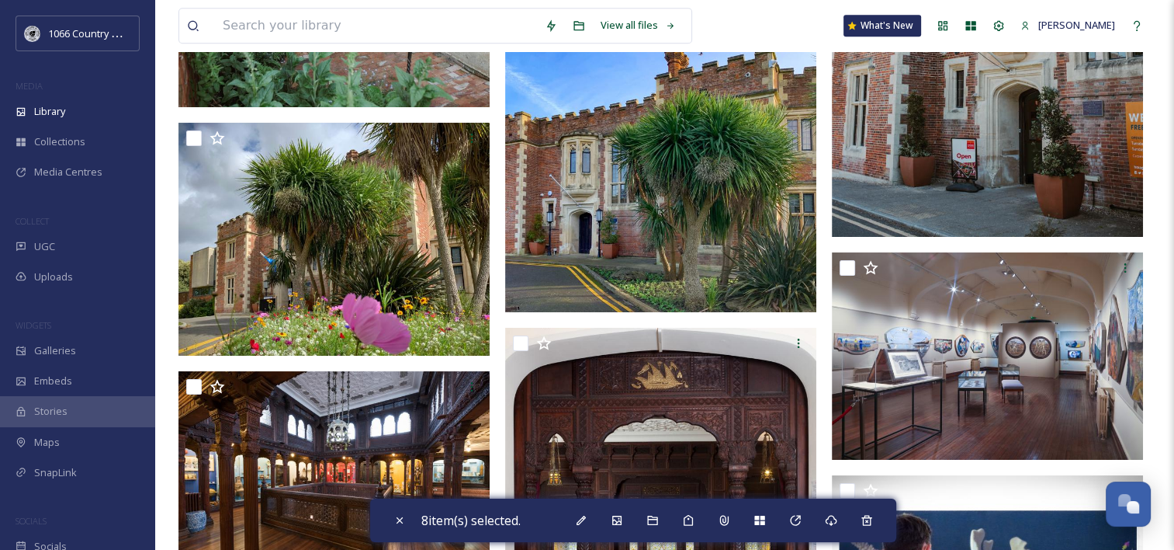
scroll to position [7684, 0]
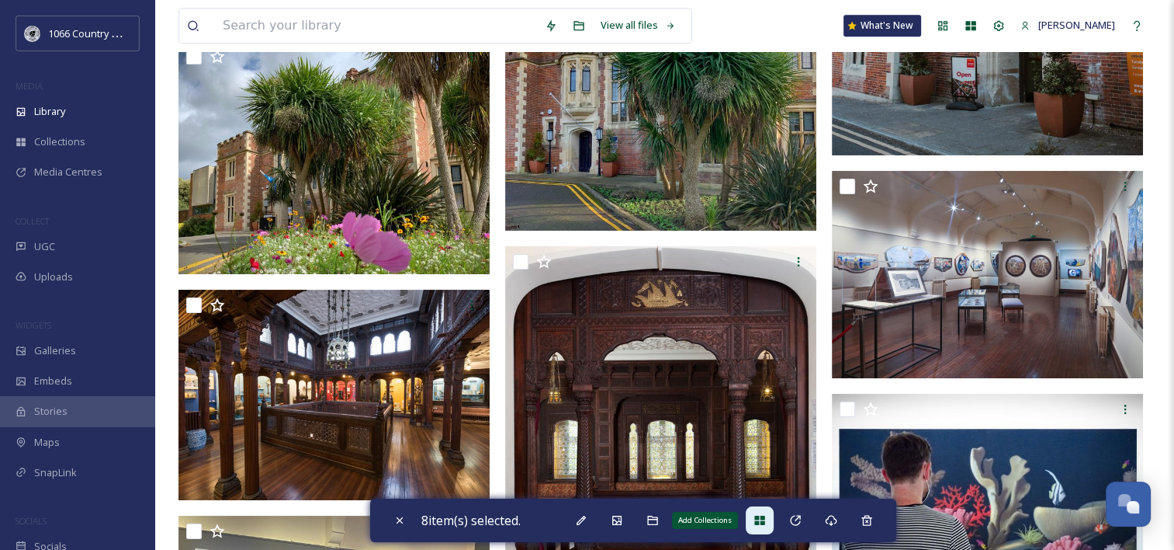
click at [760, 518] on icon at bounding box center [759, 519] width 10 height 9
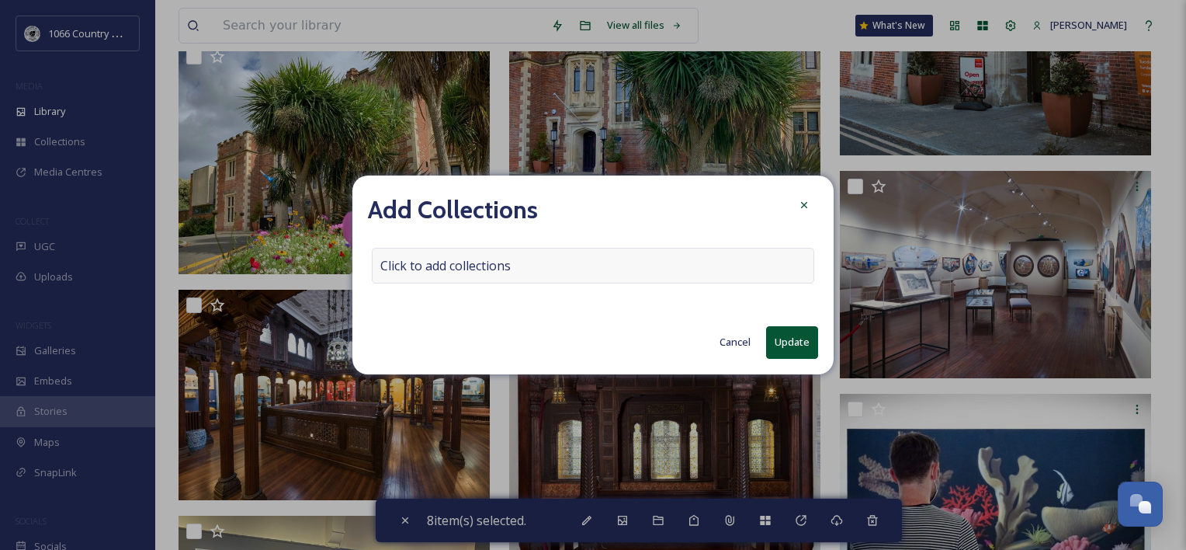
click at [471, 265] on span "Click to add collections" at bounding box center [445, 265] width 130 height 19
click at [478, 271] on input at bounding box center [458, 265] width 171 height 34
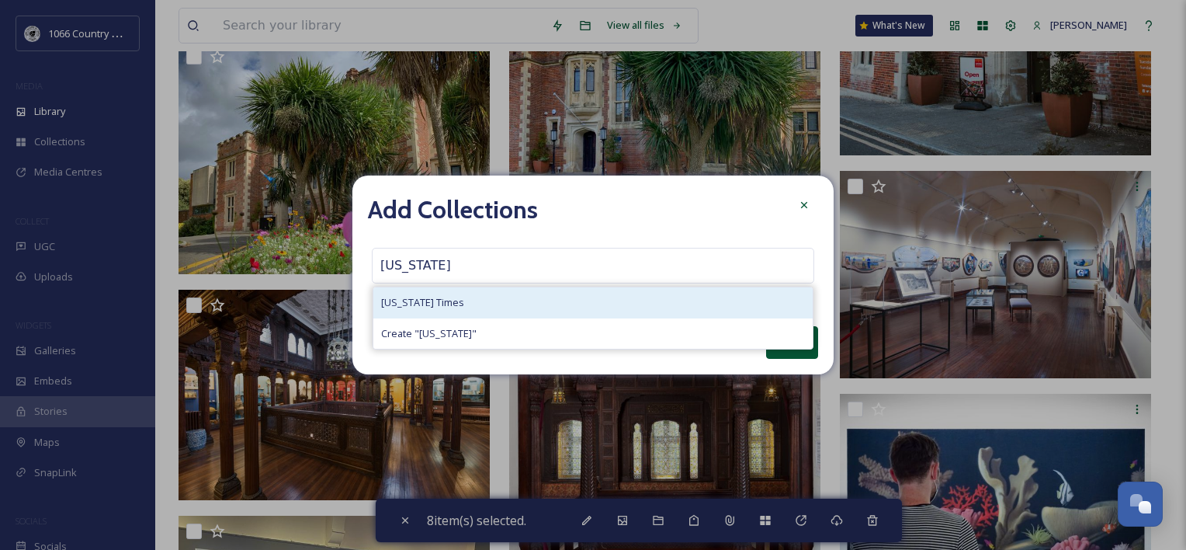
type input "new york"
click at [431, 304] on span "[US_STATE] Times" at bounding box center [422, 302] width 83 height 15
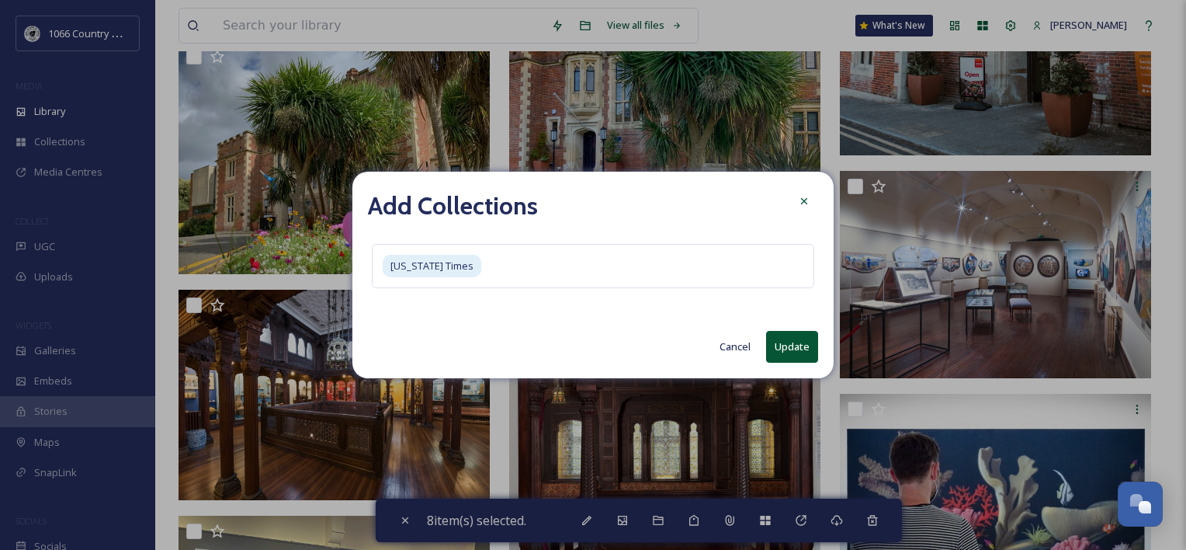
click at [787, 338] on button "Update" at bounding box center [792, 347] width 52 height 32
checkbox input "false"
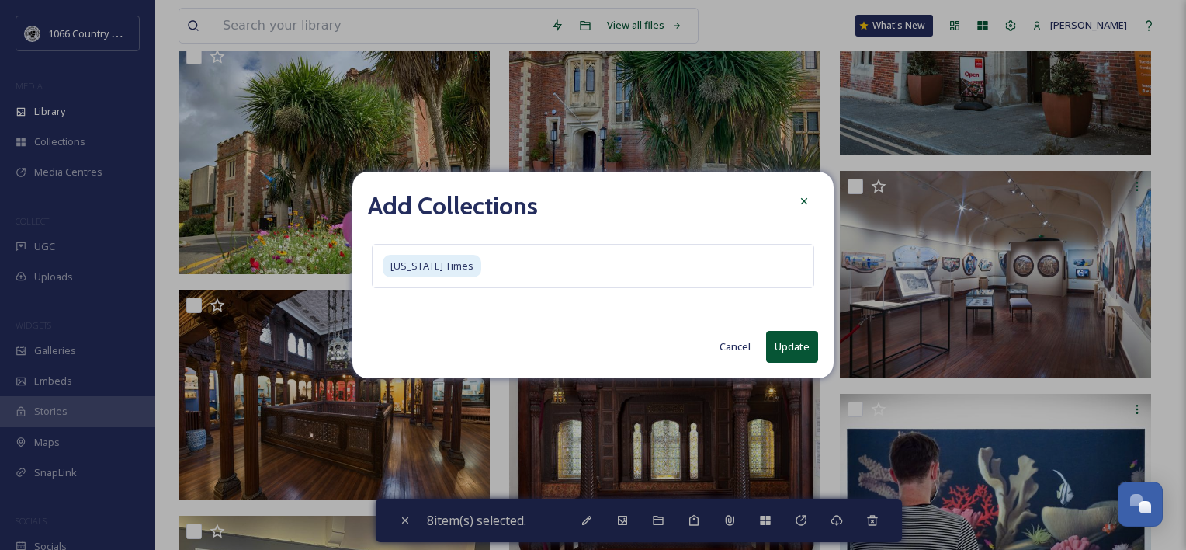
checkbox input "false"
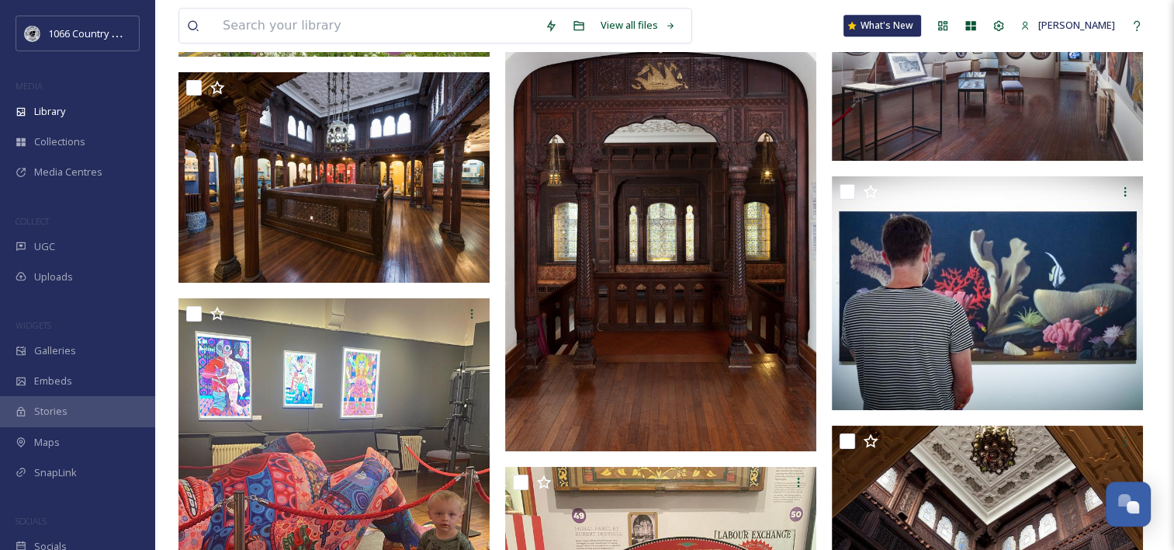
scroll to position [7839, 0]
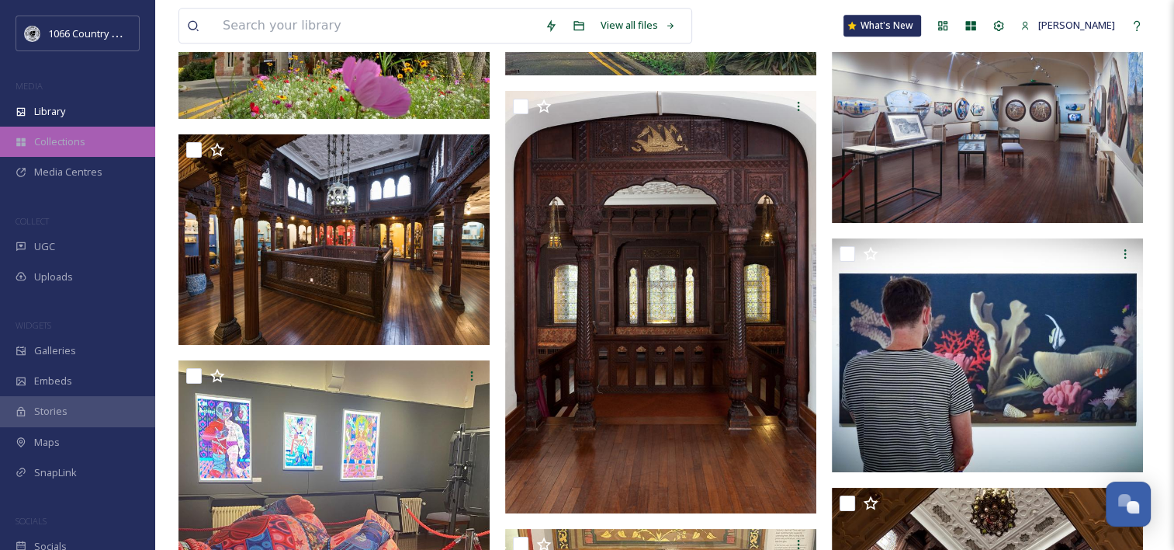
click at [62, 140] on span "Collections" at bounding box center [59, 141] width 51 height 15
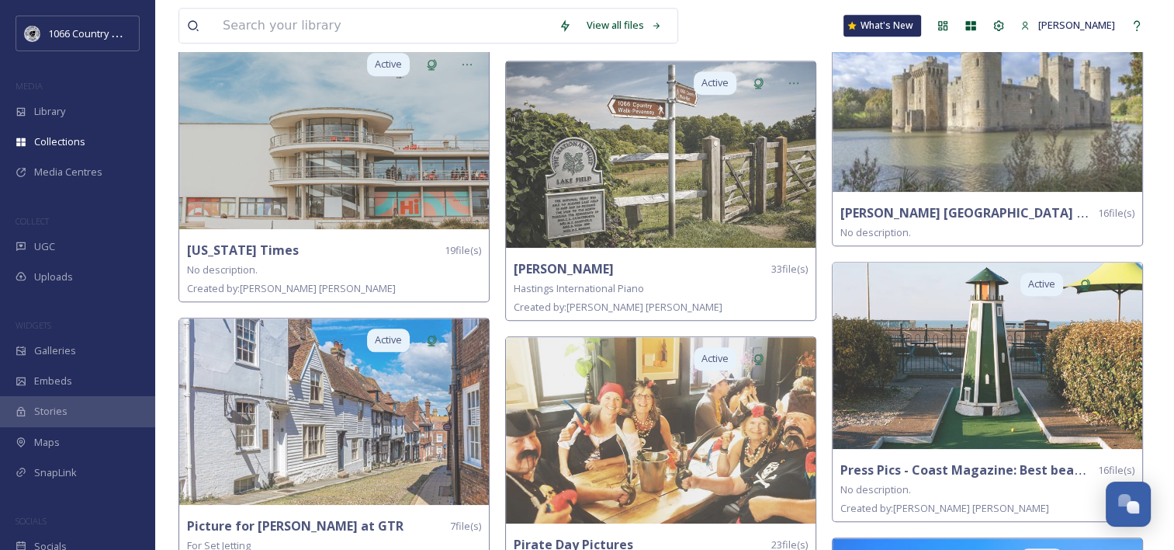
scroll to position [1475, 0]
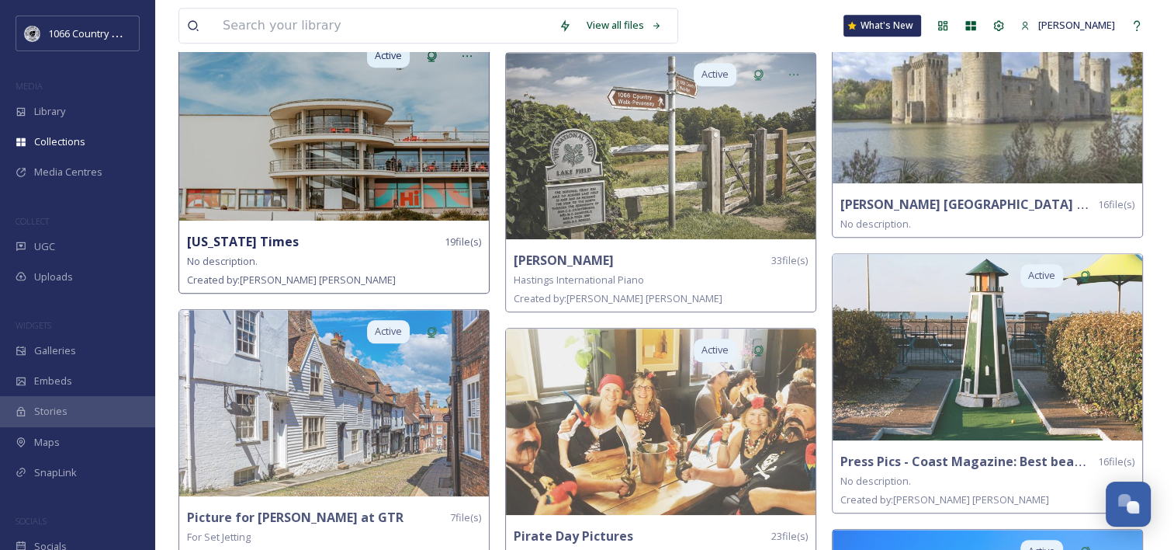
click at [286, 179] on img at bounding box center [334, 127] width 310 height 186
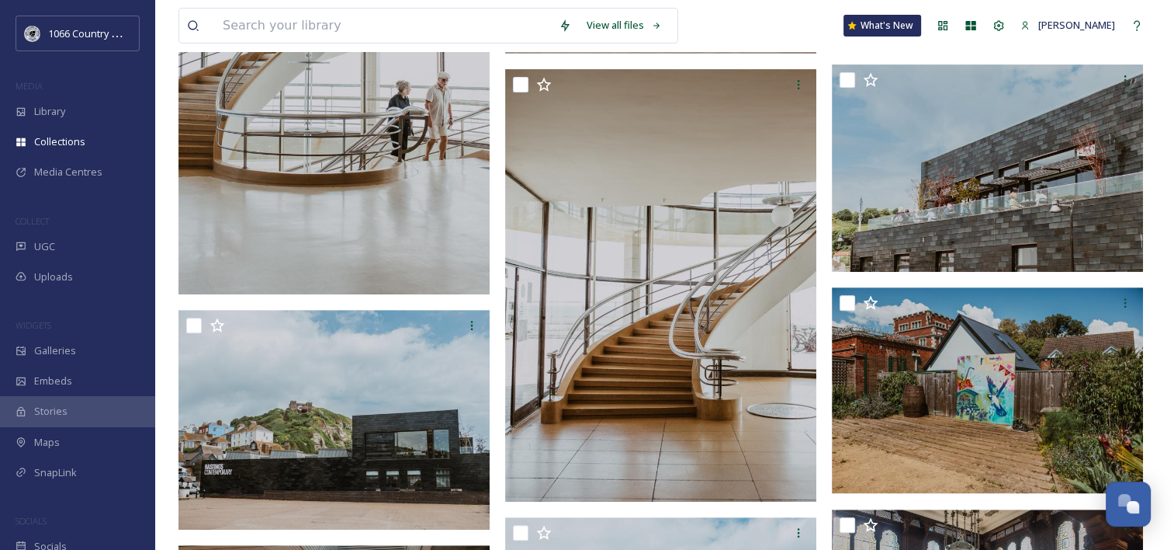
scroll to position [543, 0]
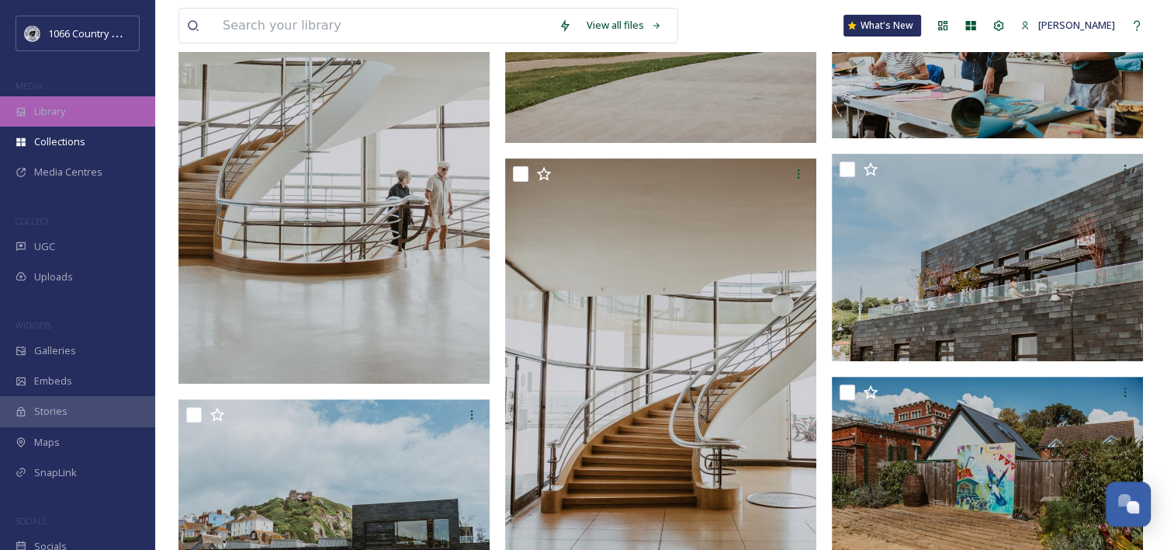
click at [87, 119] on div "Library" at bounding box center [77, 111] width 155 height 30
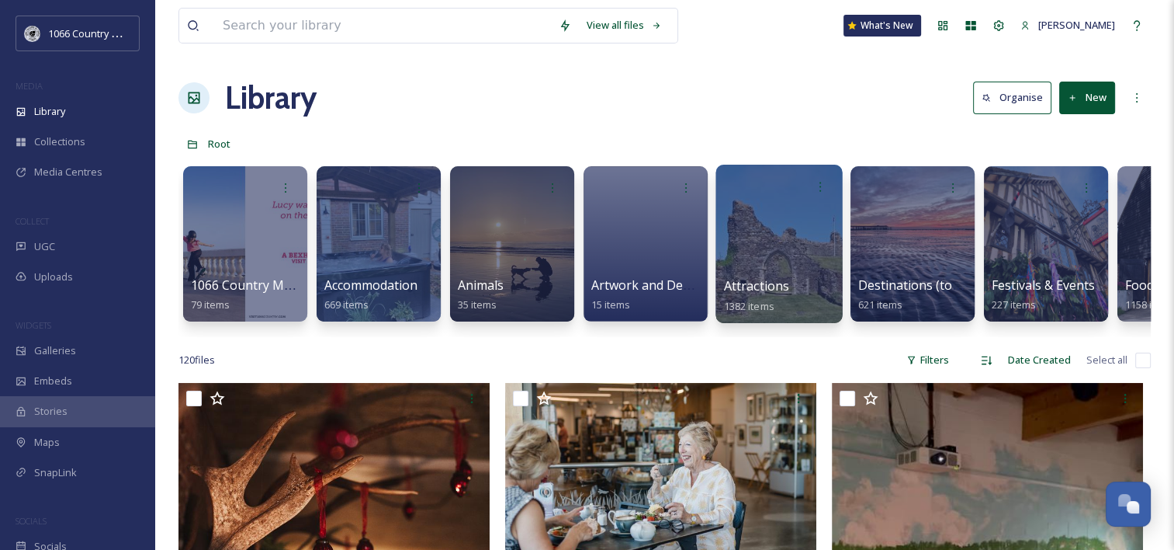
click at [761, 237] on div at bounding box center [779, 244] width 127 height 158
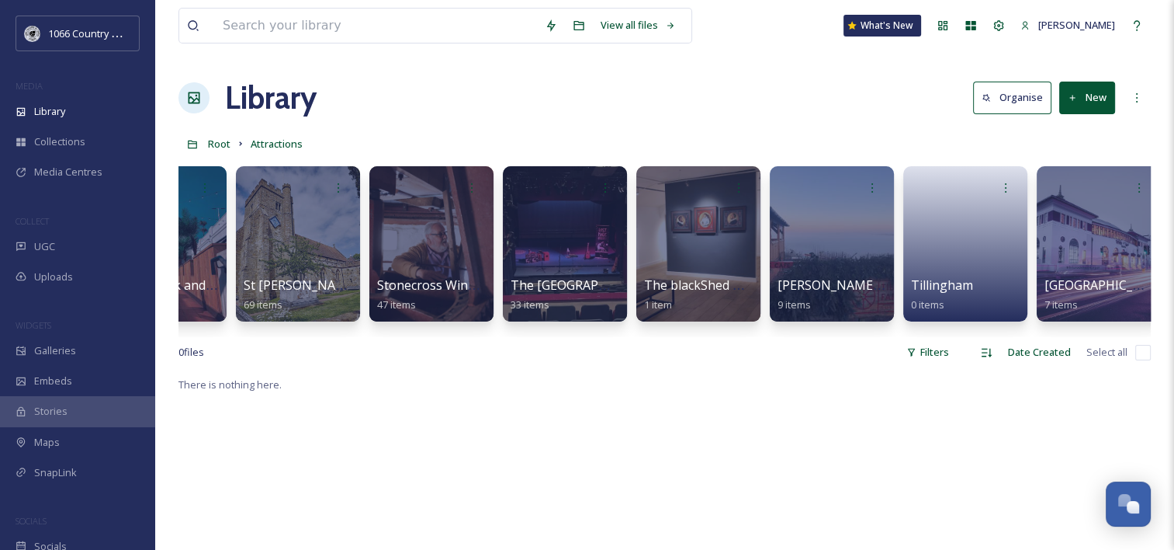
scroll to position [0, 6340]
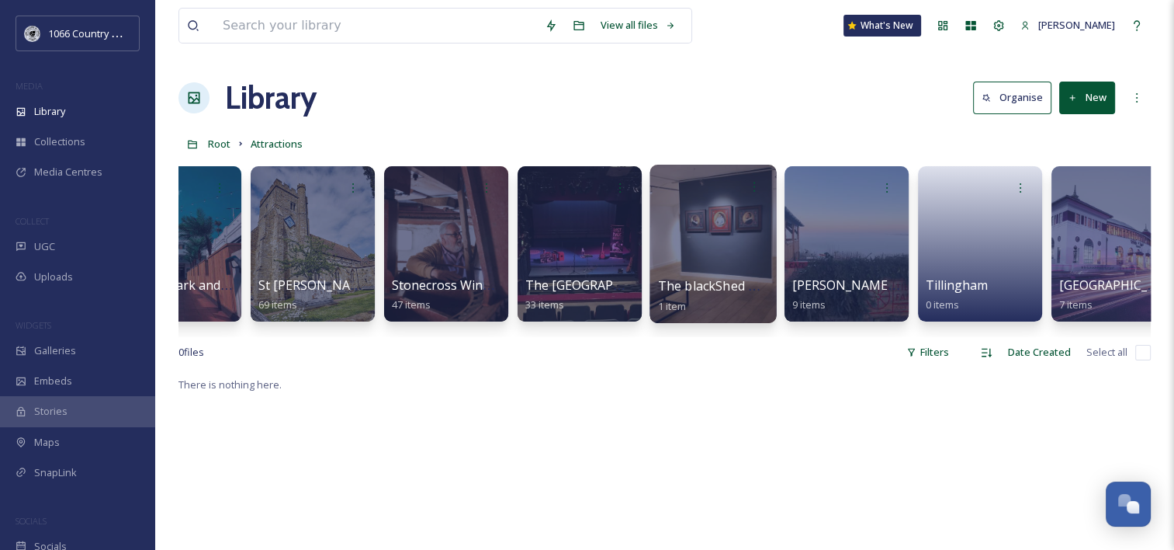
click at [707, 217] on div at bounding box center [713, 244] width 127 height 158
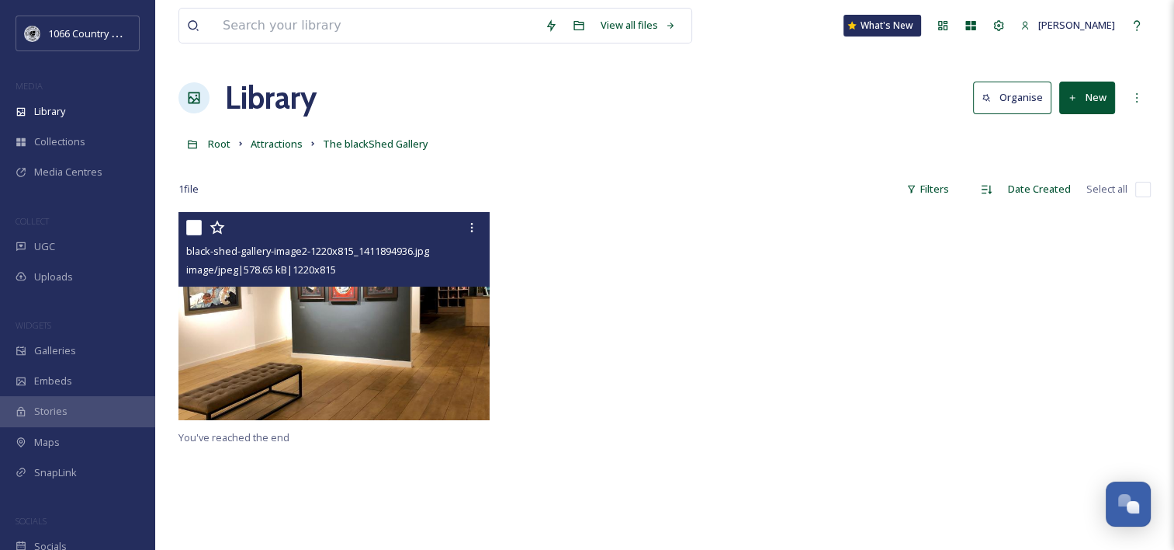
click at [343, 322] on img at bounding box center [334, 316] width 311 height 208
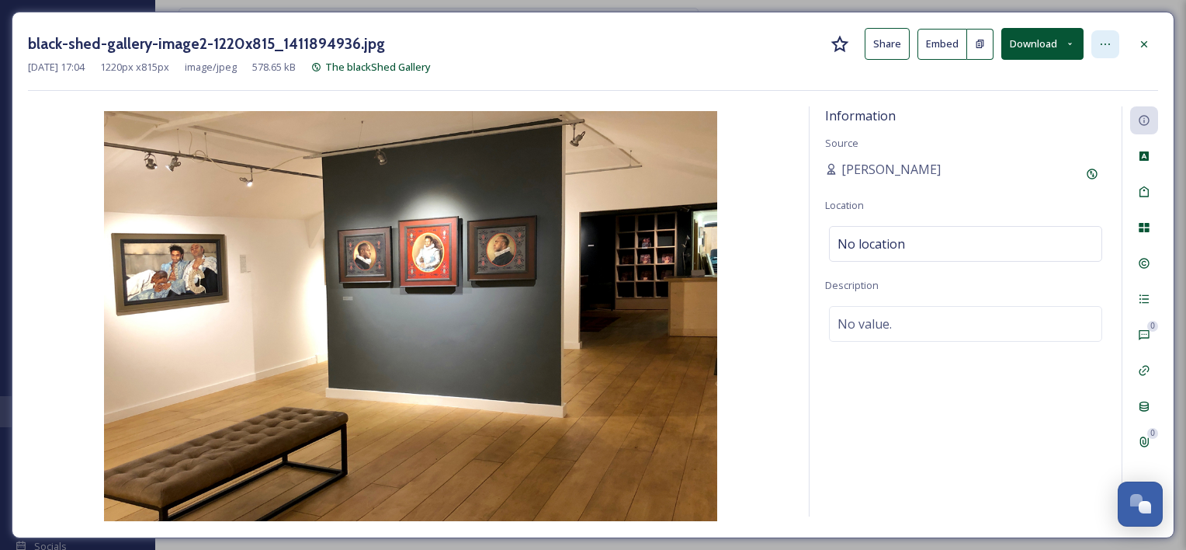
click at [1104, 47] on icon at bounding box center [1105, 44] width 12 height 12
click at [831, 68] on div "Aug 03 2023 17:04 1220 px x 815 px image/jpeg 578.65 kB The blackShed Gallery" at bounding box center [593, 67] width 1130 height 15
click at [1138, 43] on icon at bounding box center [1144, 44] width 12 height 12
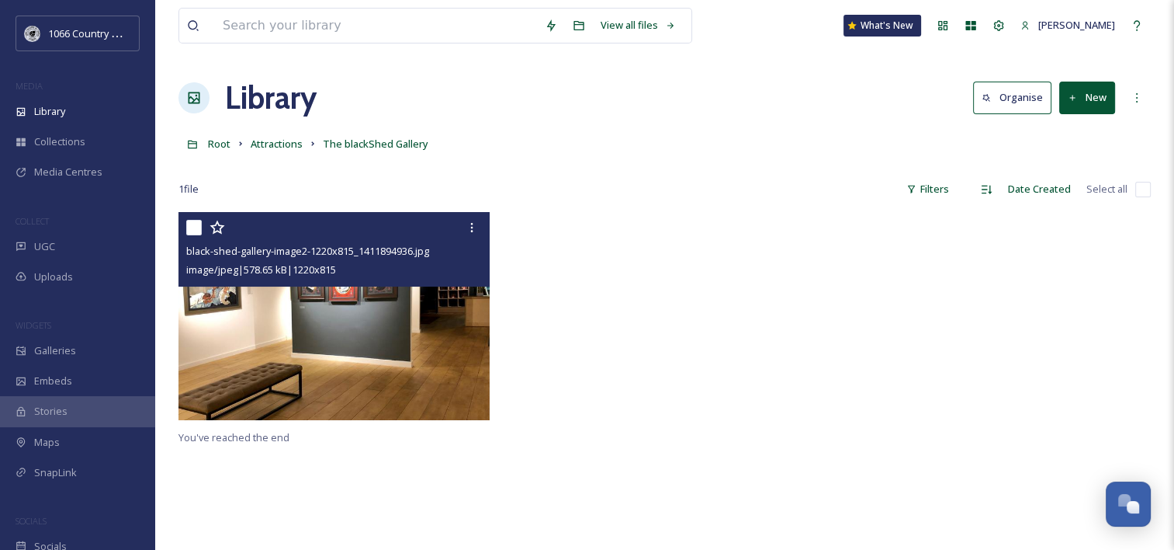
click at [192, 227] on input "checkbox" at bounding box center [194, 228] width 16 height 16
checkbox input "true"
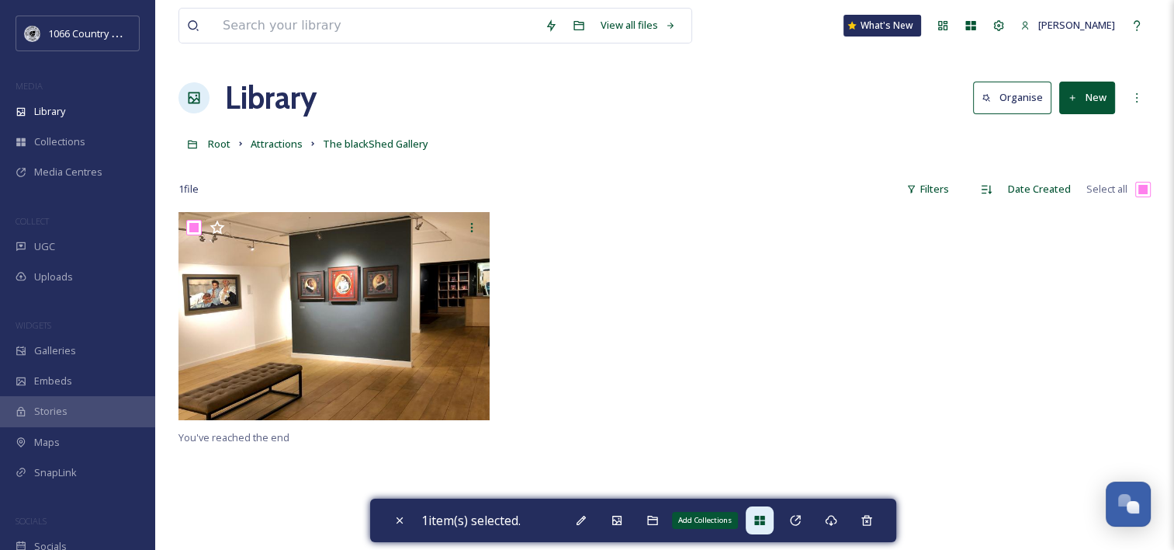
click at [764, 517] on icon at bounding box center [760, 520] width 12 height 12
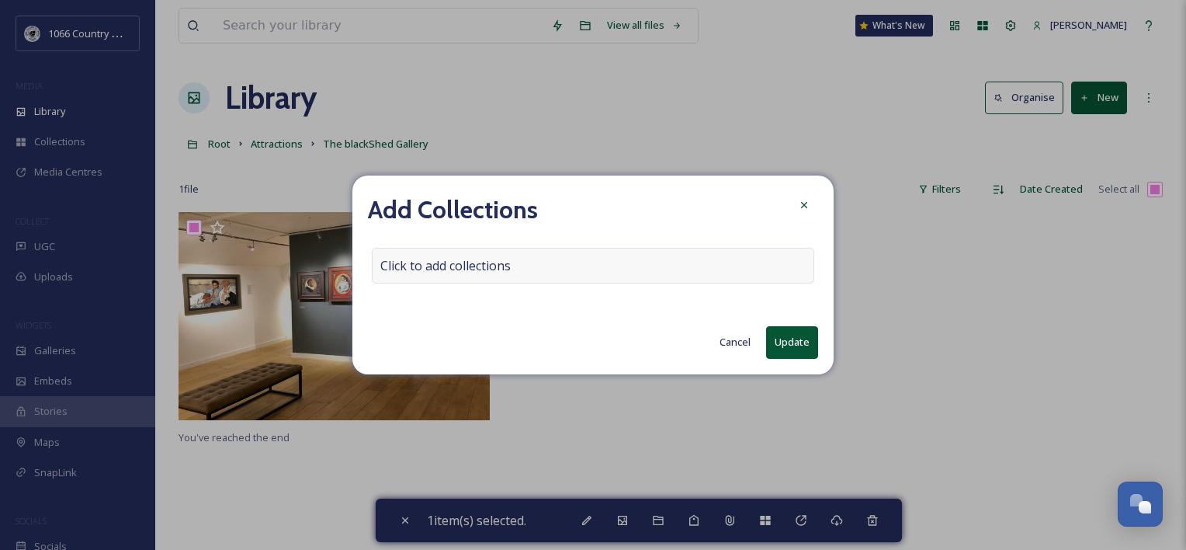
click at [504, 251] on div "Click to add collections" at bounding box center [593, 266] width 442 height 36
click at [475, 265] on input at bounding box center [458, 265] width 171 height 34
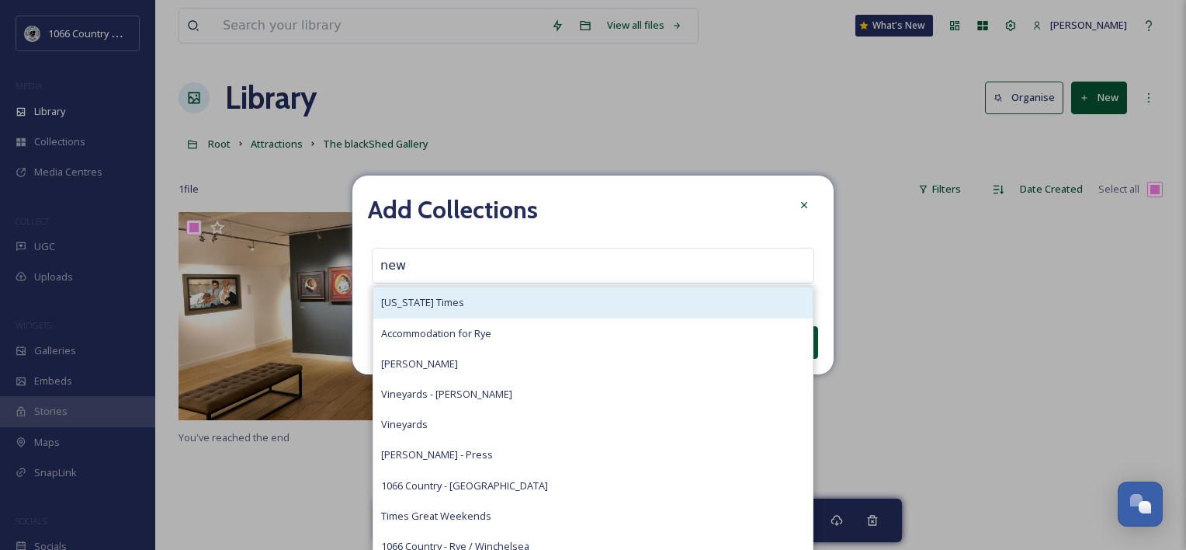
type input "new"
click at [446, 307] on span "[US_STATE] Times" at bounding box center [422, 302] width 83 height 15
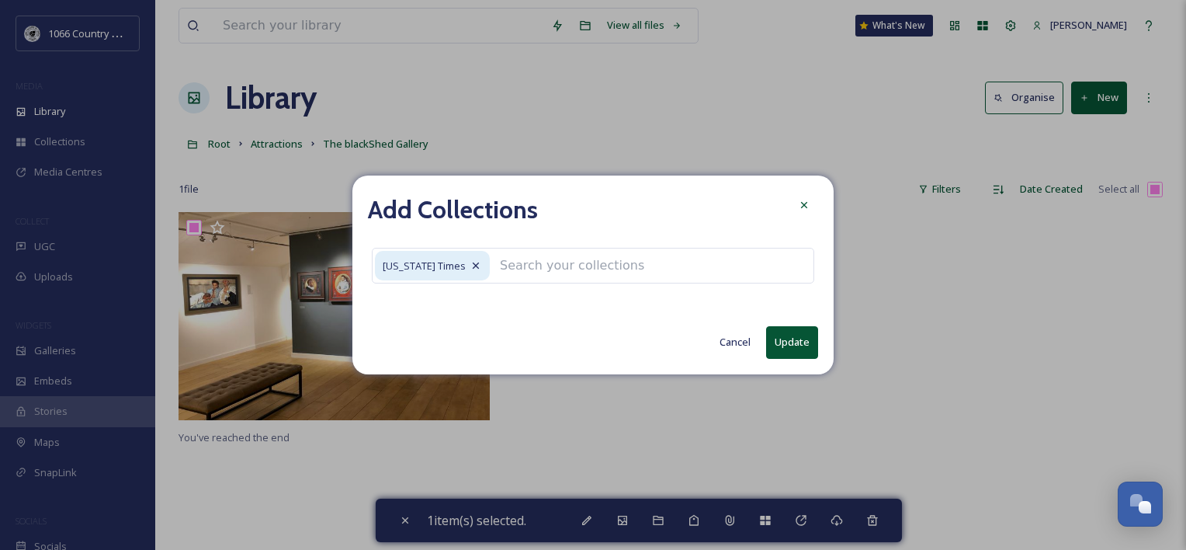
click at [791, 348] on button "Update" at bounding box center [792, 342] width 52 height 32
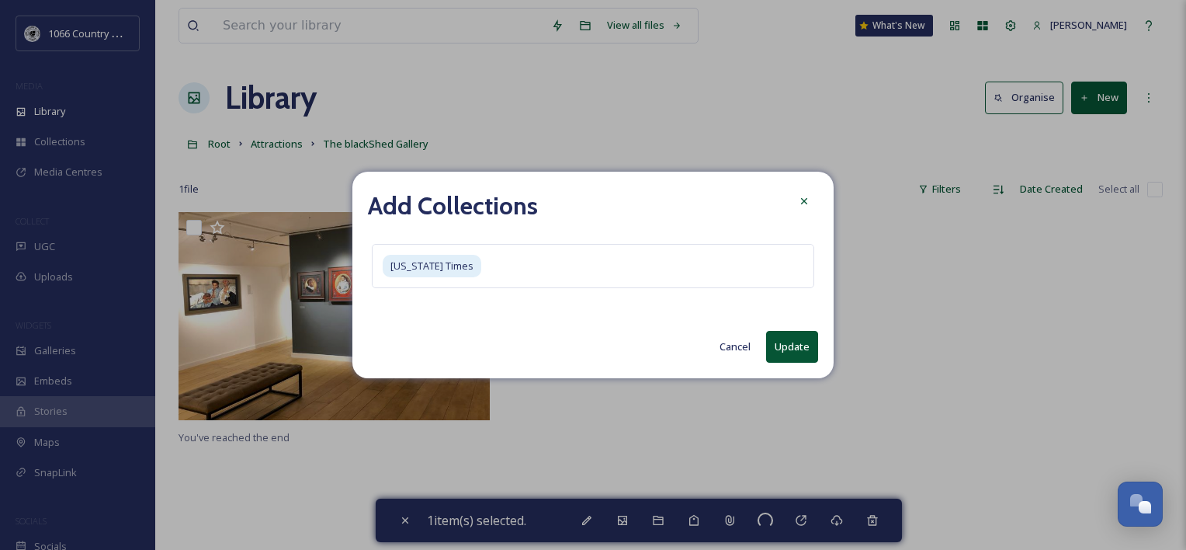
checkbox input "false"
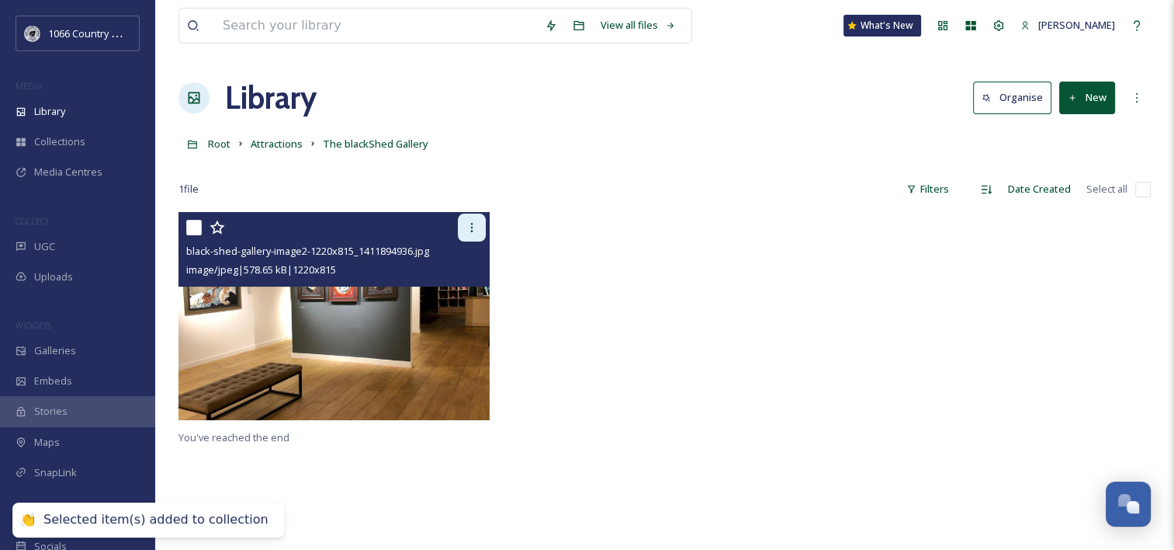
click at [472, 227] on icon at bounding box center [472, 227] width 2 height 9
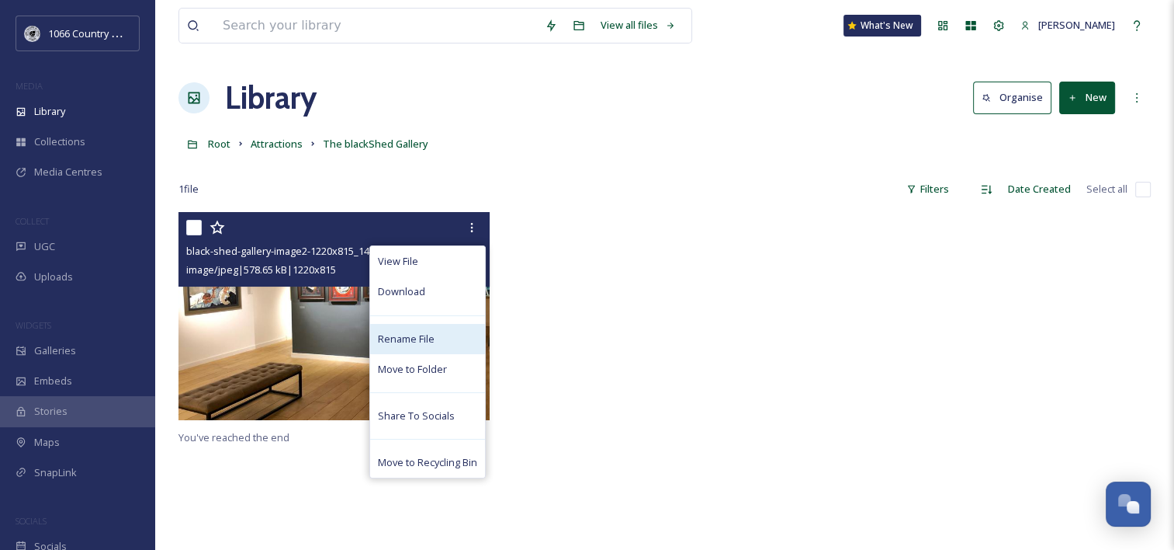
click at [399, 339] on span "Rename File" at bounding box center [406, 338] width 57 height 15
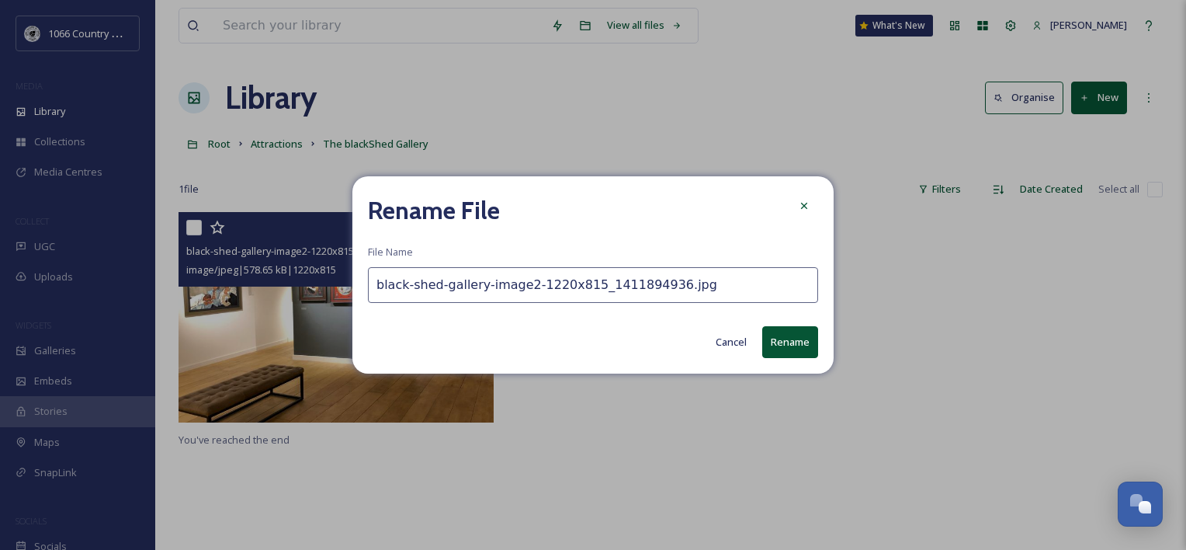
drag, startPoint x: 754, startPoint y: 288, endPoint x: 56, endPoint y: 245, distance: 699.1
click at [68, 248] on div "Rename File File Name black-shed-gallery-image2-1220x815_1411894936.jpg Cancel …" at bounding box center [593, 275] width 1186 height 550
type input "BlackShed Gallery"
click at [794, 338] on button "Rename" at bounding box center [790, 342] width 56 height 32
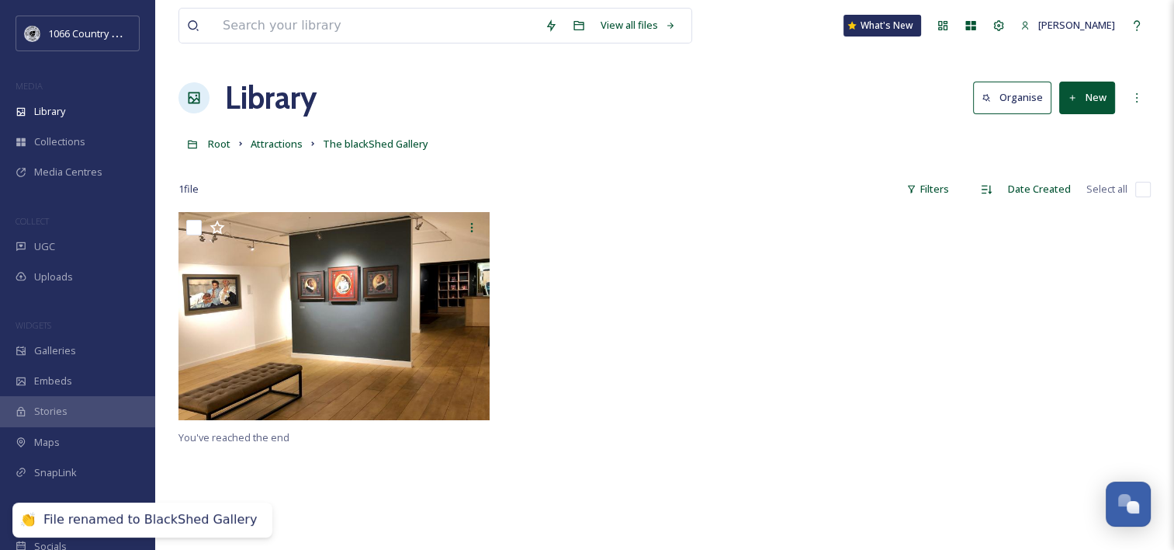
click at [559, 391] on div at bounding box center [664, 320] width 319 height 216
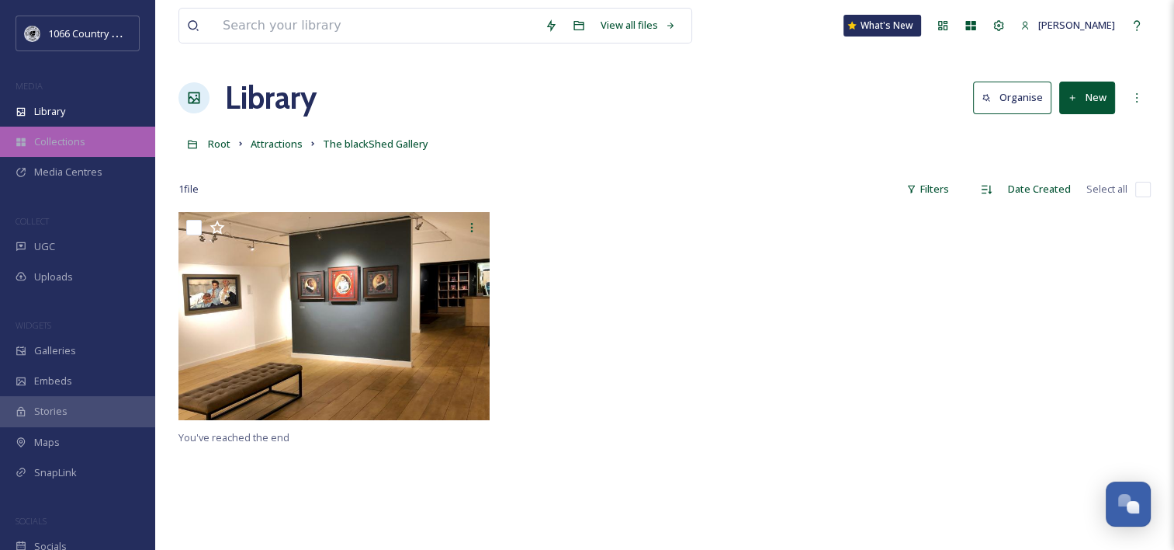
click at [65, 143] on span "Collections" at bounding box center [59, 141] width 51 height 15
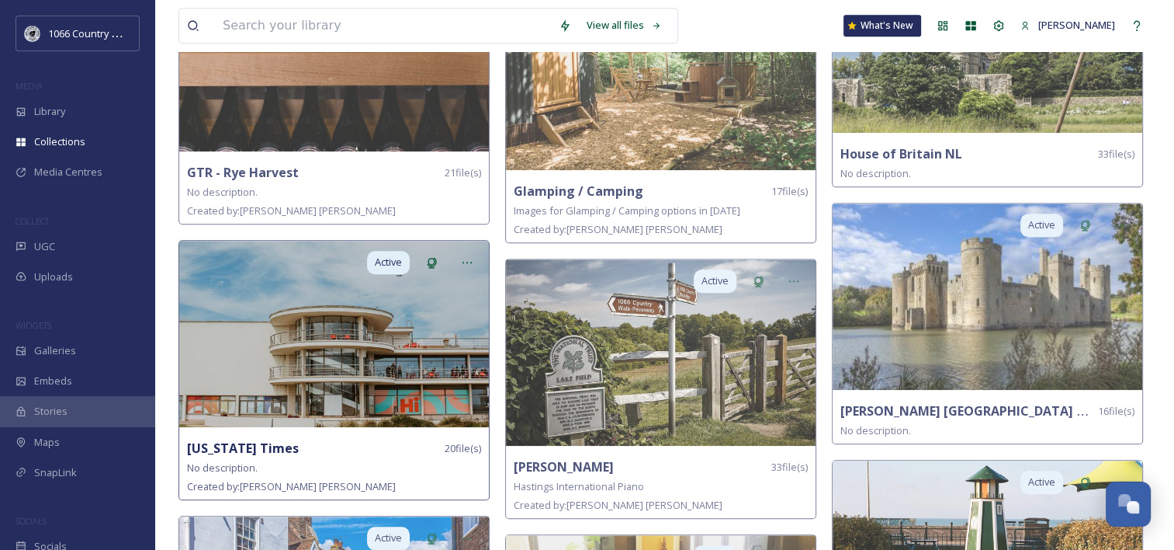
scroll to position [1397, 0]
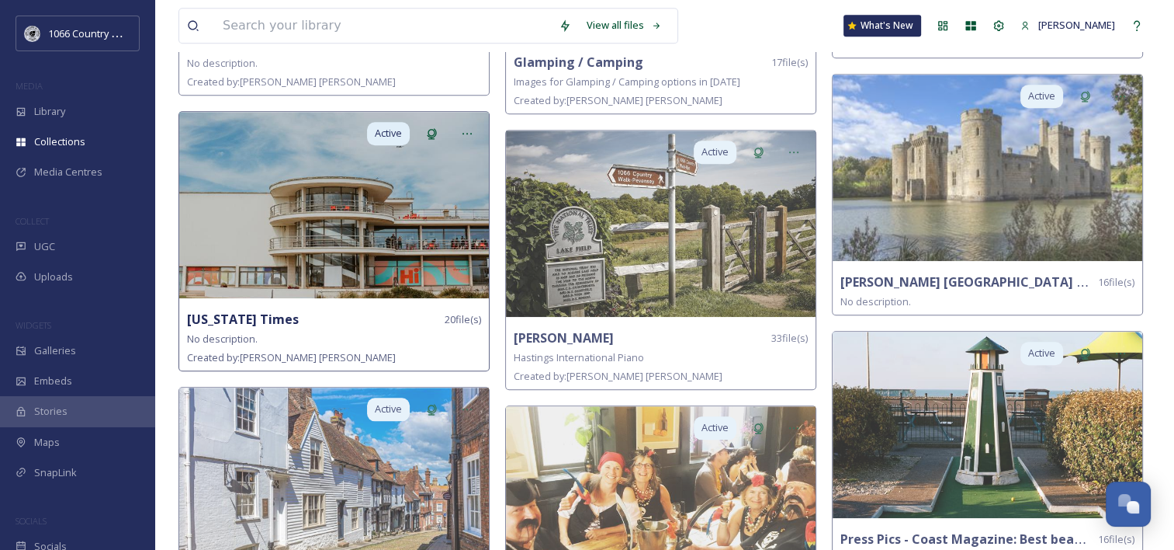
click at [315, 243] on img at bounding box center [334, 205] width 310 height 186
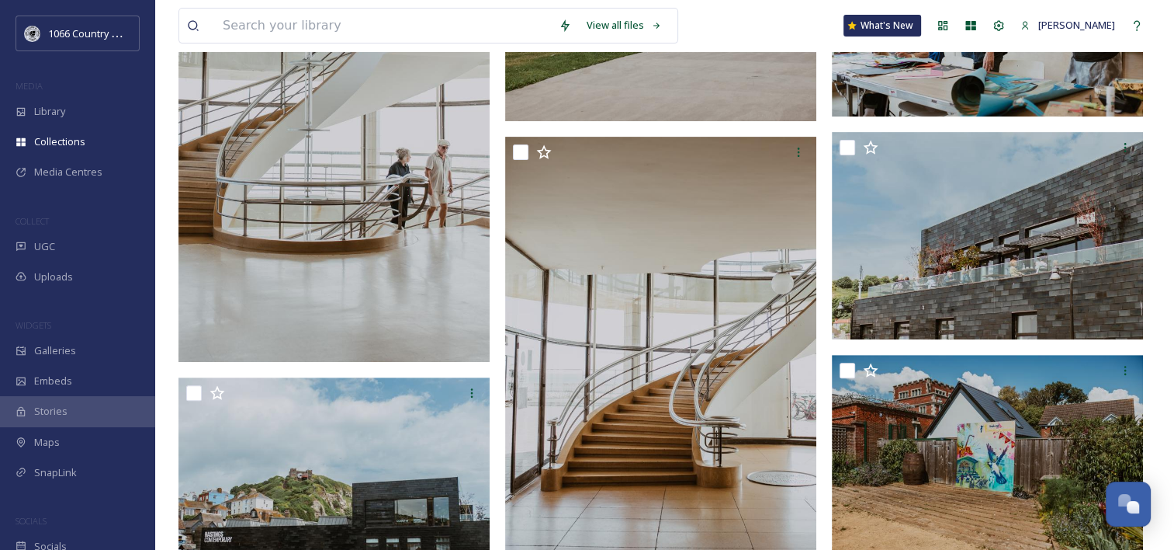
scroll to position [565, 0]
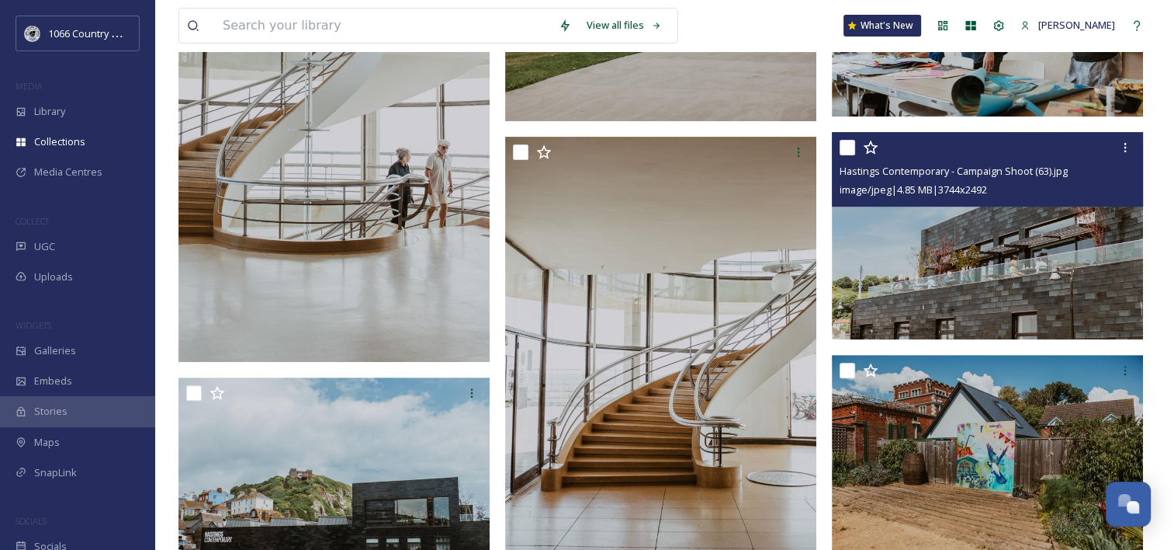
click at [922, 273] on img at bounding box center [987, 235] width 311 height 207
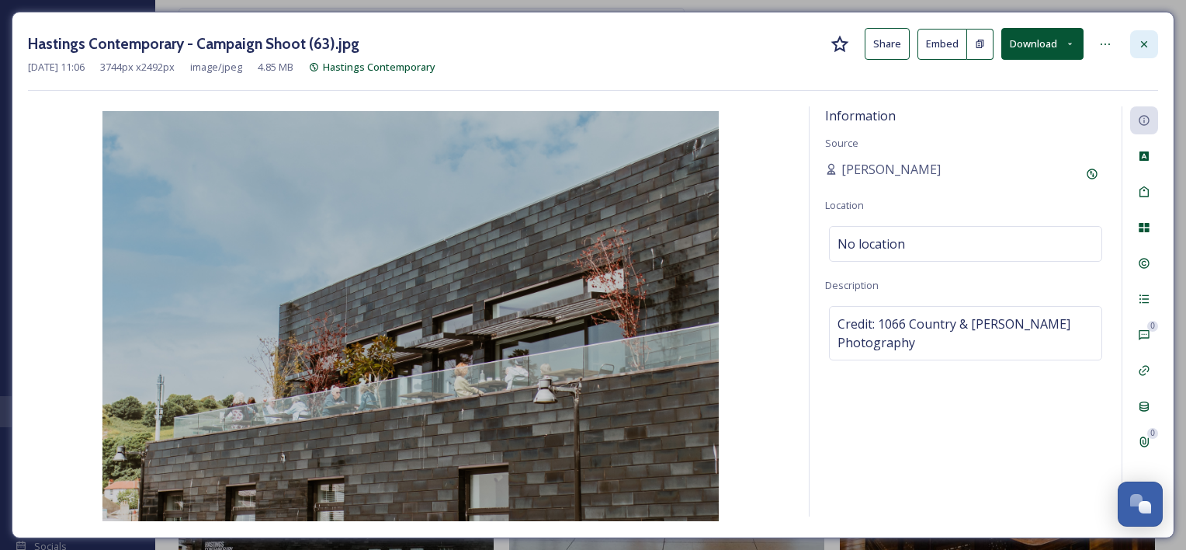
click at [1135, 47] on div at bounding box center [1144, 44] width 28 height 28
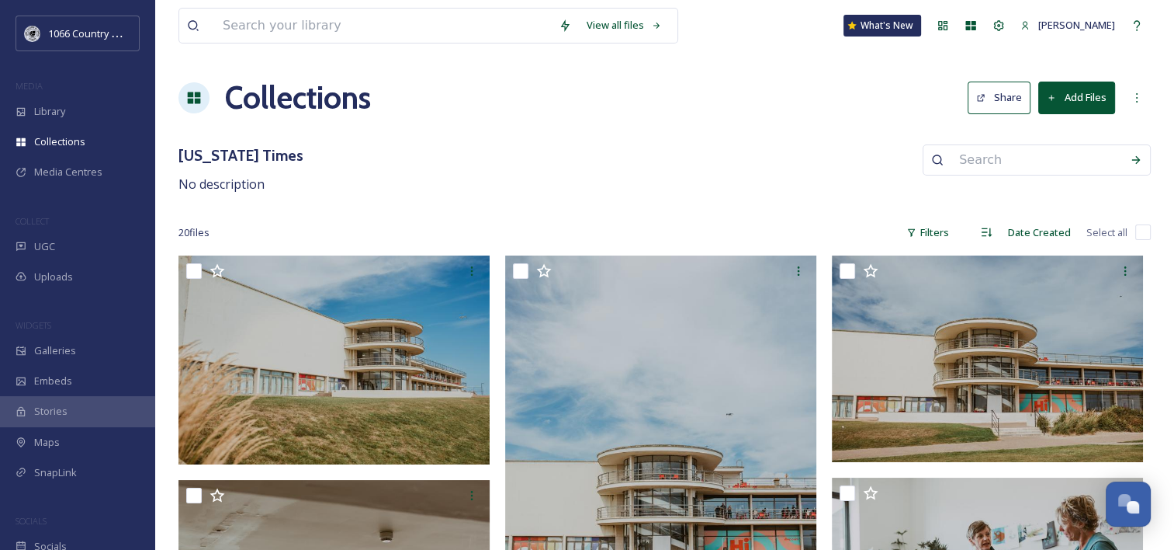
click at [982, 102] on button "Share" at bounding box center [999, 97] width 63 height 32
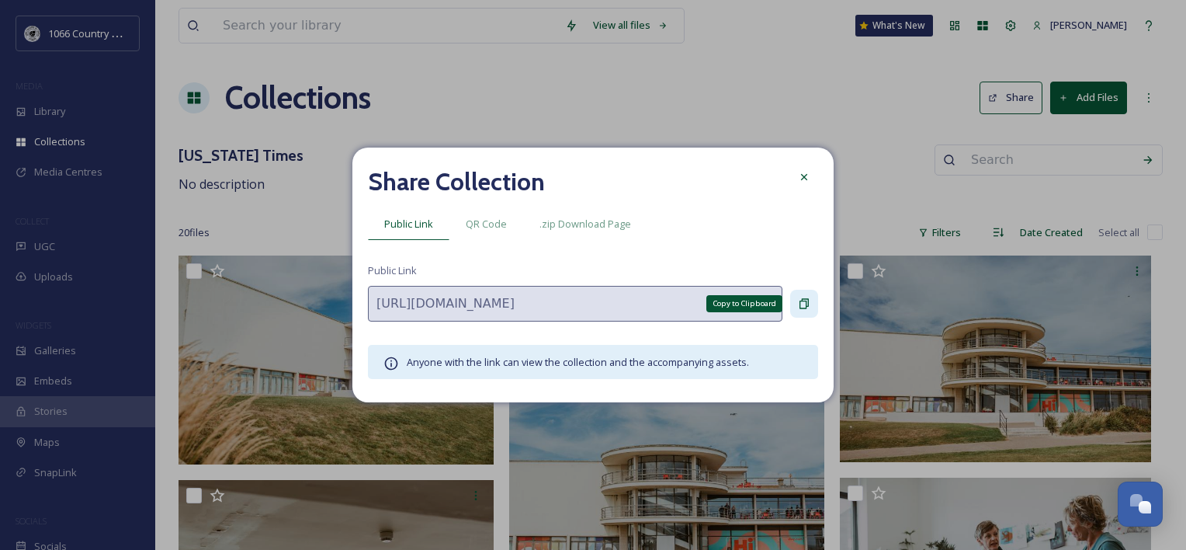
click at [806, 296] on div "Copy to Clipboard" at bounding box center [804, 303] width 28 height 28
click at [799, 176] on icon at bounding box center [804, 177] width 12 height 12
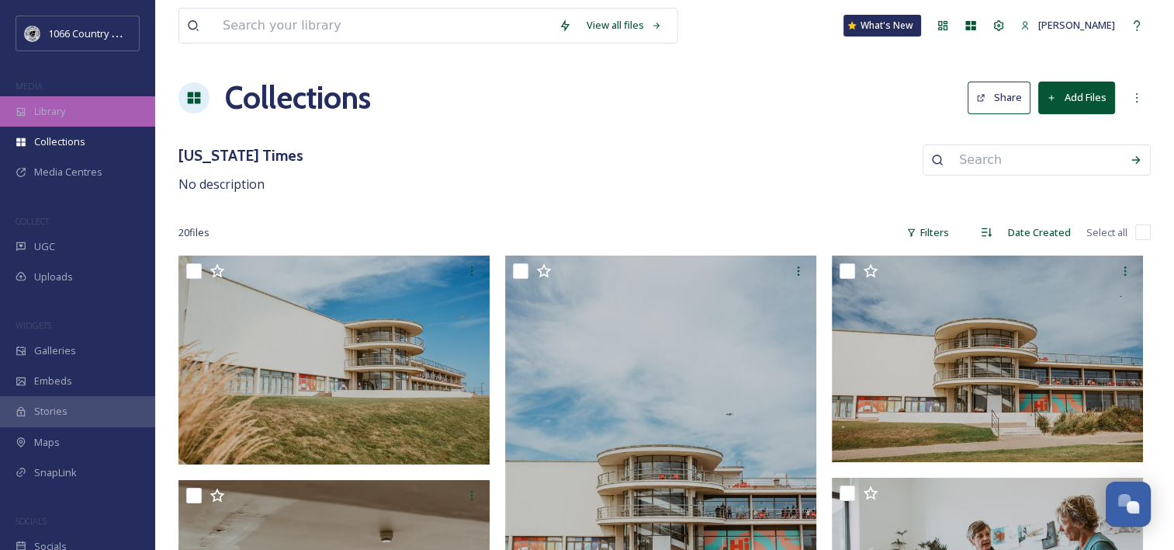
click at [102, 111] on div "Library" at bounding box center [77, 111] width 155 height 30
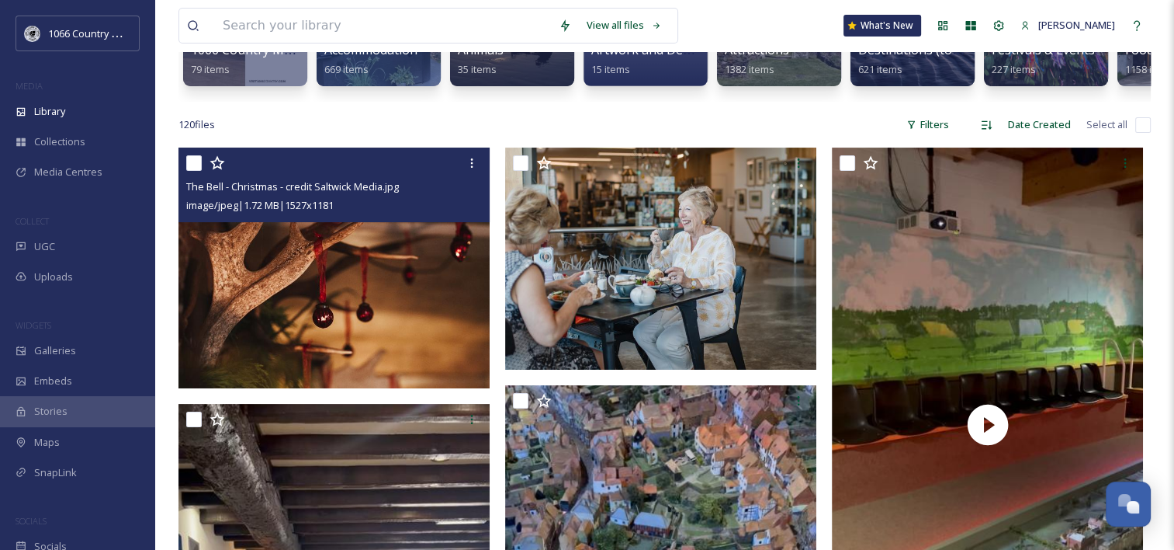
scroll to position [233, 0]
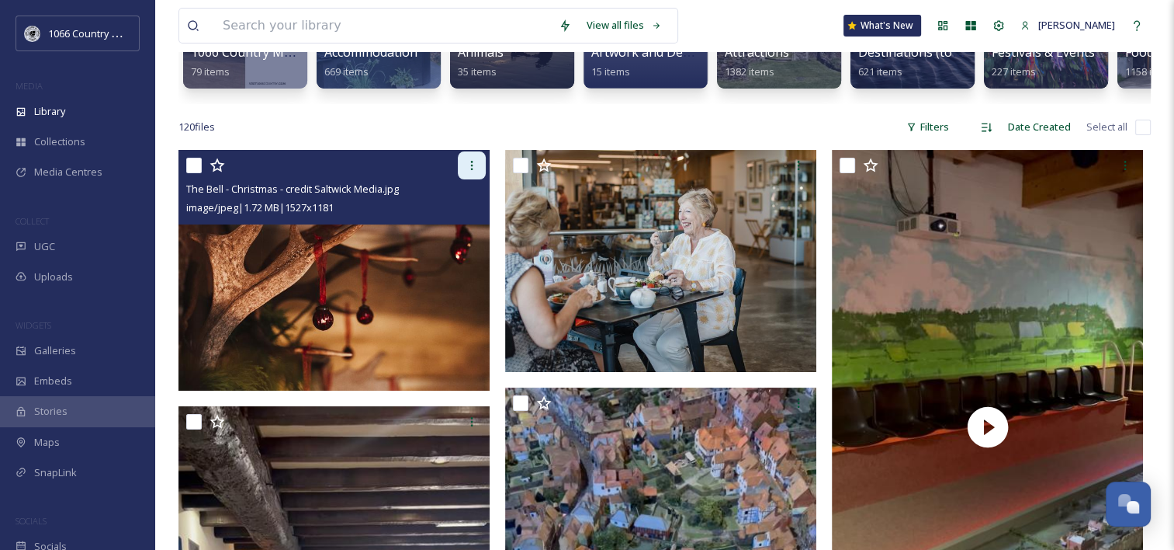
click at [464, 179] on div at bounding box center [472, 165] width 28 height 28
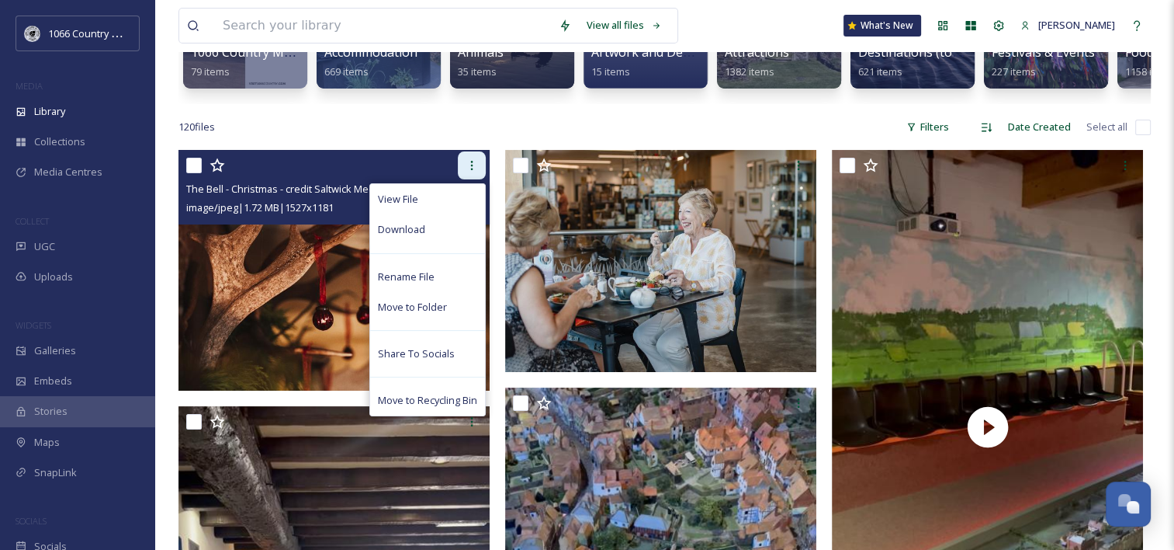
click at [464, 179] on div at bounding box center [472, 165] width 28 height 28
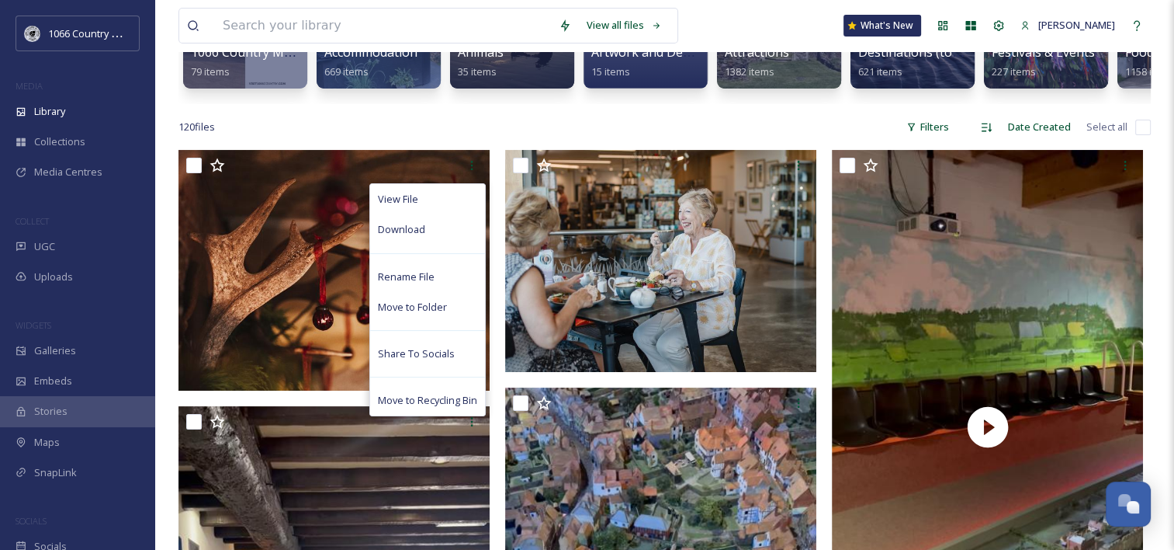
click at [492, 133] on div "120 file s Filters Date Created Select all" at bounding box center [665, 127] width 973 height 30
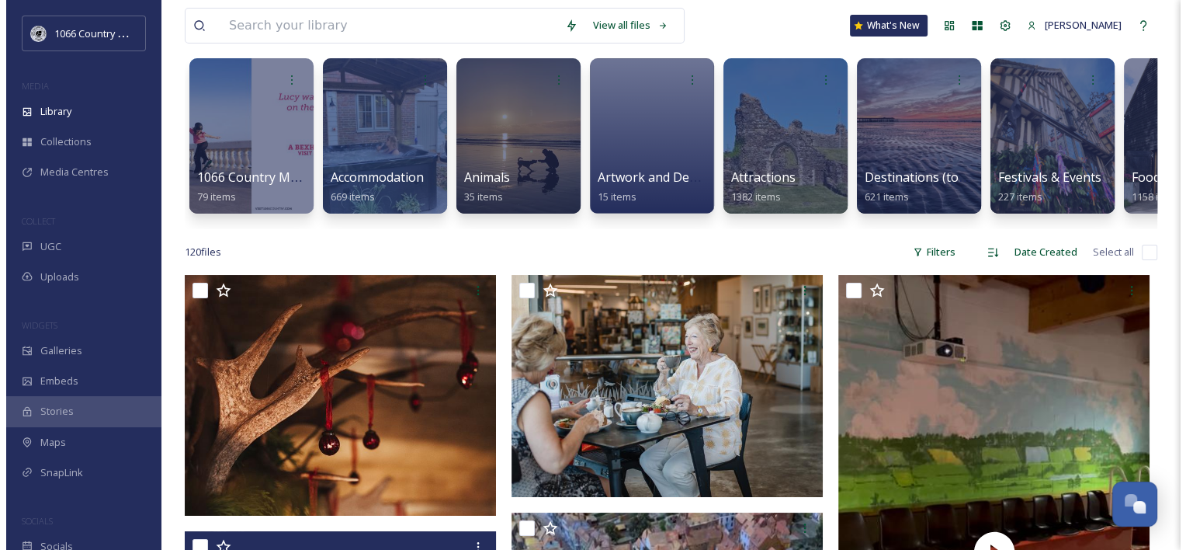
scroll to position [310, 0]
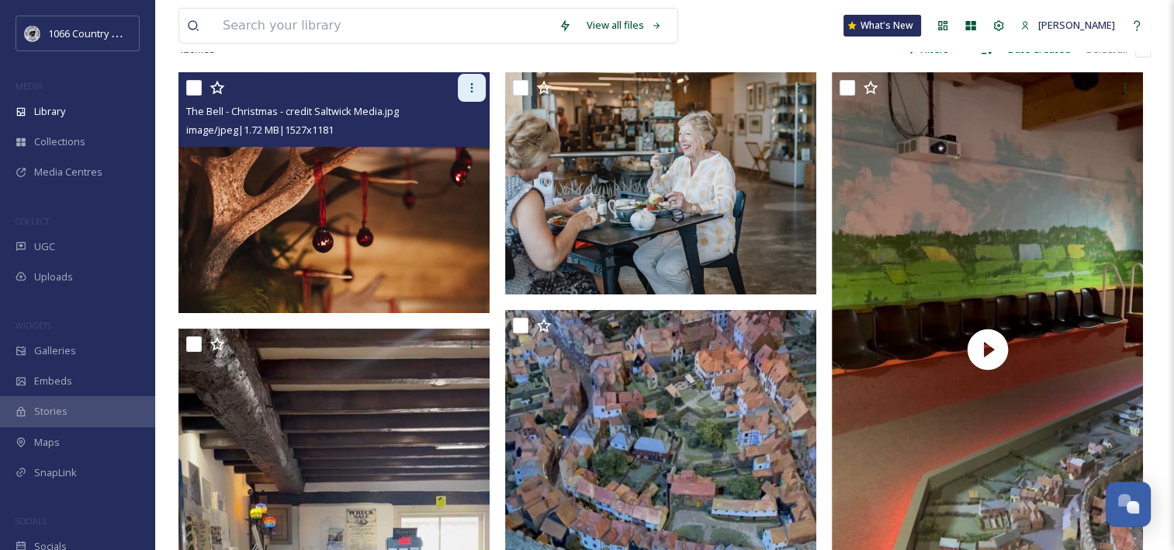
click at [474, 94] on icon at bounding box center [472, 87] width 12 height 12
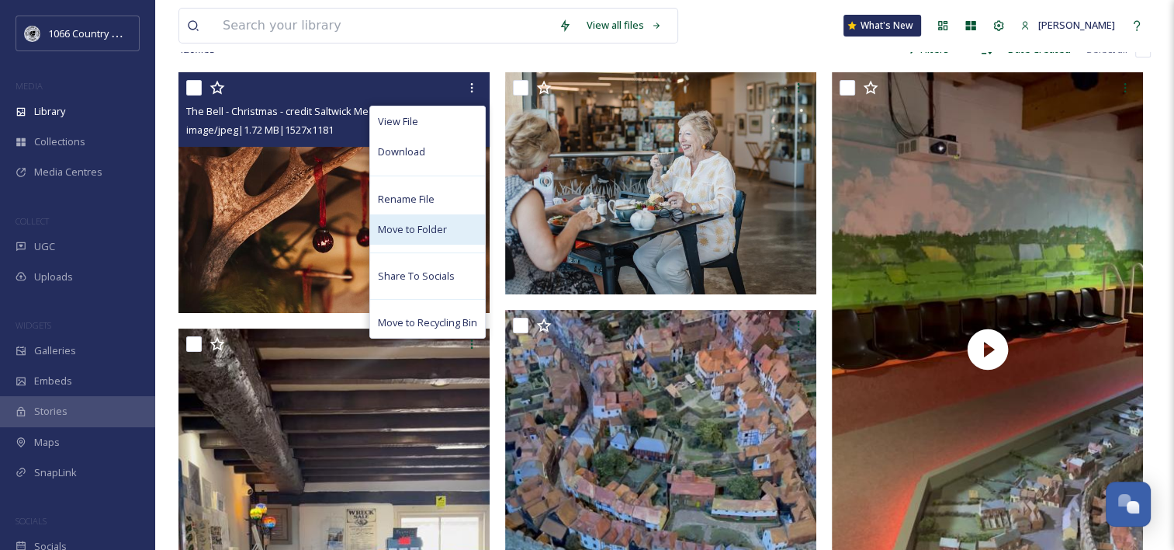
click at [425, 237] on span "Move to Folder" at bounding box center [412, 229] width 69 height 15
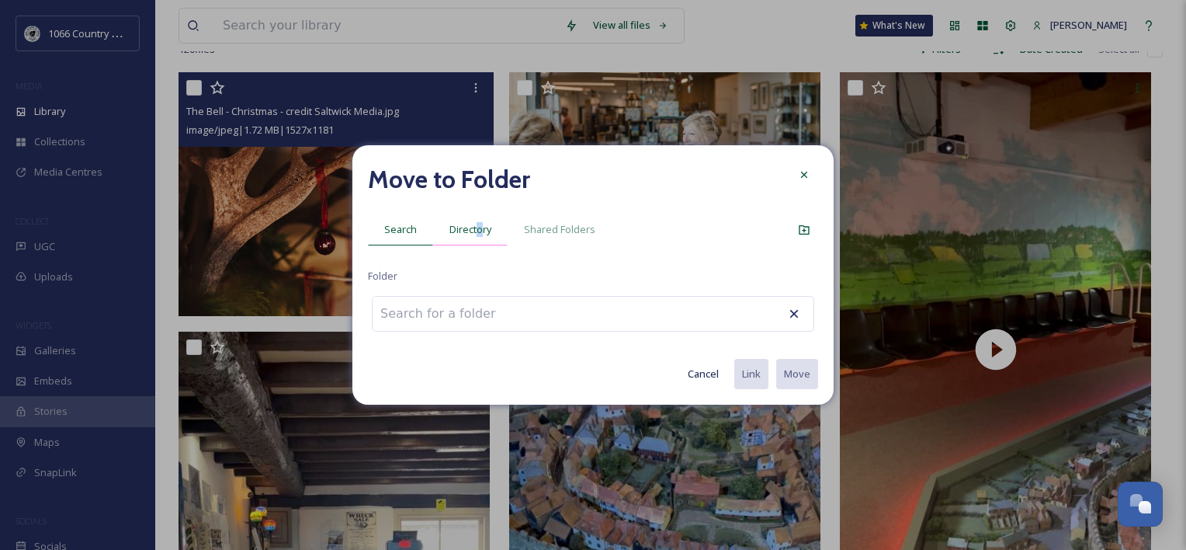
click at [478, 242] on div "Directory" at bounding box center [470, 229] width 75 height 32
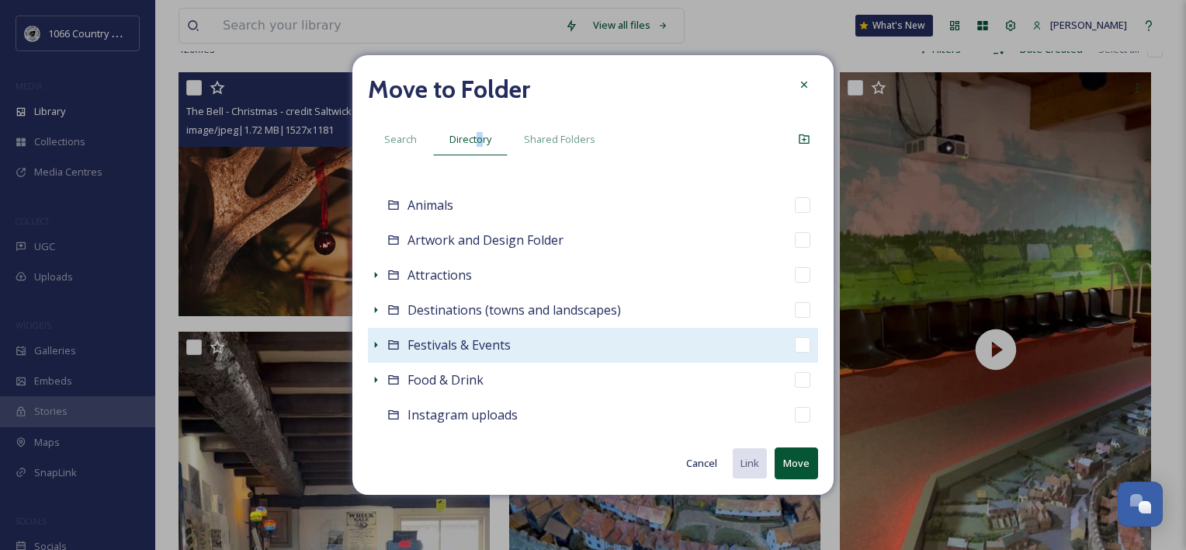
scroll to position [155, 0]
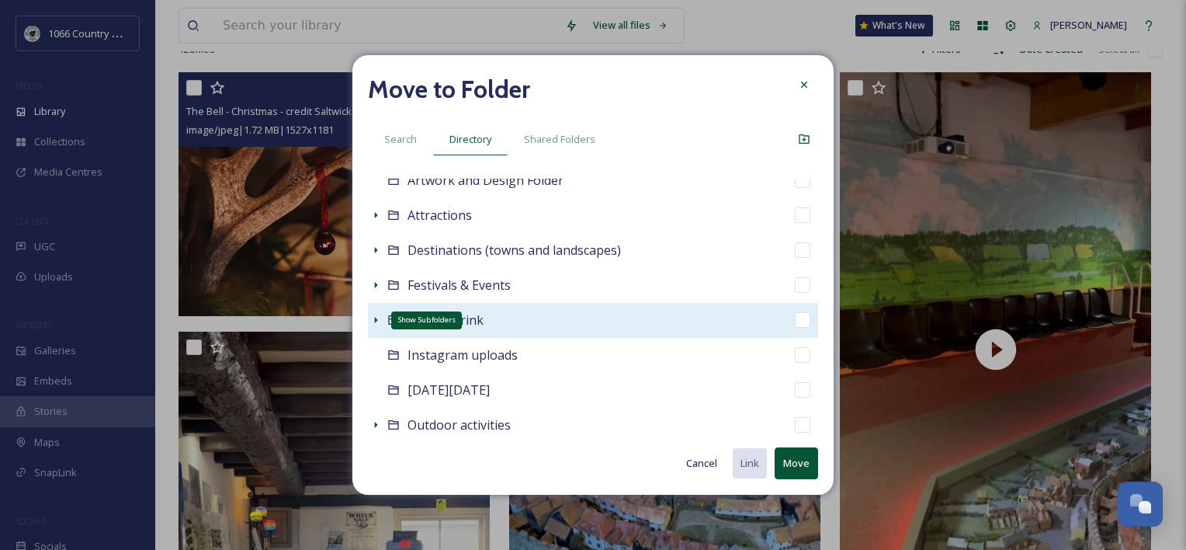
click at [379, 315] on icon at bounding box center [375, 320] width 12 height 12
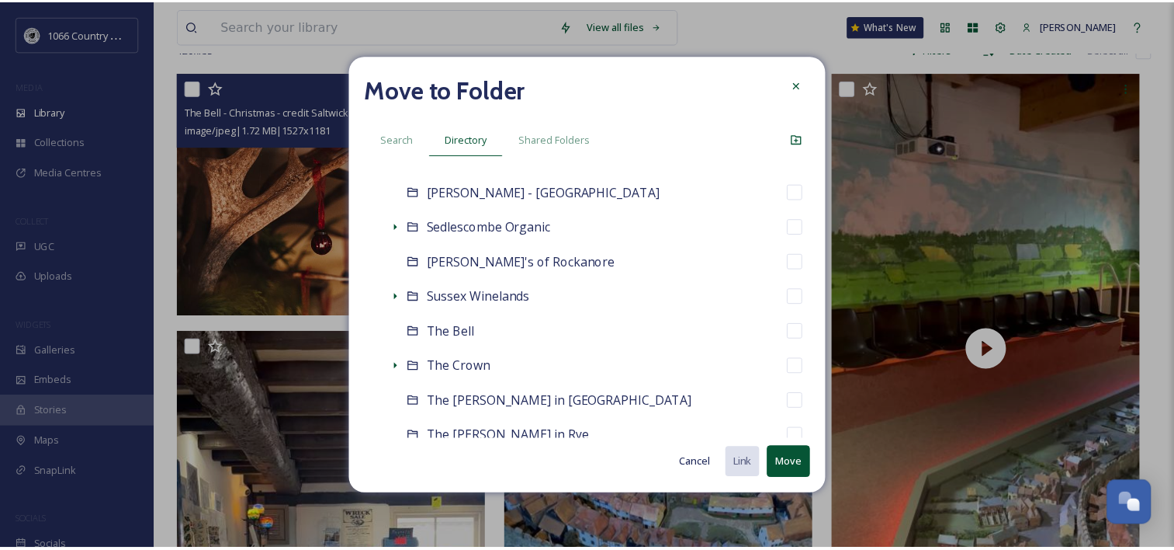
scroll to position [776, 0]
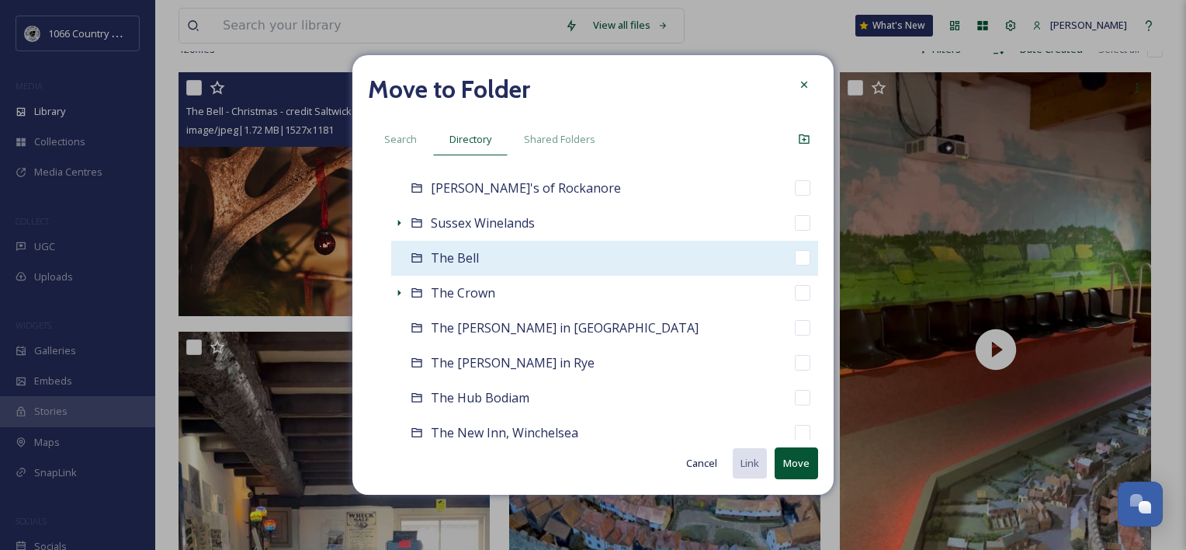
click at [795, 262] on input "checkbox" at bounding box center [803, 258] width 16 height 16
checkbox input "true"
checkbox input "false"
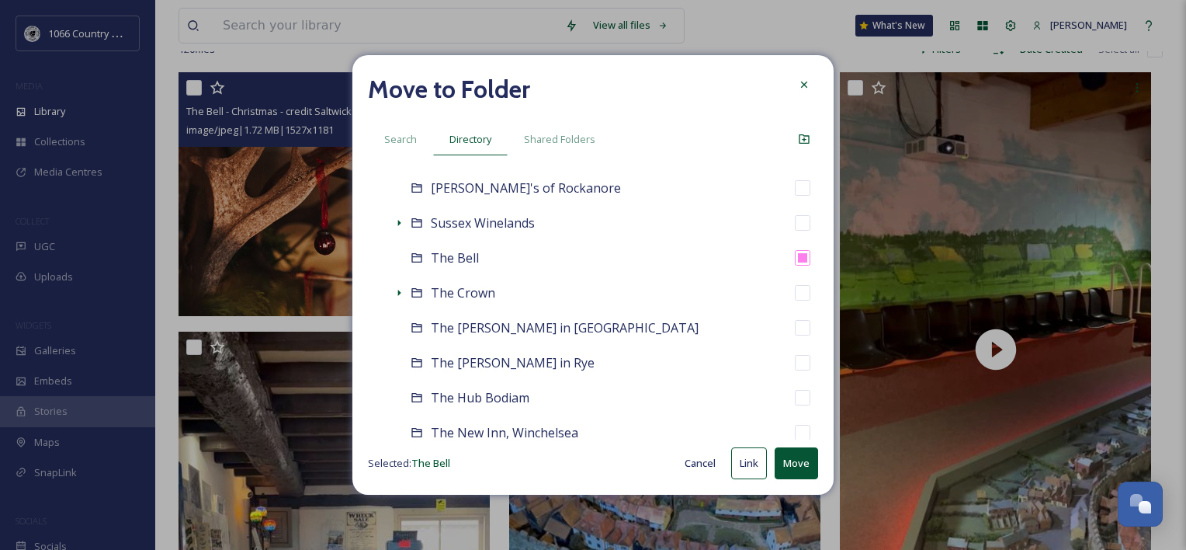
click at [782, 466] on button "Move" at bounding box center [796, 463] width 43 height 32
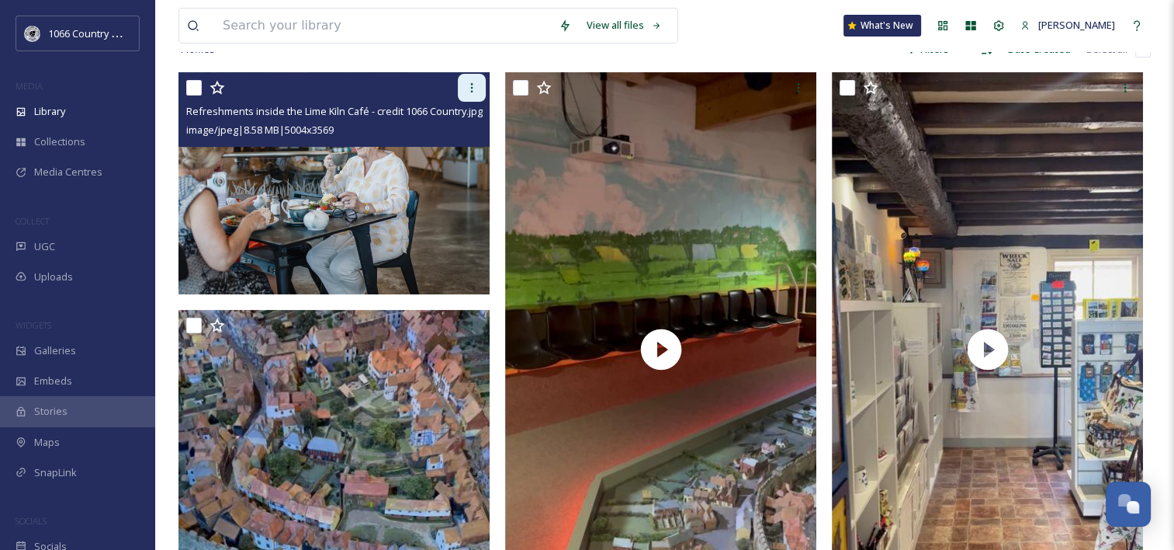
click at [470, 94] on icon at bounding box center [472, 87] width 12 height 12
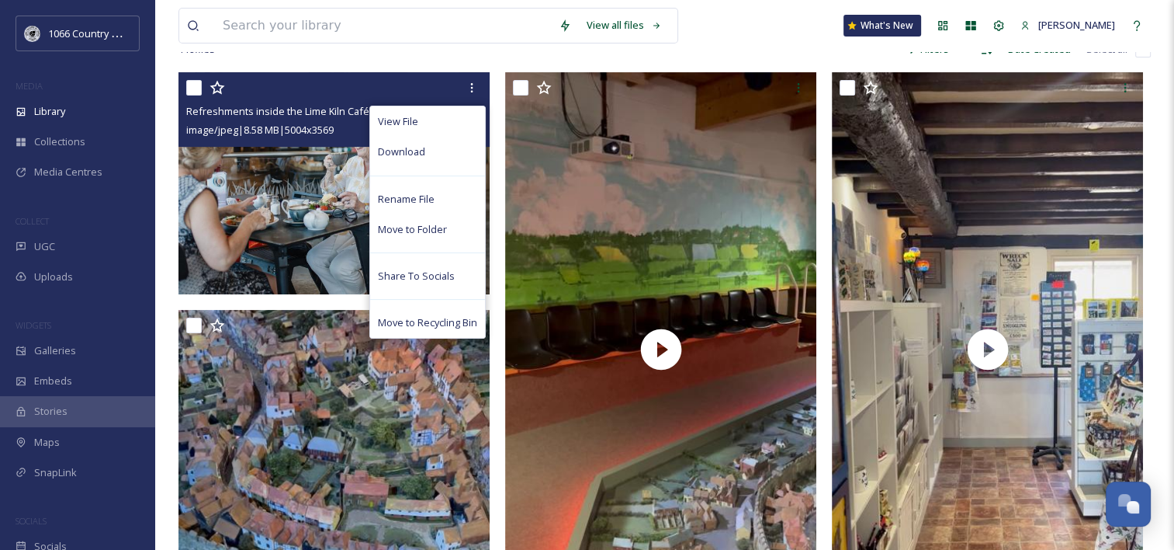
click at [193, 94] on input "checkbox" at bounding box center [194, 88] width 16 height 16
checkbox input "true"
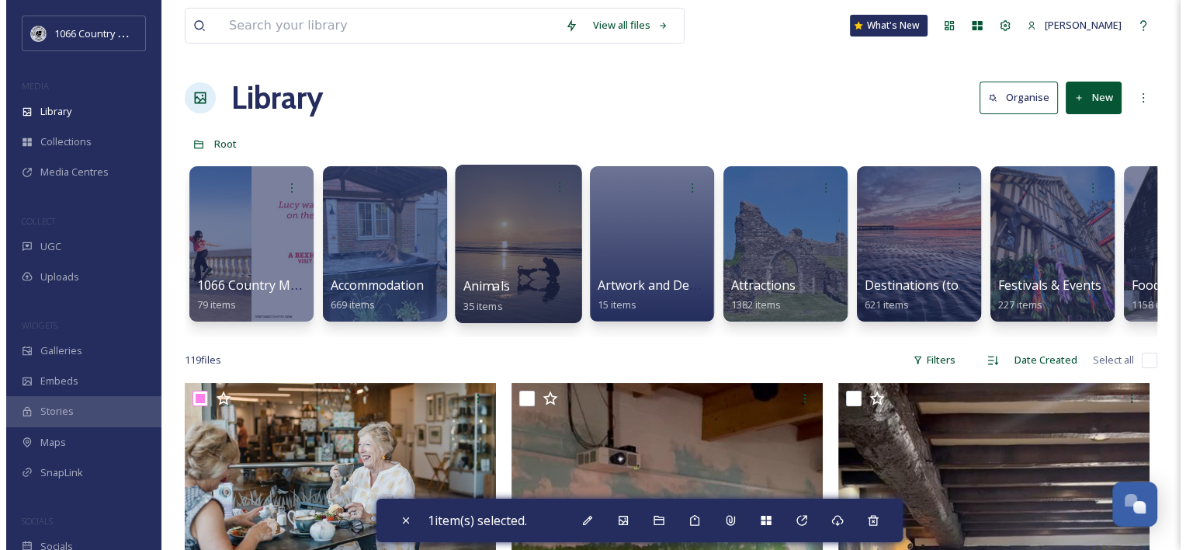
scroll to position [155, 0]
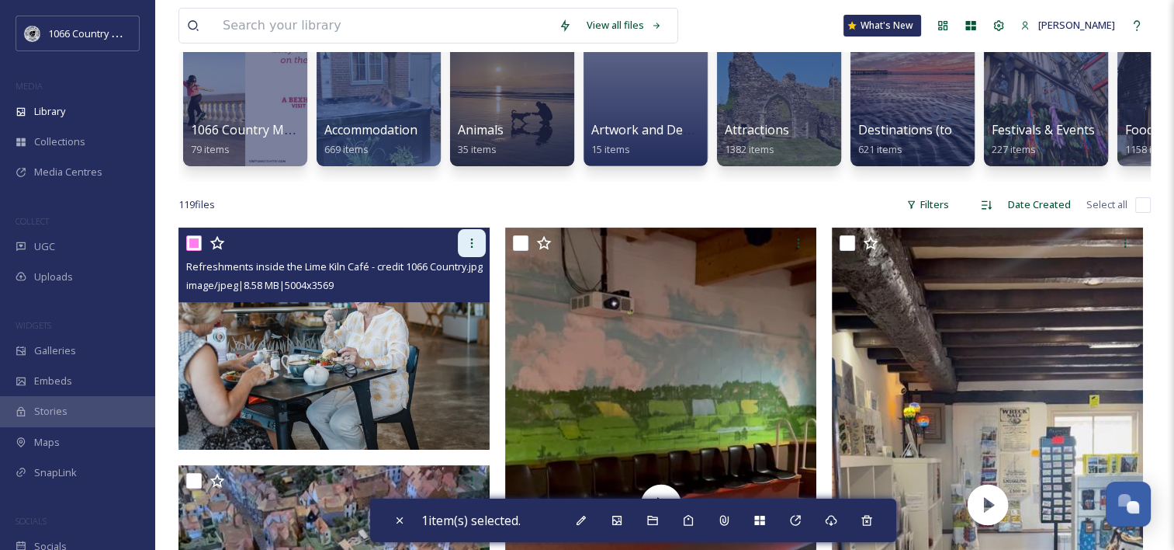
click at [478, 257] on div at bounding box center [472, 243] width 28 height 28
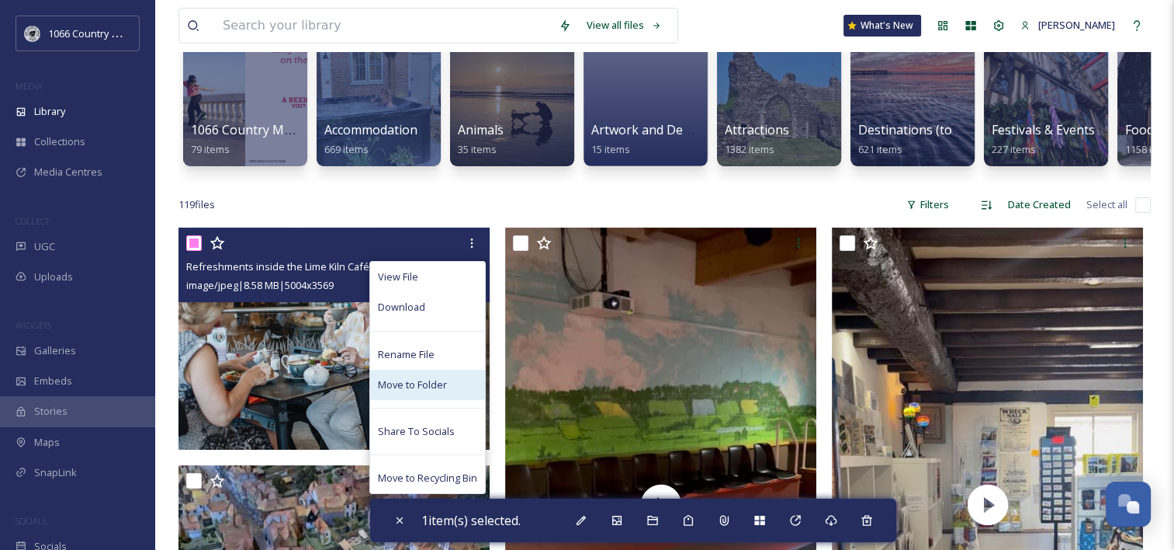
click at [415, 392] on span "Move to Folder" at bounding box center [412, 384] width 69 height 15
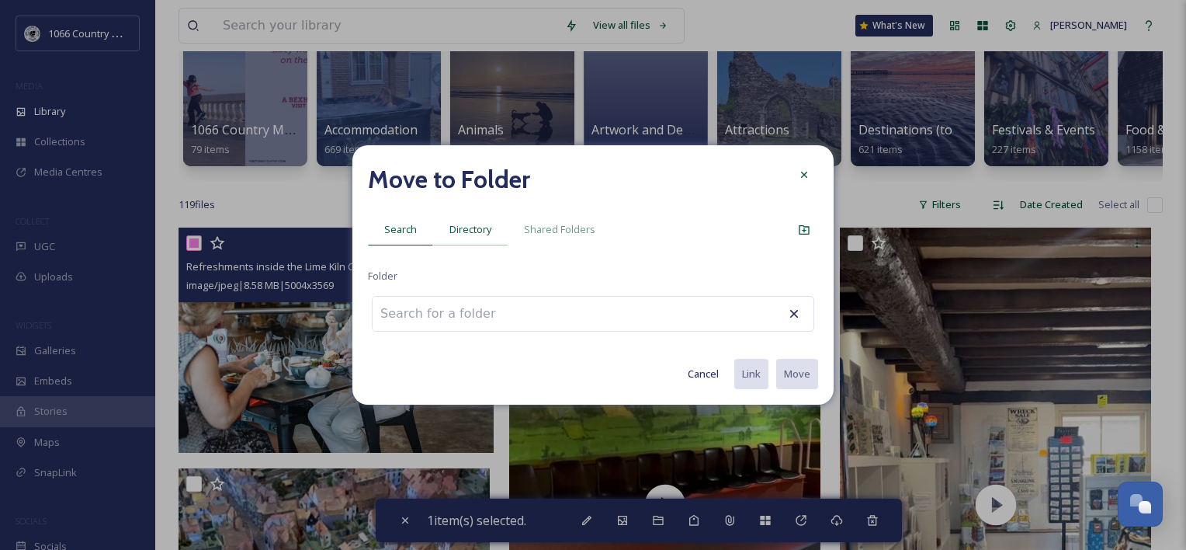
click at [455, 227] on span "Directory" at bounding box center [470, 229] width 42 height 15
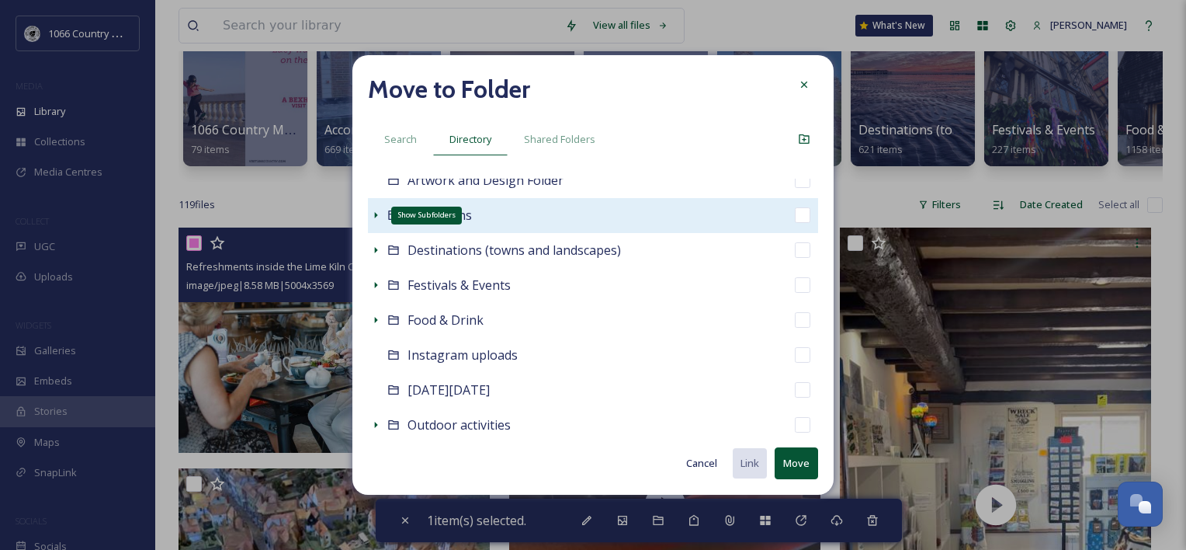
click at [377, 216] on icon at bounding box center [375, 215] width 12 height 12
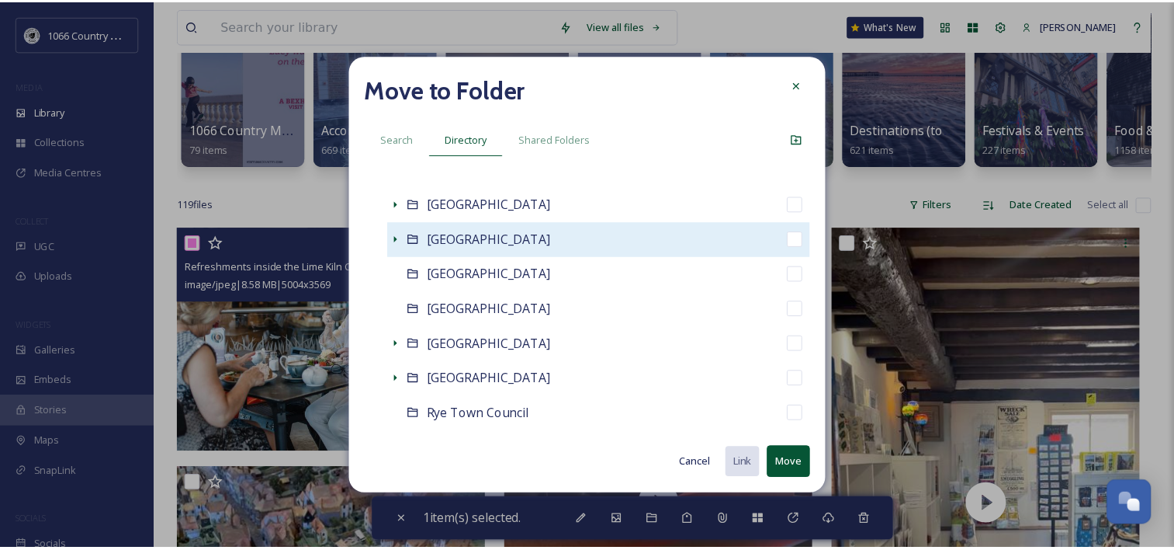
scroll to position [1552, 0]
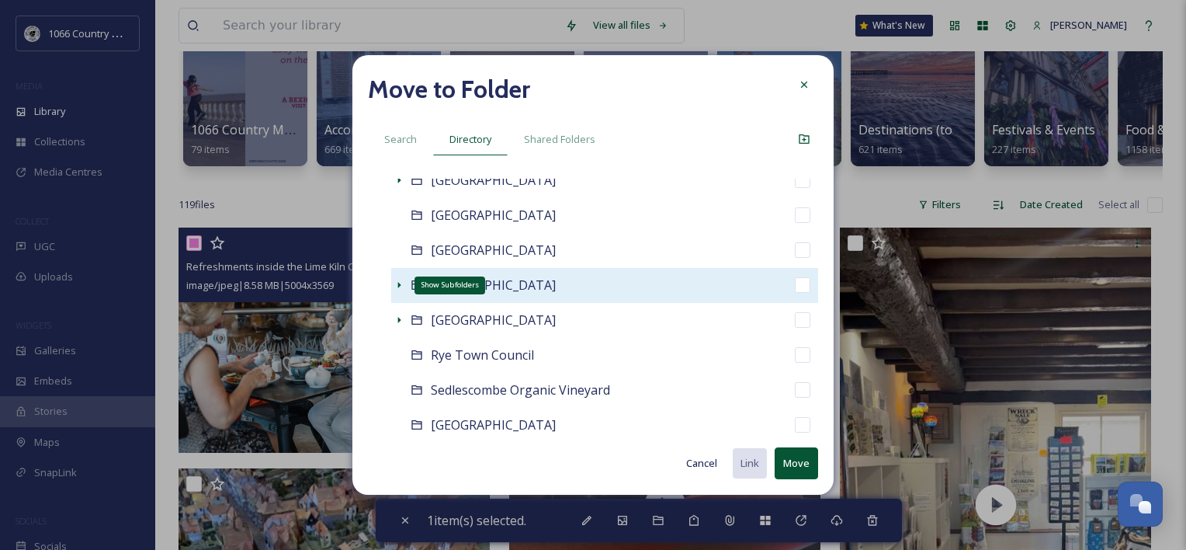
click at [398, 289] on icon at bounding box center [399, 285] width 12 height 12
click at [794, 276] on div "[GEOGRAPHIC_DATA]" at bounding box center [604, 285] width 427 height 35
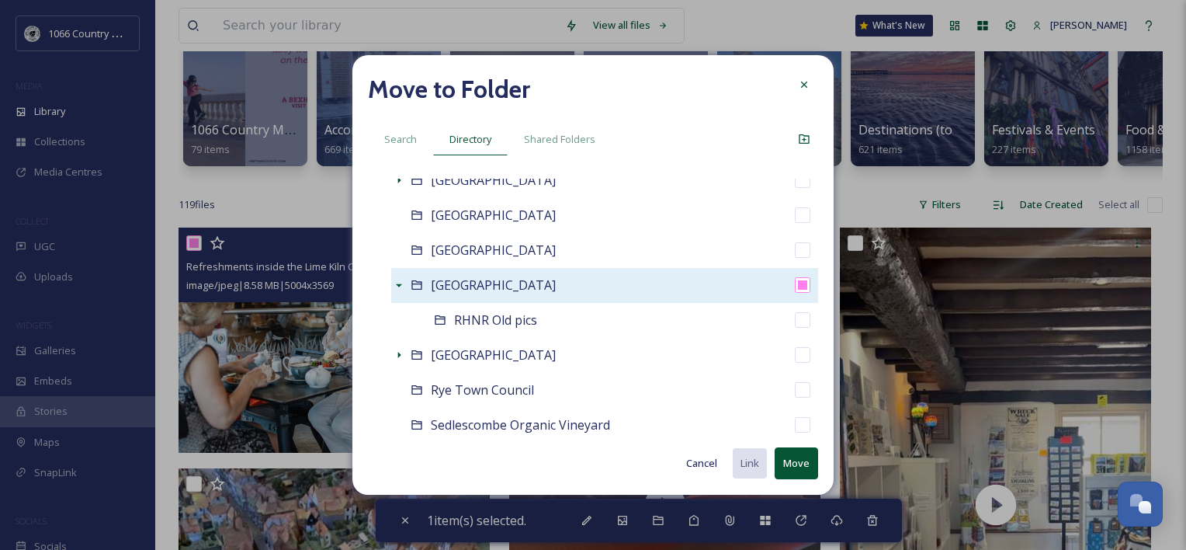
checkbox input "false"
checkbox input "true"
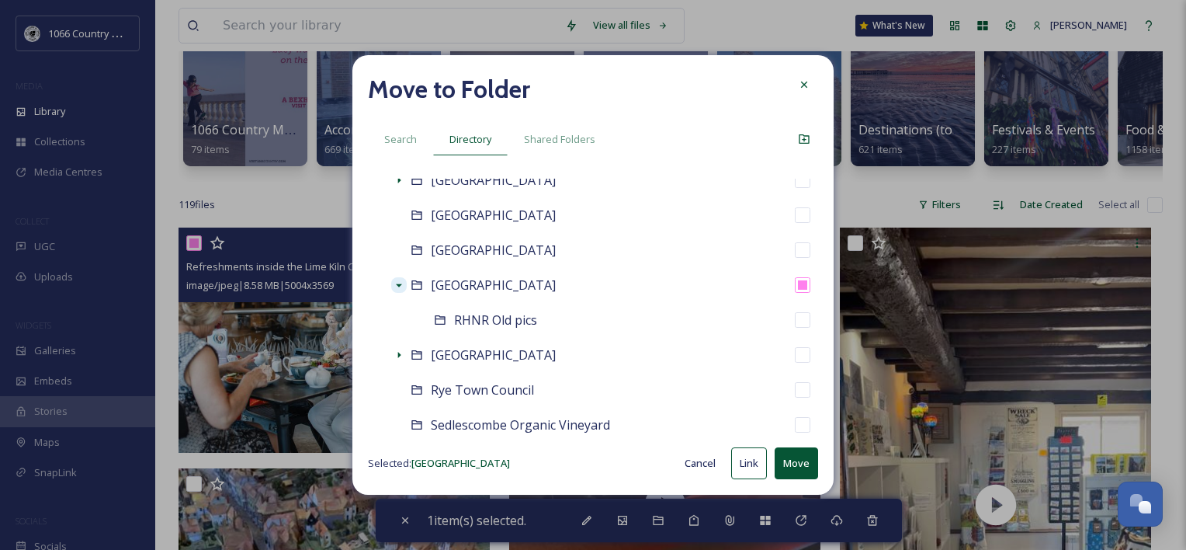
click at [792, 462] on button "Move" at bounding box center [796, 463] width 43 height 32
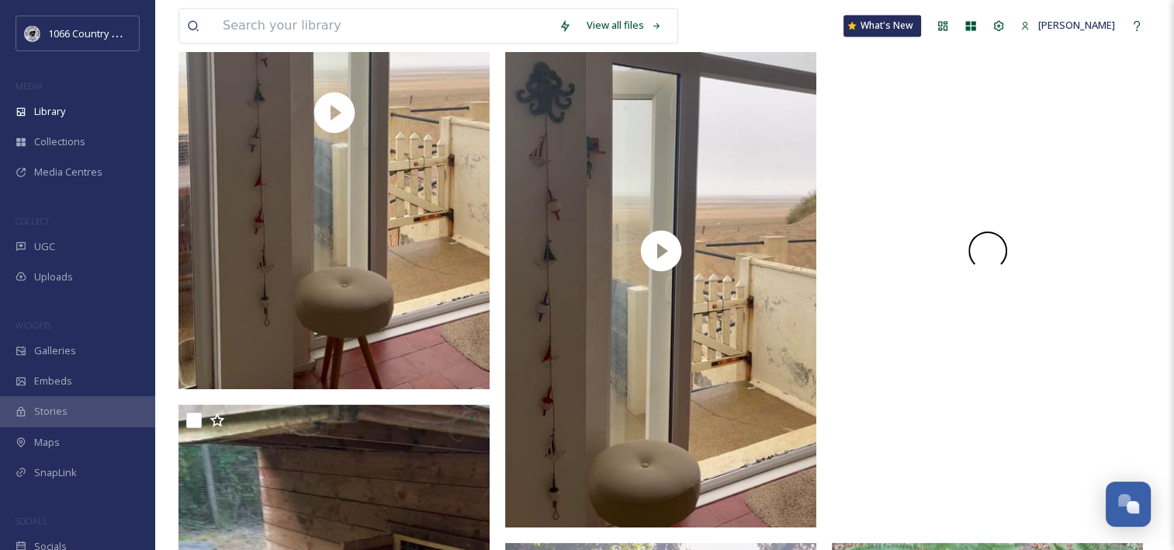
scroll to position [8382, 0]
